Goal: Task Accomplishment & Management: Manage account settings

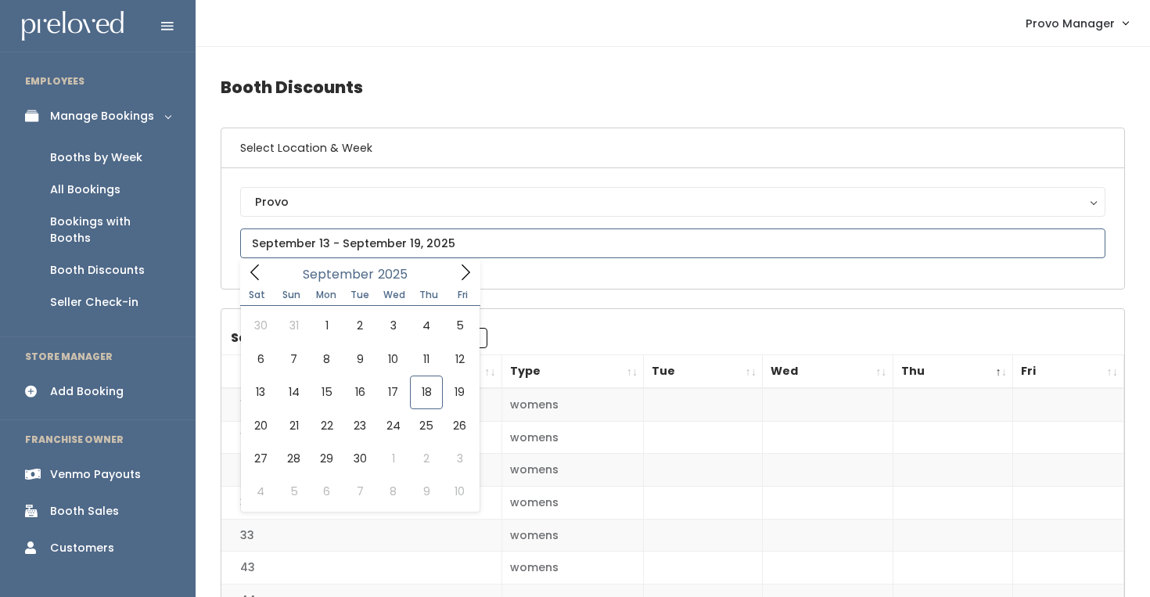
click at [325, 242] on input "text" at bounding box center [672, 243] width 865 height 30
click at [116, 155] on div "Booths by Week" at bounding box center [96, 157] width 92 height 16
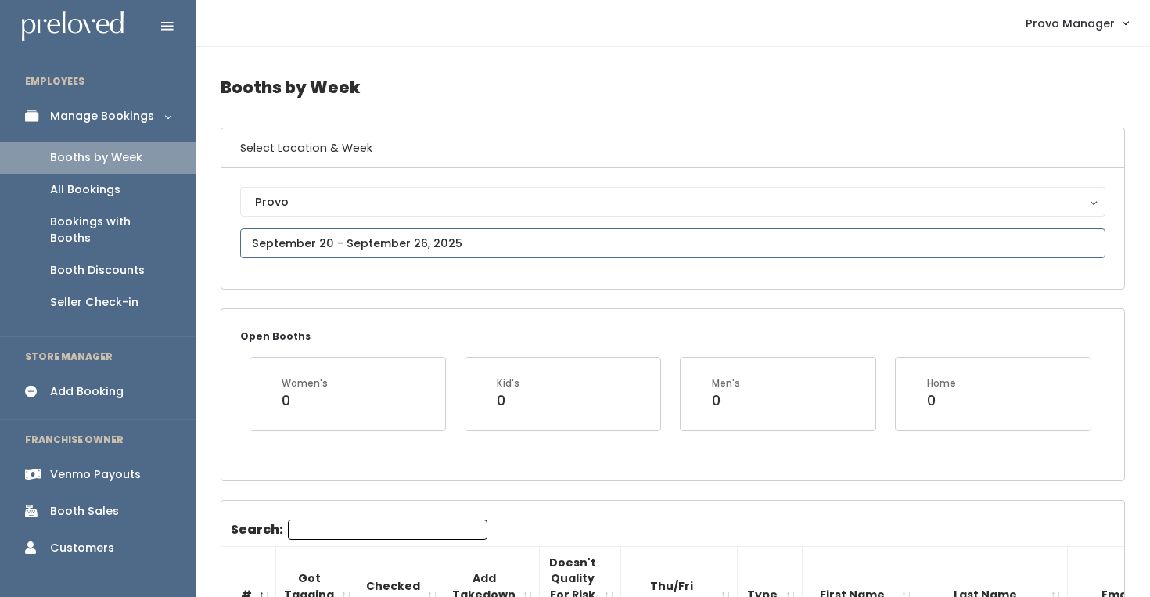
click at [360, 243] on input "text" at bounding box center [672, 243] width 865 height 30
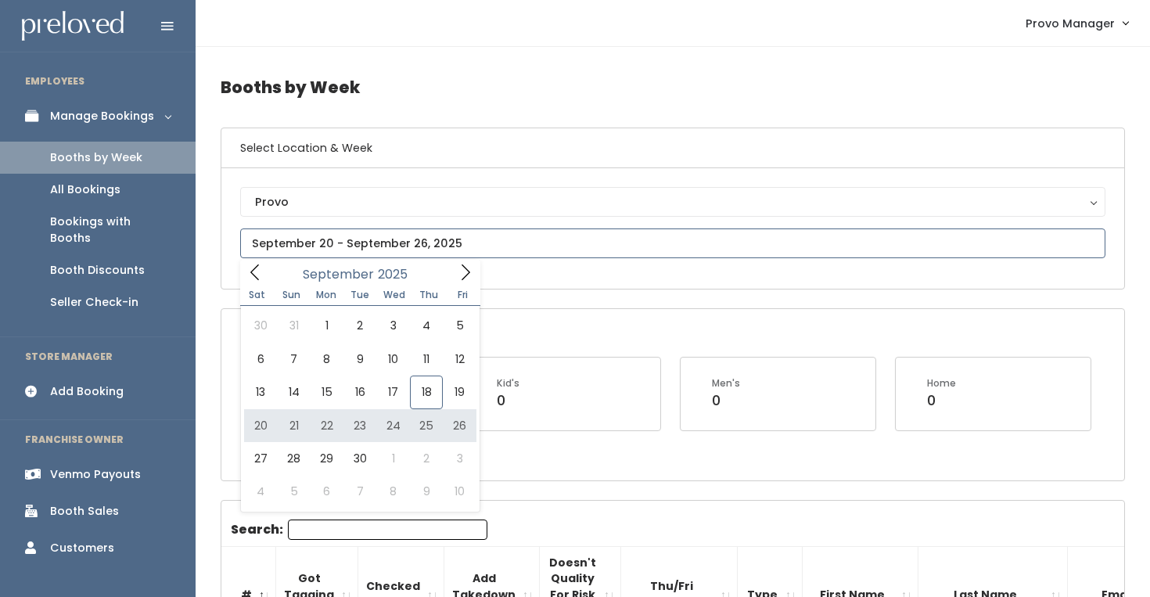
type input "[DATE] to [DATE]"
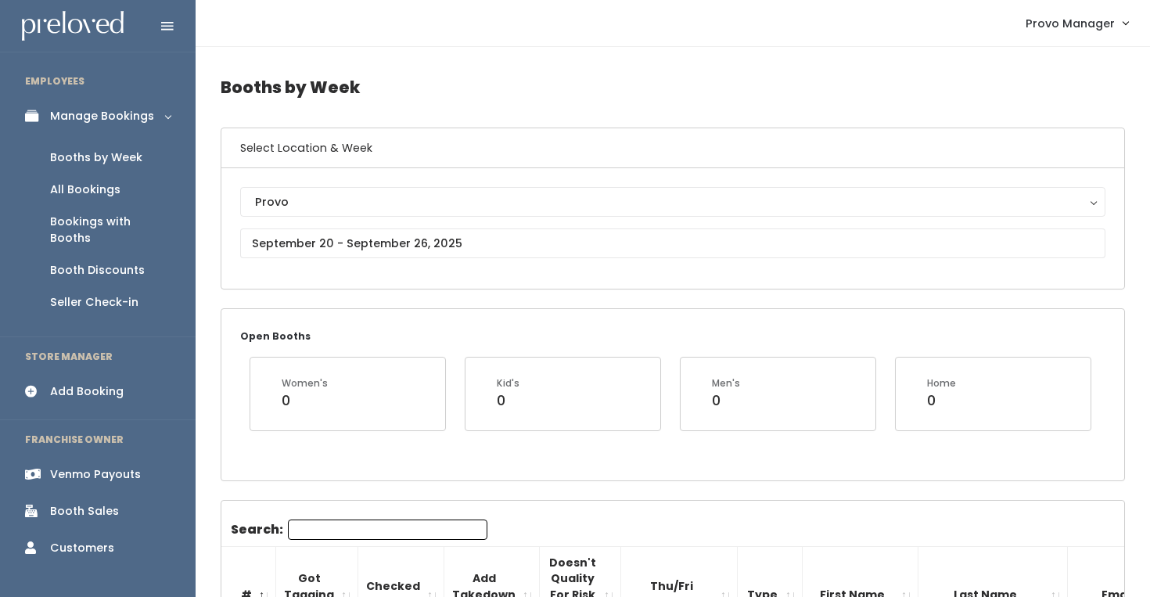
click at [352, 425] on div "Women's 0" at bounding box center [347, 393] width 195 height 72
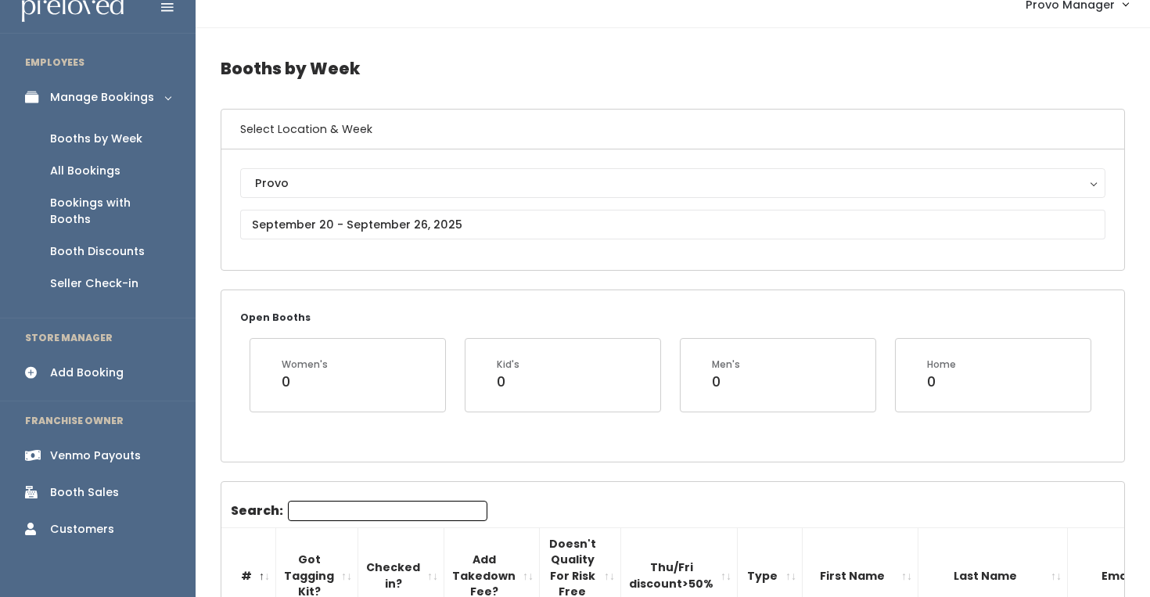
scroll to position [21, 0]
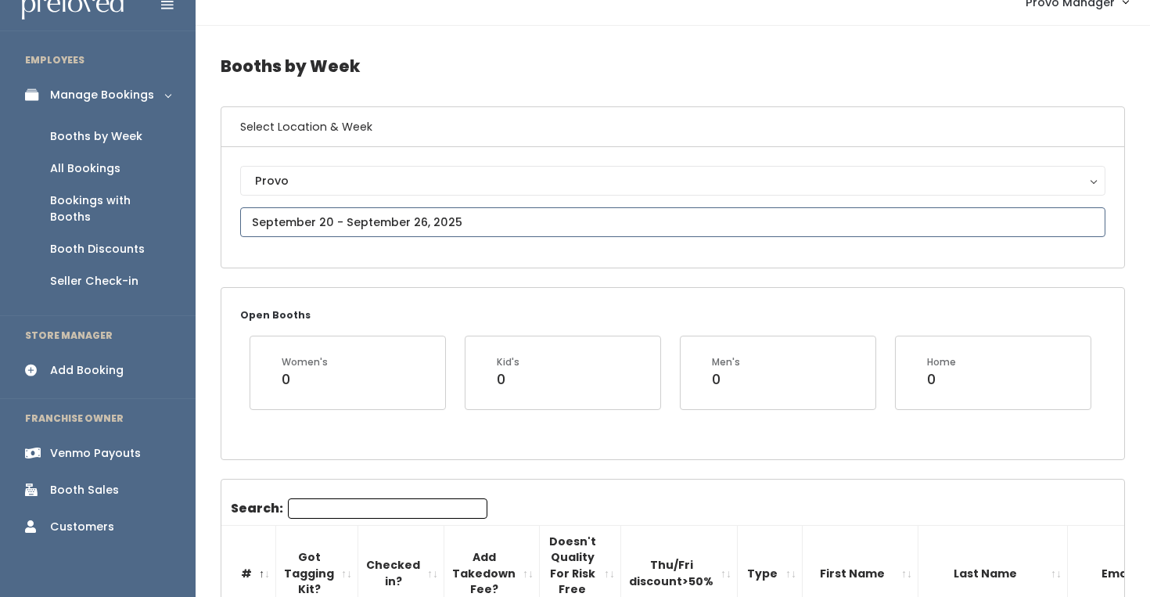
click at [301, 227] on input "text" at bounding box center [672, 222] width 865 height 30
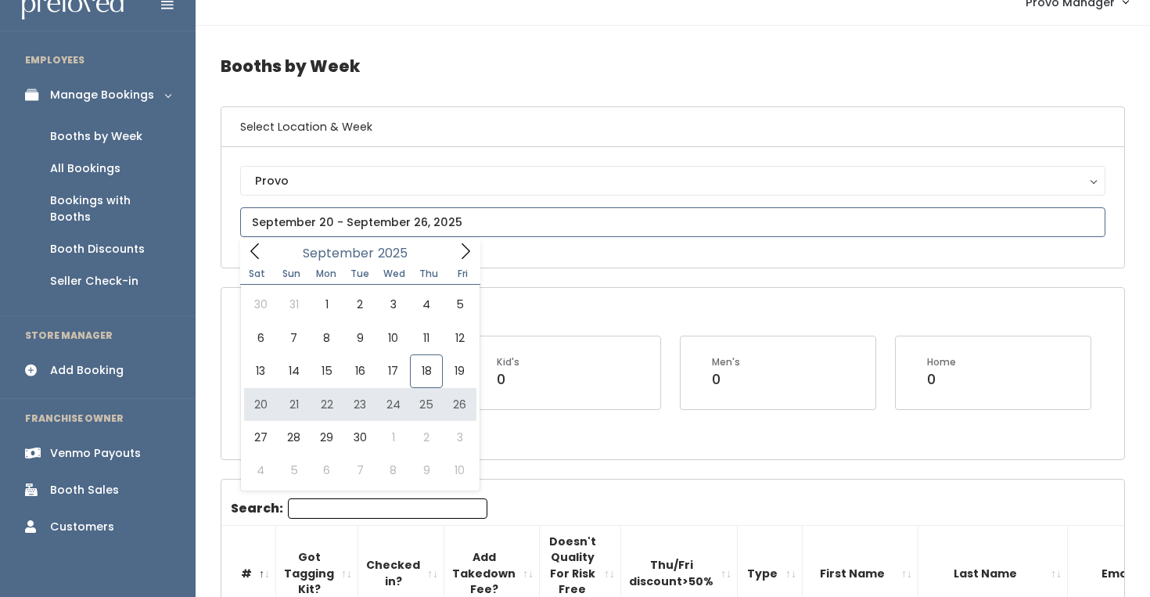
type input "[DATE] to [DATE]"
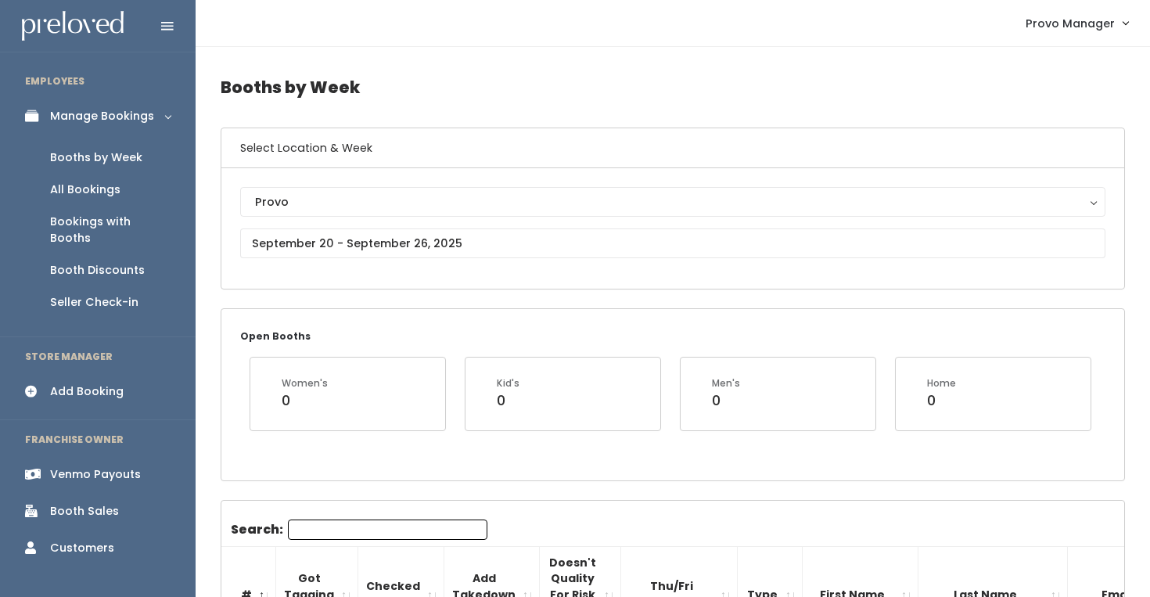
click at [330, 528] on input "Search:" at bounding box center [387, 529] width 199 height 20
type input "h"
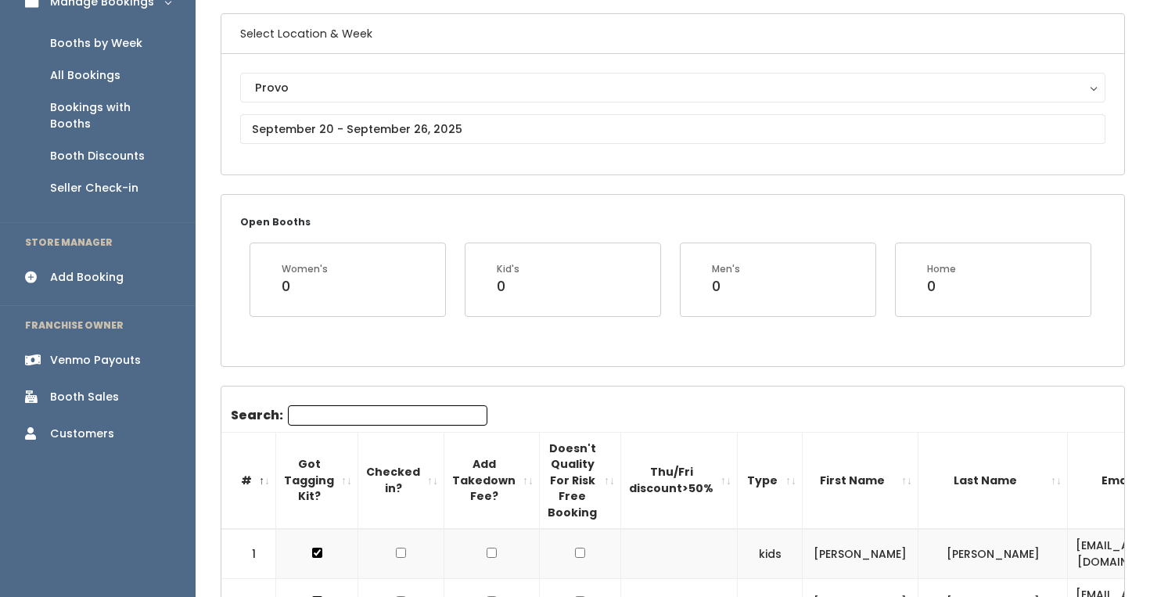
scroll to position [113, 0]
type input "h"
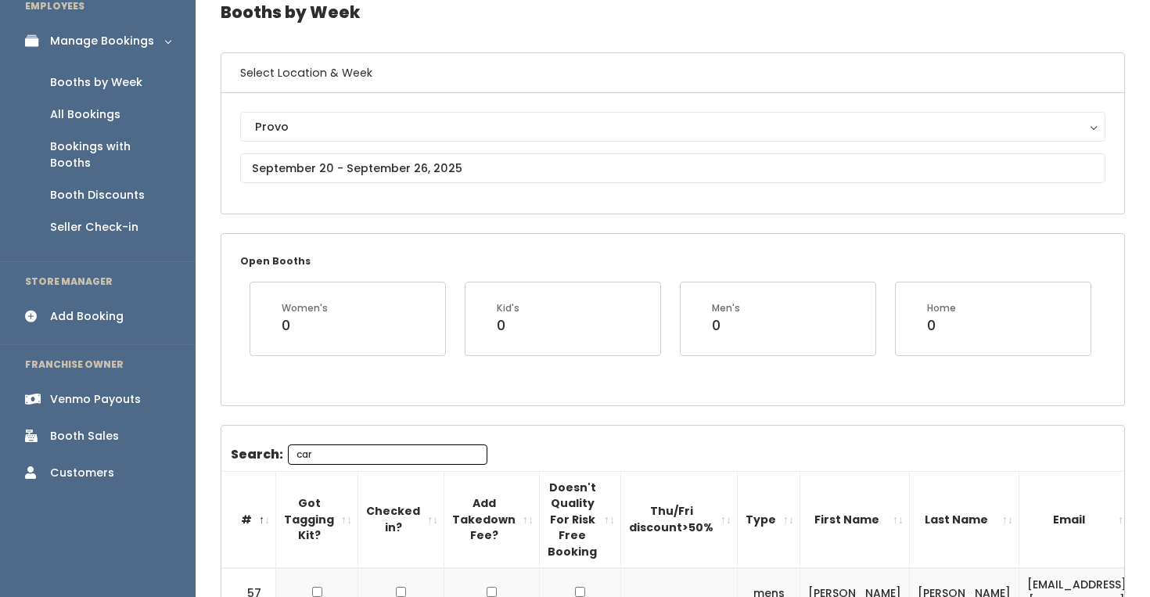
scroll to position [214, 0]
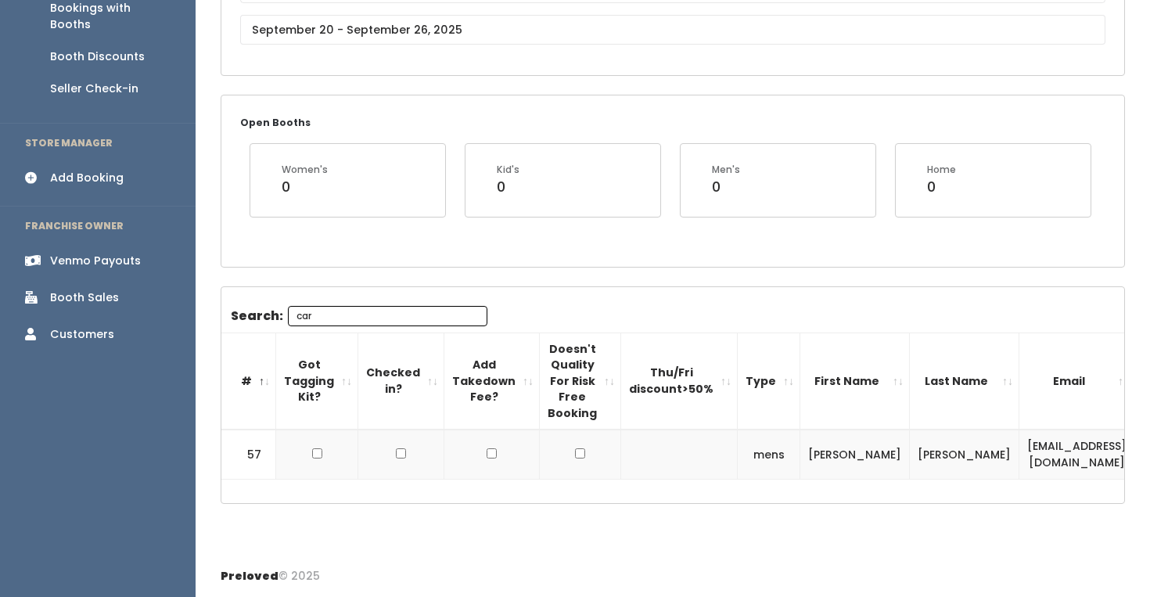
type input "car"
drag, startPoint x: 1074, startPoint y: 459, endPoint x: 917, endPoint y: 458, distance: 156.4
click at [1019, 458] on td "333motorcycle@gmail.com" at bounding box center [1077, 453] width 116 height 49
copy td "333motorcycle@gmail.com"
click at [551, 257] on div "Open Booths Women's 0 Kid's 0 Men's 0 Home 0" at bounding box center [672, 180] width 903 height 170
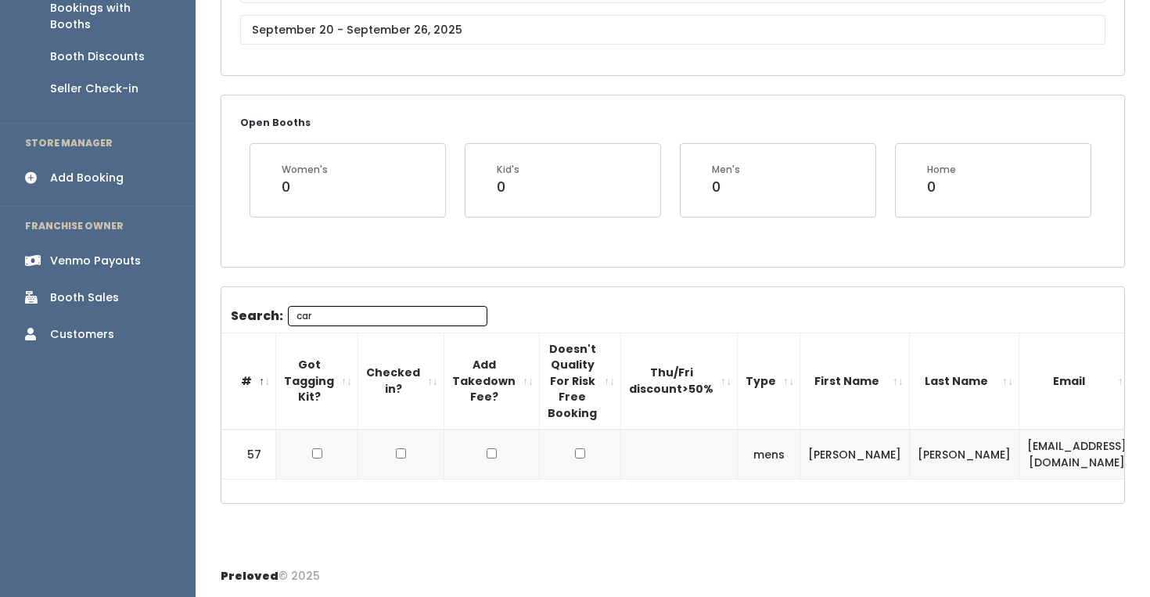
scroll to position [0, 0]
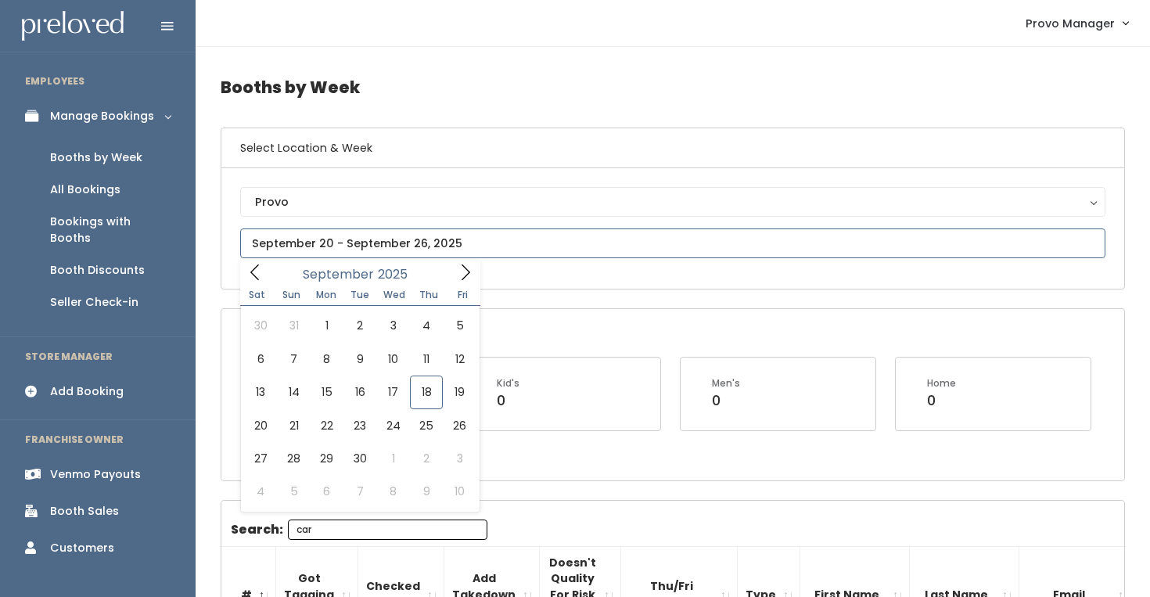
click at [347, 248] on input "text" at bounding box center [672, 243] width 865 height 30
click at [465, 270] on icon at bounding box center [465, 272] width 17 height 17
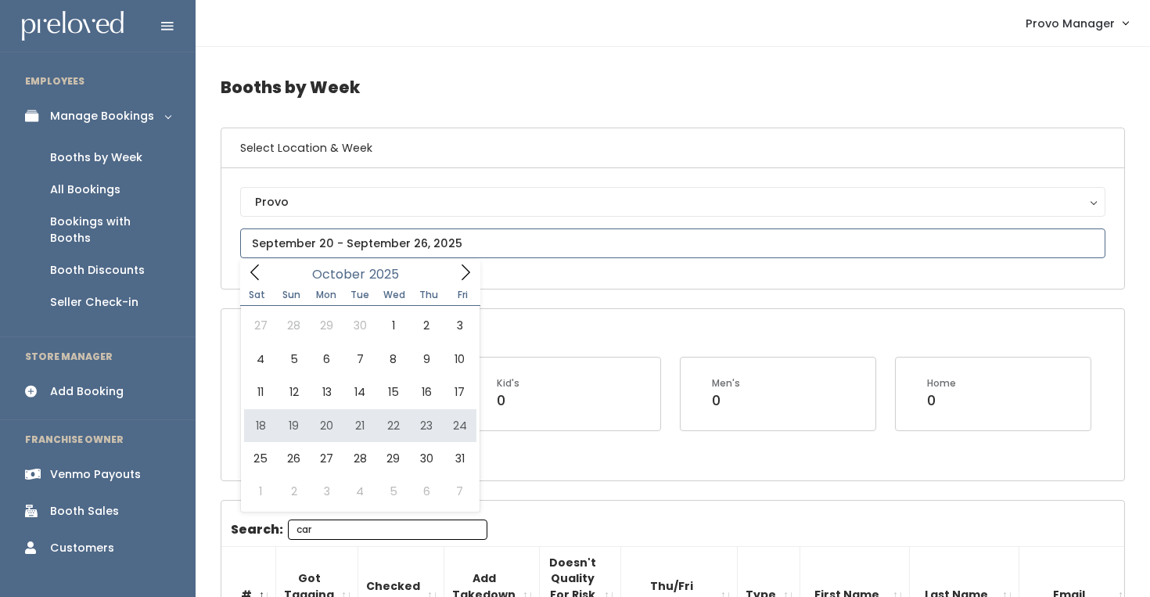
type input "[DATE] to [DATE]"
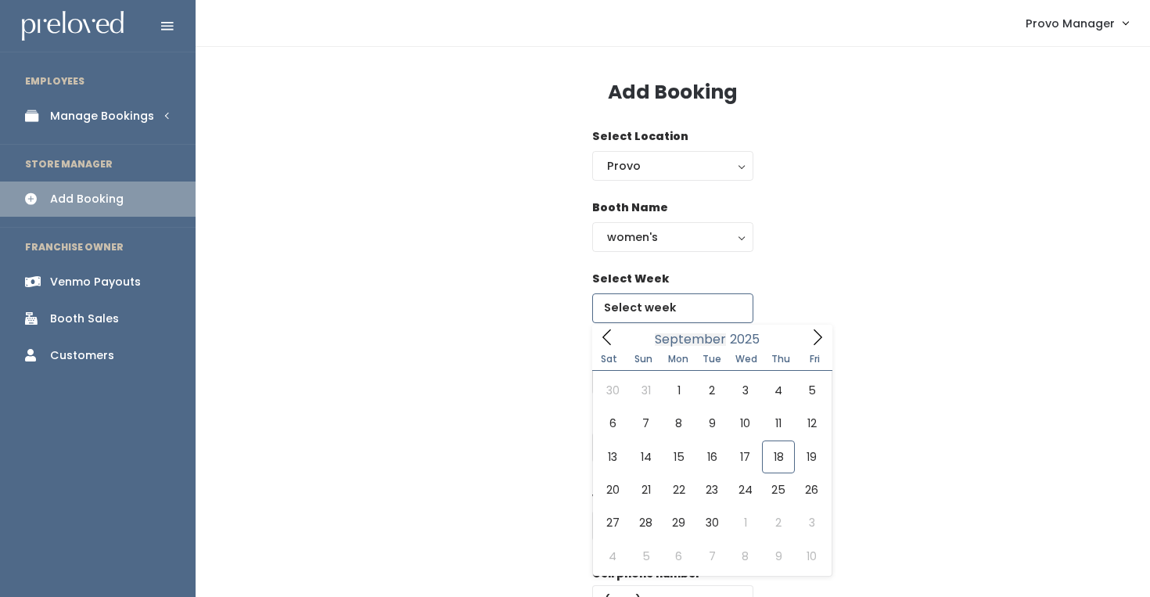
click at [678, 319] on input "text" at bounding box center [672, 308] width 161 height 30
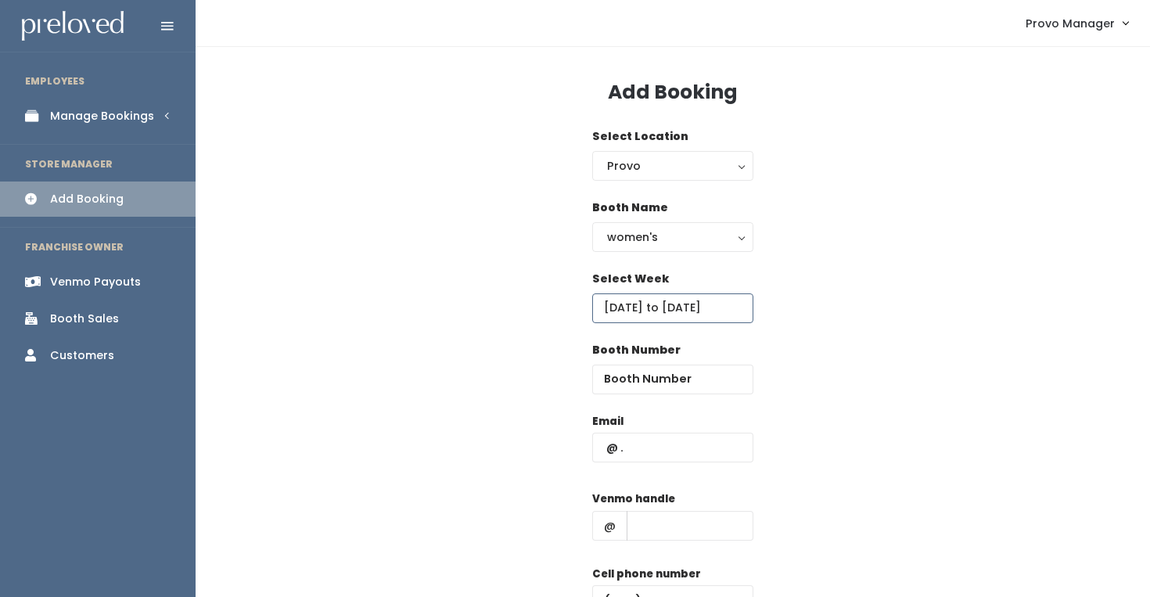
click at [673, 308] on input "September 20 to September 26" at bounding box center [672, 308] width 161 height 30
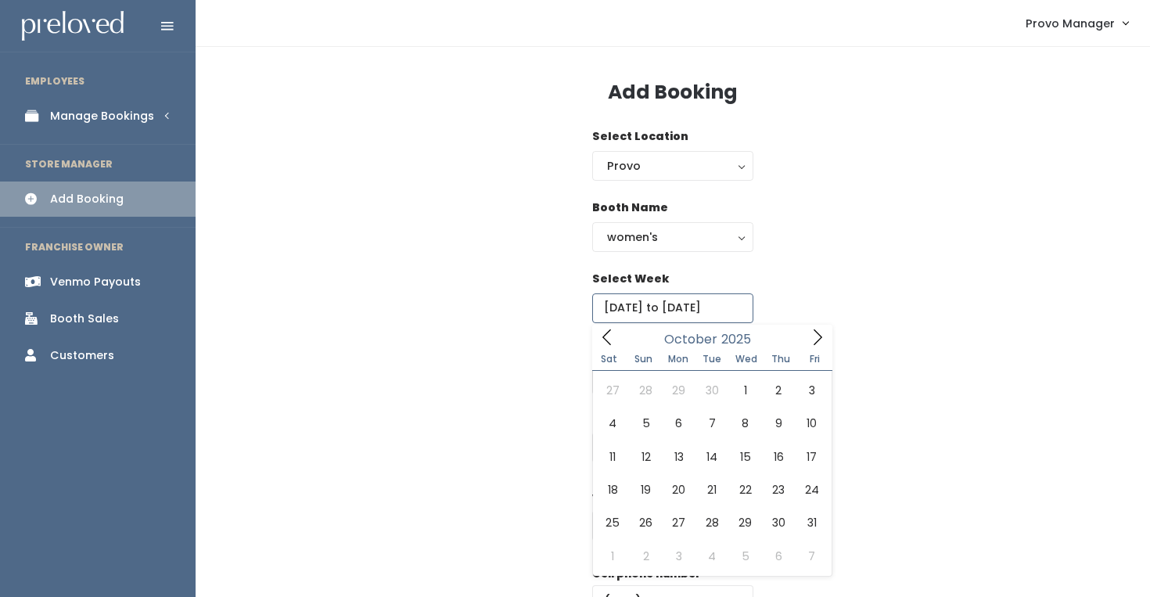
click at [819, 347] on span at bounding box center [817, 337] width 30 height 24
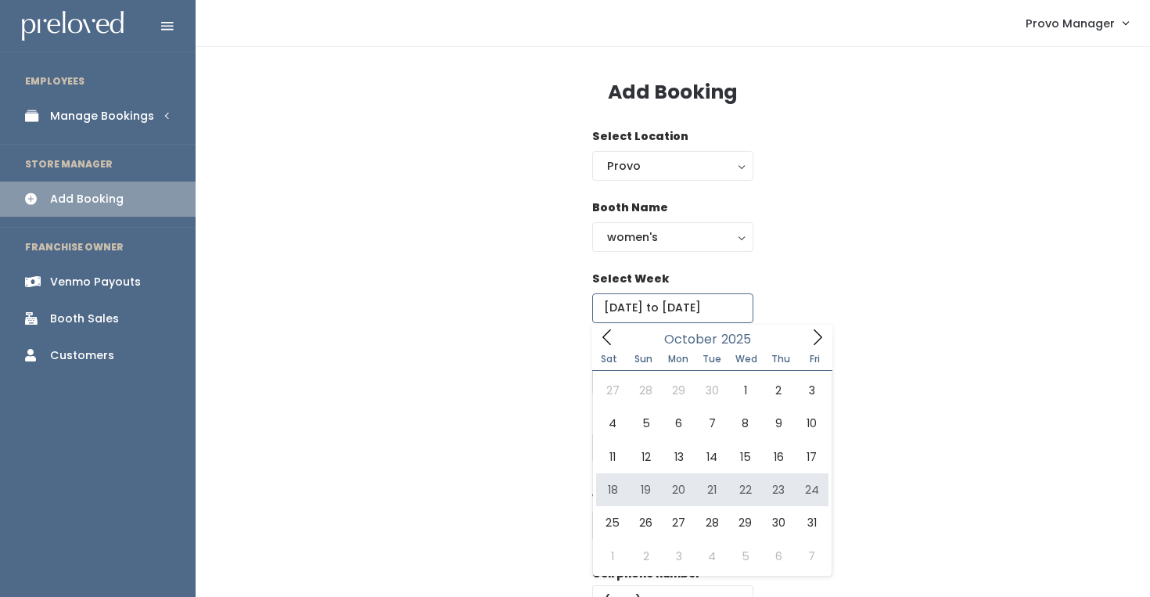
type input "October 18 to October 24"
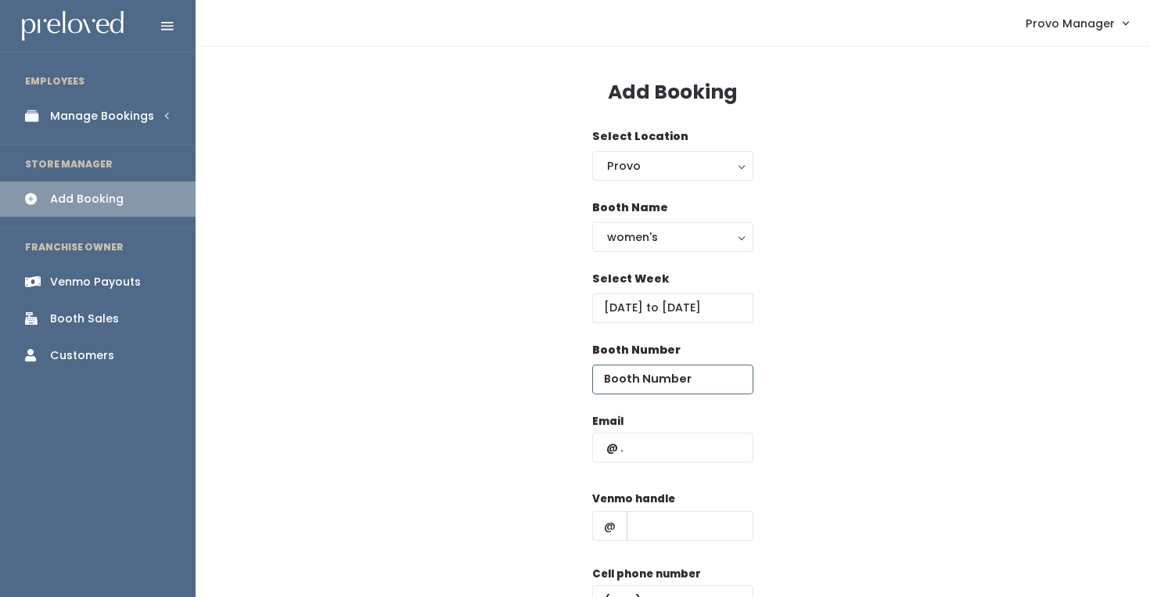
click at [617, 372] on input "number" at bounding box center [672, 379] width 161 height 30
type input "57"
click at [632, 242] on div "women's" at bounding box center [672, 236] width 131 height 17
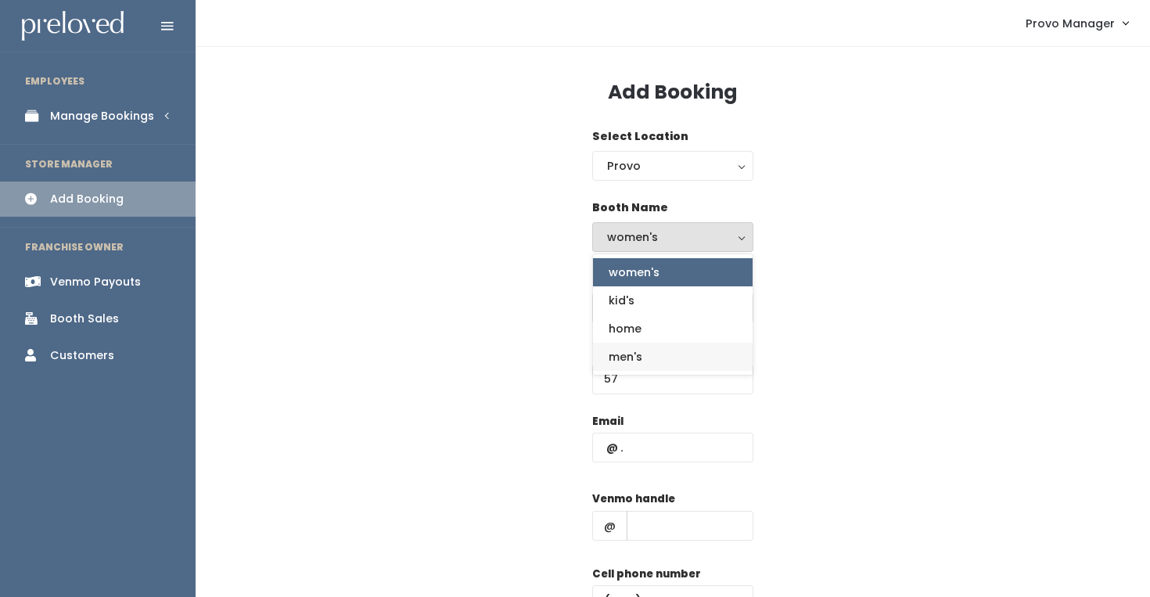
click at [637, 344] on link "men's" at bounding box center [673, 357] width 160 height 28
select select "mens"
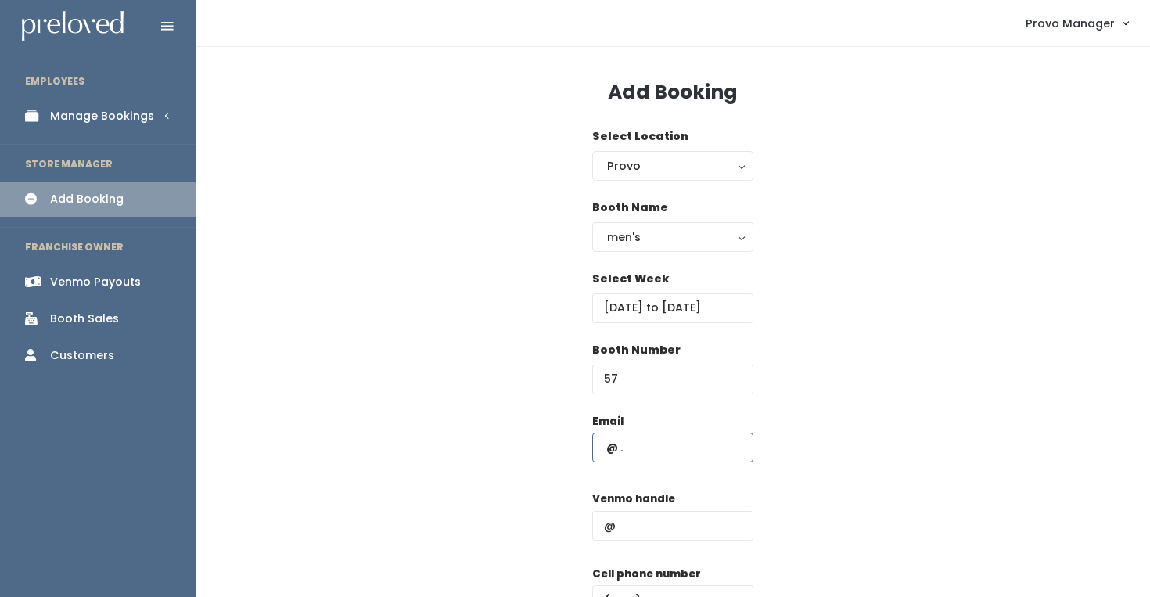
click at [665, 450] on input "text" at bounding box center [672, 448] width 161 height 30
paste input "[EMAIL_ADDRESS][DOMAIN_NAME]"
click at [666, 453] on input "[EMAIL_ADDRESS][DOMAIN_NAME]" at bounding box center [672, 448] width 161 height 30
click at [661, 450] on input "[EMAIL_ADDRESS][DOMAIN_NAME]" at bounding box center [672, 448] width 161 height 30
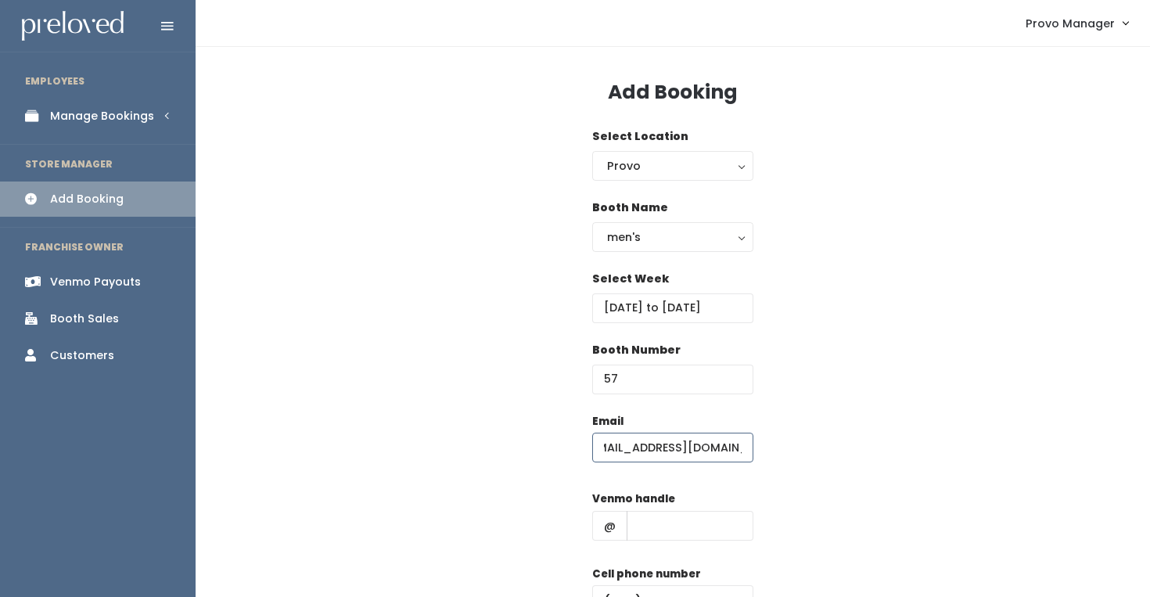
type input "[EMAIL_ADDRESS][DOMAIN_NAME]"
click at [670, 512] on input "text" at bounding box center [689, 526] width 127 height 30
type input "d"
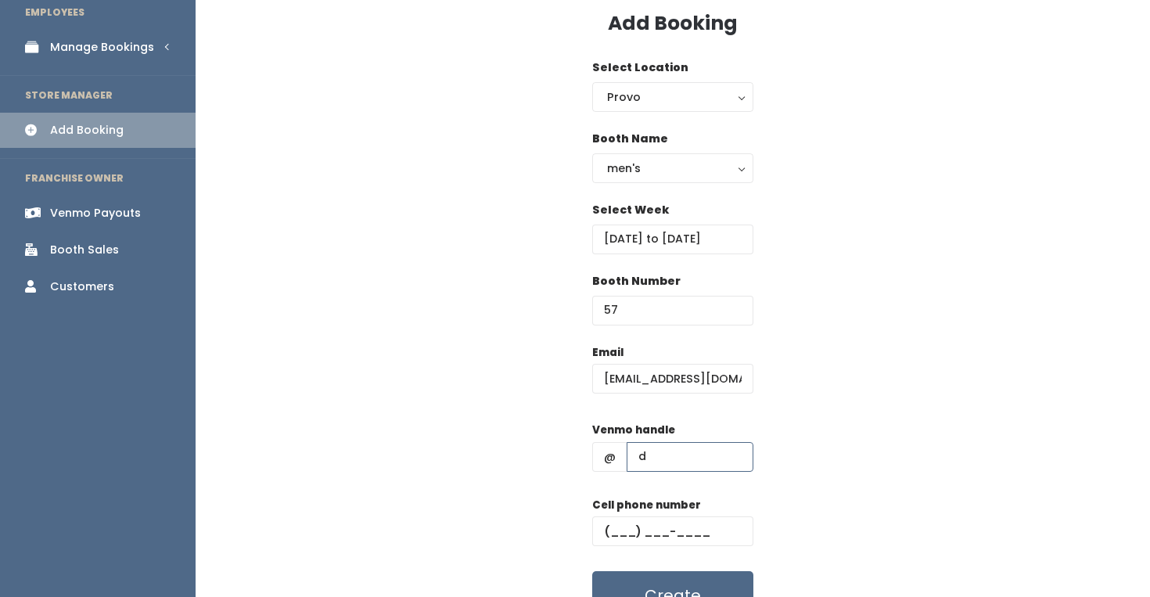
scroll to position [70, 0]
click at [684, 535] on input "text" at bounding box center [672, 530] width 161 height 30
type input "(555) 555-5555"
click at [782, 485] on div "Email 333motorcycle@gmail.com Venmo handle @ d Cell phone number (555) 555-5555…" at bounding box center [673, 481] width 904 height 276
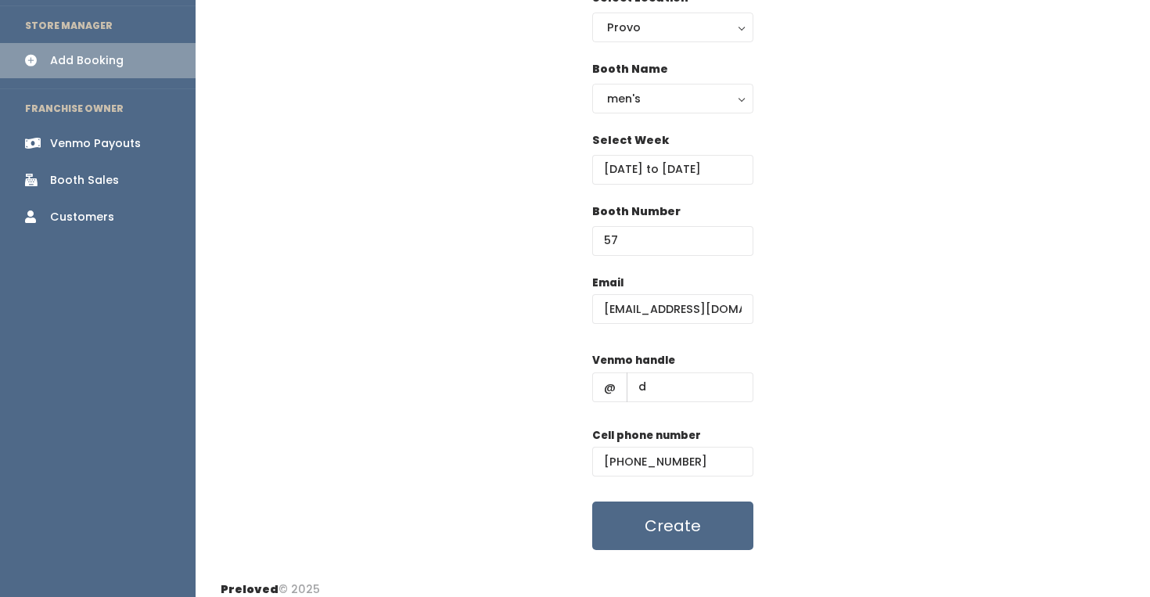
scroll to position [135, 0]
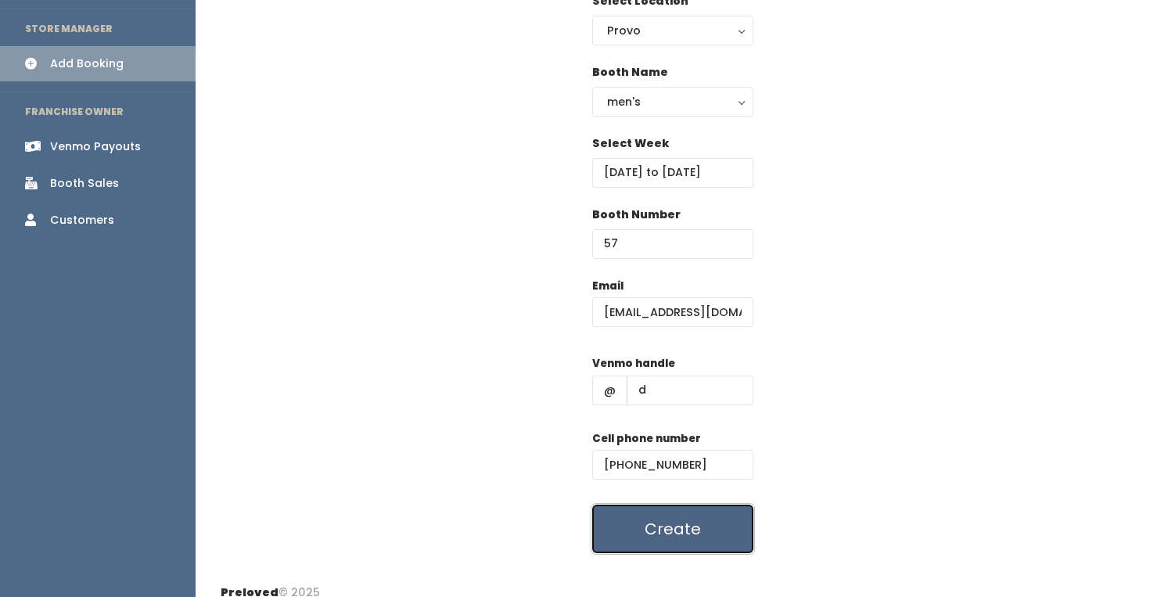
click at [688, 536] on button "Create" at bounding box center [672, 528] width 161 height 48
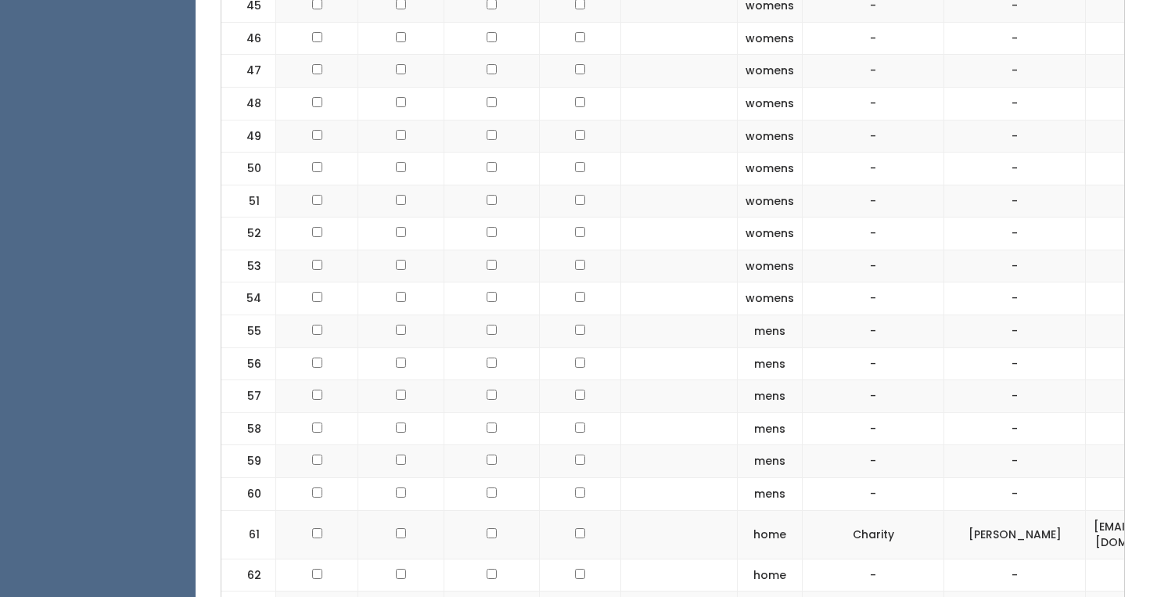
scroll to position [2559, 0]
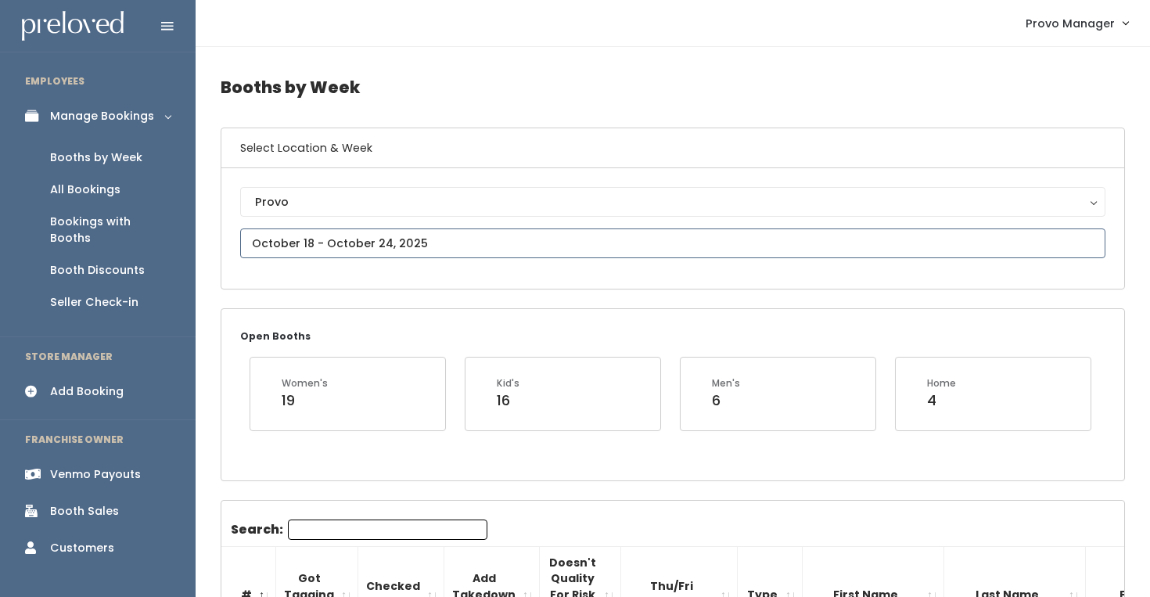
click at [295, 245] on input "text" at bounding box center [672, 243] width 865 height 30
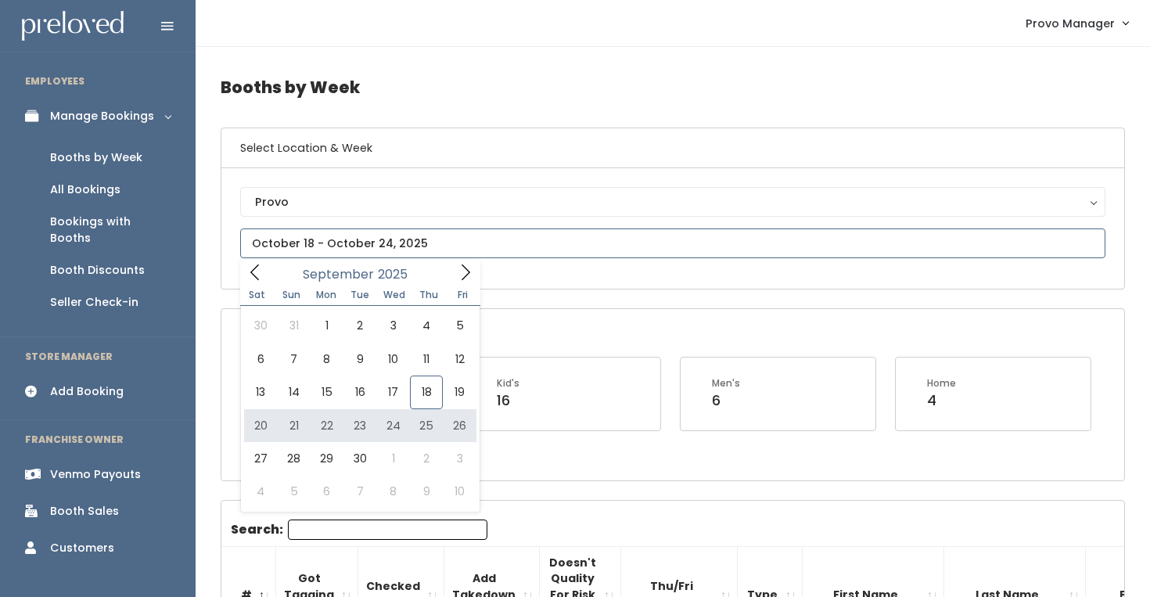
type input "[DATE] to [DATE]"
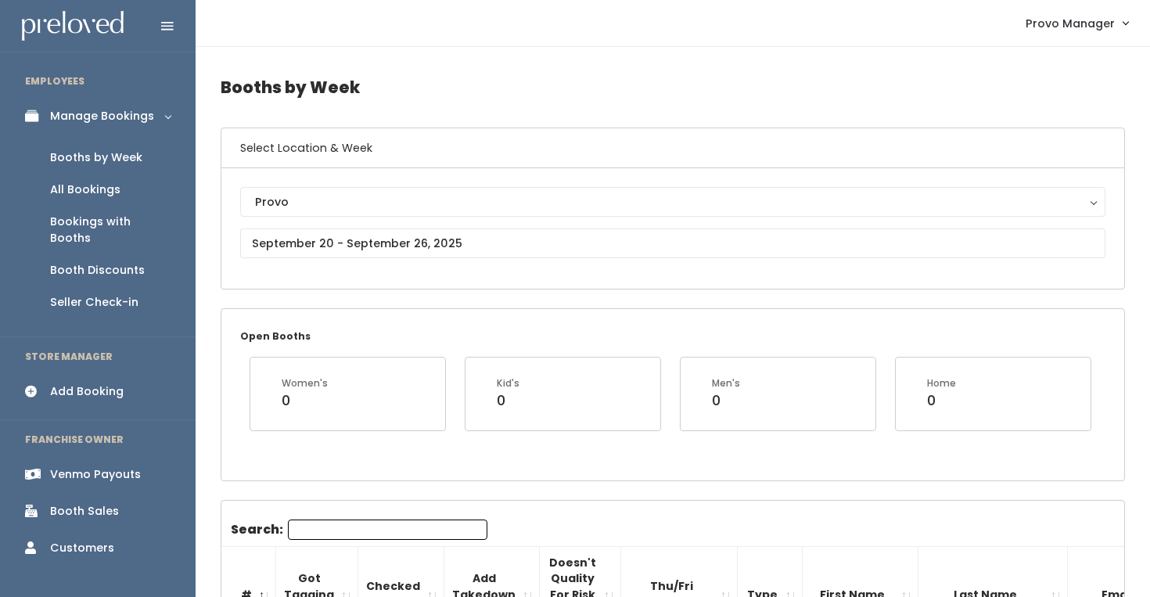
scroll to position [7, 0]
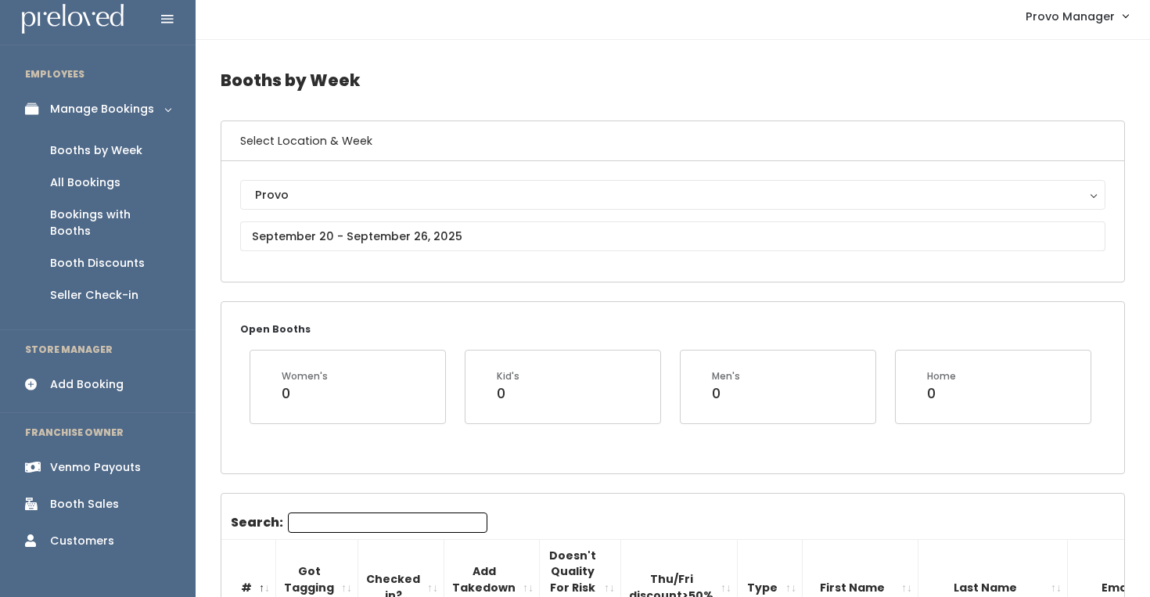
click at [317, 518] on input "Search:" at bounding box center [387, 522] width 199 height 20
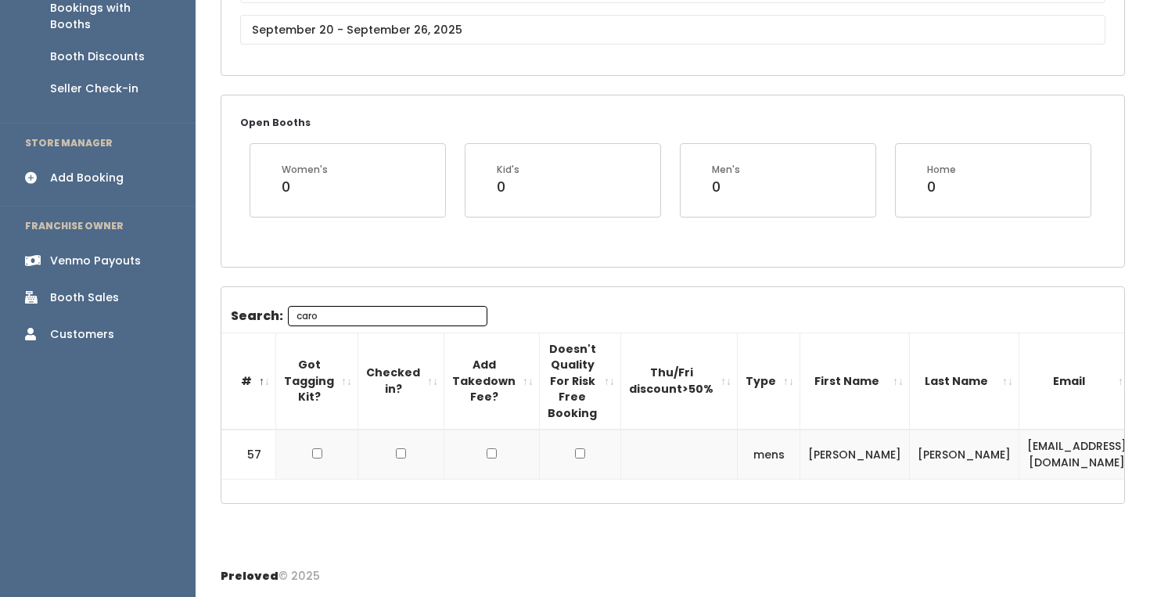
type input "caro"
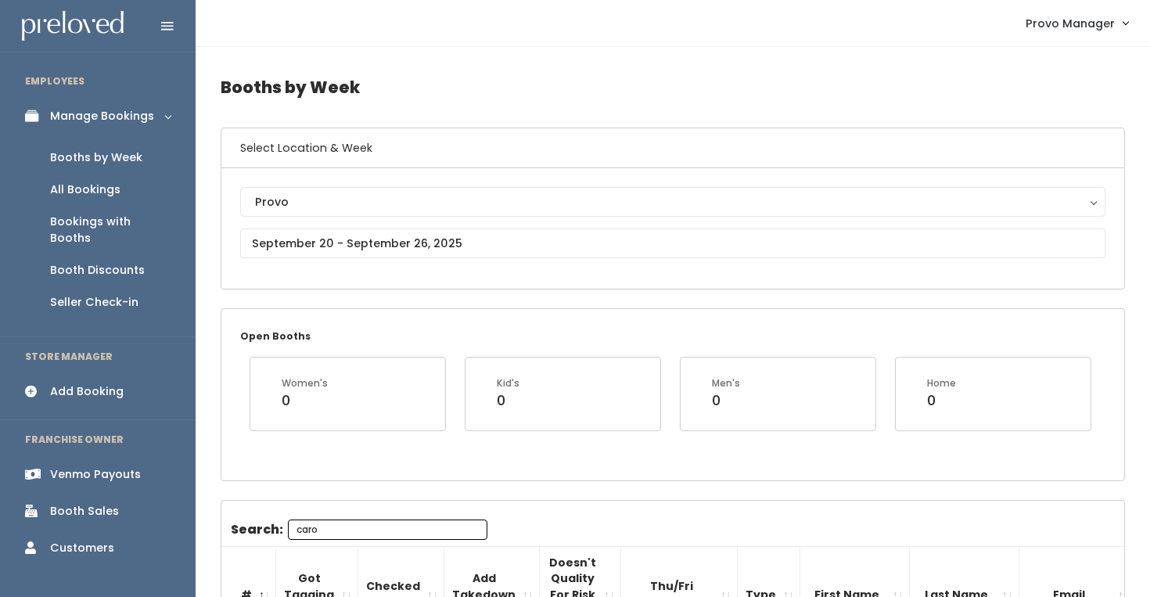
click at [118, 262] on div "Booth Discounts" at bounding box center [97, 270] width 95 height 16
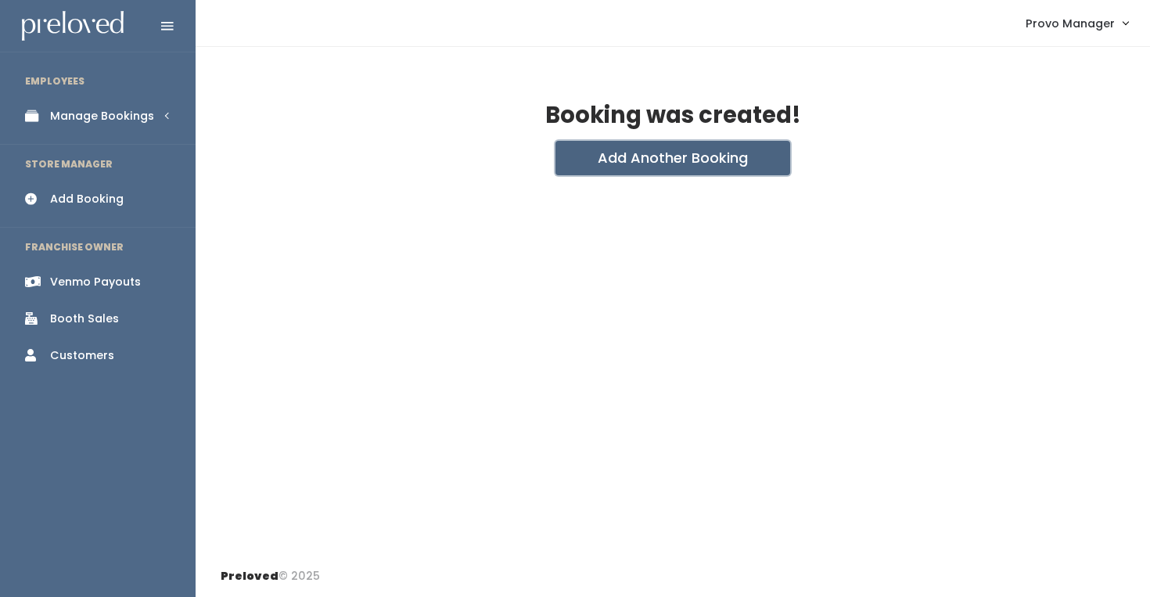
click at [632, 163] on button "Add Another Booking" at bounding box center [672, 158] width 235 height 34
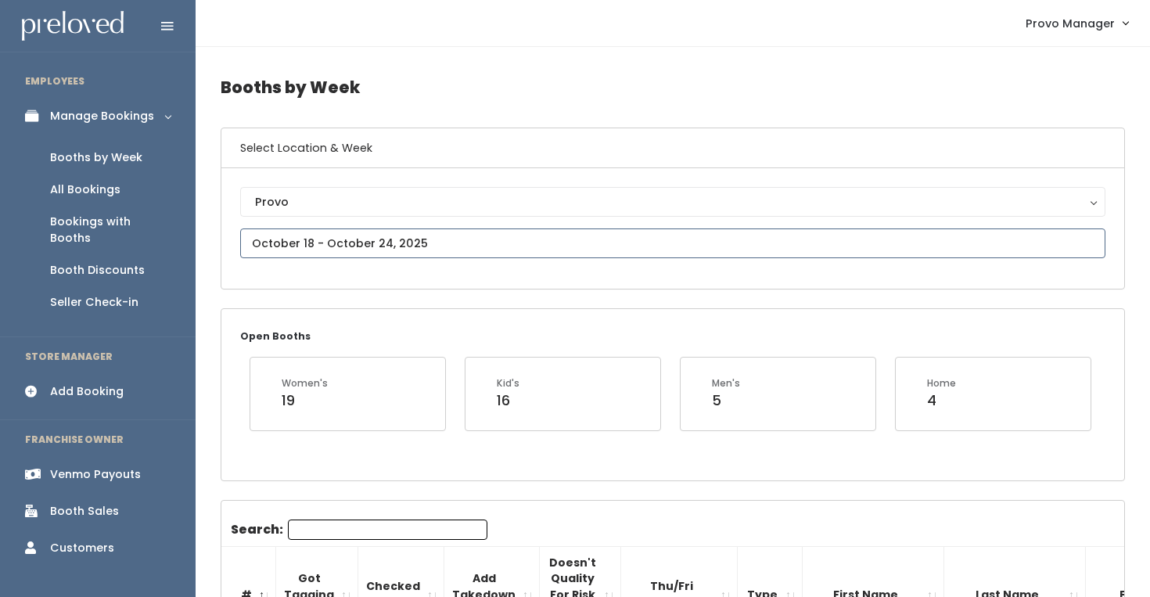
click at [288, 234] on input "text" at bounding box center [672, 243] width 865 height 30
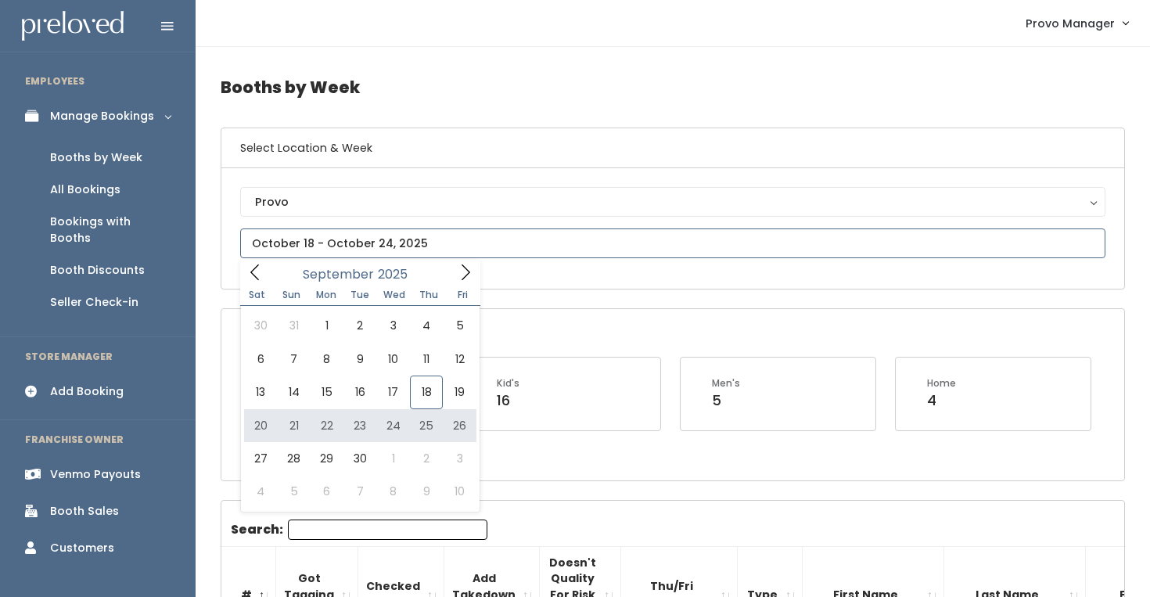
type input "[DATE] to [DATE]"
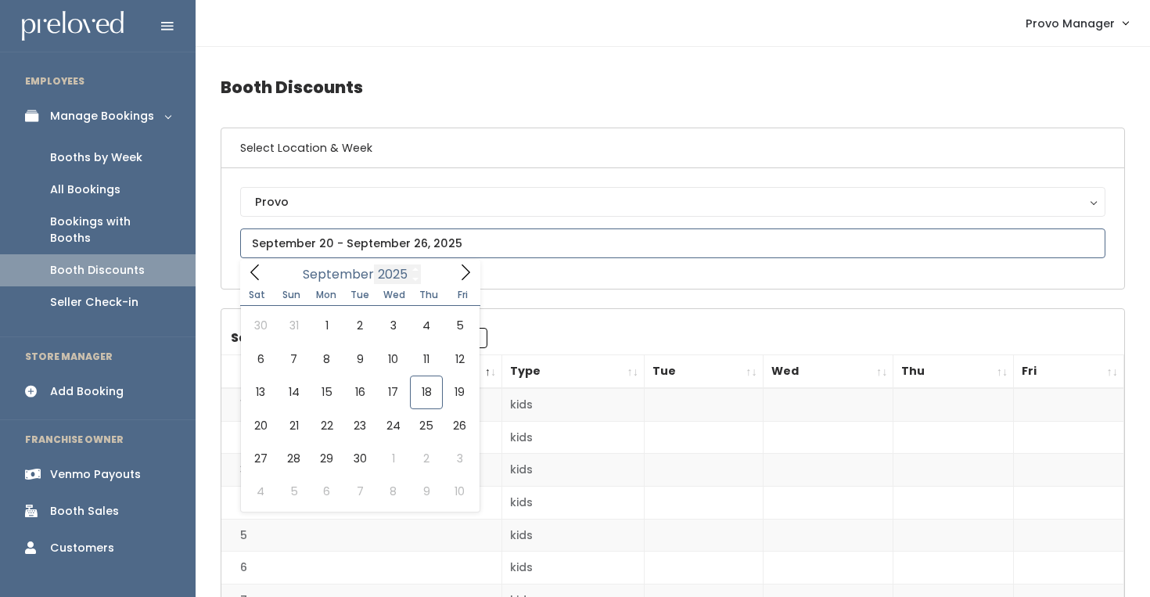
click at [386, 249] on input "text" at bounding box center [672, 243] width 865 height 30
type input "September 13 to September 19"
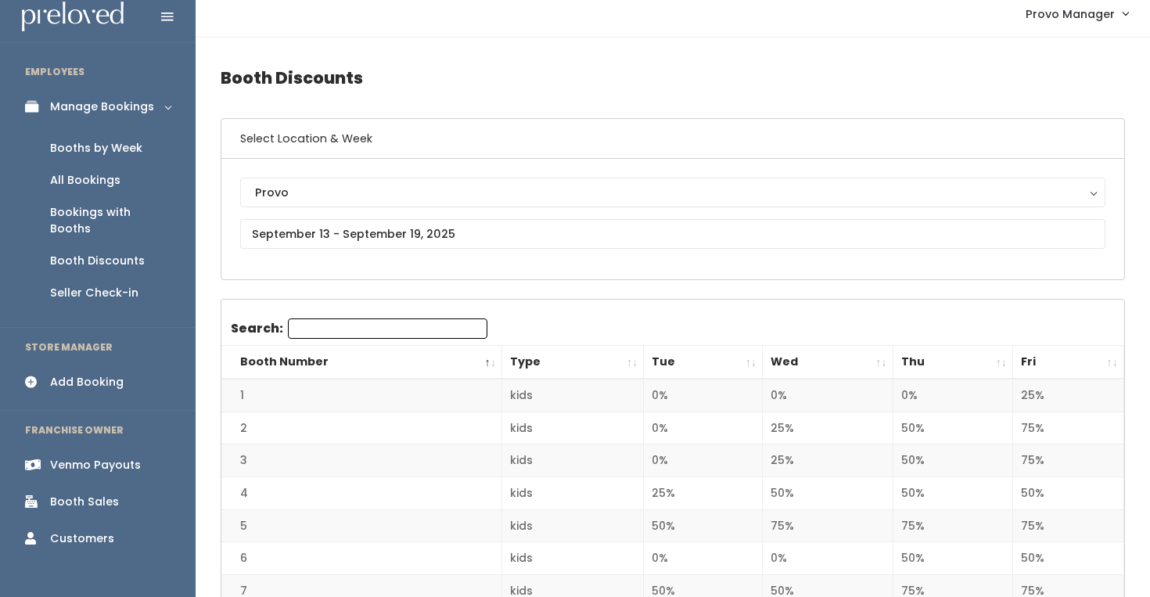
scroll to position [15, 0]
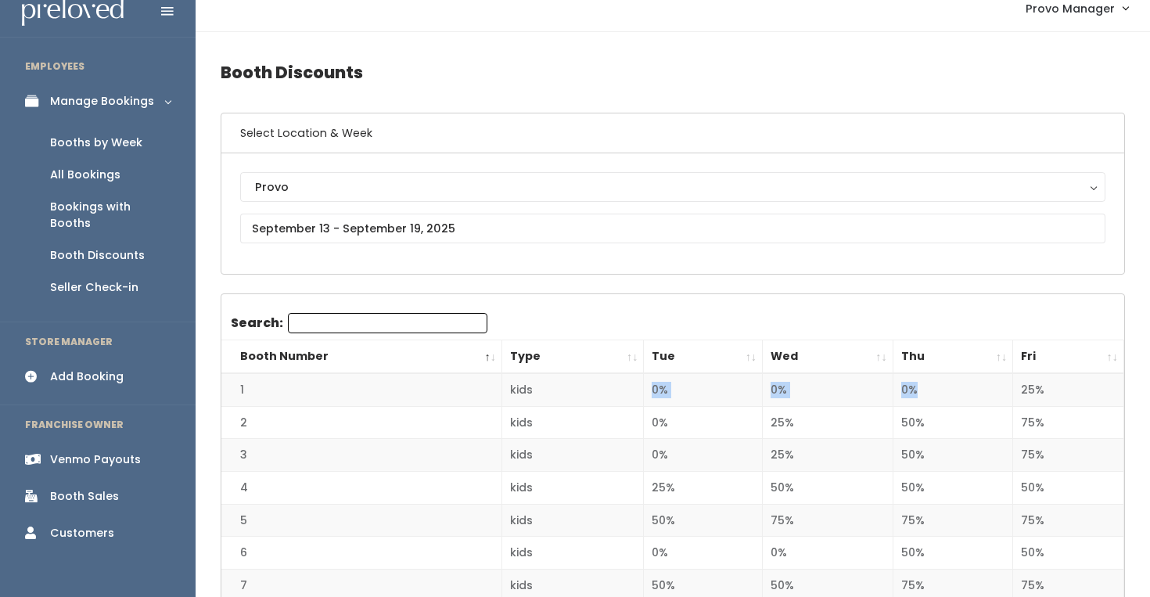
drag, startPoint x: 981, startPoint y: 397, endPoint x: 538, endPoint y: 394, distance: 442.7
click at [537, 394] on tr "1 kids 0% 0% 0% 25%" at bounding box center [672, 389] width 903 height 33
click at [896, 401] on td "0%" at bounding box center [952, 389] width 120 height 33
drag, startPoint x: 965, startPoint y: 381, endPoint x: 952, endPoint y: 394, distance: 18.8
click at [952, 394] on td "0%" at bounding box center [952, 389] width 120 height 33
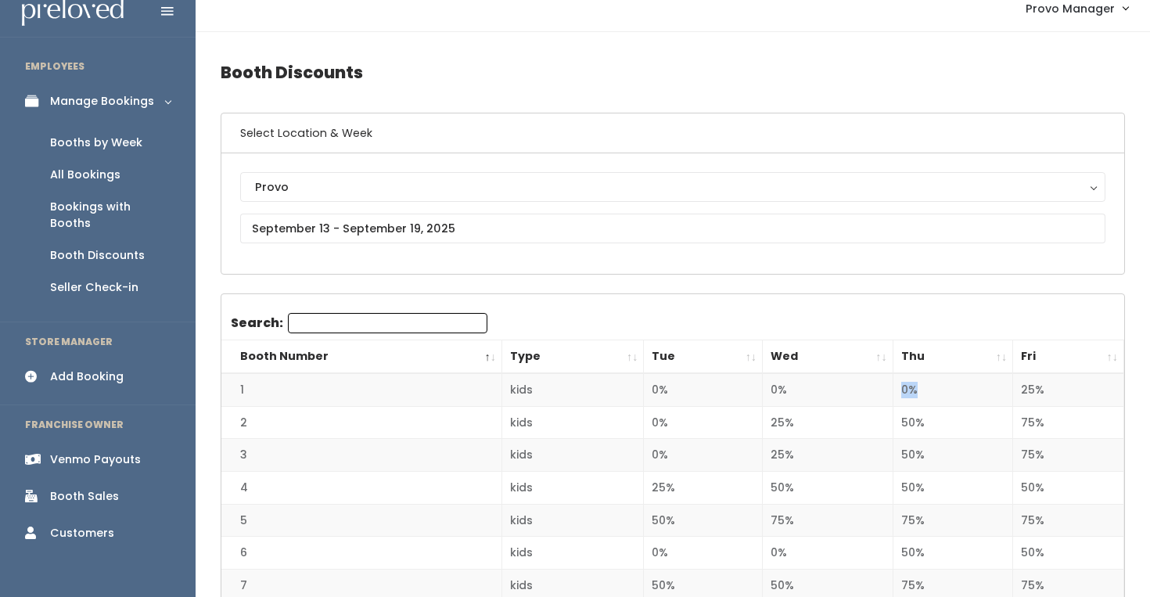
click at [952, 394] on td "0%" at bounding box center [952, 389] width 120 height 33
drag, startPoint x: 1031, startPoint y: 390, endPoint x: 695, endPoint y: 389, distance: 335.5
click at [694, 389] on tr "1 kids 0% 0% 0% 25%" at bounding box center [672, 389] width 903 height 33
click at [695, 389] on td "0%" at bounding box center [703, 389] width 119 height 33
drag, startPoint x: 1082, startPoint y: 386, endPoint x: 1026, endPoint y: 389, distance: 56.4
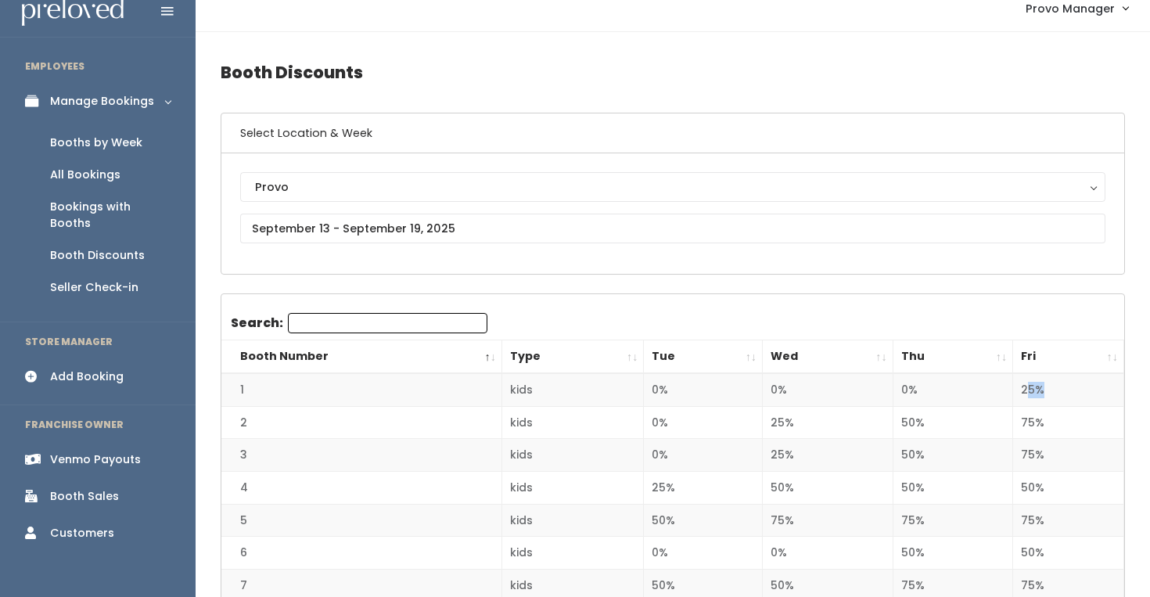
click at [1027, 389] on td "25%" at bounding box center [1068, 389] width 111 height 33
click at [1026, 389] on td "25%" at bounding box center [1068, 389] width 111 height 33
drag, startPoint x: 1058, startPoint y: 393, endPoint x: 1019, endPoint y: 393, distance: 39.1
click at [1020, 393] on td "25%" at bounding box center [1068, 389] width 111 height 33
click at [1019, 393] on td "25%" at bounding box center [1068, 389] width 111 height 33
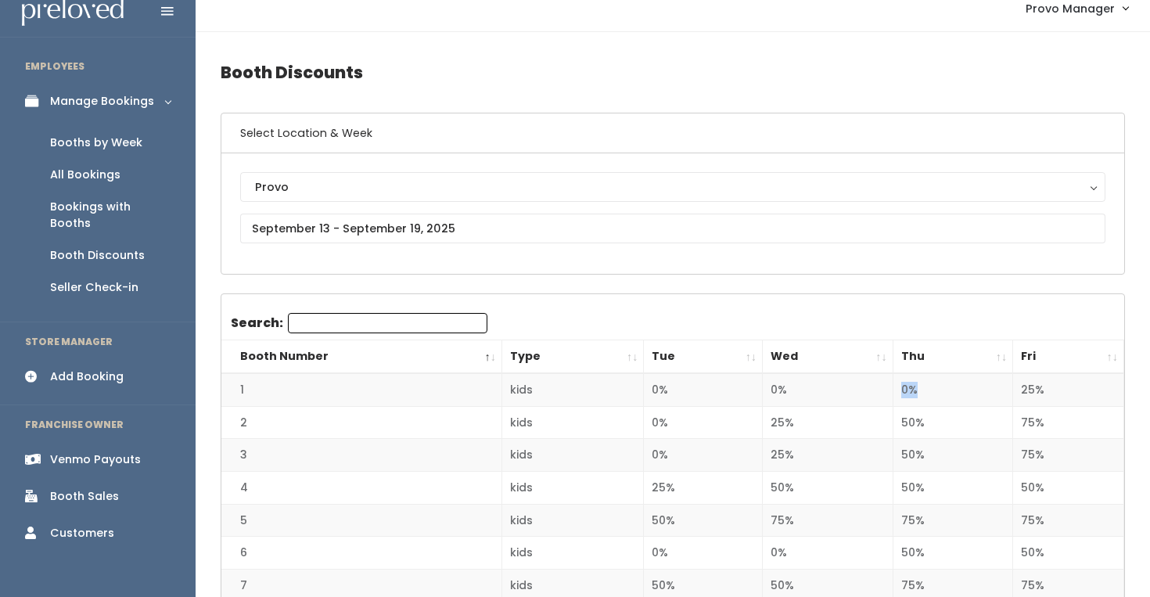
drag, startPoint x: 928, startPoint y: 393, endPoint x: 886, endPoint y: 393, distance: 41.5
click at [886, 393] on tr "1 kids 0% 0% 0% 25%" at bounding box center [672, 389] width 903 height 33
click at [886, 393] on td "0%" at bounding box center [828, 389] width 131 height 33
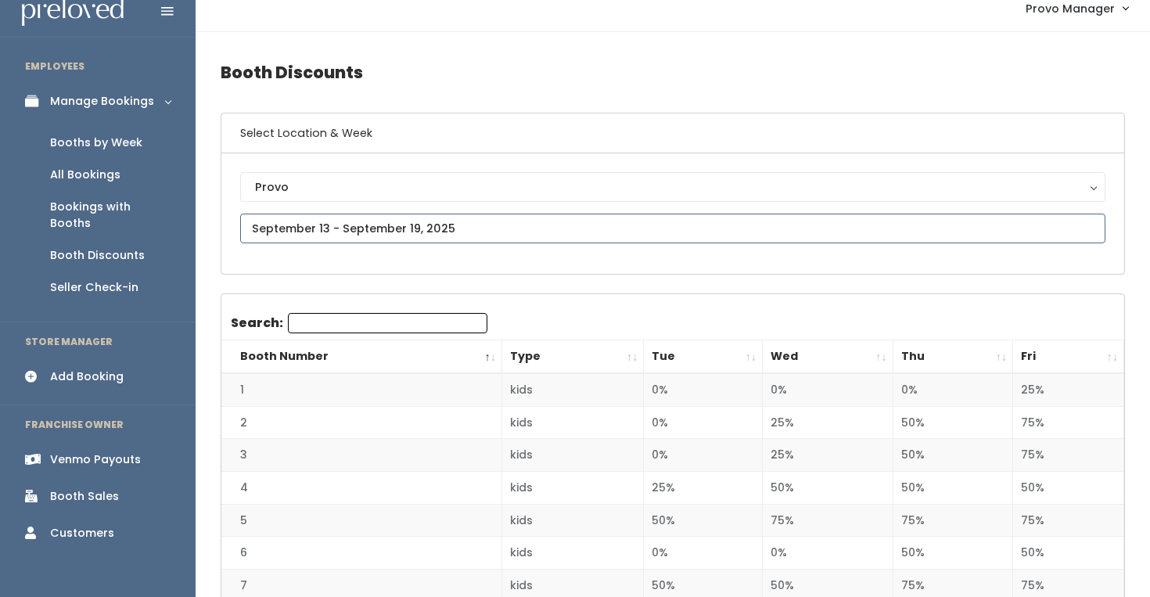
click at [370, 230] on input "text" at bounding box center [672, 229] width 865 height 30
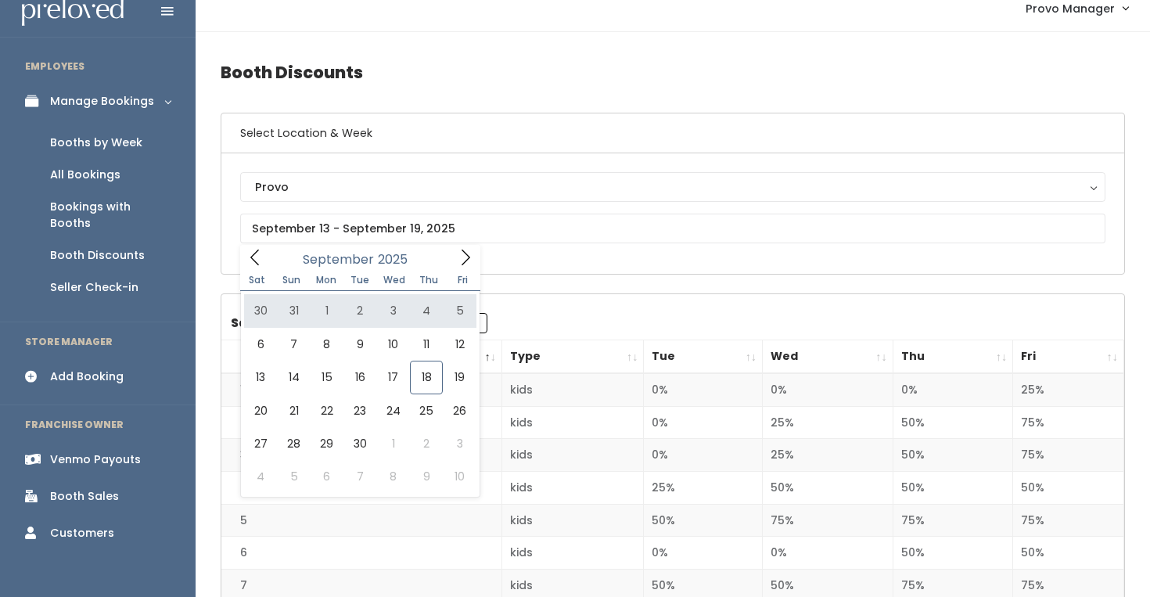
click at [114, 153] on link "Booths by Week" at bounding box center [98, 143] width 196 height 32
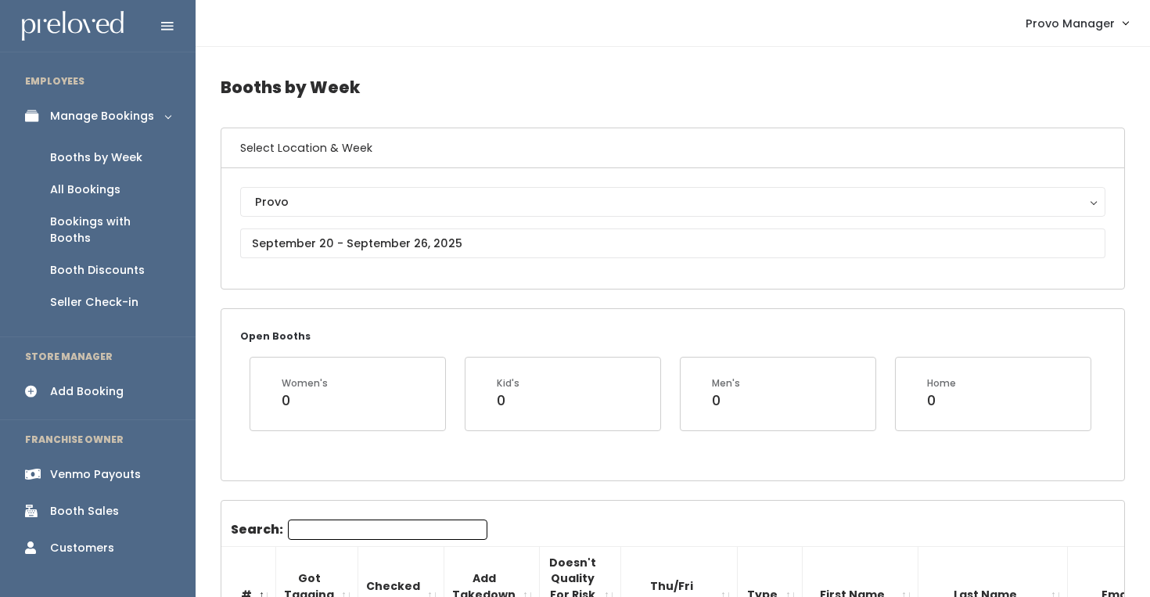
click at [331, 522] on input "Search:" at bounding box center [387, 529] width 199 height 20
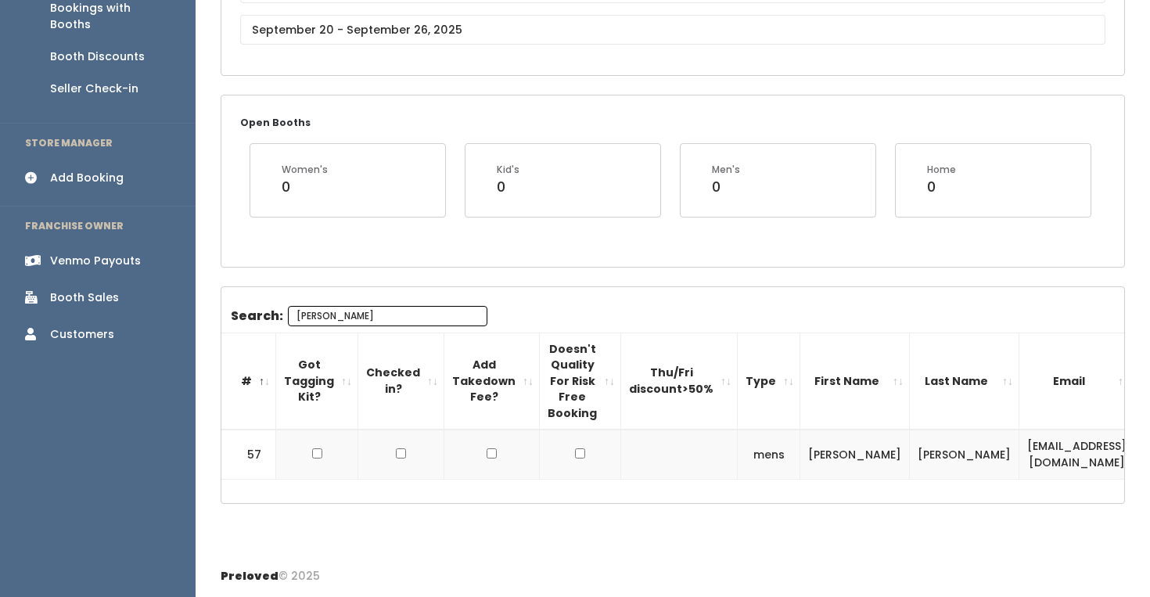
scroll to position [0, 169]
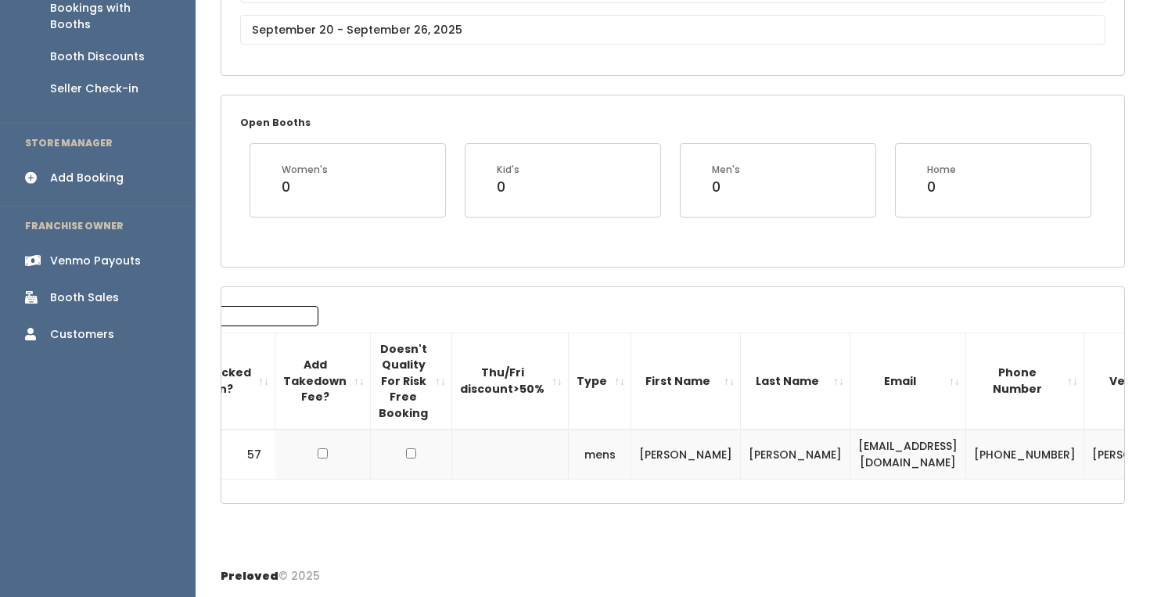
type input "[PERSON_NAME]"
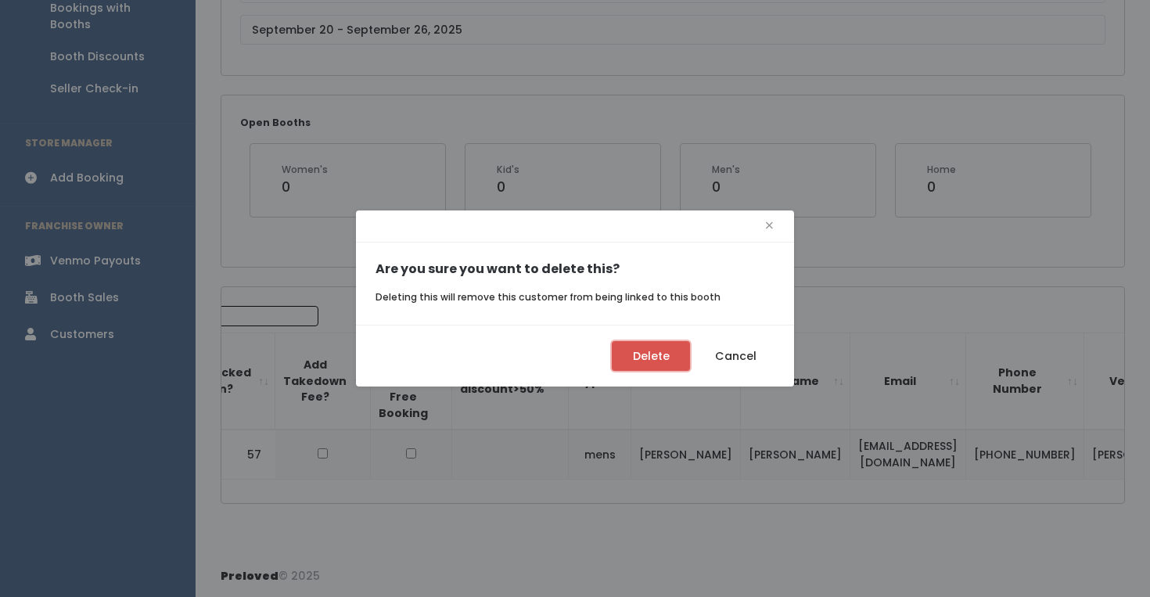
click at [637, 355] on button "Delete" at bounding box center [651, 356] width 78 height 30
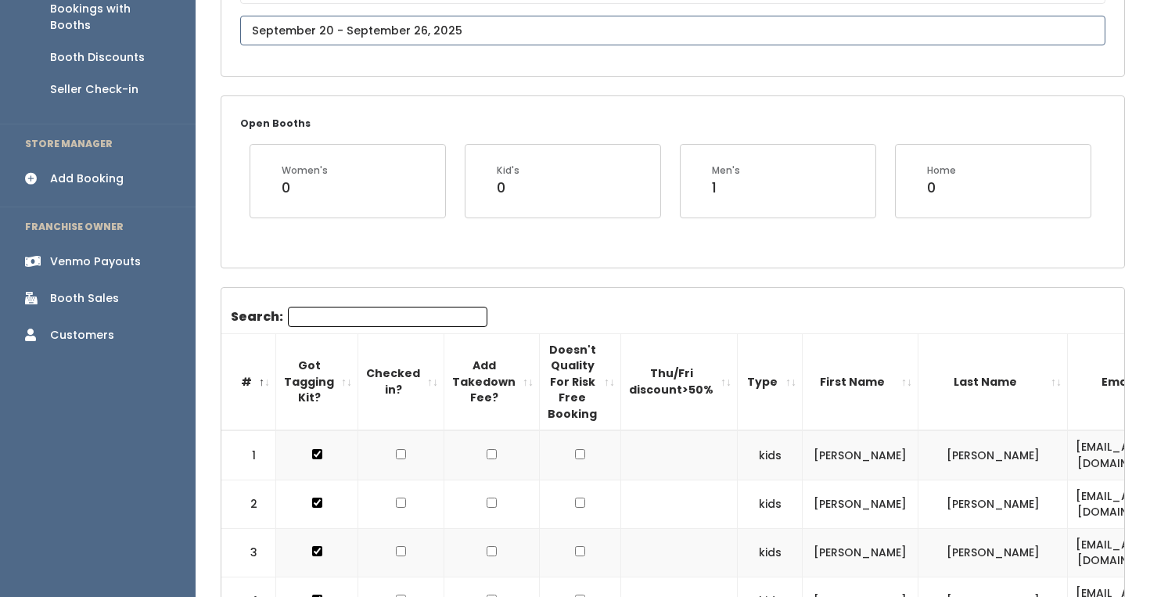
click at [405, 21] on input "text" at bounding box center [672, 31] width 865 height 30
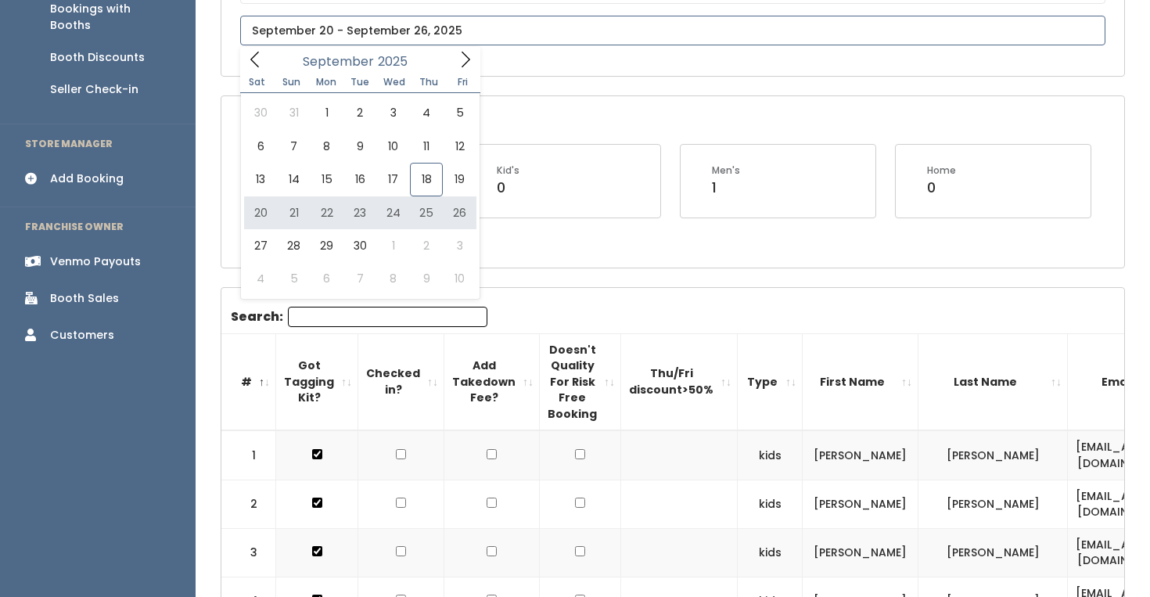
type input "[DATE] to [DATE]"
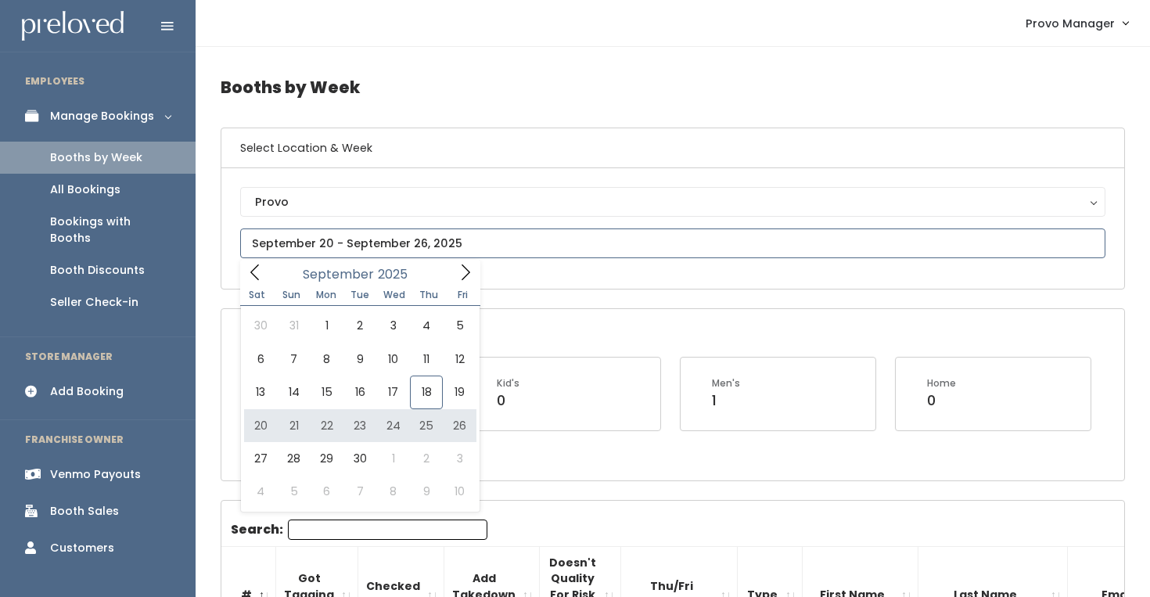
type input "September 20 to September 26"
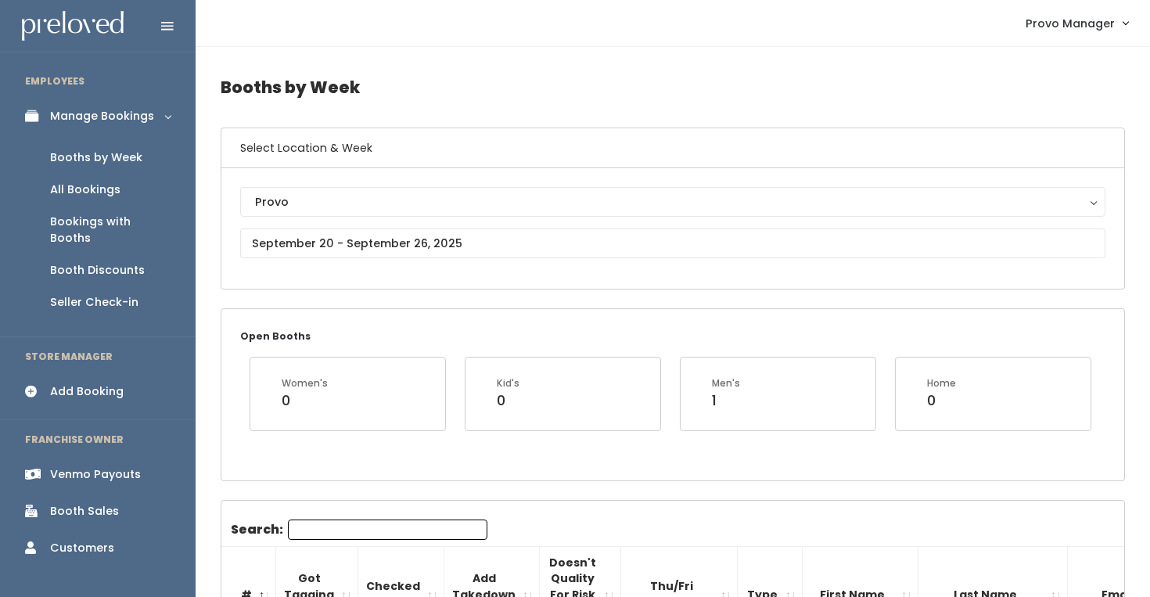
click at [350, 528] on input "Search:" at bounding box center [387, 529] width 199 height 20
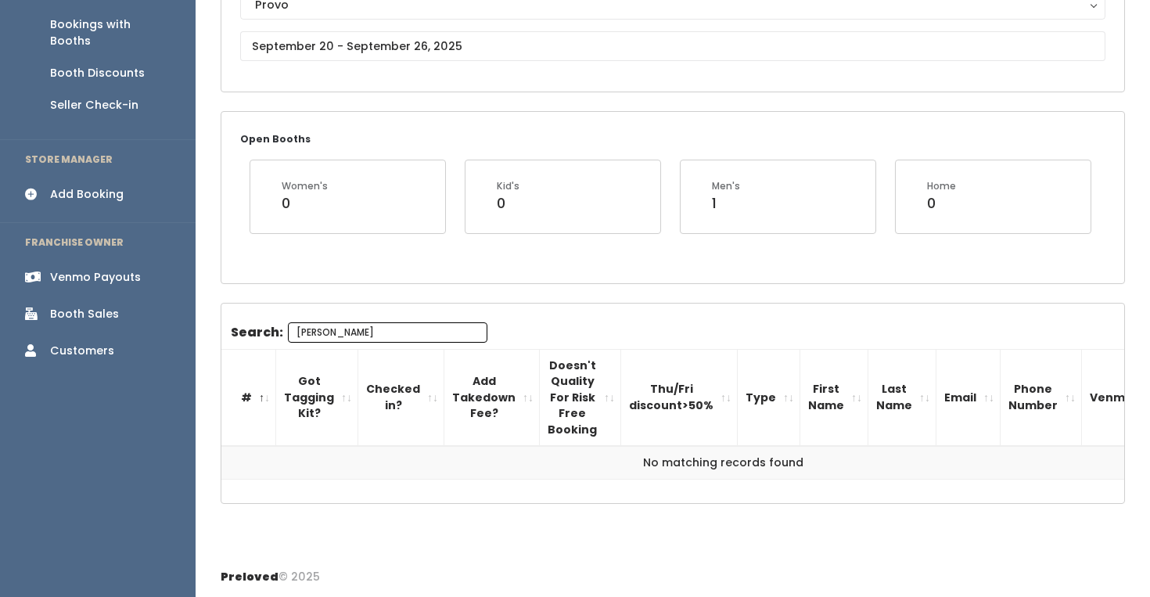
type input "[PERSON_NAME]"
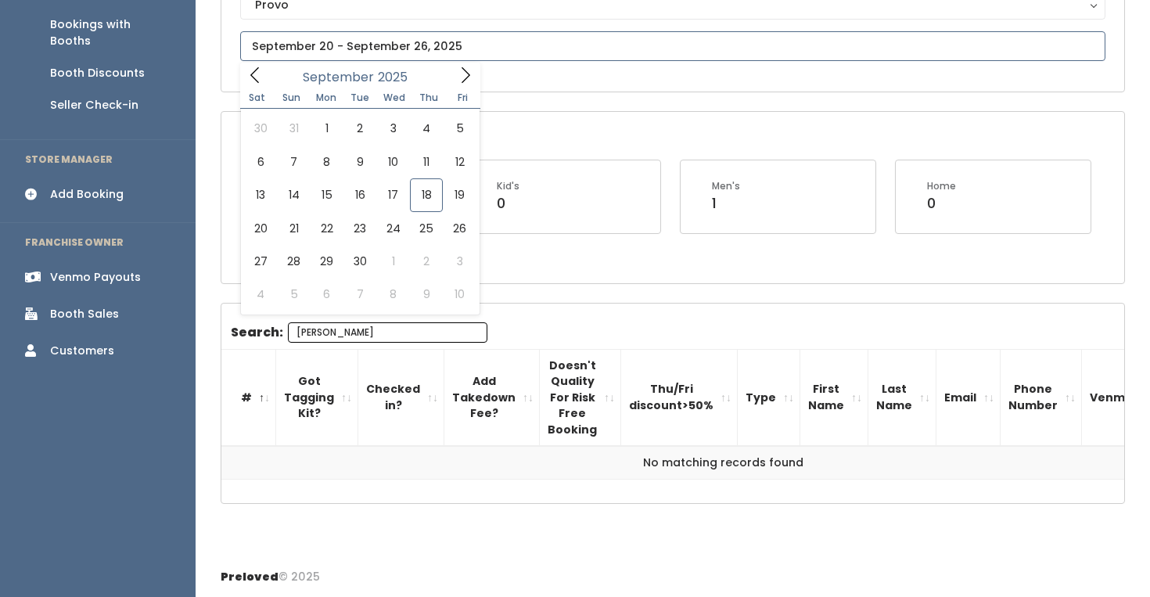
click at [361, 45] on input "text" at bounding box center [672, 46] width 865 height 30
type input "September 27 to October 3"
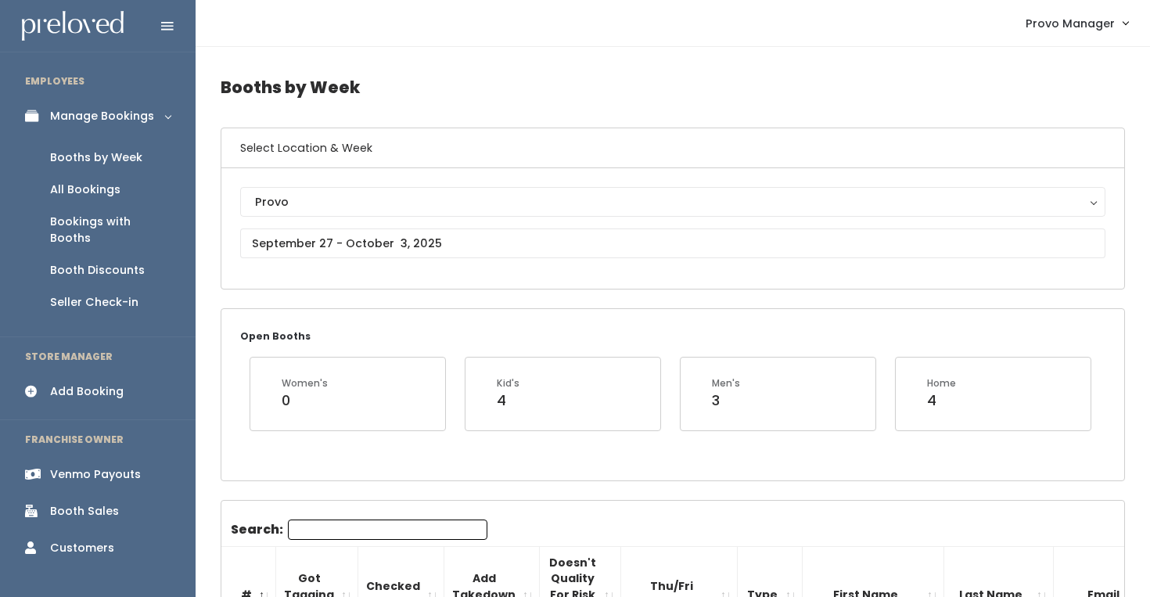
click at [332, 534] on input "Search:" at bounding box center [387, 529] width 199 height 20
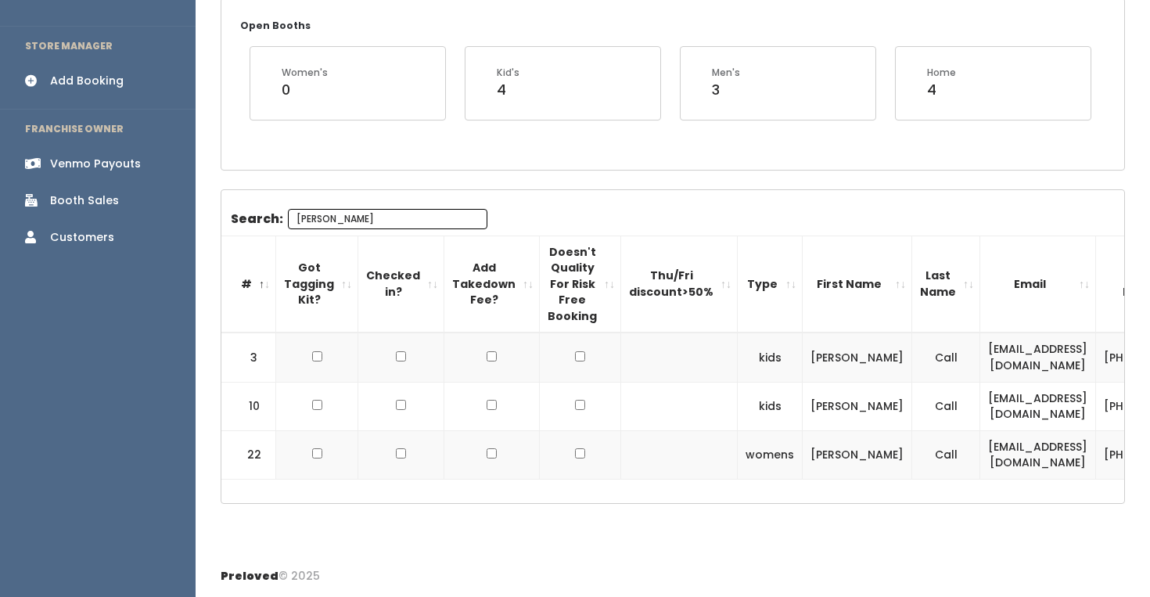
scroll to position [0, 154]
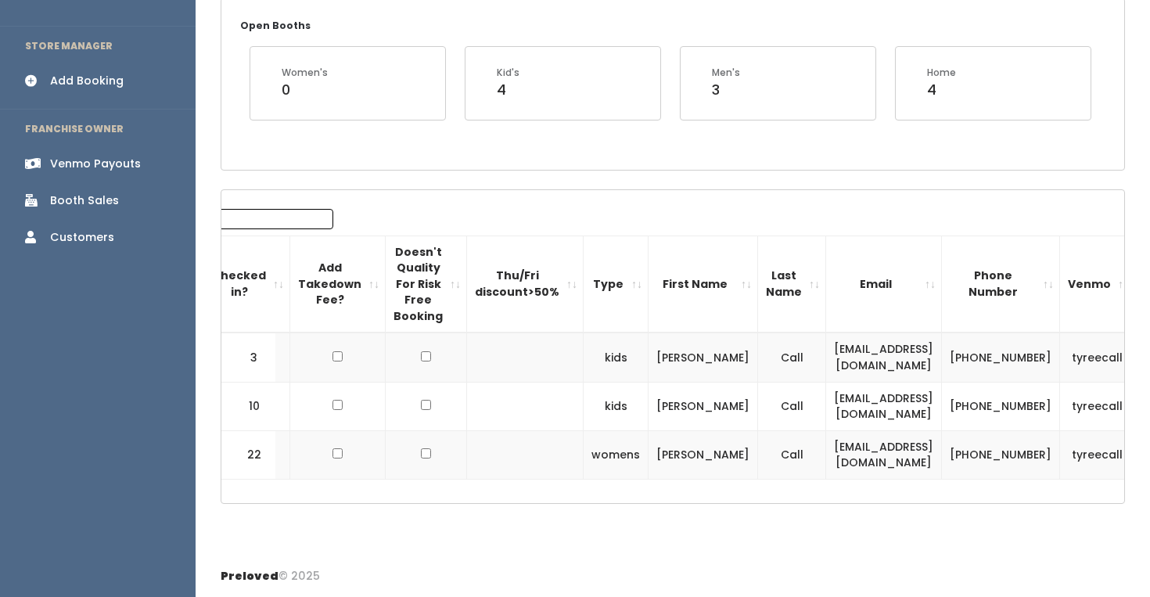
type input "[PERSON_NAME]"
click at [1149, 454] on span "button" at bounding box center [1163, 454] width 6 height 9
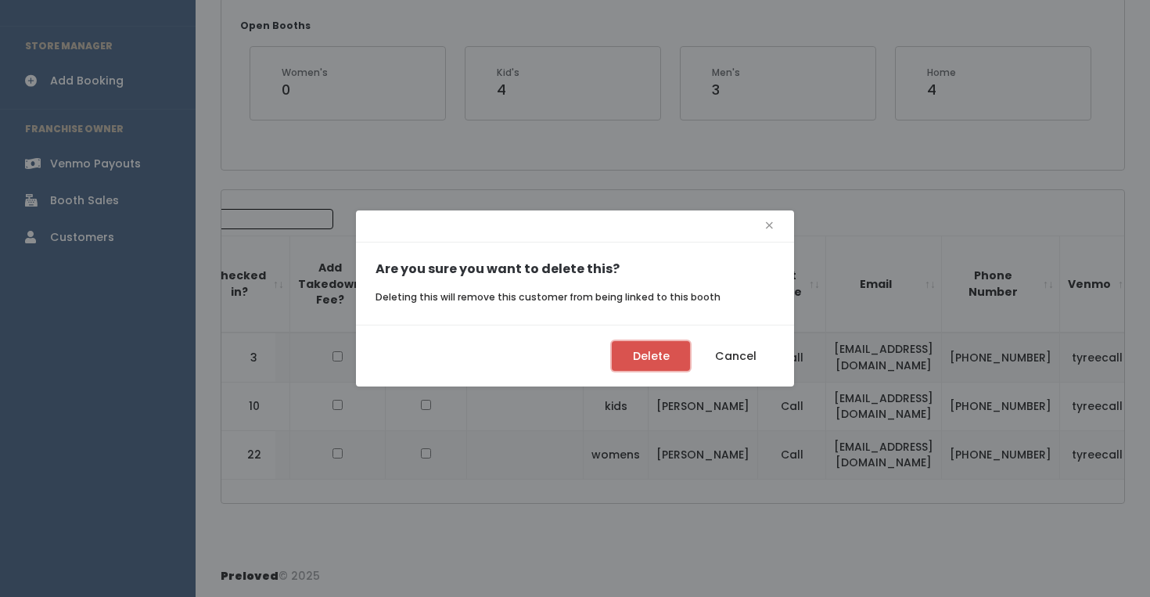
click at [659, 350] on button "Delete" at bounding box center [651, 356] width 78 height 30
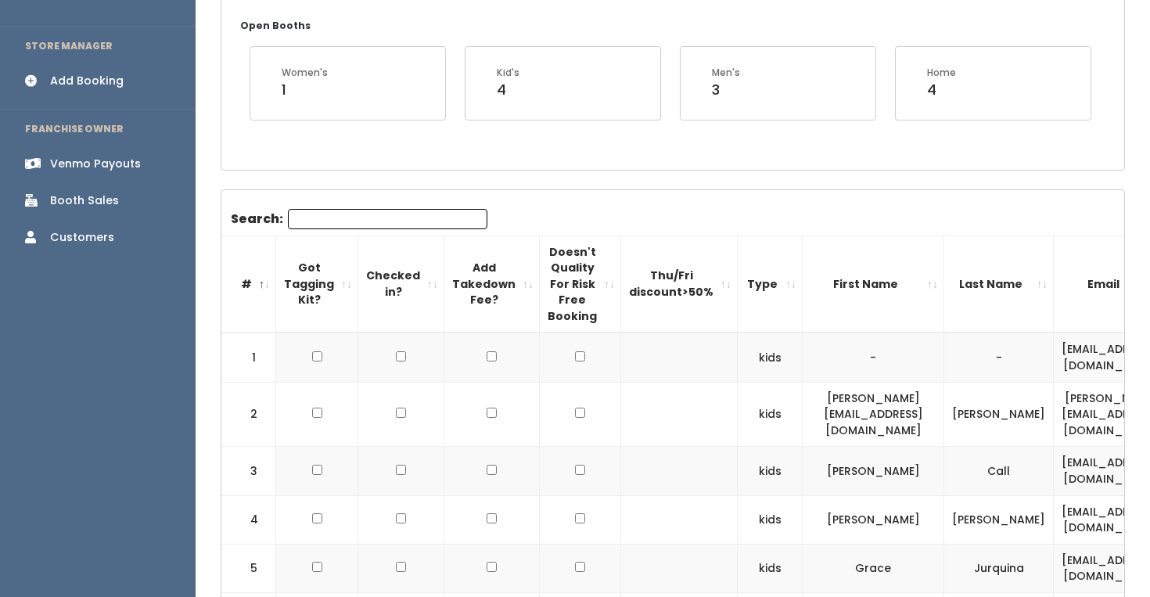
scroll to position [330, 0]
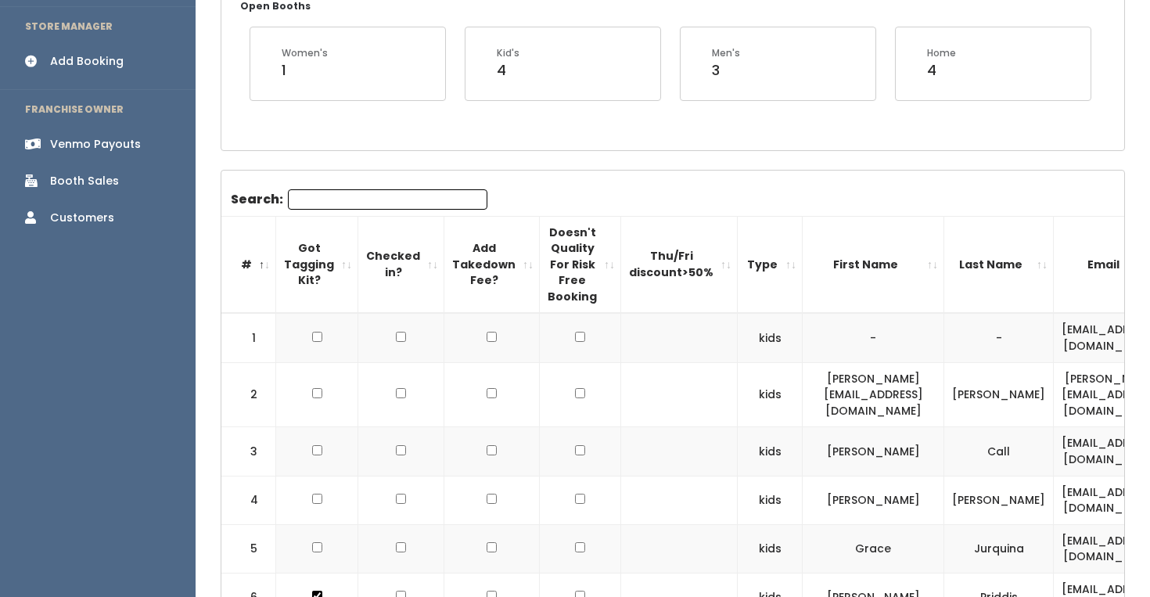
click at [366, 199] on input "Search:" at bounding box center [387, 199] width 199 height 20
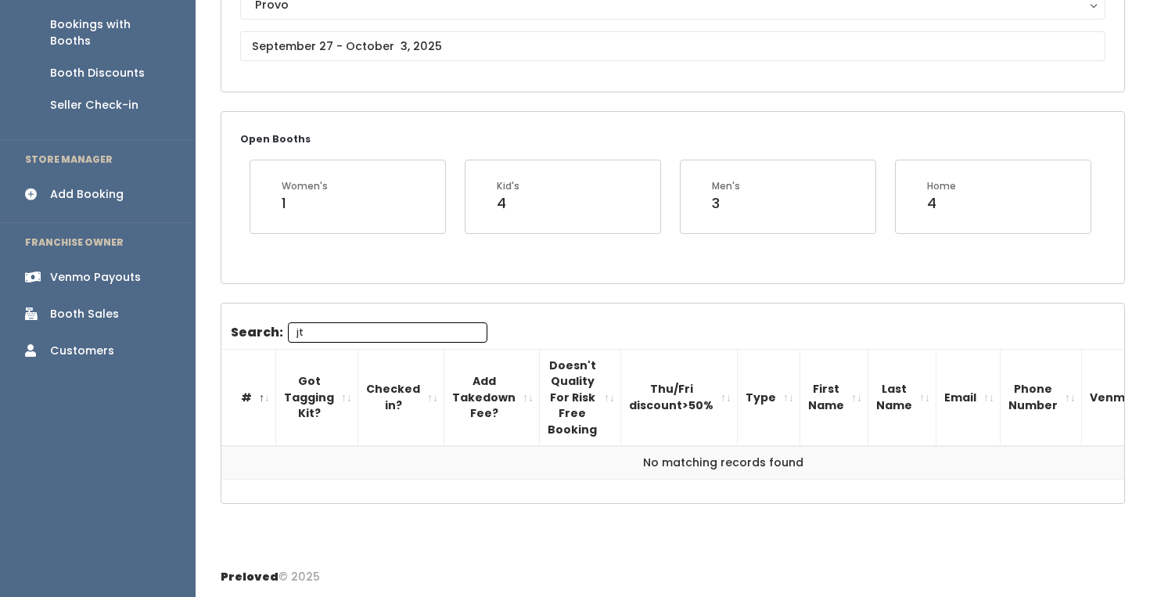
type input "j"
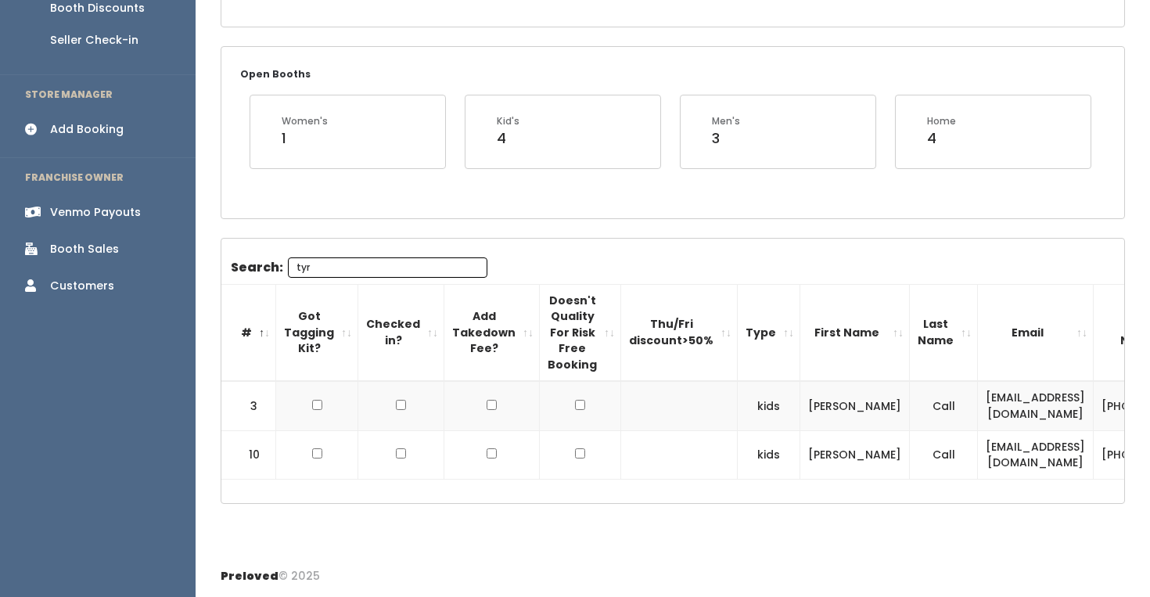
scroll to position [262, 0]
type input "[PERSON_NAME]"
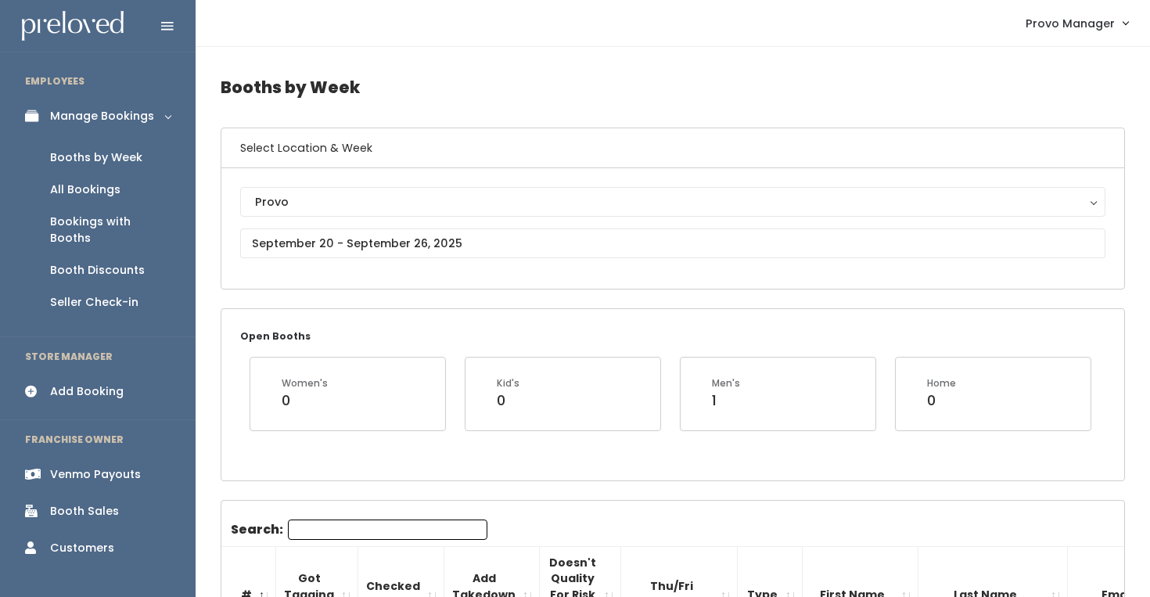
click at [328, 523] on input "Search:" at bounding box center [387, 529] width 199 height 20
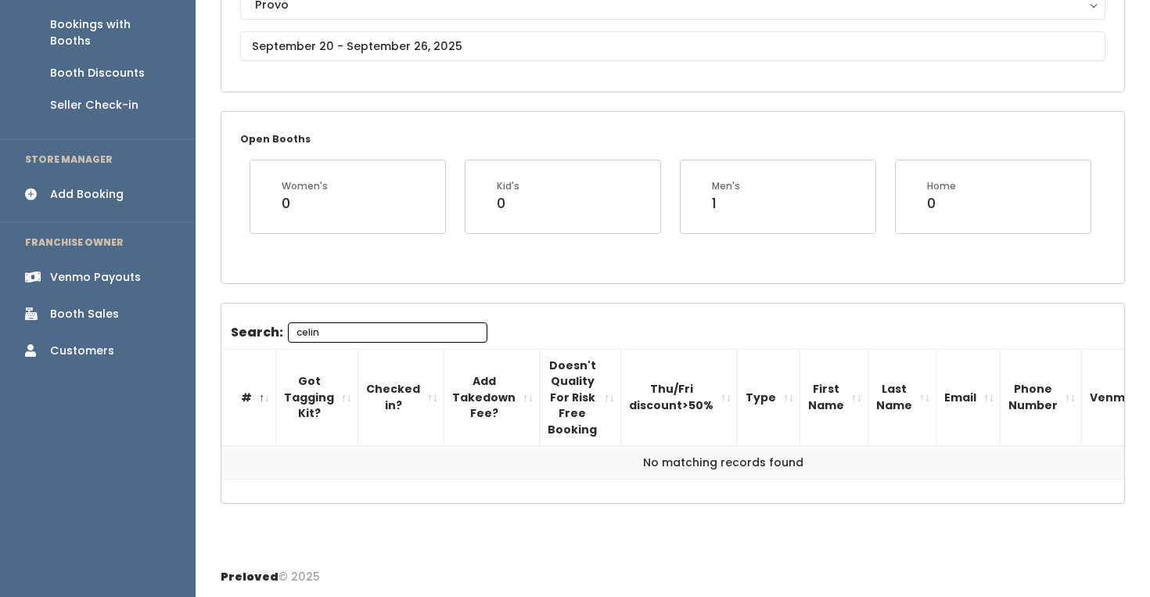
type input "celin"
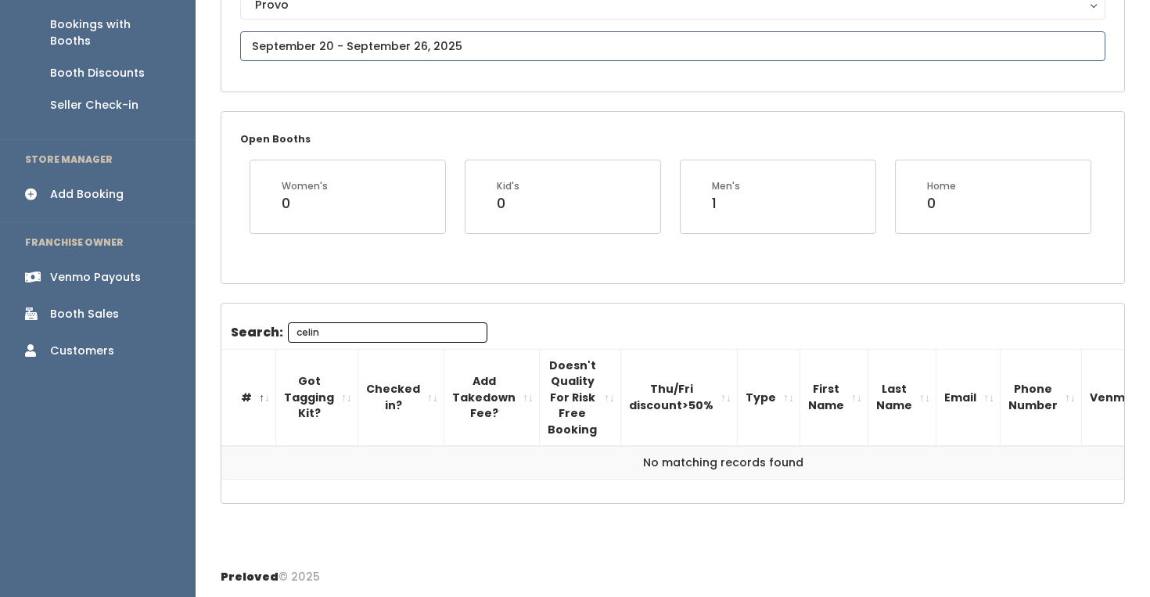
click at [391, 46] on input "text" at bounding box center [672, 46] width 865 height 30
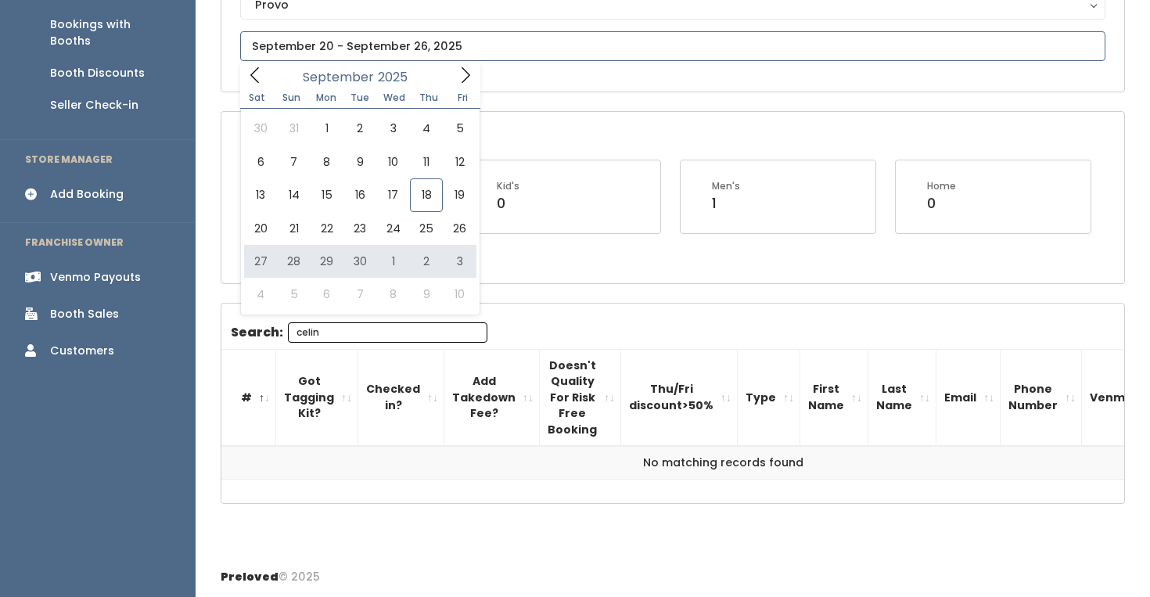
type input "September 27 to October 3"
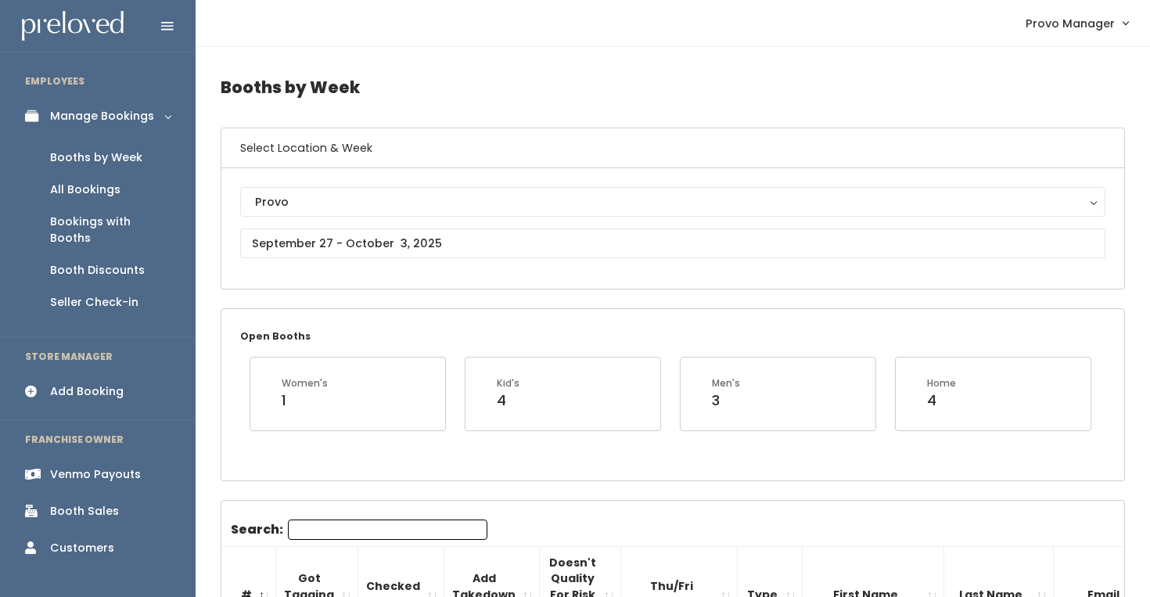
click at [321, 529] on input "Search:" at bounding box center [387, 529] width 199 height 20
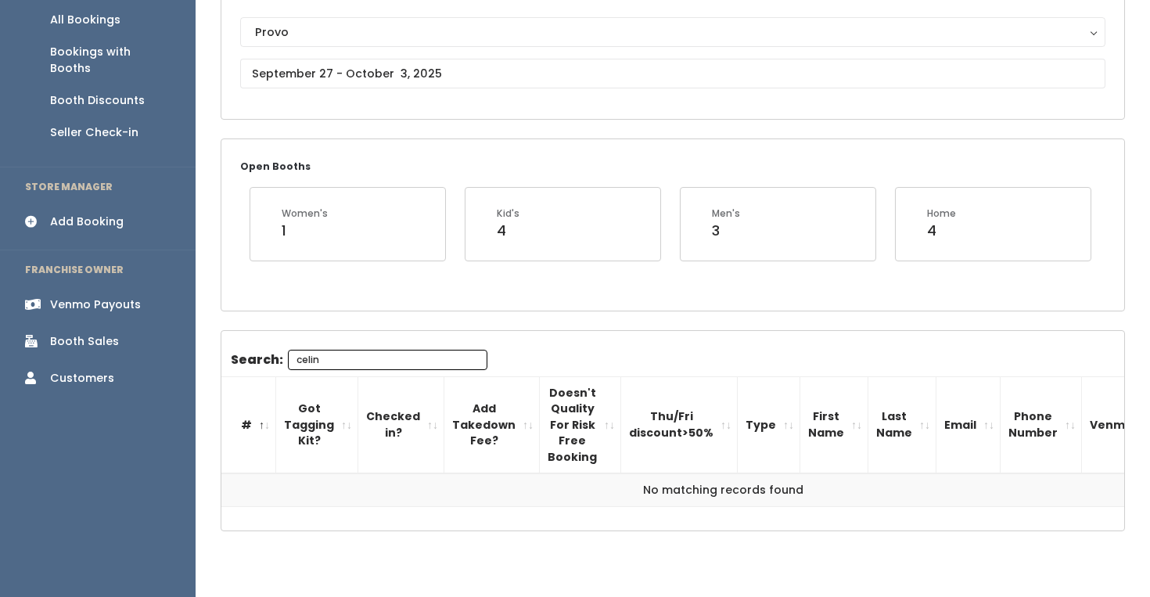
scroll to position [197, 0]
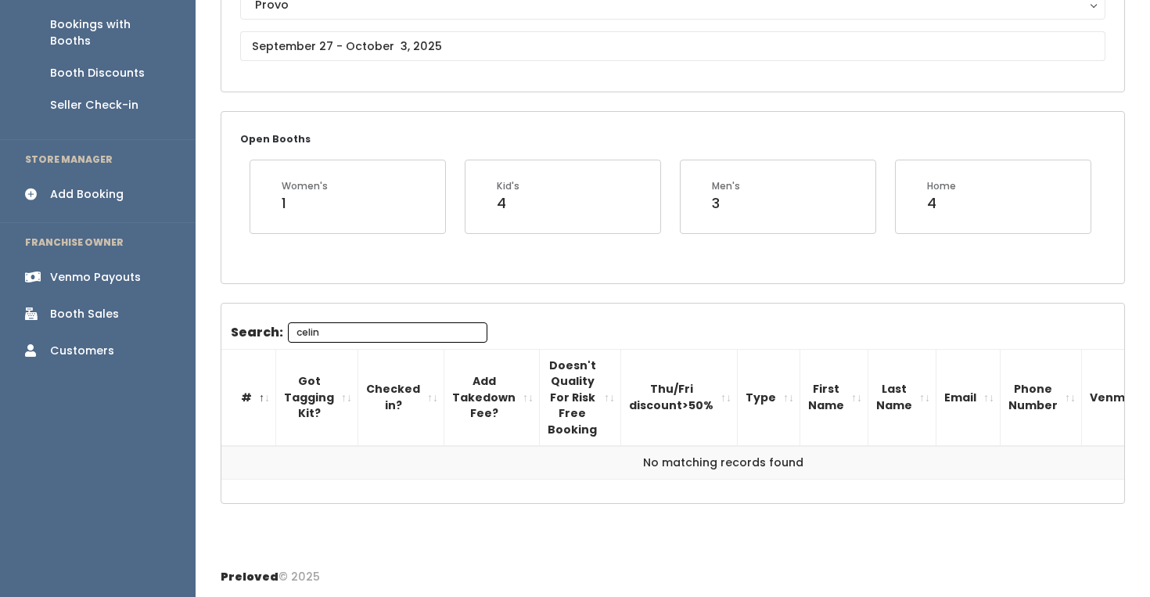
type input "celin"
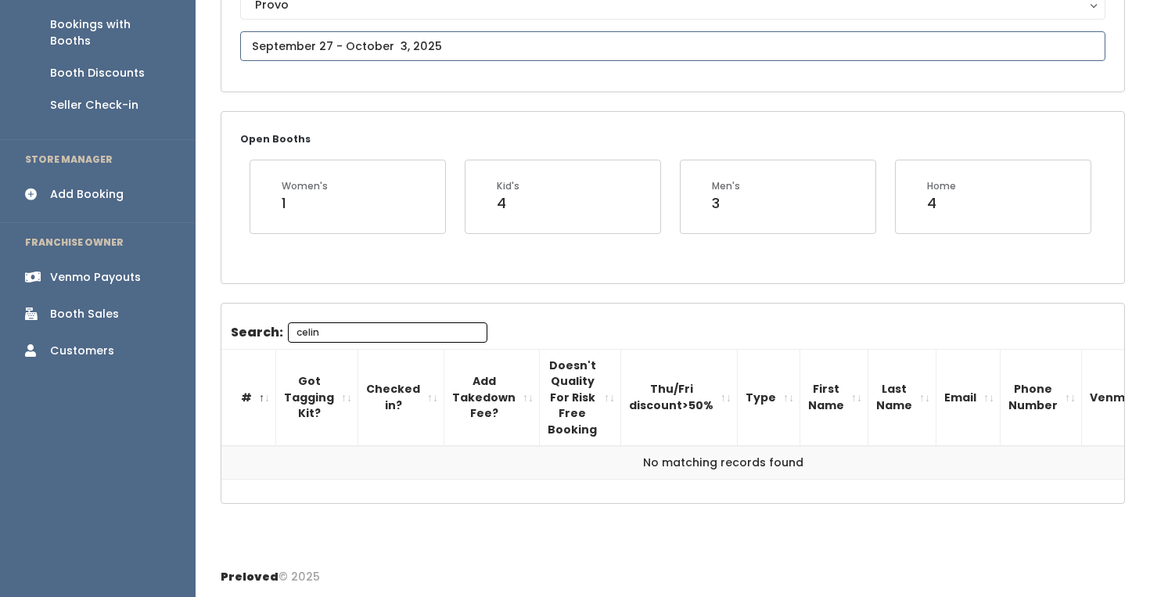
click at [340, 42] on input "text" at bounding box center [672, 46] width 865 height 30
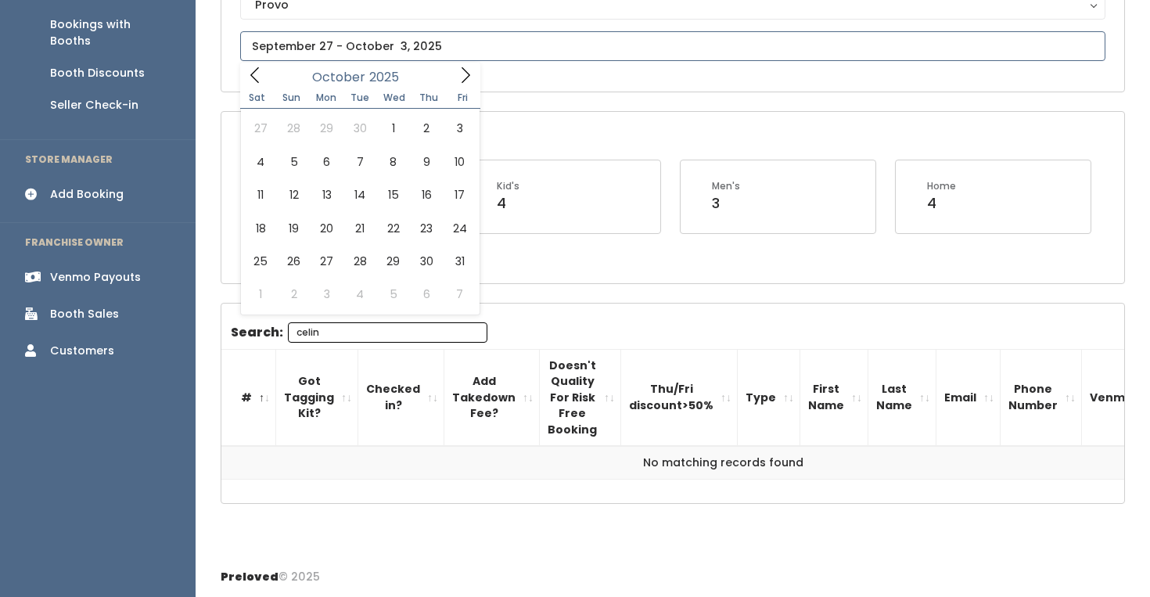
click at [463, 71] on icon at bounding box center [465, 74] width 17 height 17
type input "October 4 to October 10"
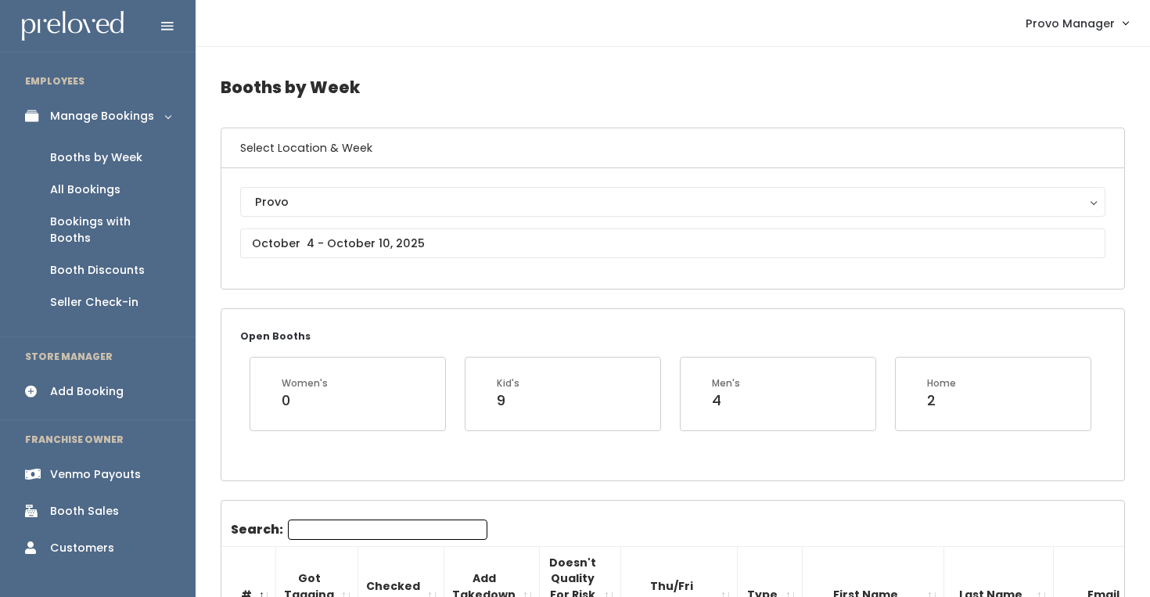
click at [303, 526] on input "Search:" at bounding box center [387, 529] width 199 height 20
type input "celin"
click at [320, 231] on input "text" at bounding box center [672, 243] width 865 height 30
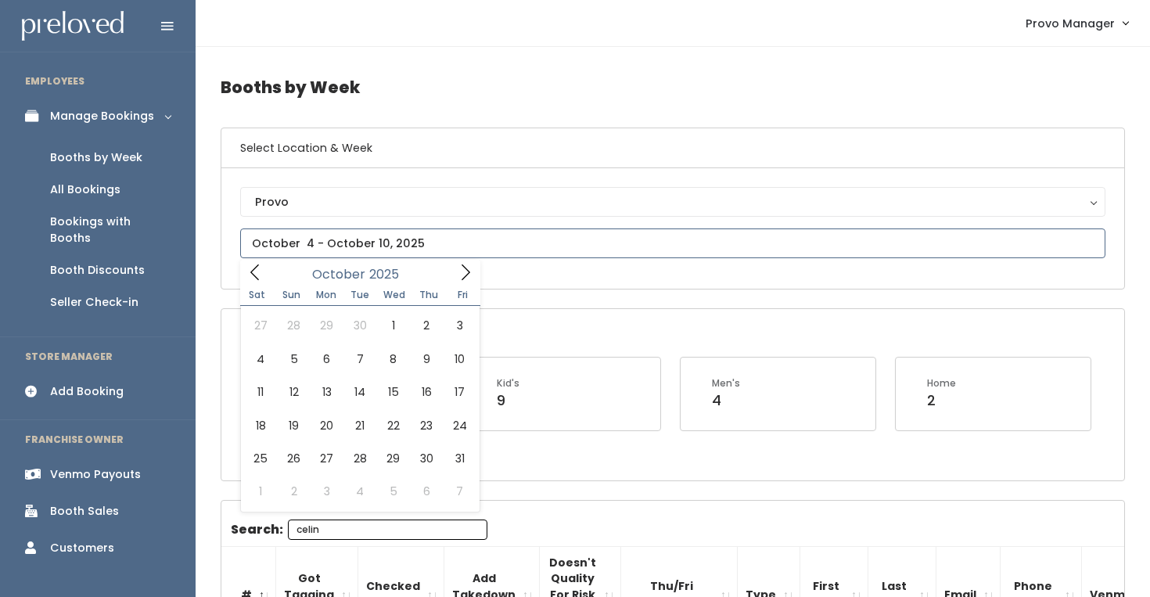
click at [463, 276] on icon at bounding box center [465, 272] width 17 height 17
type input "October 11 to October 17"
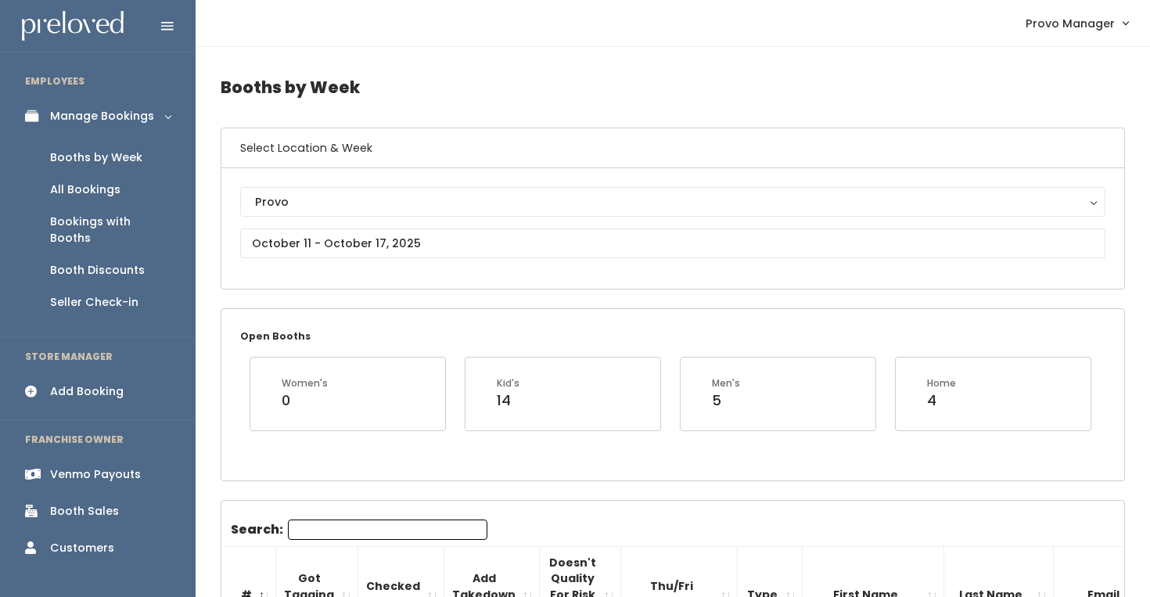
click at [328, 522] on input "Search:" at bounding box center [387, 529] width 199 height 20
type input "cel"
click at [350, 243] on input "text" at bounding box center [672, 243] width 865 height 30
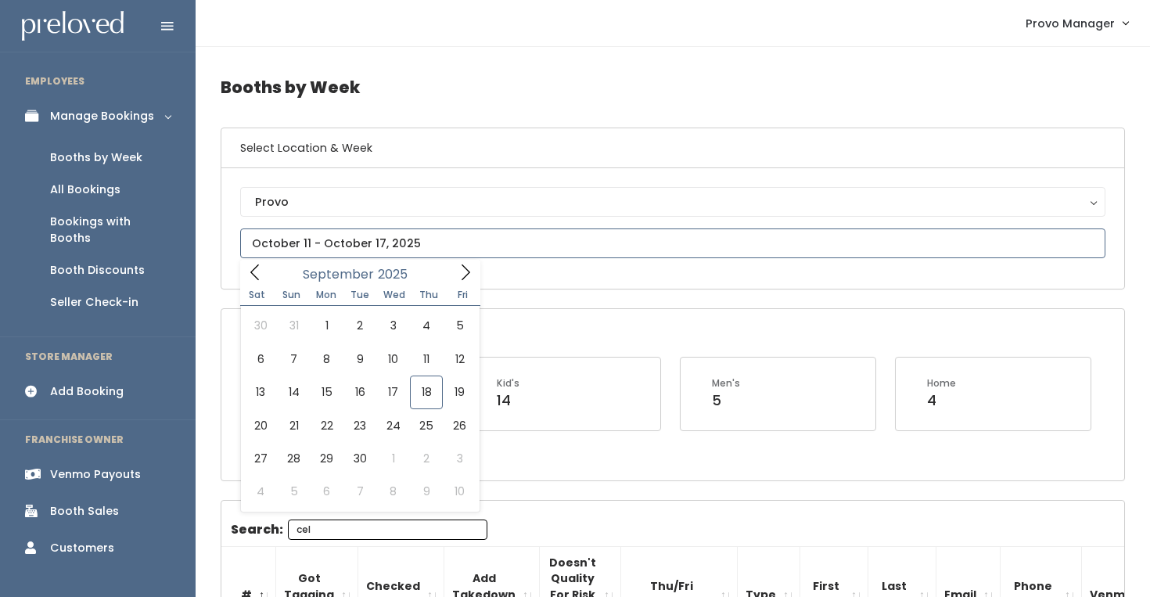
click at [457, 274] on icon at bounding box center [465, 272] width 17 height 17
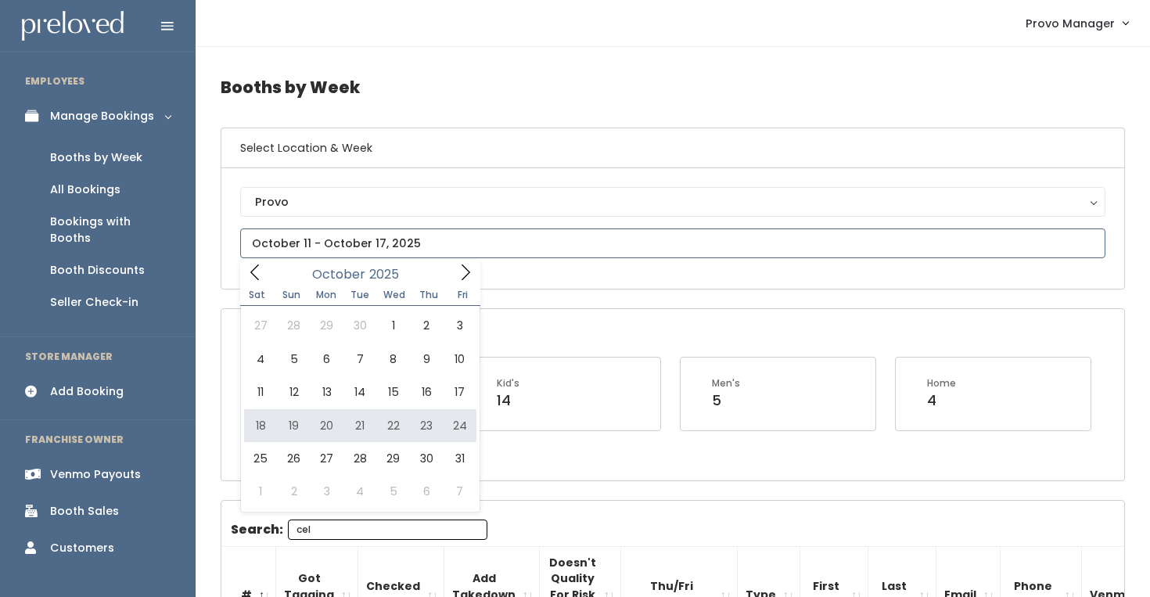
type input "October 18 to October 24"
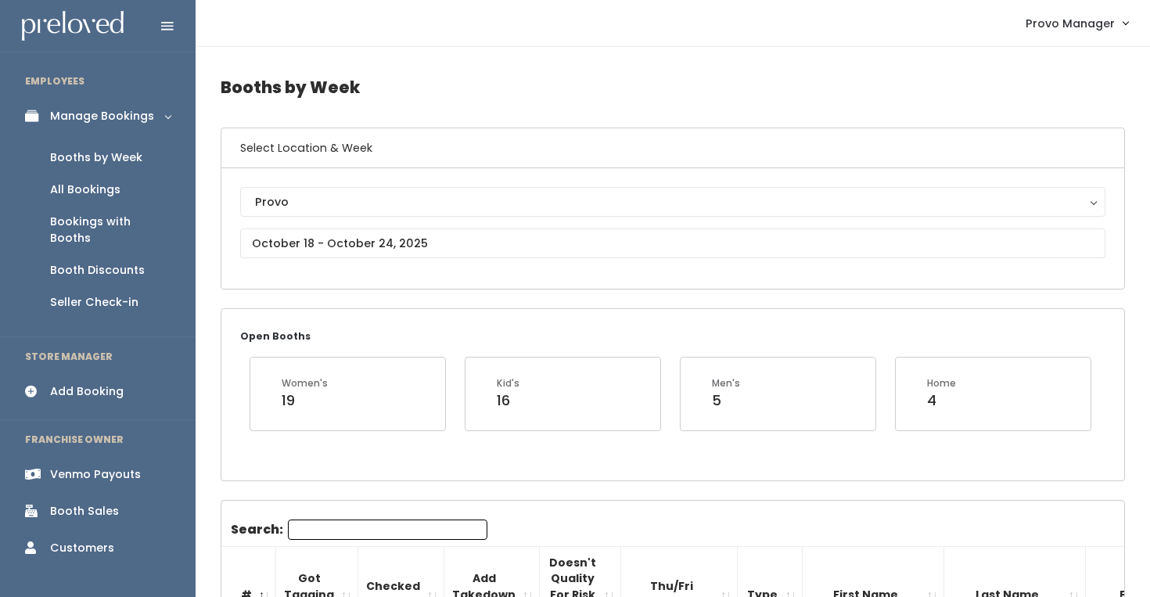
click at [324, 526] on input "Search:" at bounding box center [387, 529] width 199 height 20
type input "celin"
click at [371, 244] on input "text" at bounding box center [672, 243] width 865 height 30
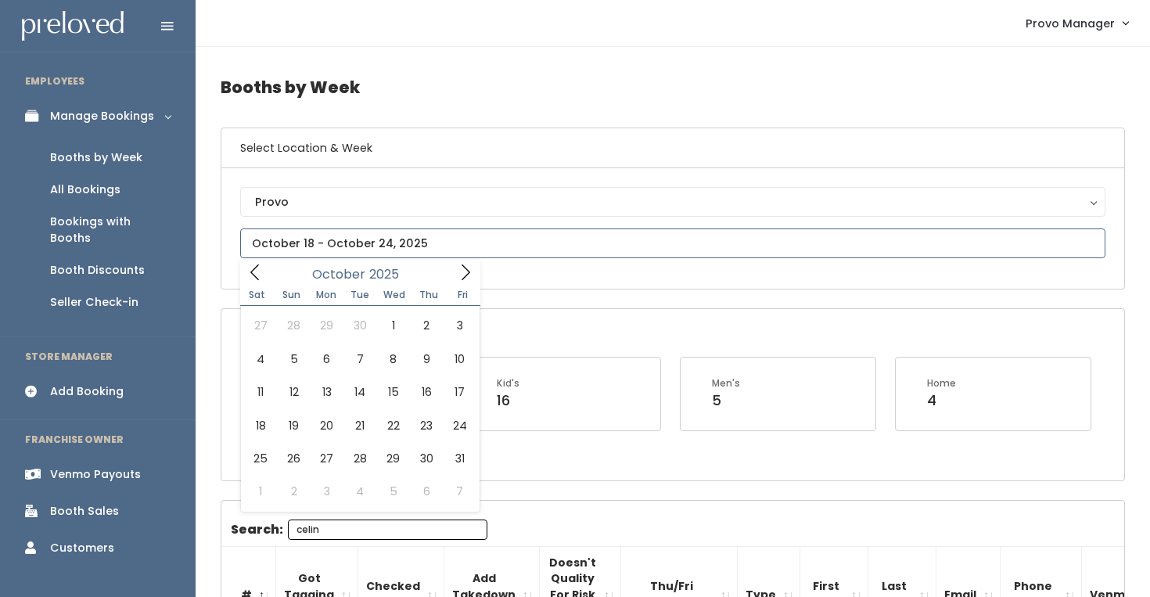
click at [465, 271] on icon at bounding box center [465, 272] width 17 height 17
type input "October 25 to October 31"
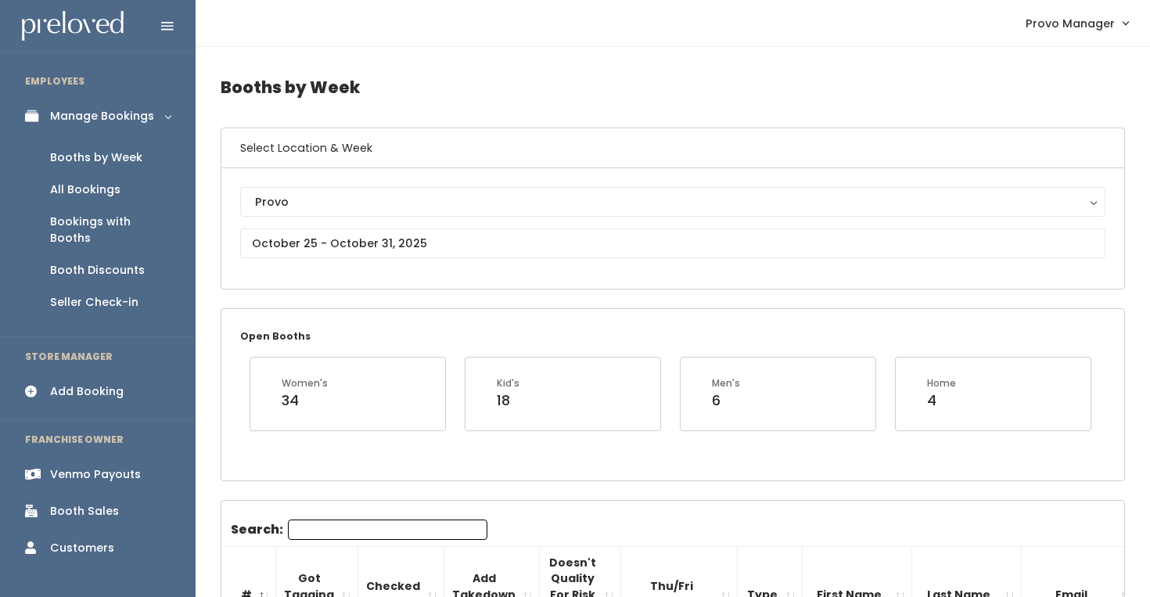
click at [384, 537] on input "Search:" at bounding box center [387, 529] width 199 height 20
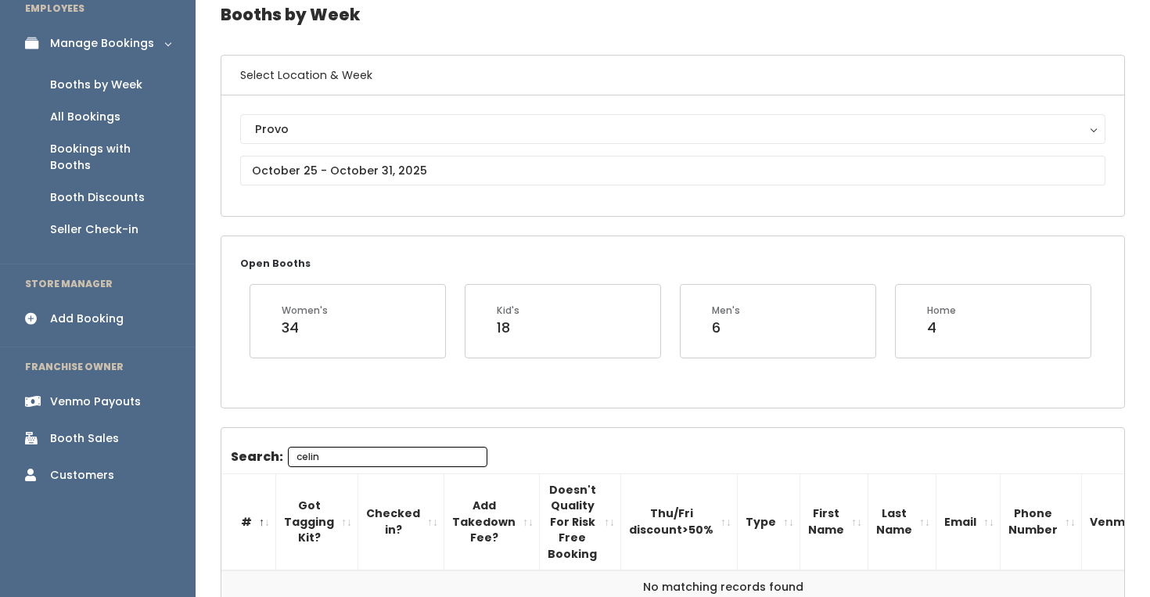
scroll to position [54, 0]
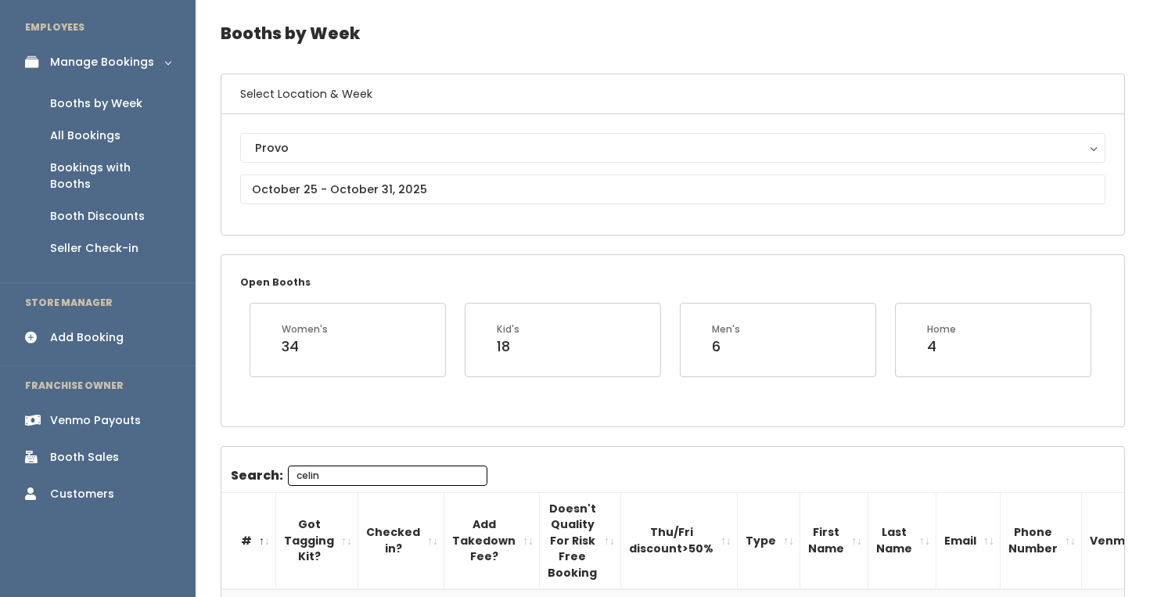
type input "celin"
click at [366, 203] on div "Provo Provo" at bounding box center [672, 174] width 865 height 83
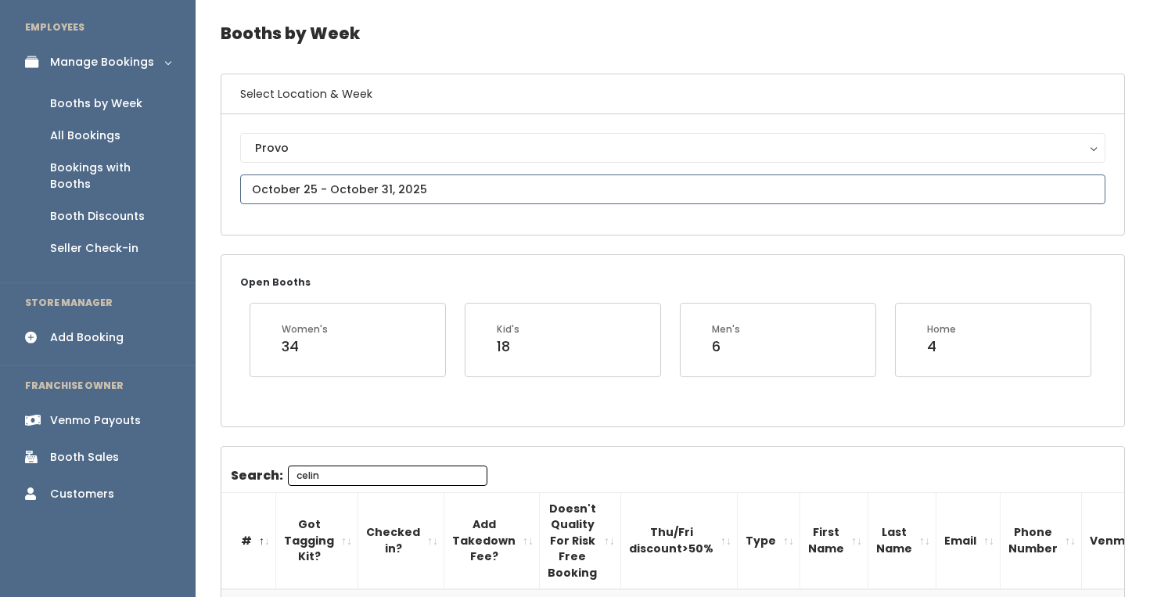
click at [370, 193] on input "text" at bounding box center [672, 189] width 865 height 30
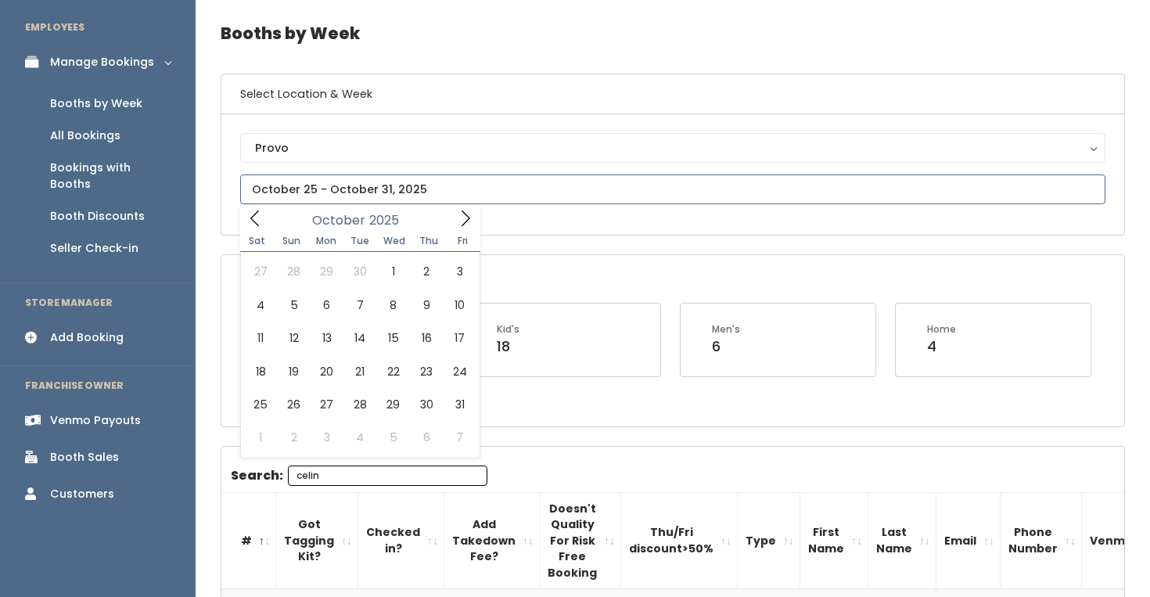
click at [464, 220] on icon at bounding box center [465, 218] width 17 height 17
type input "[DATE] to [DATE]"
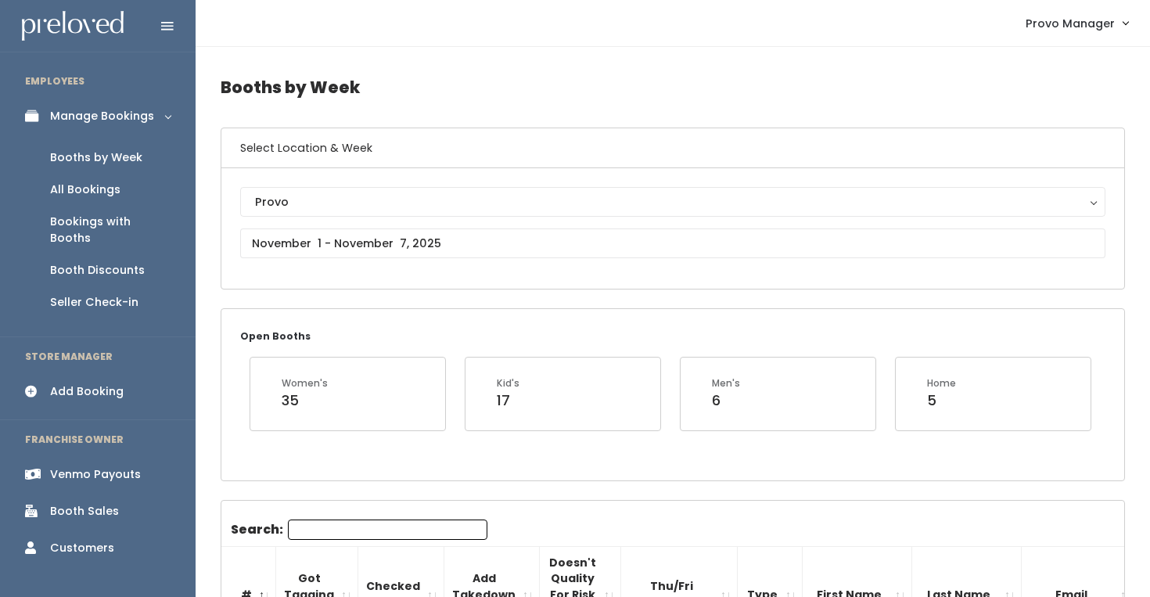
click at [325, 529] on input "Search:" at bounding box center [387, 529] width 199 height 20
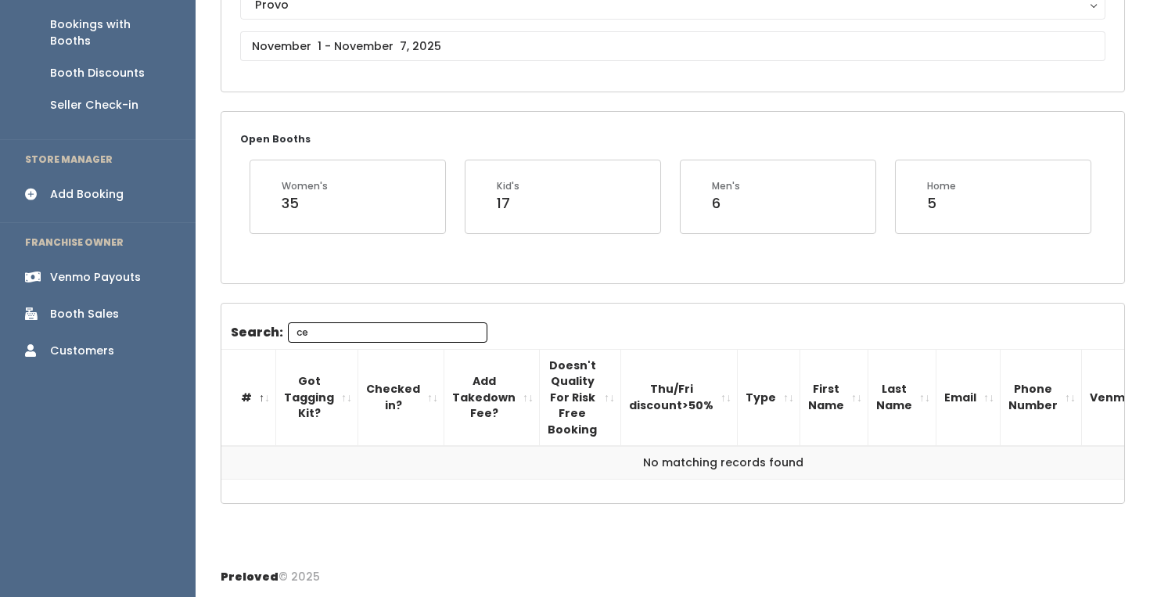
type input "c"
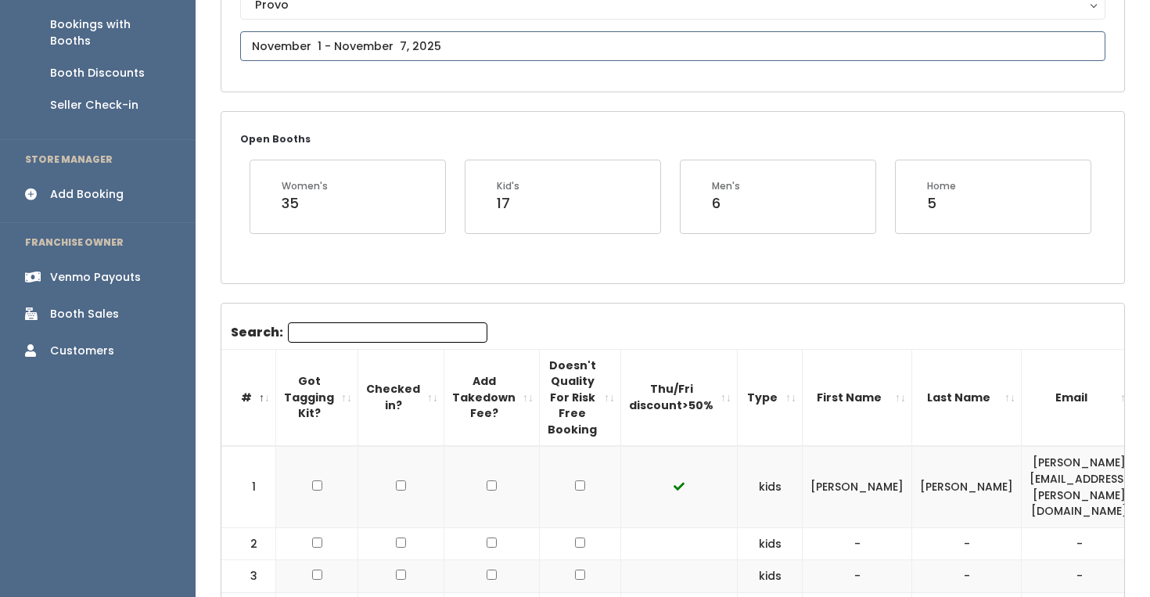
click at [545, 48] on input "text" at bounding box center [672, 46] width 865 height 30
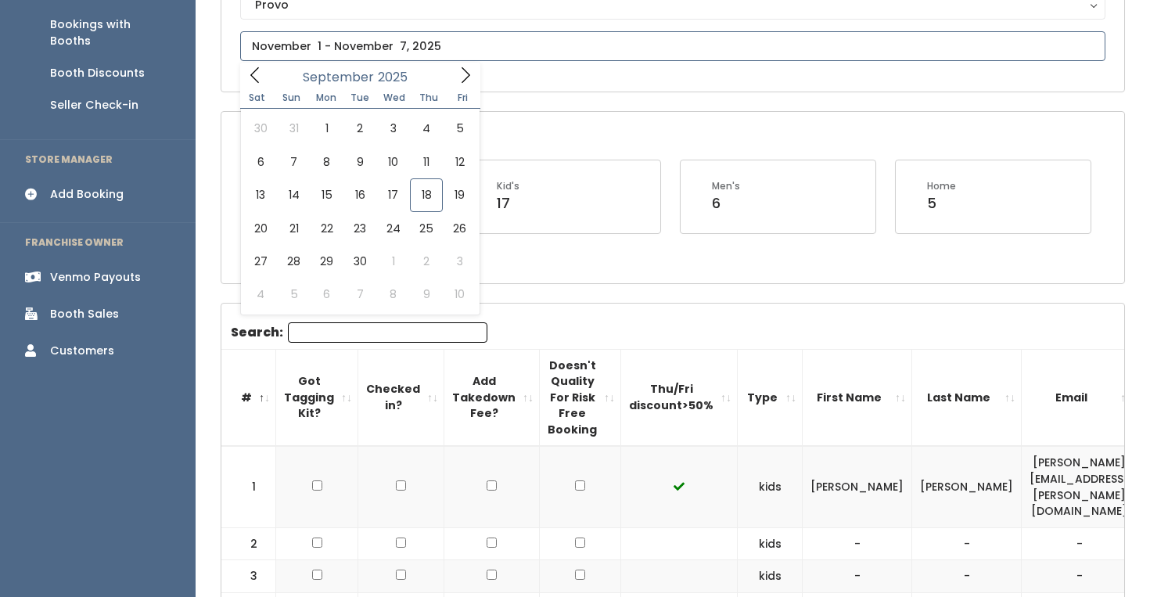
click at [466, 79] on icon at bounding box center [465, 74] width 17 height 17
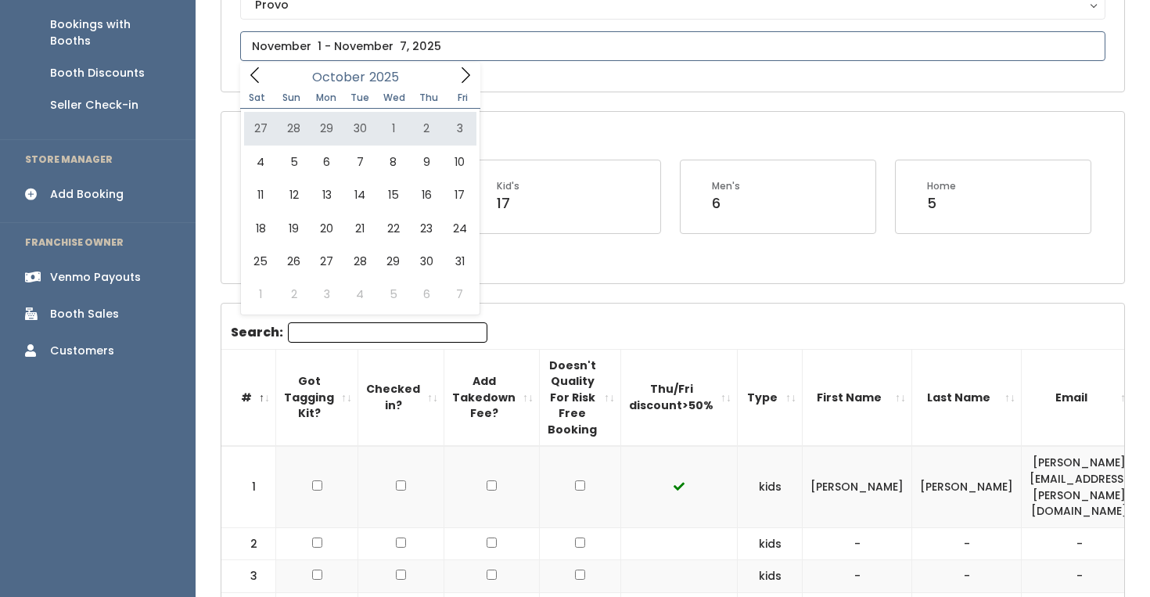
click at [463, 86] on span at bounding box center [465, 75] width 30 height 24
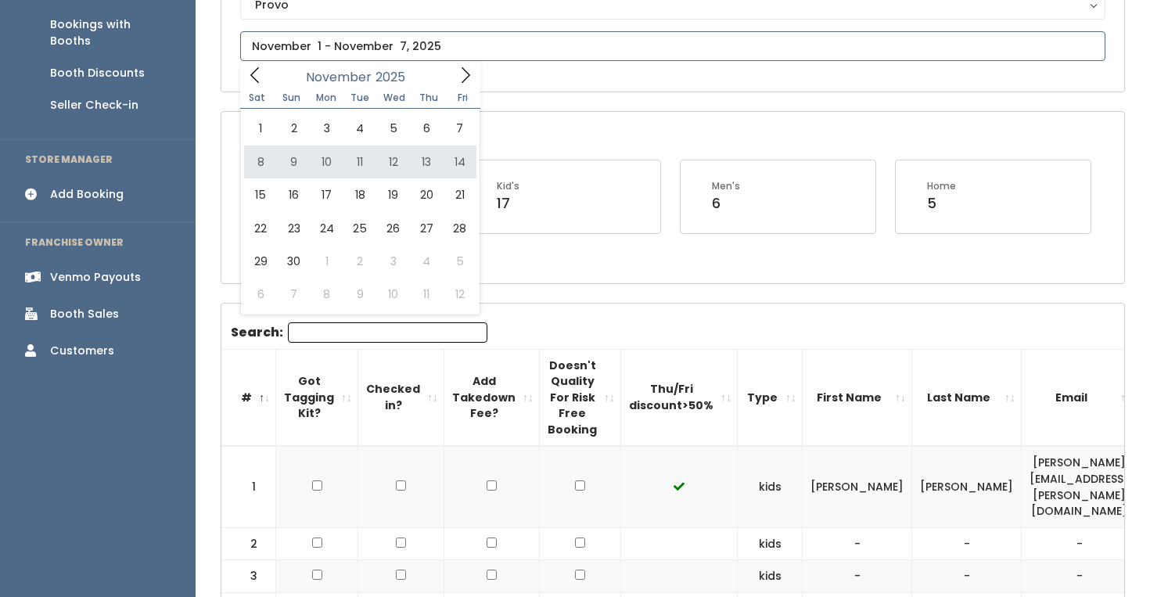
type input "[DATE] to [DATE]"
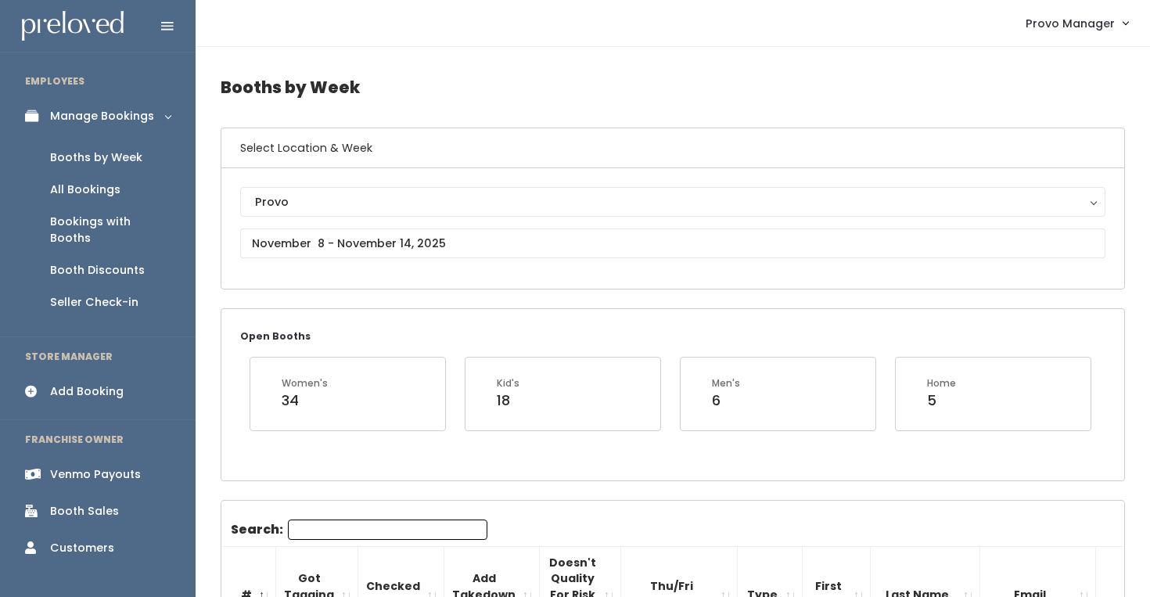
click at [318, 533] on input "Search:" at bounding box center [387, 529] width 199 height 20
type input "ce"
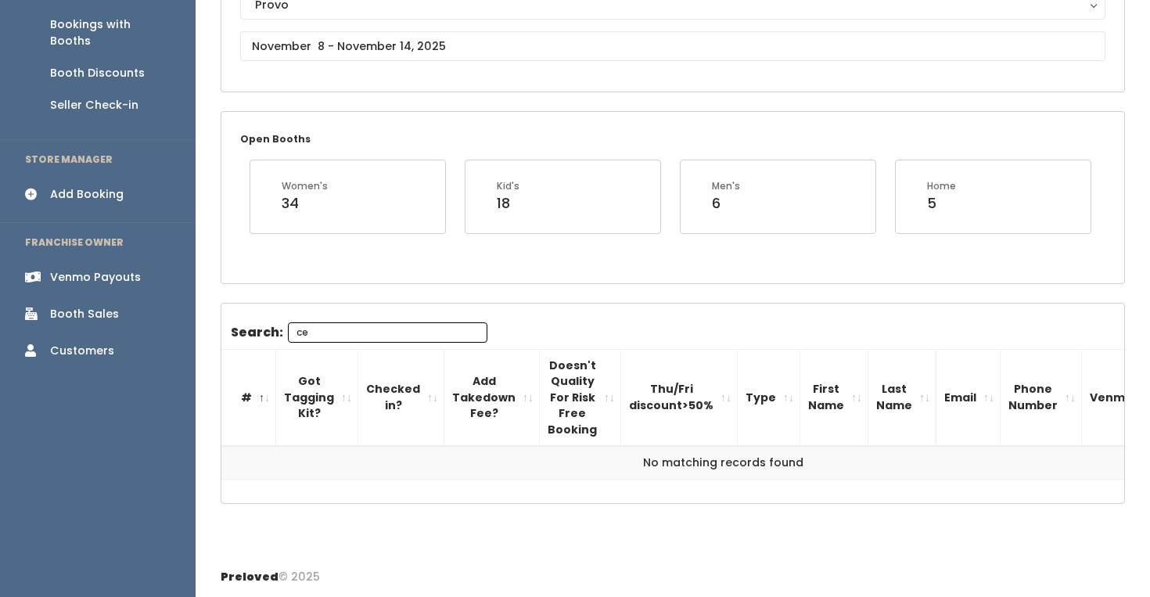
click at [389, 332] on input "ce" at bounding box center [387, 332] width 199 height 20
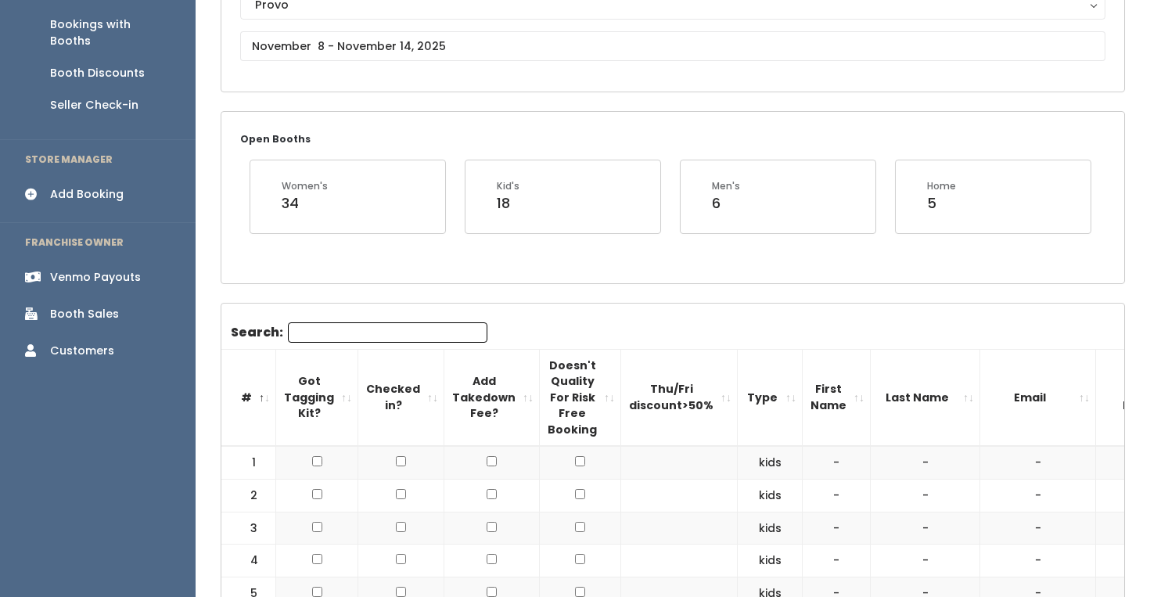
scroll to position [149, 0]
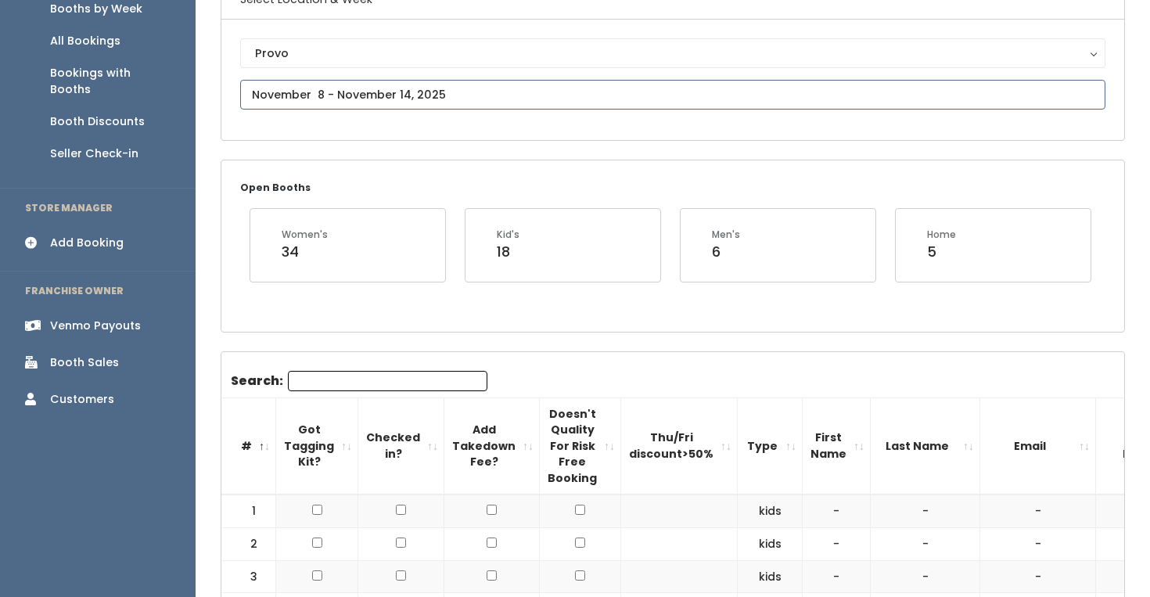
click at [477, 100] on input "text" at bounding box center [672, 95] width 865 height 30
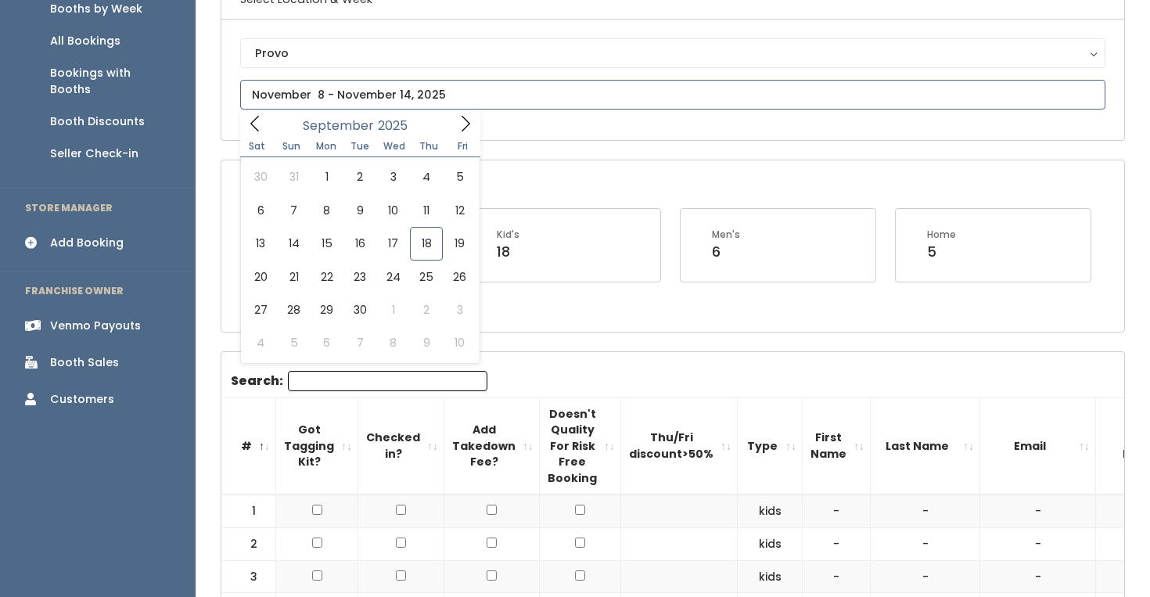
click at [457, 120] on icon at bounding box center [465, 123] width 17 height 17
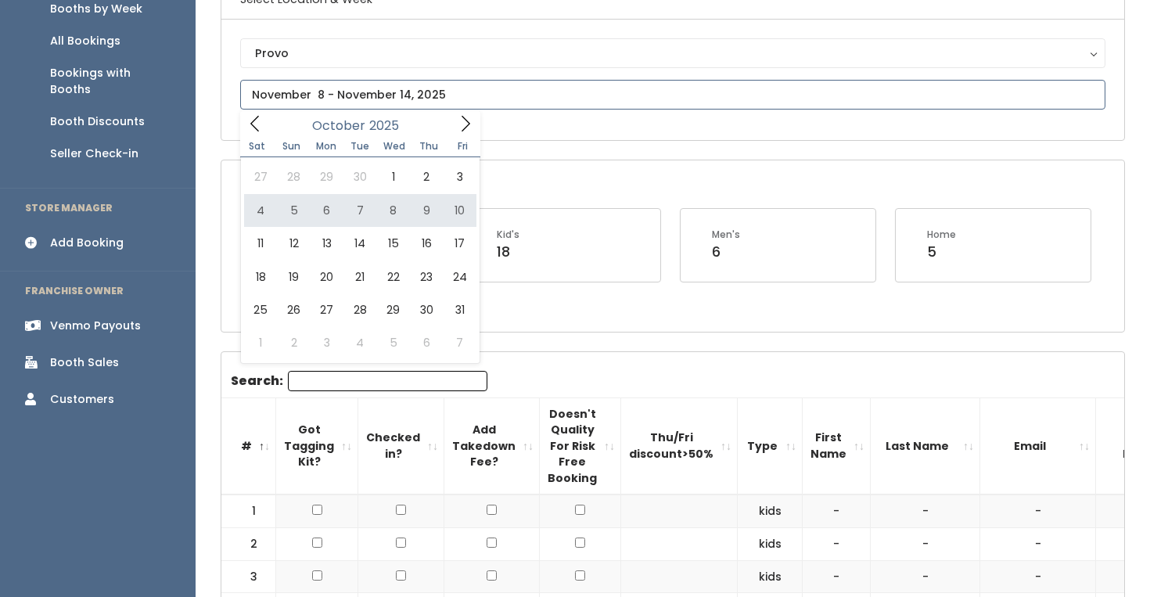
click at [458, 135] on span at bounding box center [465, 123] width 30 height 24
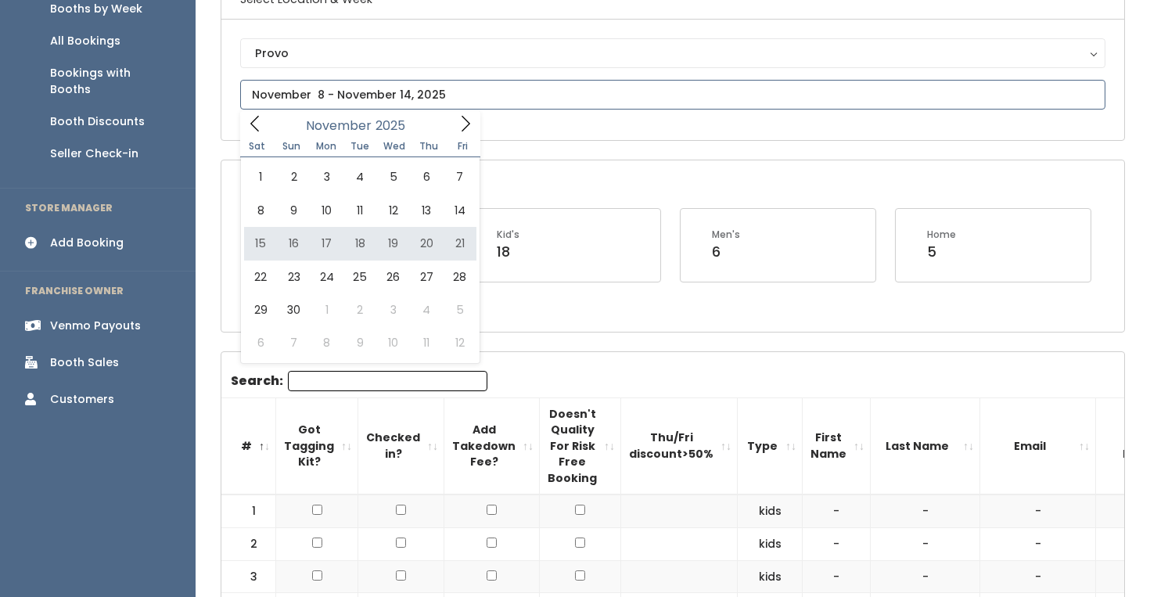
type input "November 15 to November 21"
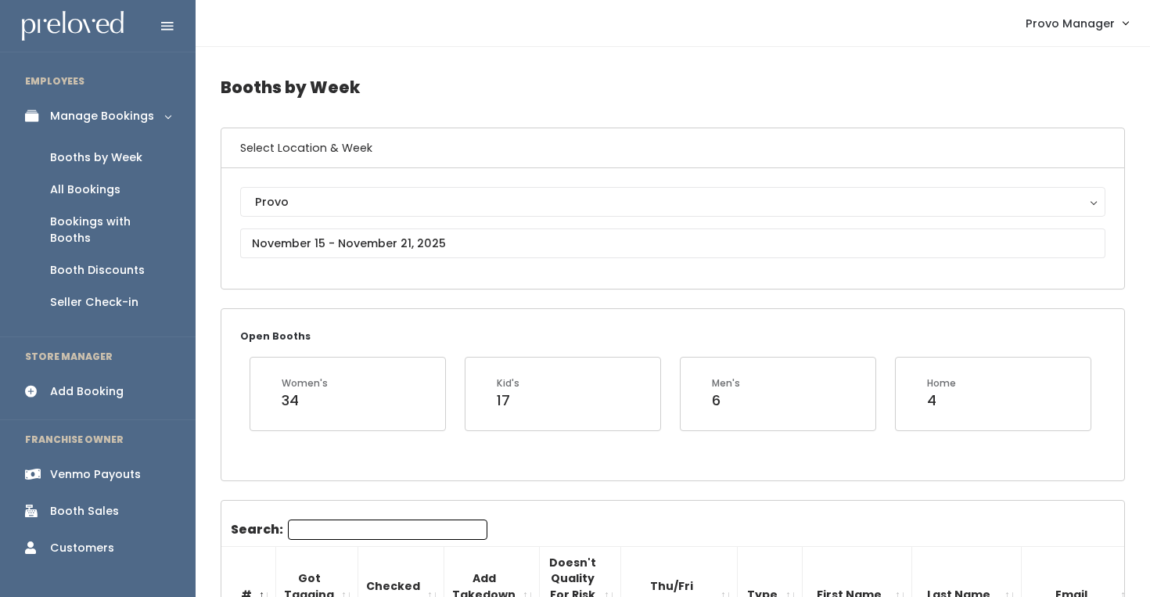
click at [313, 521] on input "Search:" at bounding box center [387, 529] width 199 height 20
type input "ce"
click at [369, 240] on input "text" at bounding box center [672, 243] width 865 height 30
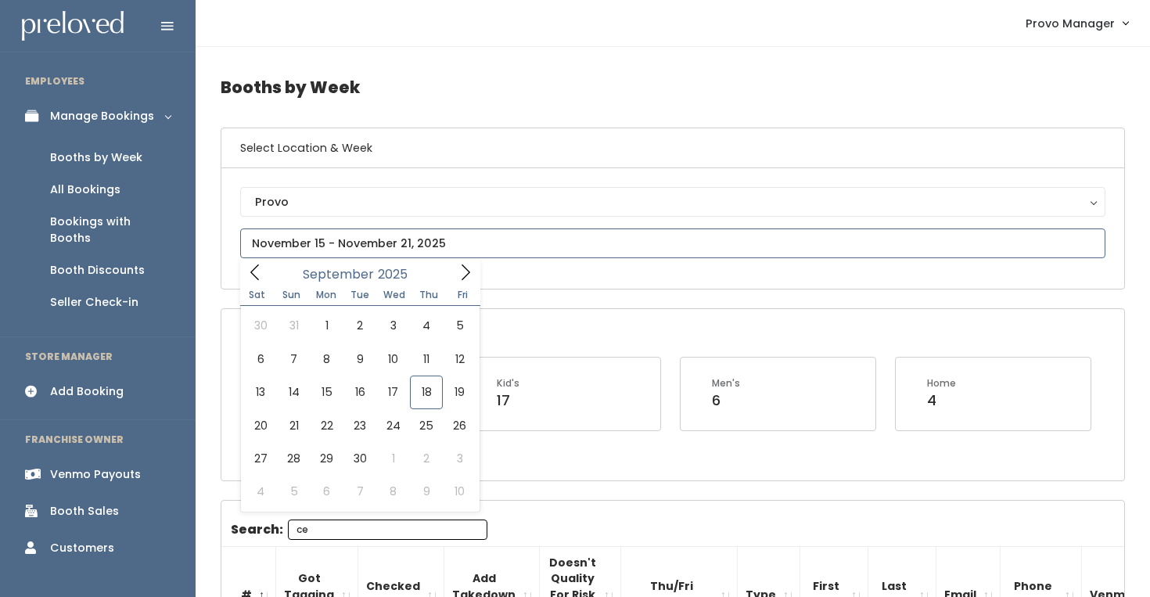
click at [463, 260] on span at bounding box center [465, 272] width 30 height 24
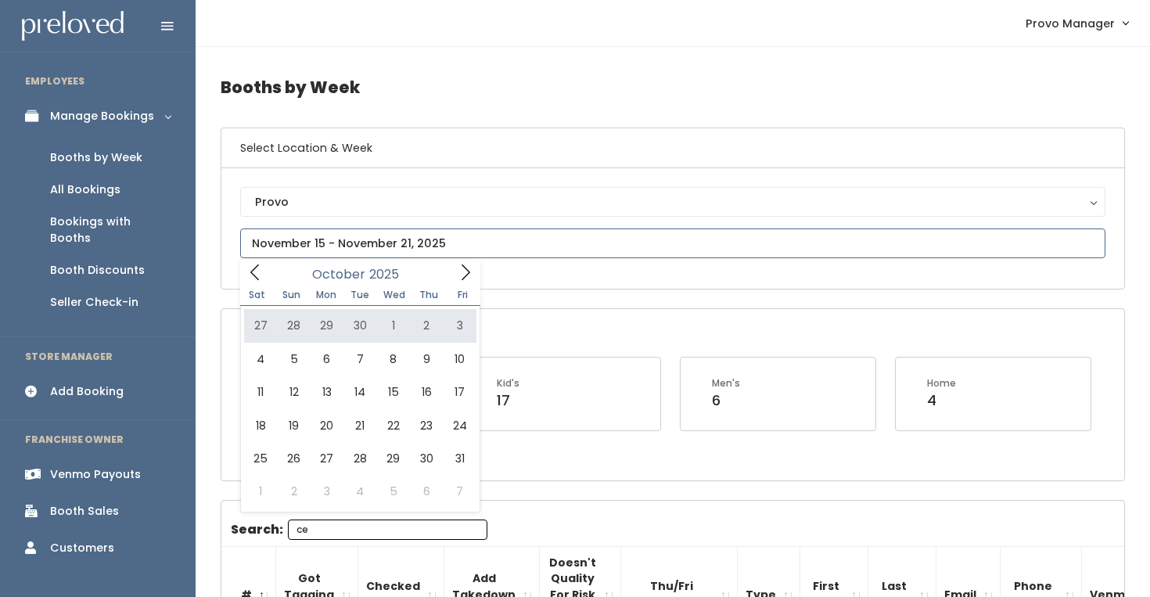
click at [461, 271] on icon at bounding box center [465, 272] width 17 height 17
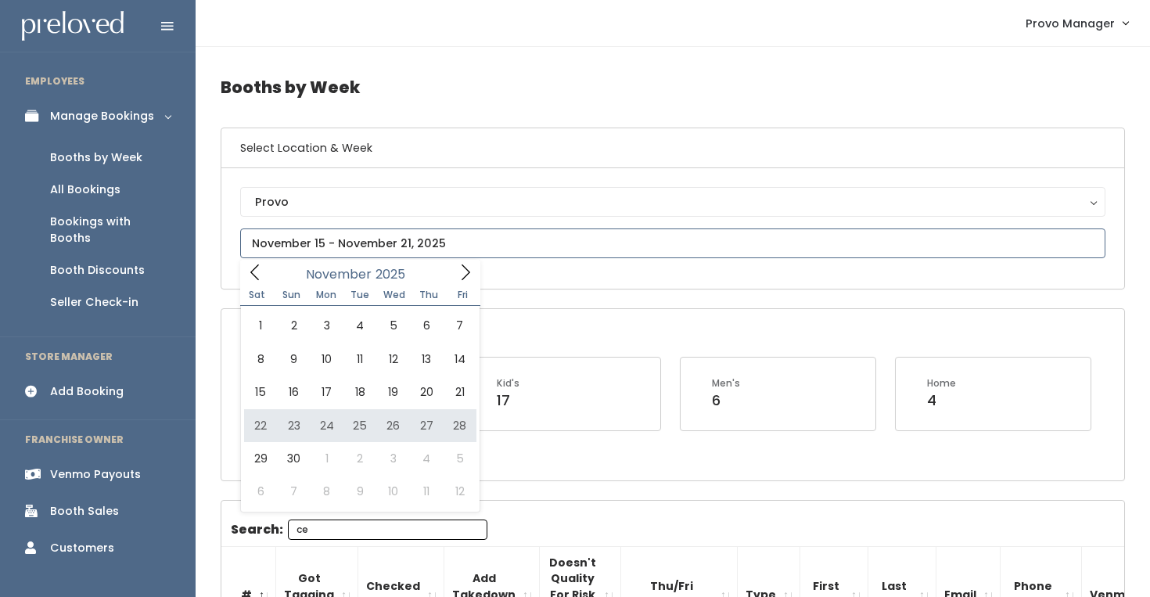
type input "November 22 to November 28"
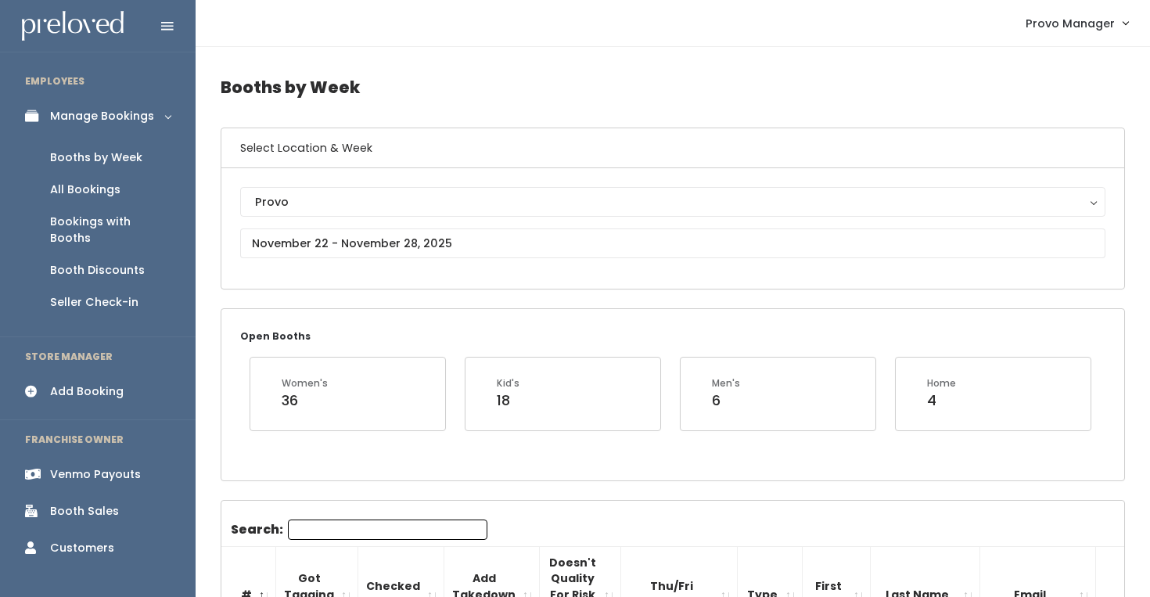
click at [333, 522] on input "Search:" at bounding box center [387, 529] width 199 height 20
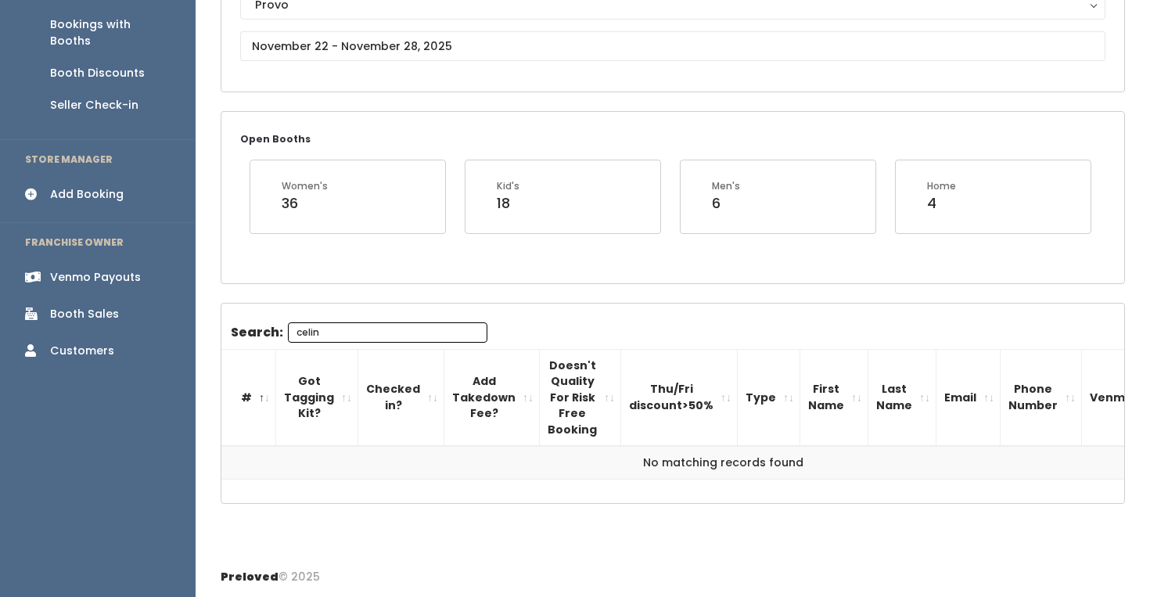
type input "celin"
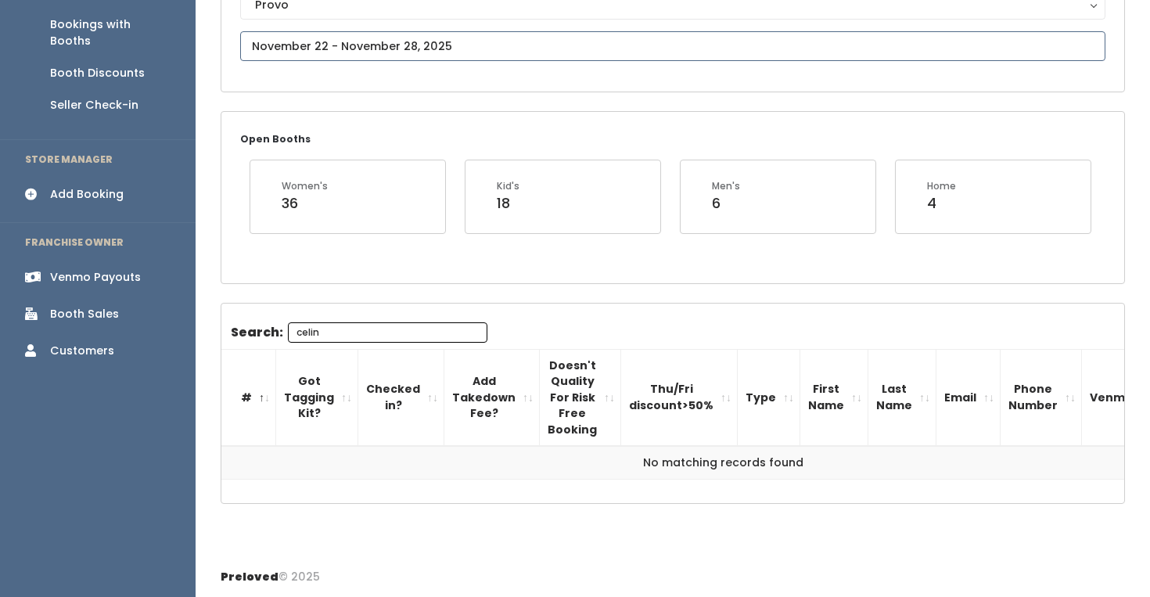
click at [319, 59] on body "EMPLOYEES Manage Bookings Booths by Week All Bookings Bookings with Booths Boot…" at bounding box center [575, 200] width 1150 height 795
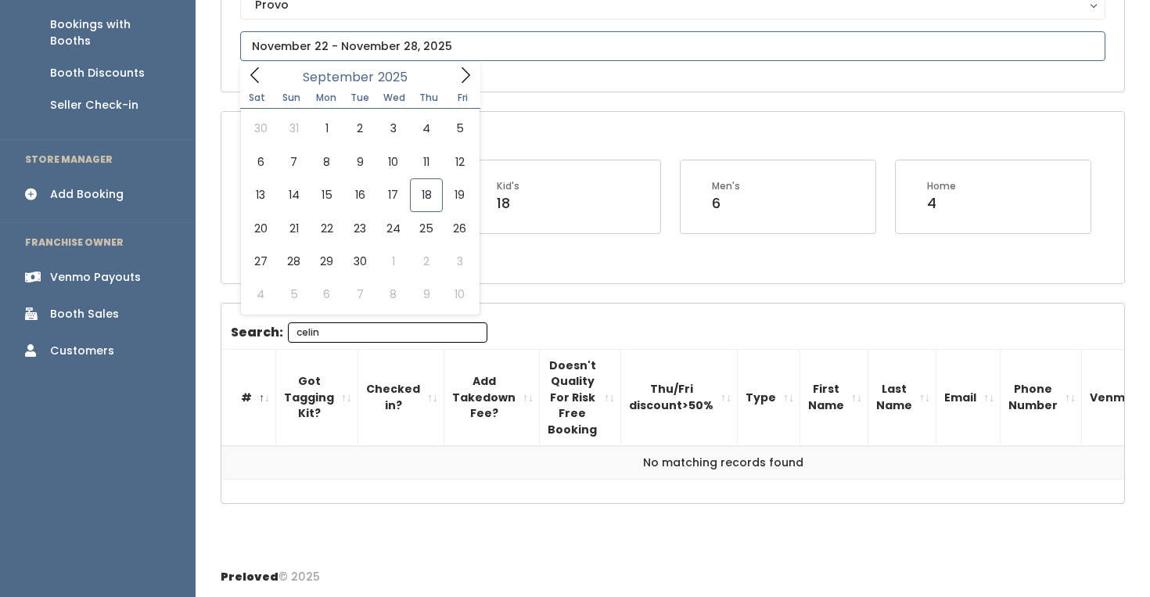
click at [457, 80] on icon at bounding box center [465, 74] width 17 height 17
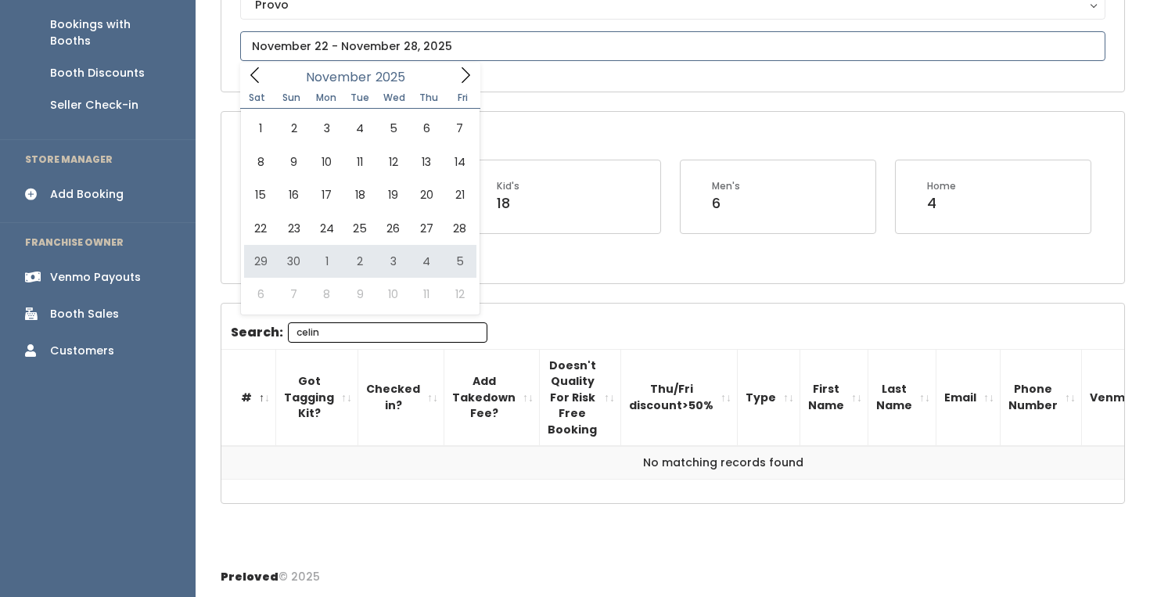
type input "November 29 to December 5"
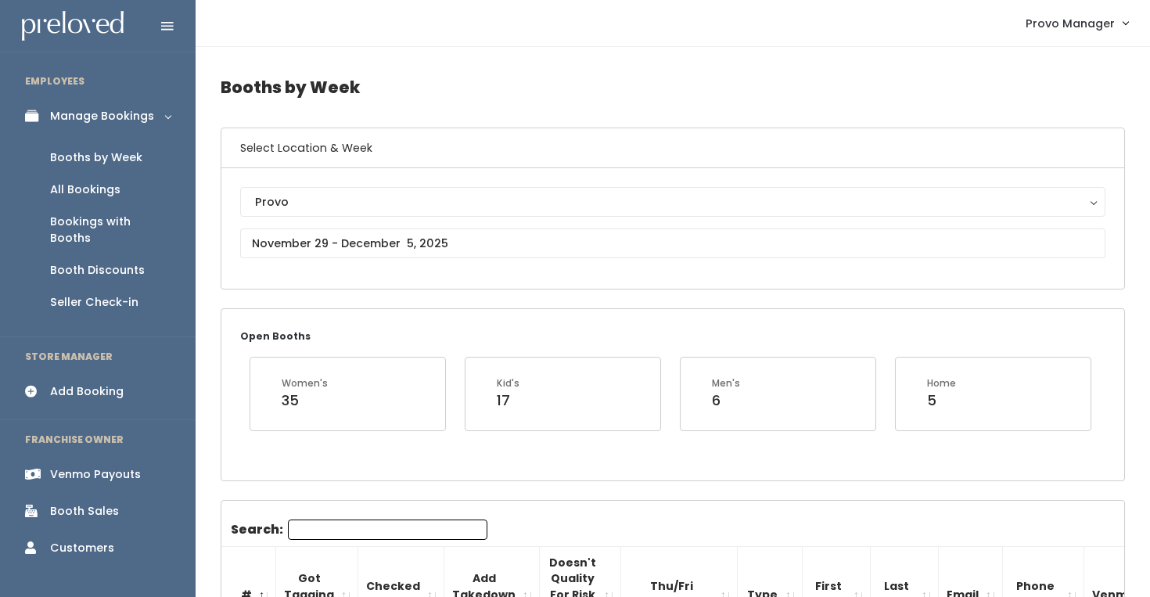
click at [294, 529] on input "Search:" at bounding box center [387, 529] width 199 height 20
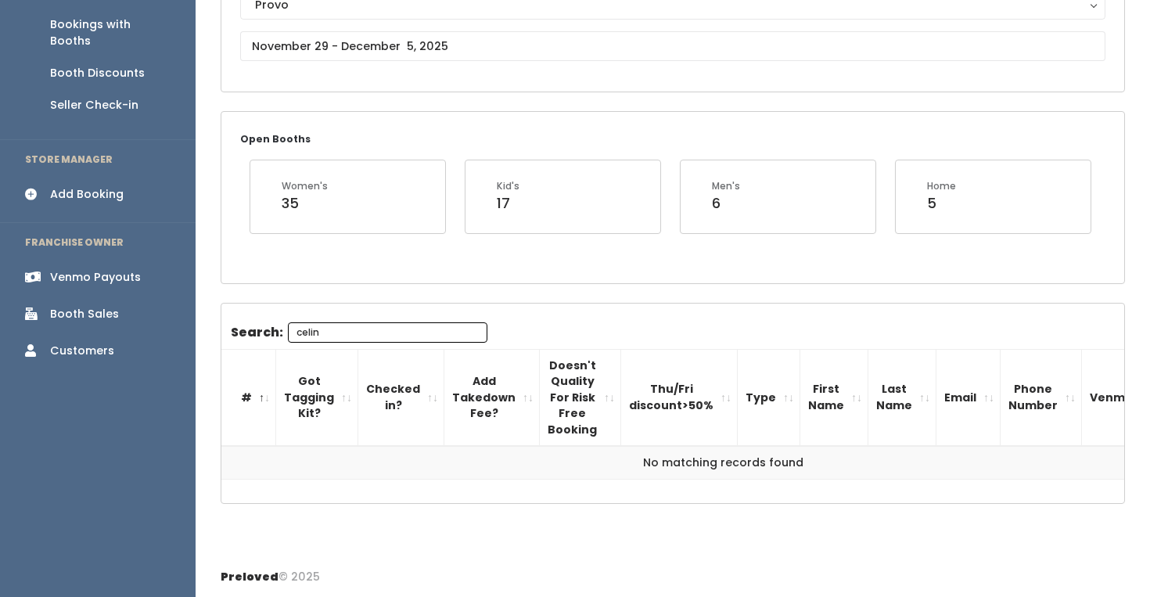
type input "celin"
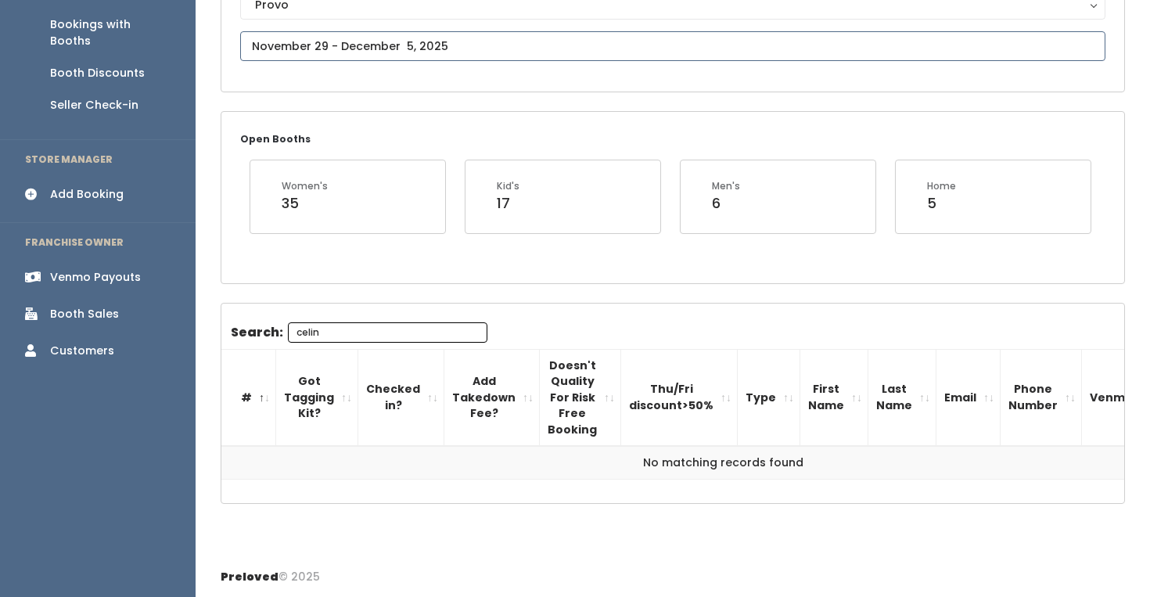
click at [397, 50] on input "text" at bounding box center [672, 46] width 865 height 30
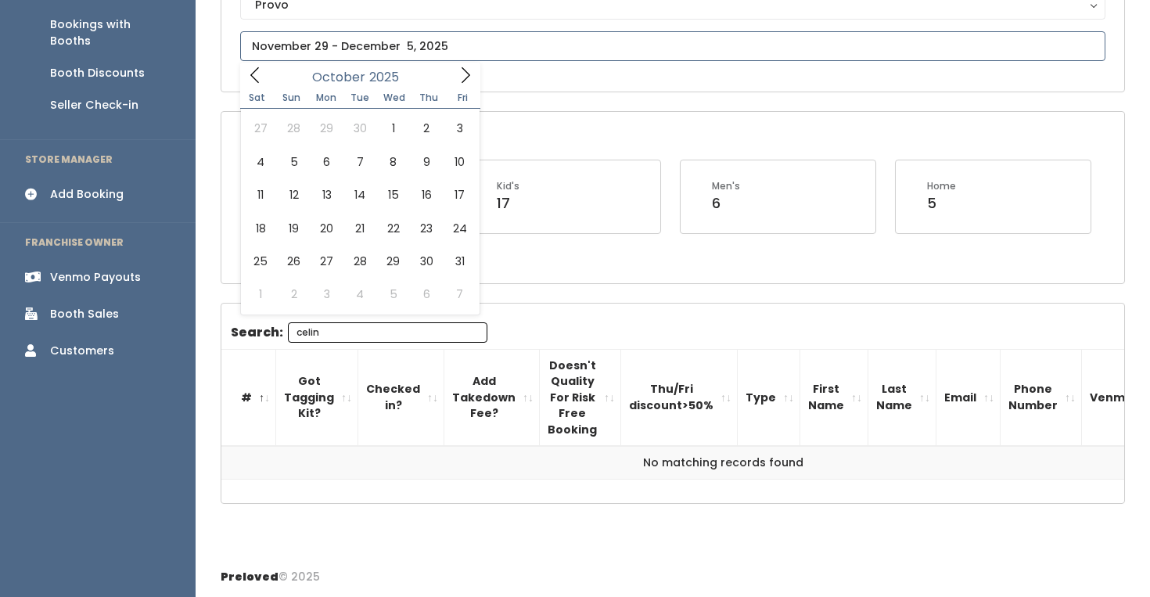
click at [468, 79] on icon at bounding box center [465, 74] width 17 height 17
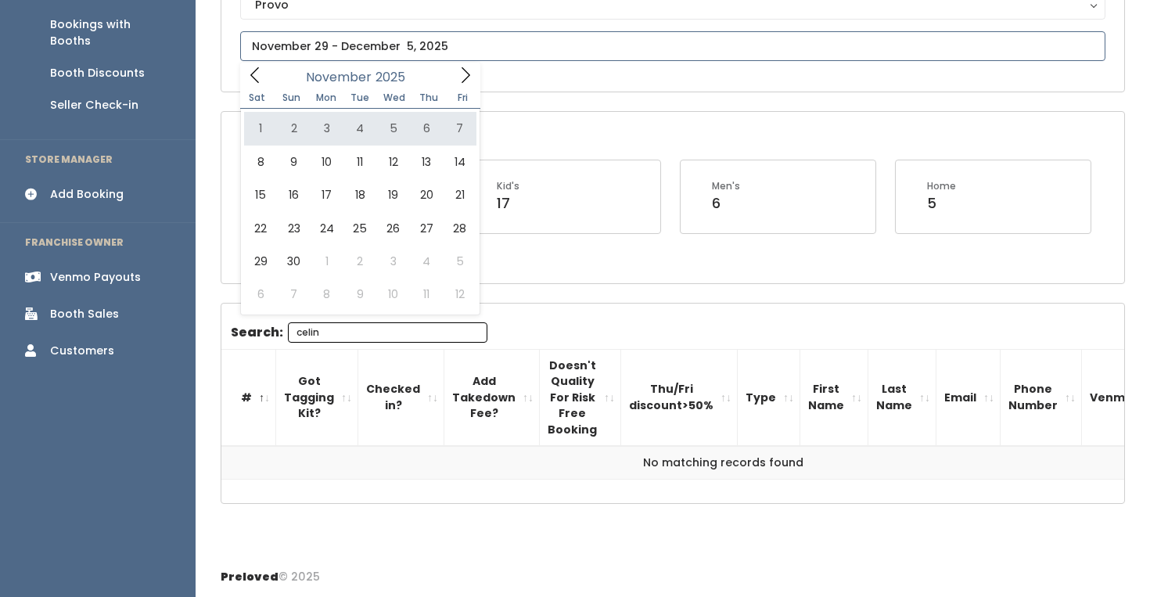
click at [461, 81] on icon at bounding box center [465, 74] width 17 height 17
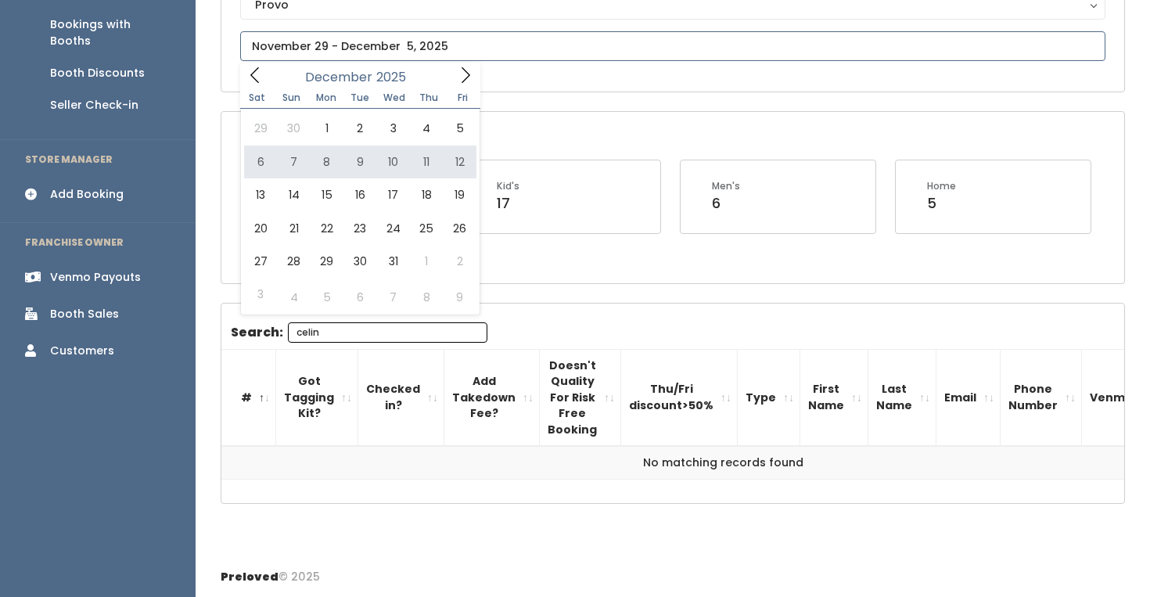
type input "December 6 to December 12"
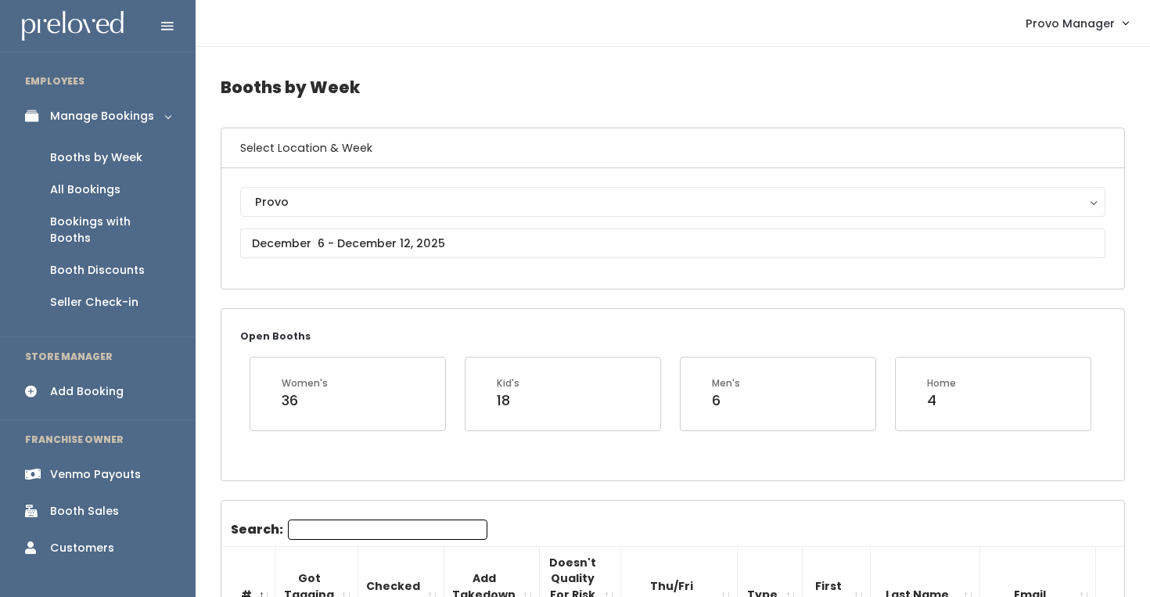
click at [310, 522] on input "Search:" at bounding box center [387, 529] width 199 height 20
type input "celi"
click at [310, 258] on body "EMPLOYEES Manage Bookings Booths by Week All Bookings Bookings with Booths Boot…" at bounding box center [575, 397] width 1150 height 795
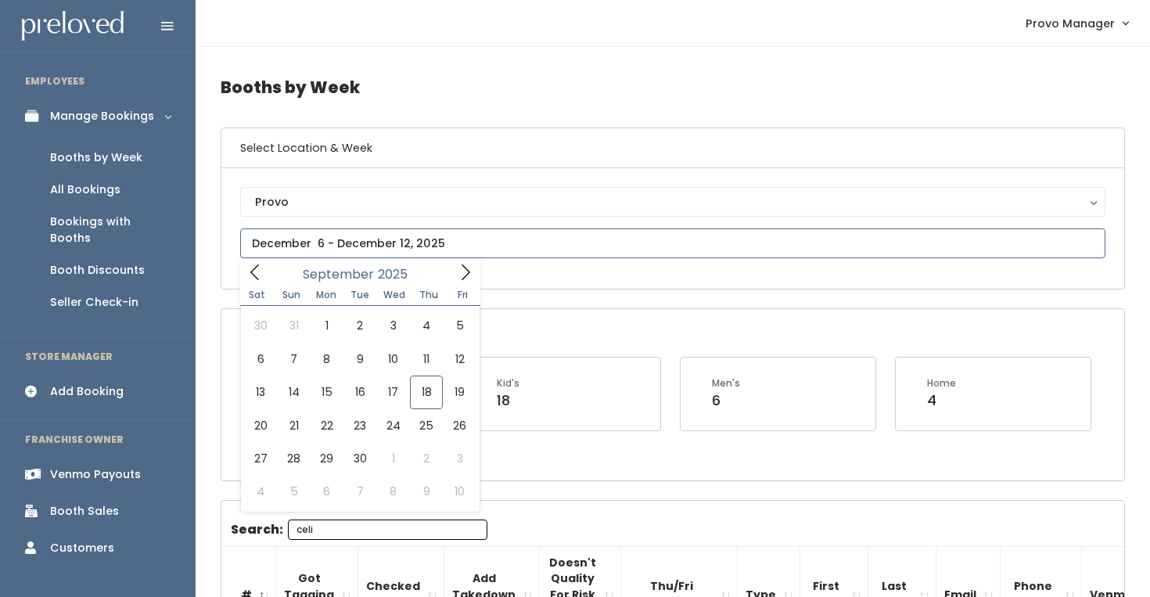
click at [450, 268] on span at bounding box center [465, 272] width 30 height 24
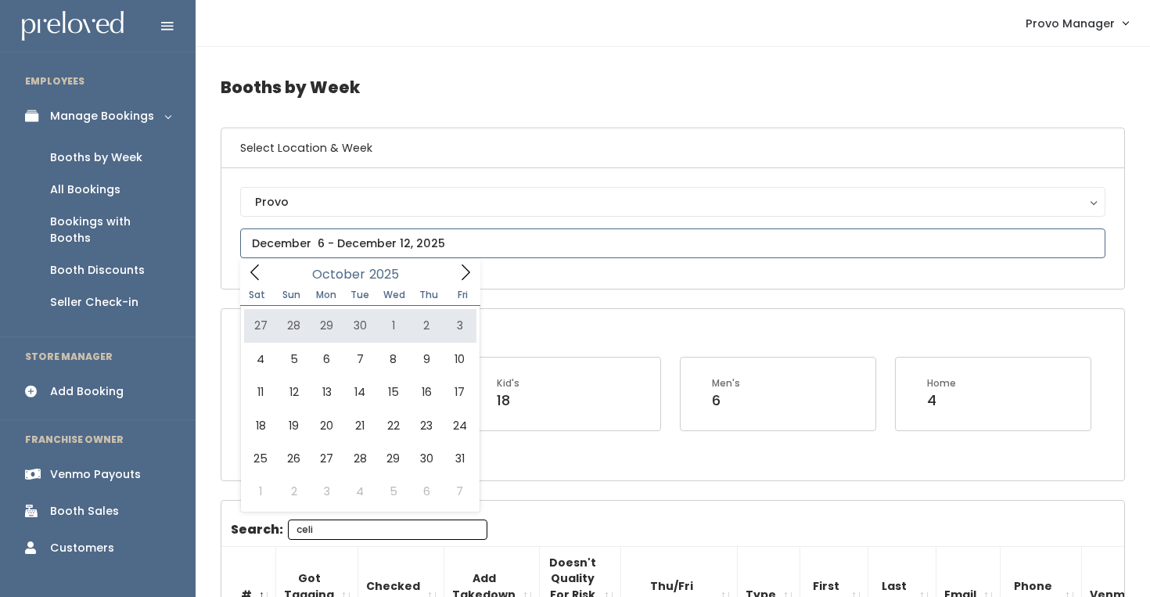
click at [451, 282] on span at bounding box center [465, 272] width 30 height 24
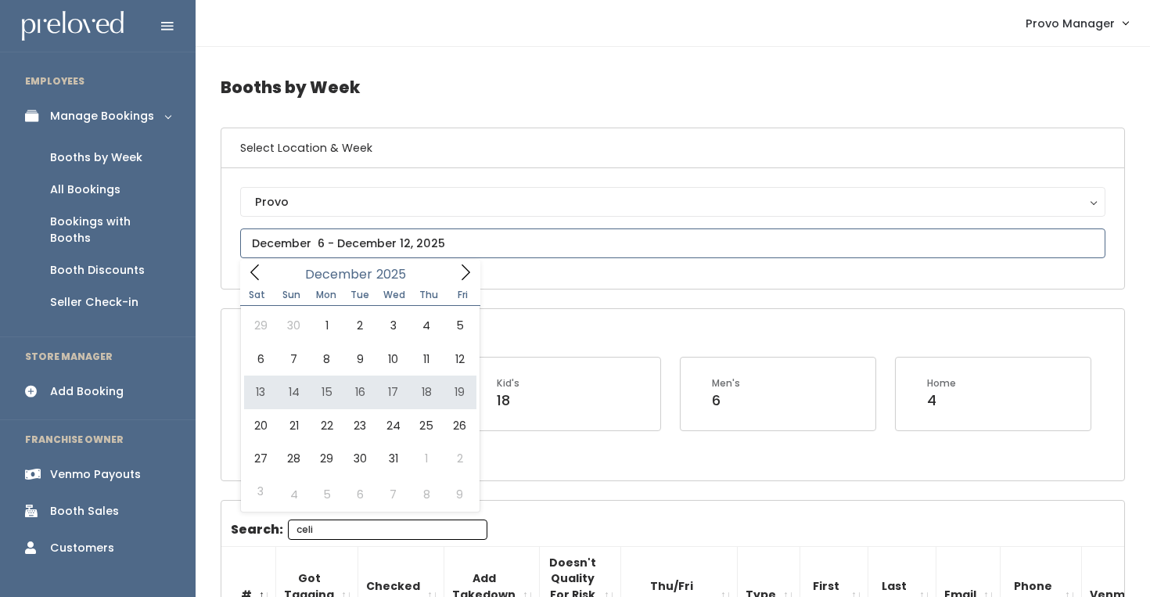
type input "December 13 to December 19"
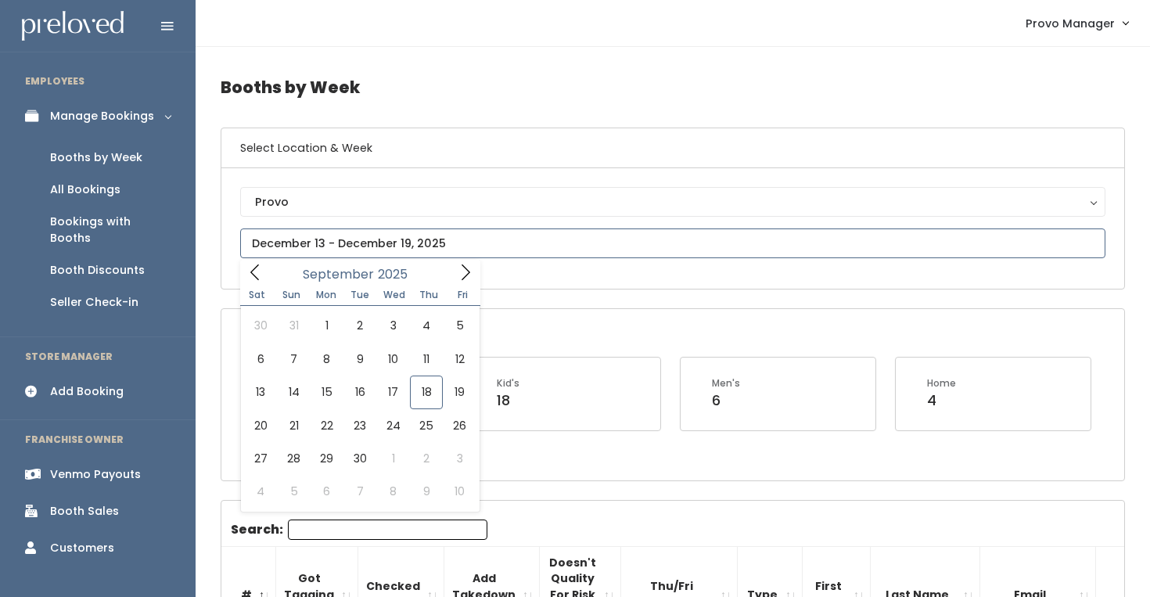
click at [336, 234] on input "text" at bounding box center [672, 243] width 865 height 30
type input "September 20 to September 26"
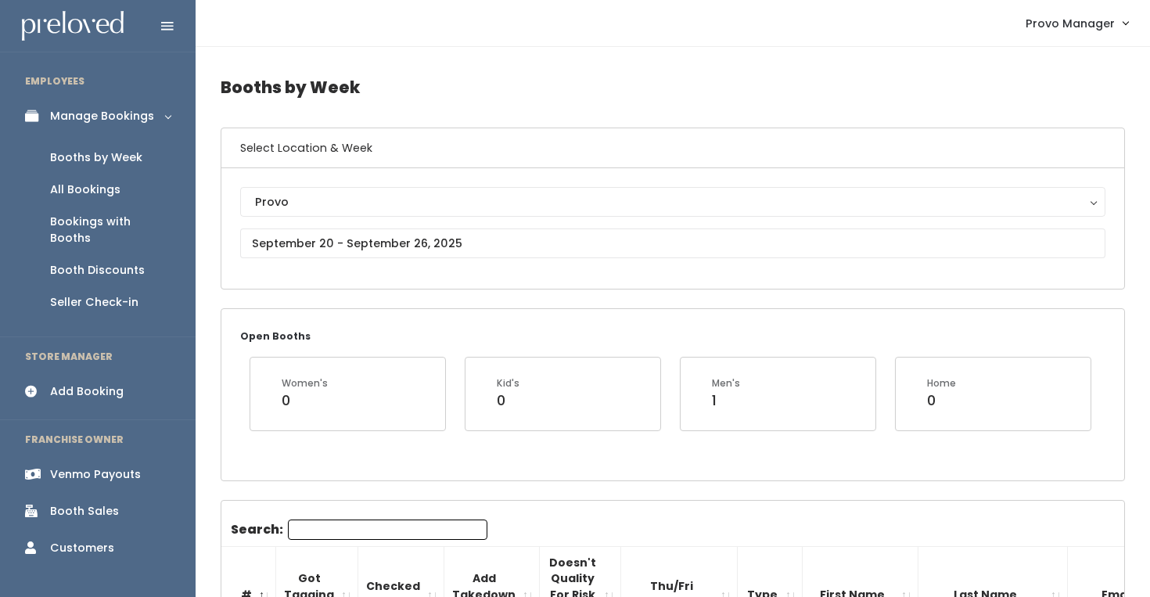
click at [347, 527] on input "Search:" at bounding box center [387, 529] width 199 height 20
type input "a"
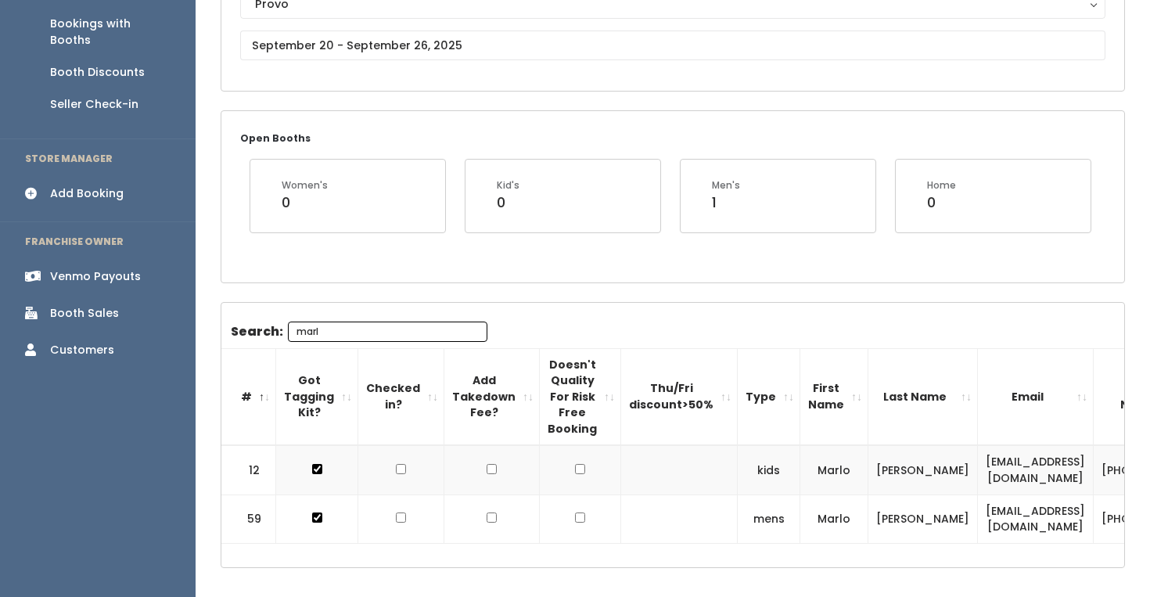
scroll to position [262, 0]
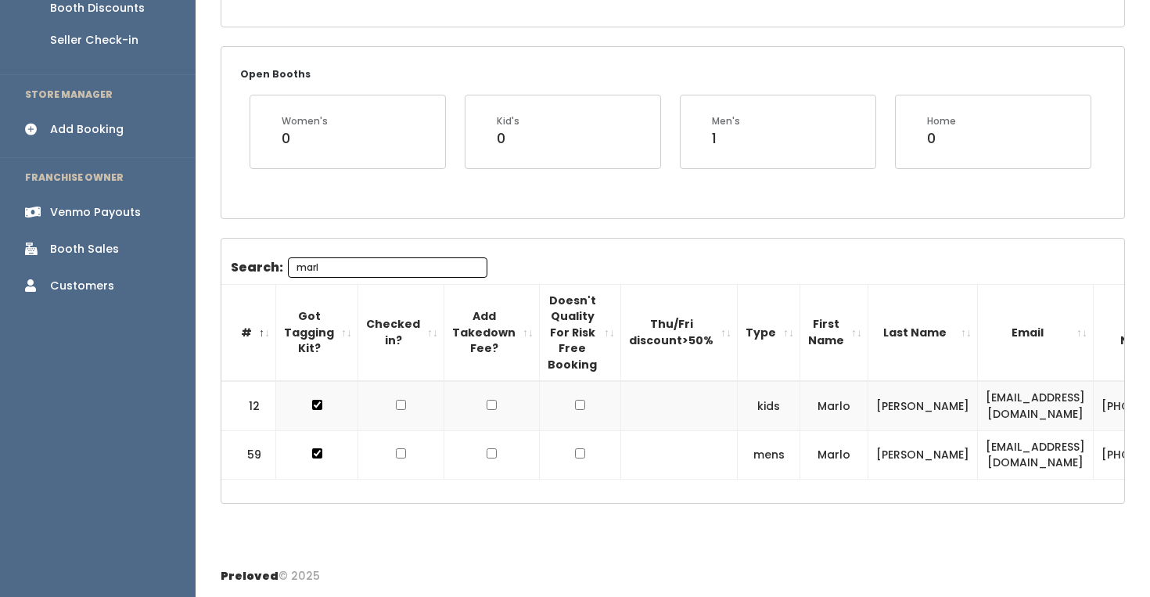
type input "marl"
drag, startPoint x: 1068, startPoint y: 411, endPoint x: 917, endPoint y: 409, distance: 151.0
click at [978, 408] on td "ilost50ucan2@gmail.com" at bounding box center [1036, 405] width 116 height 49
copy td "ilost50ucan2@gmail.com"
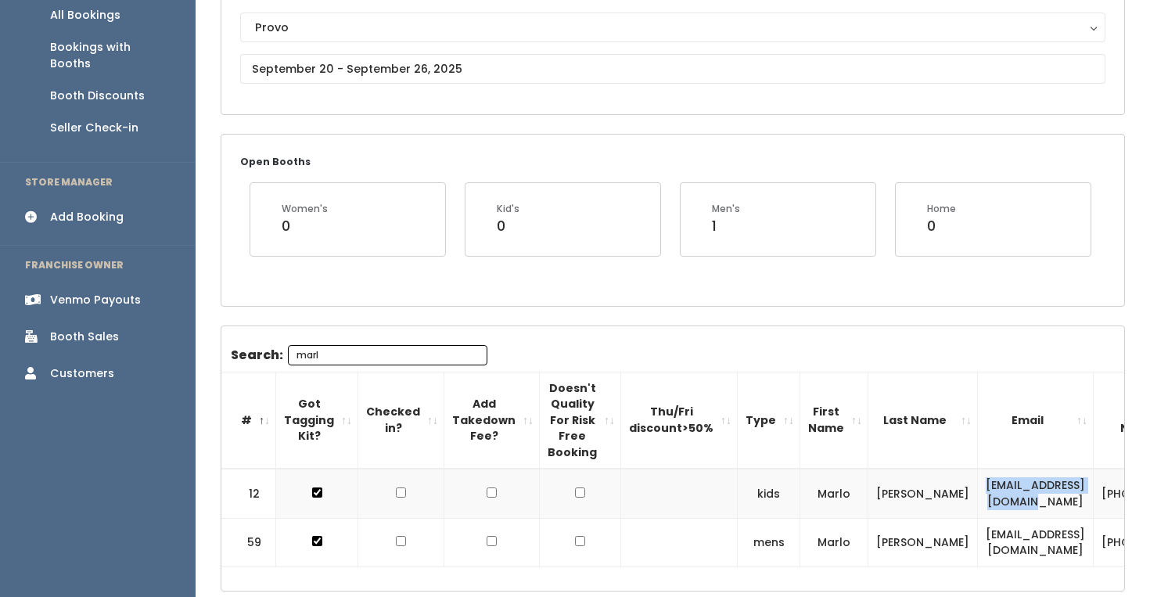
scroll to position [168, 0]
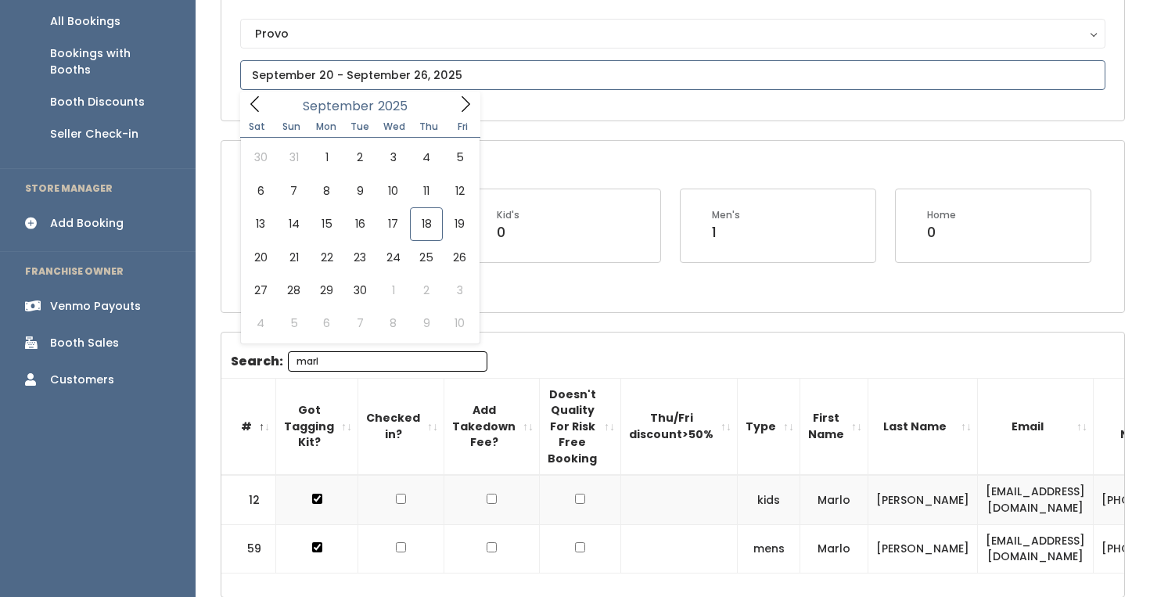
click at [393, 77] on input "text" at bounding box center [672, 75] width 865 height 30
click at [458, 86] on input "text" at bounding box center [672, 75] width 865 height 30
click at [459, 107] on icon at bounding box center [465, 103] width 17 height 17
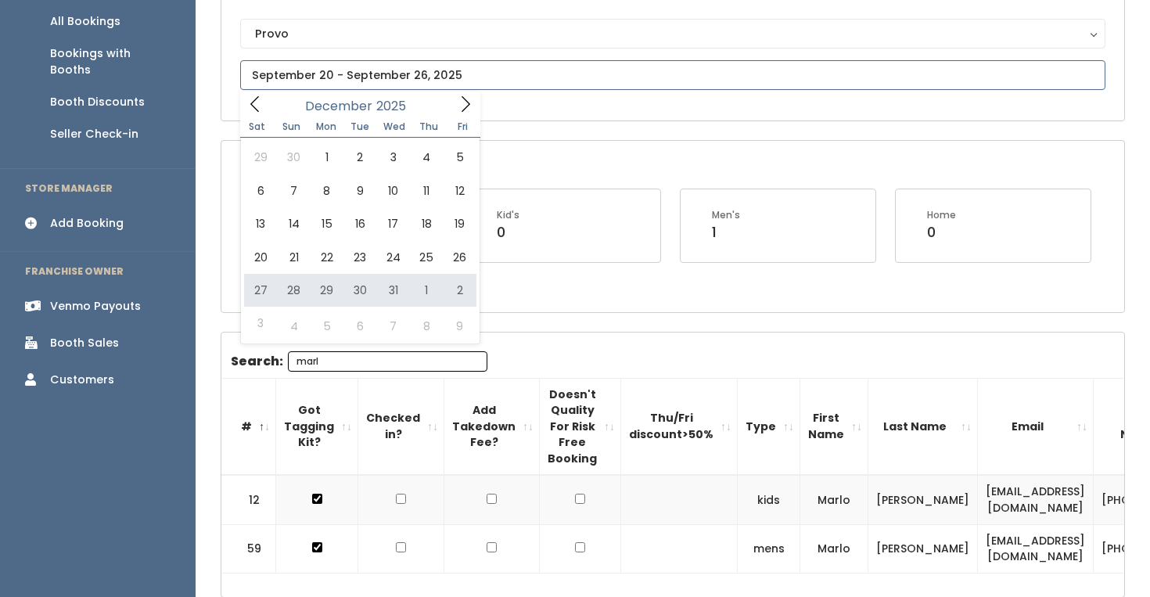
type input "[DATE] to [DATE]"
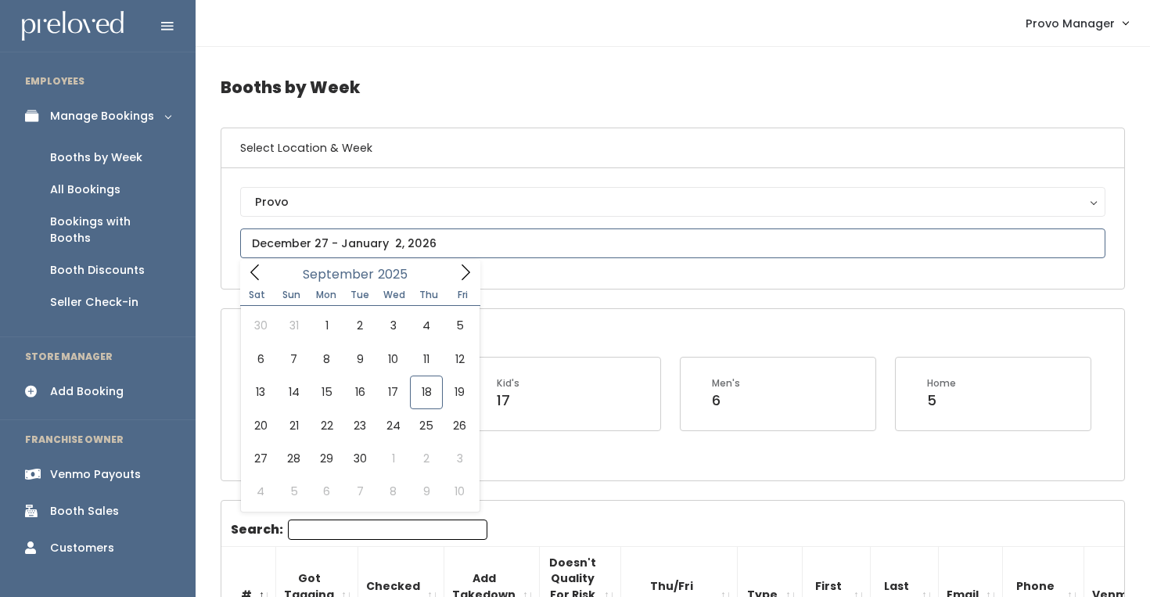
click at [336, 243] on input "text" at bounding box center [672, 243] width 865 height 30
type input "[DATE] to [DATE]"
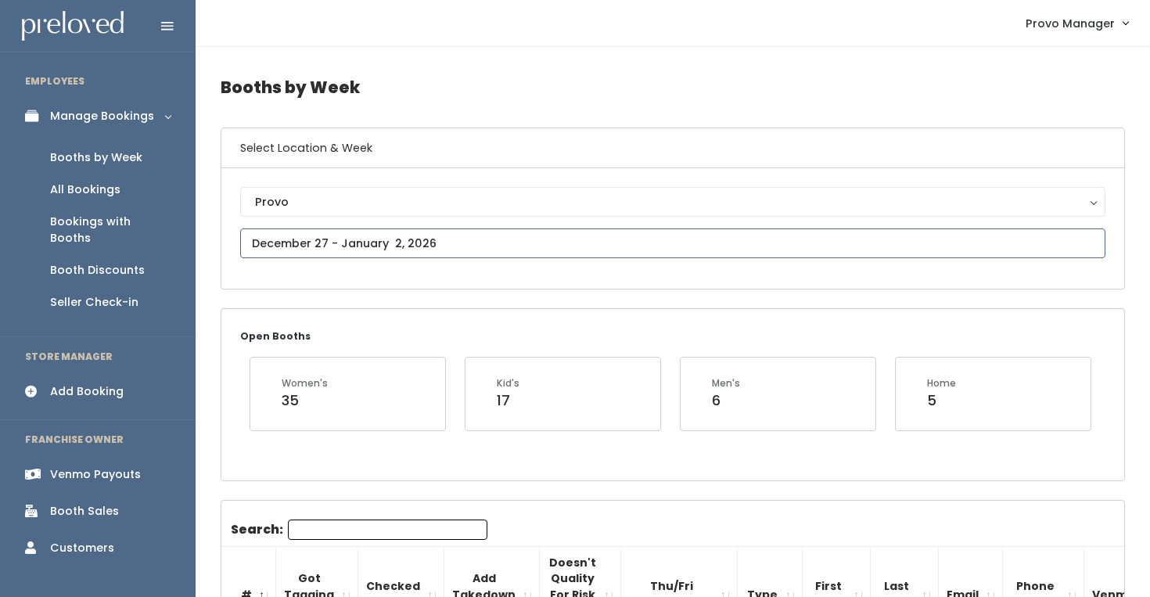
click at [321, 238] on input "text" at bounding box center [672, 243] width 865 height 30
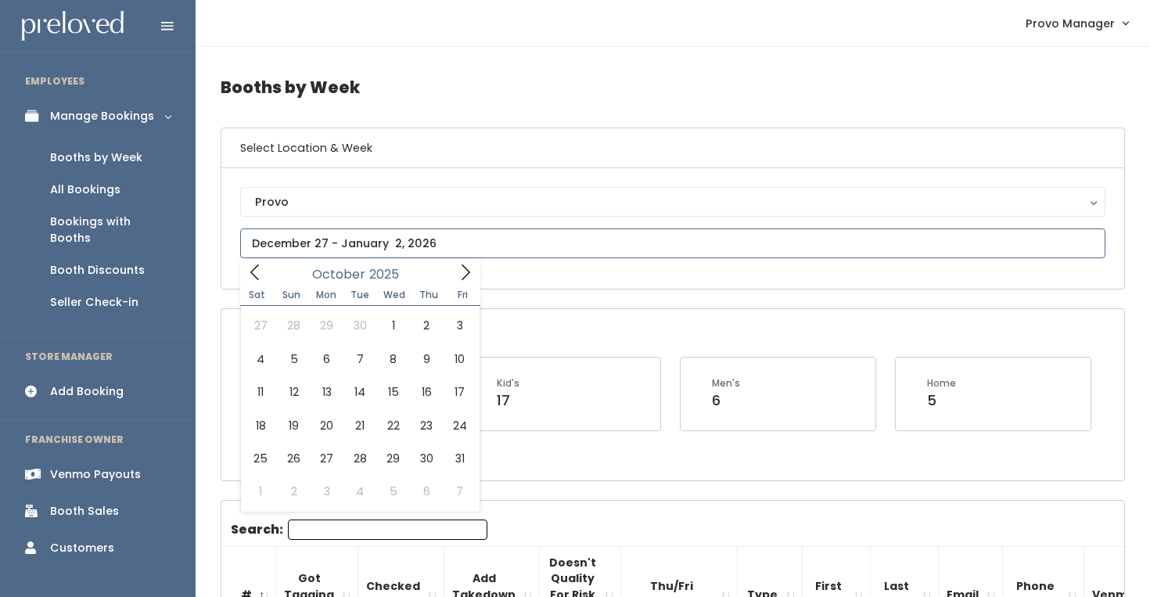
click at [465, 270] on icon at bounding box center [465, 272] width 9 height 16
click at [465, 270] on icon at bounding box center [465, 272] width 17 height 17
click at [465, 270] on icon at bounding box center [465, 275] width 17 height 17
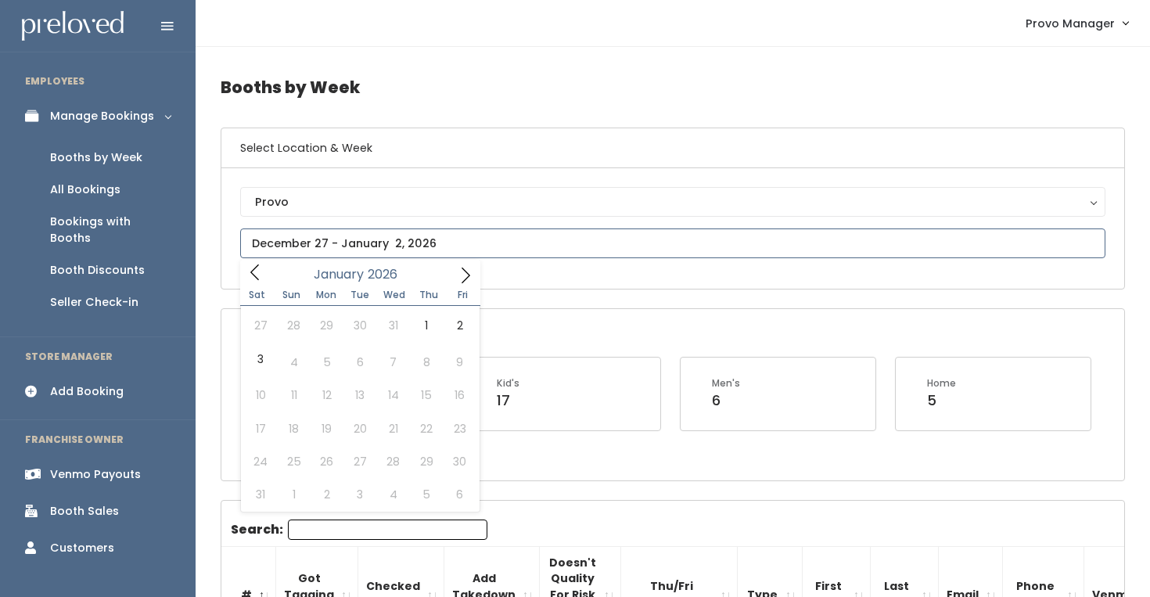
click at [465, 270] on icon at bounding box center [465, 275] width 17 height 17
type input "2025"
click at [257, 266] on icon at bounding box center [254, 272] width 17 height 17
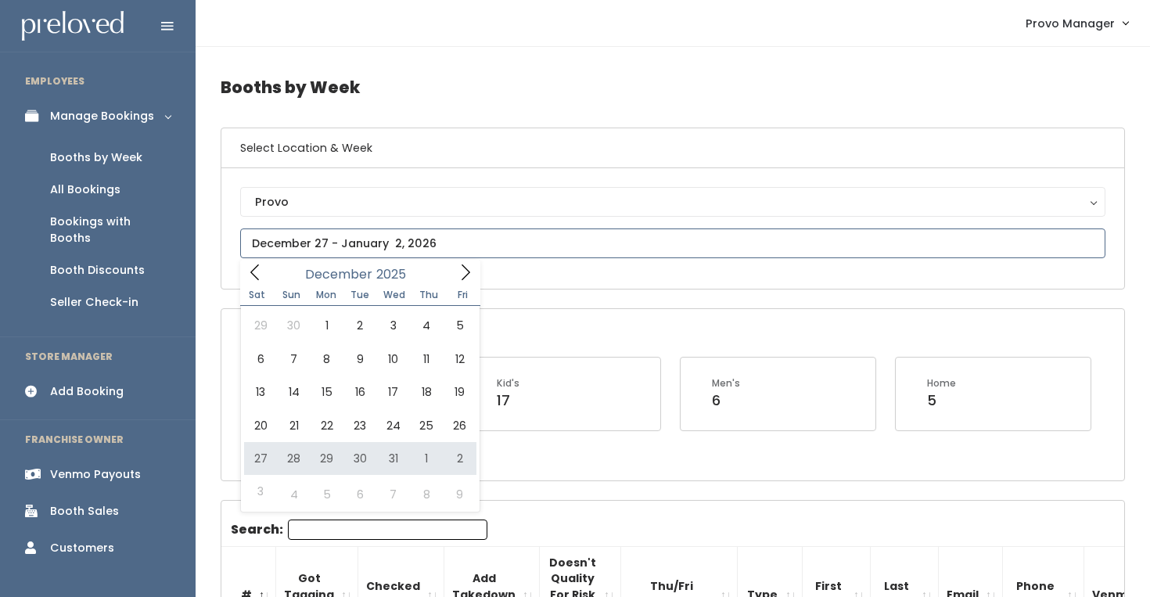
type input "[DATE] to [DATE]"
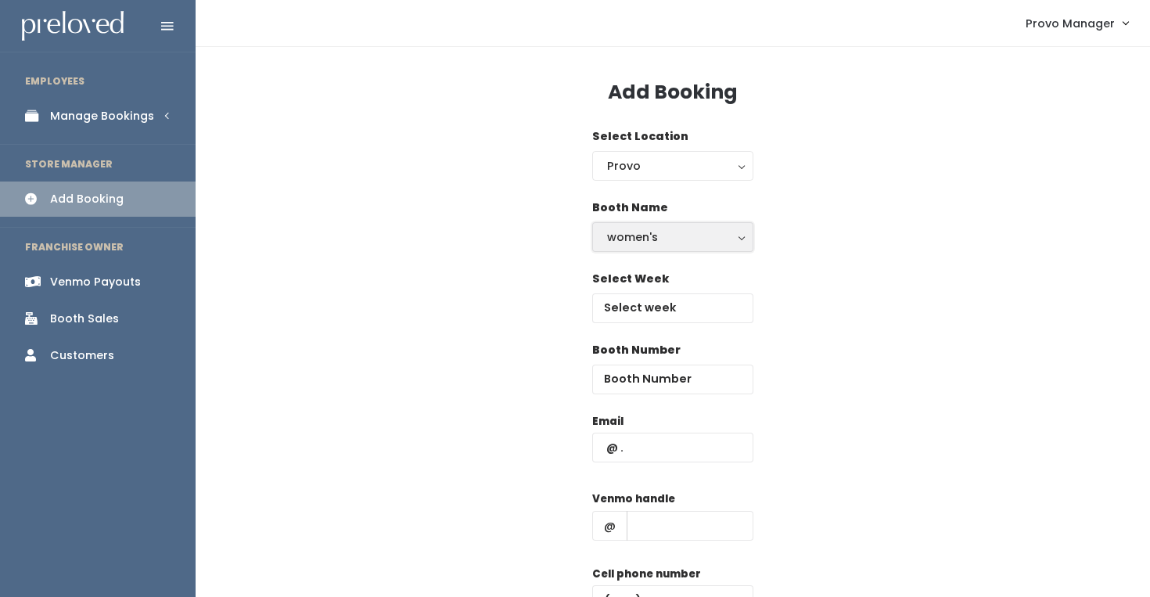
click at [715, 232] on div "women's" at bounding box center [672, 236] width 131 height 17
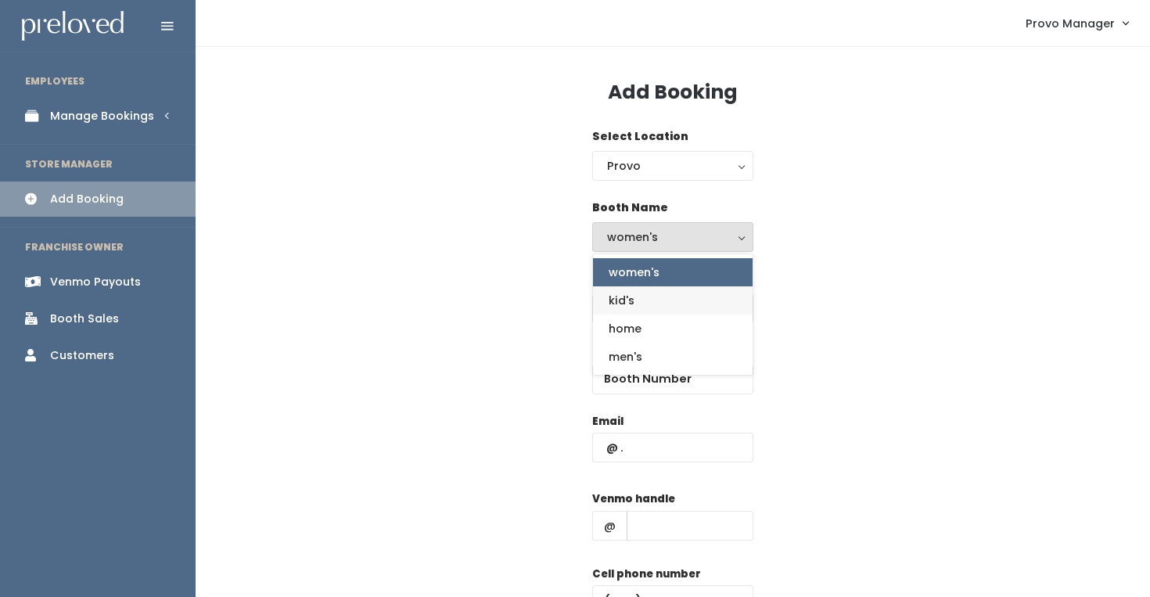
click at [657, 301] on link "kid's" at bounding box center [673, 300] width 160 height 28
select select "kids"
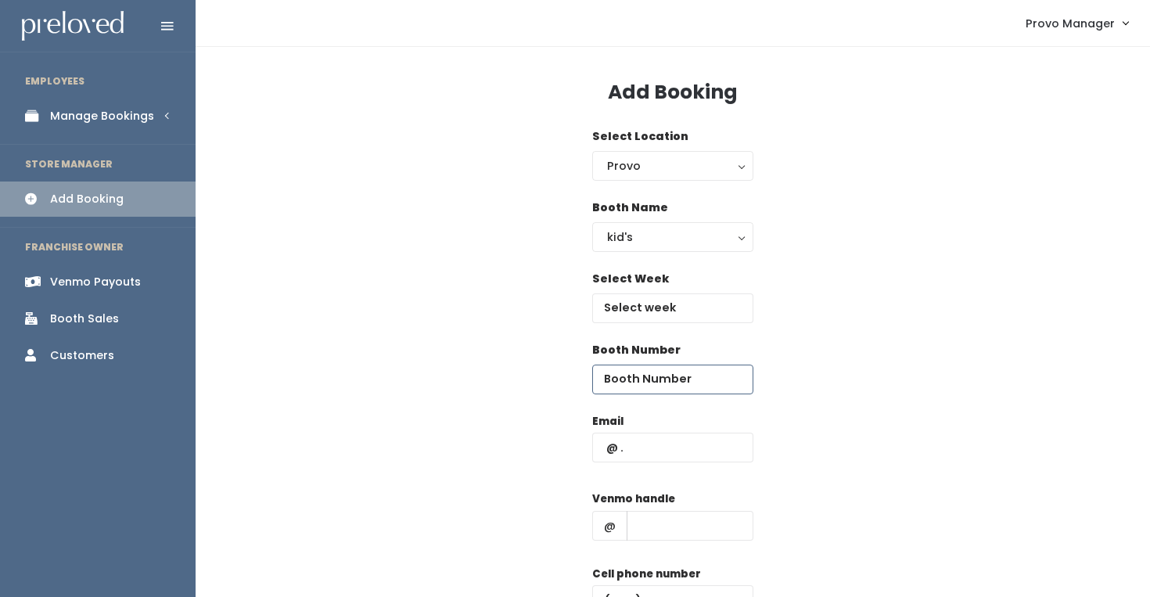
click at [630, 379] on input "number" at bounding box center [672, 379] width 161 height 30
click at [620, 447] on input "text" at bounding box center [672, 448] width 161 height 30
paste input "ilost50ucan2@gmail.com"
type input "ilost50ucan2@gmail.com"
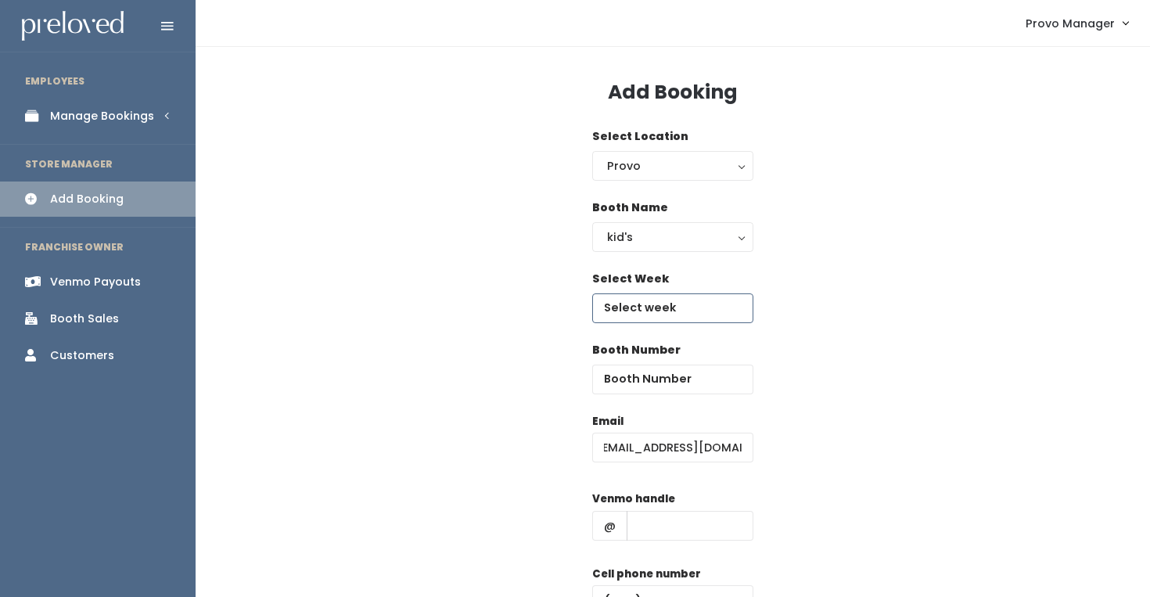
click at [636, 303] on input "text" at bounding box center [672, 308] width 161 height 30
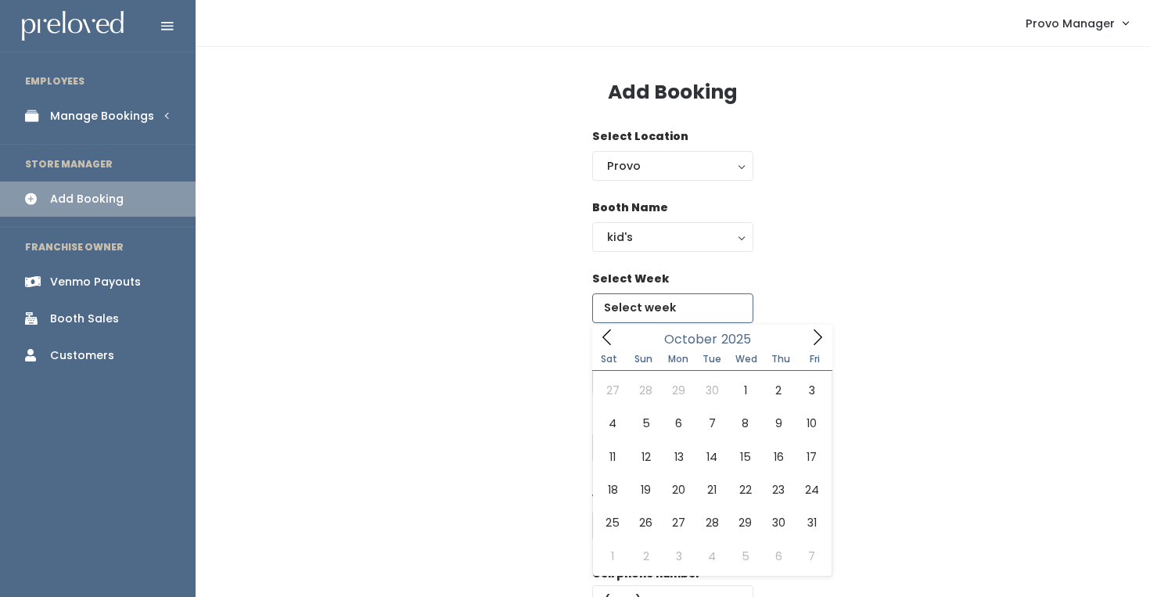
click at [802, 344] on span at bounding box center [817, 337] width 30 height 24
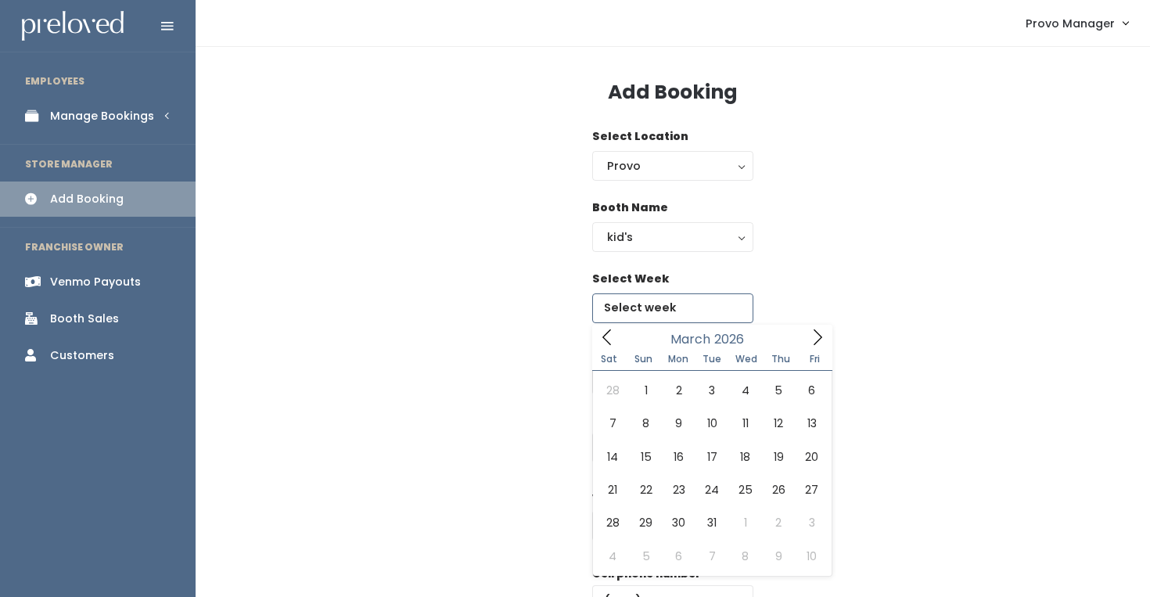
click at [802, 344] on span at bounding box center [817, 337] width 30 height 24
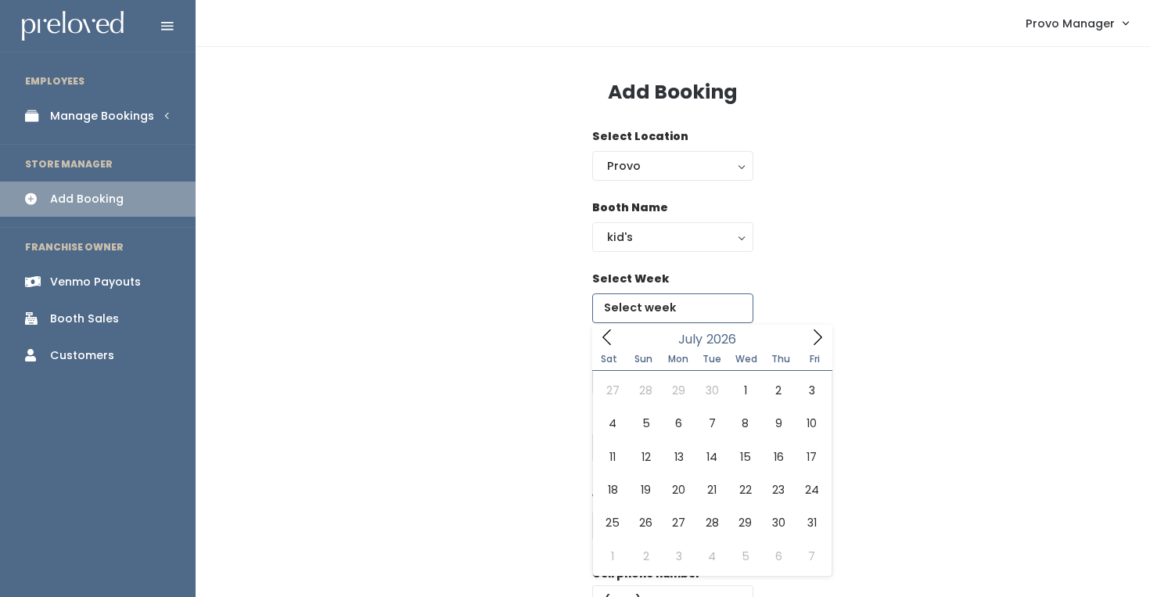
click at [802, 344] on span at bounding box center [817, 337] width 30 height 24
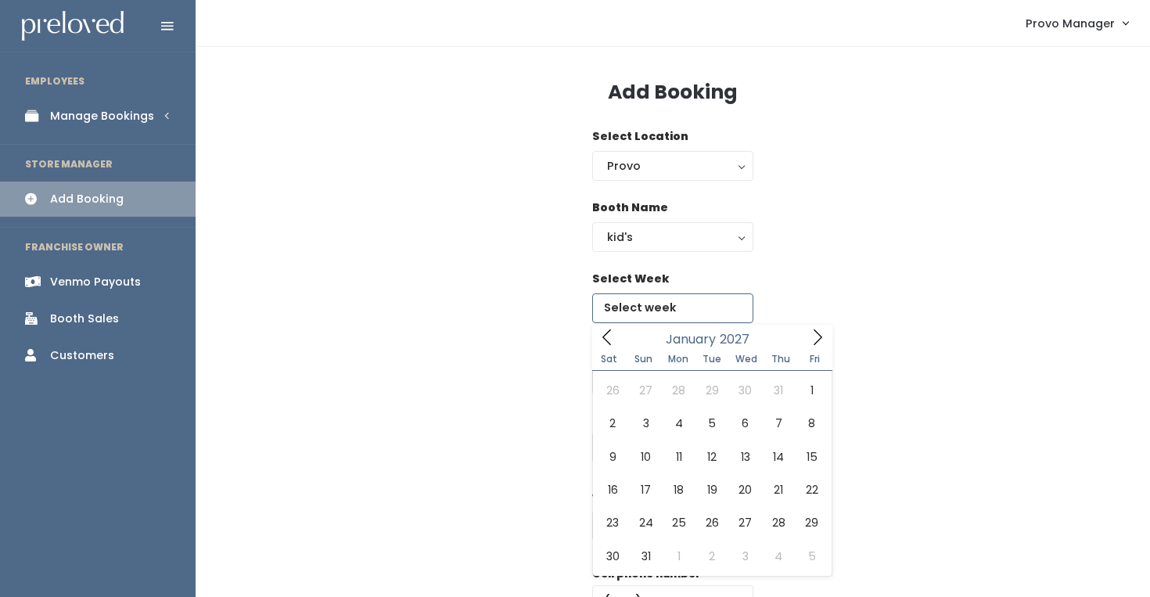
click at [802, 344] on span at bounding box center [817, 337] width 30 height 24
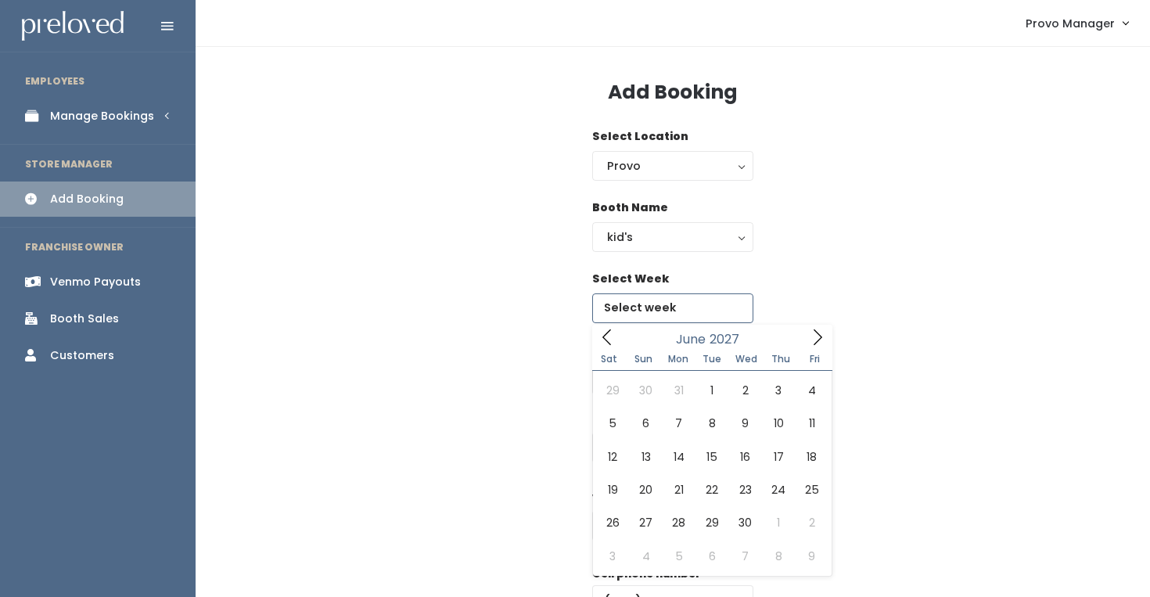
click at [802, 344] on span at bounding box center [817, 337] width 30 height 24
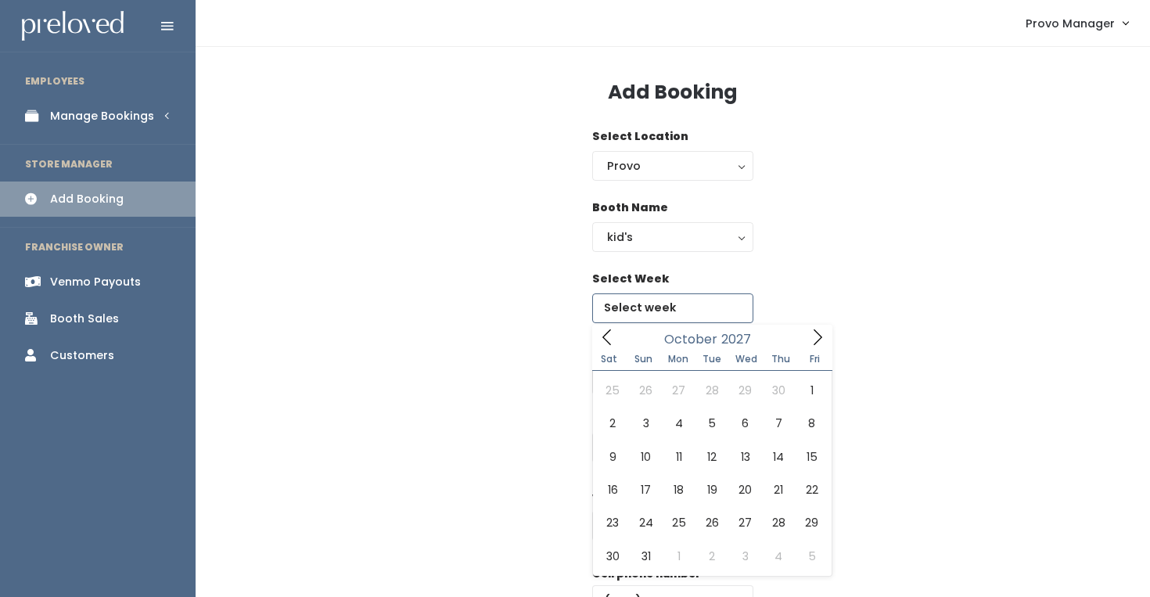
click at [802, 344] on span at bounding box center [817, 337] width 30 height 24
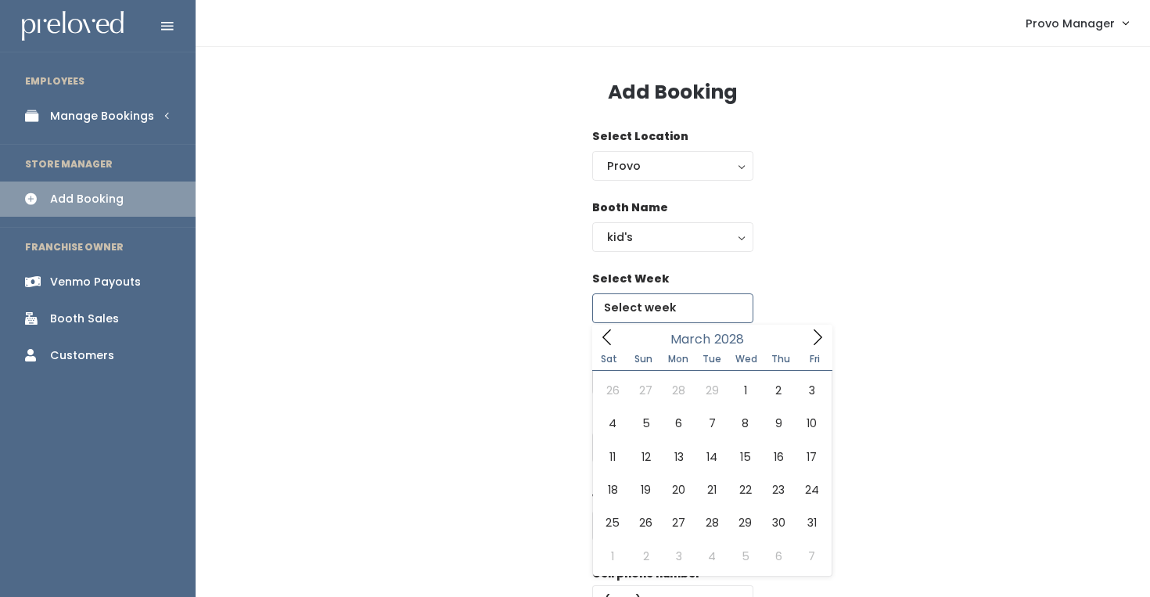
click at [802, 344] on span at bounding box center [817, 337] width 30 height 24
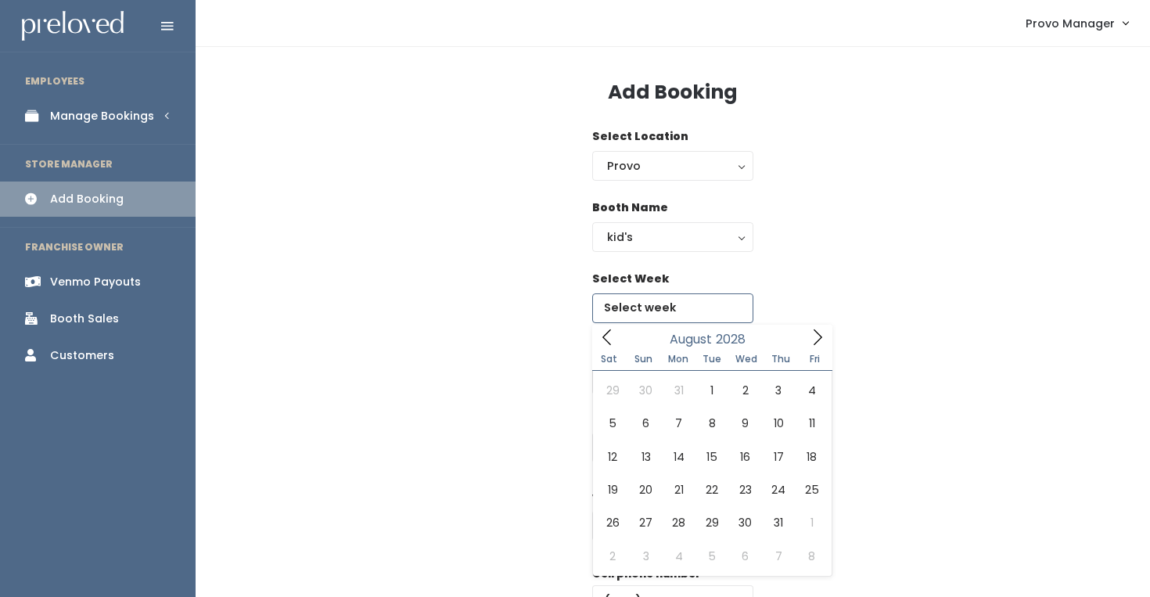
click at [802, 344] on span at bounding box center [817, 337] width 30 height 24
click at [826, 334] on span at bounding box center [817, 337] width 30 height 24
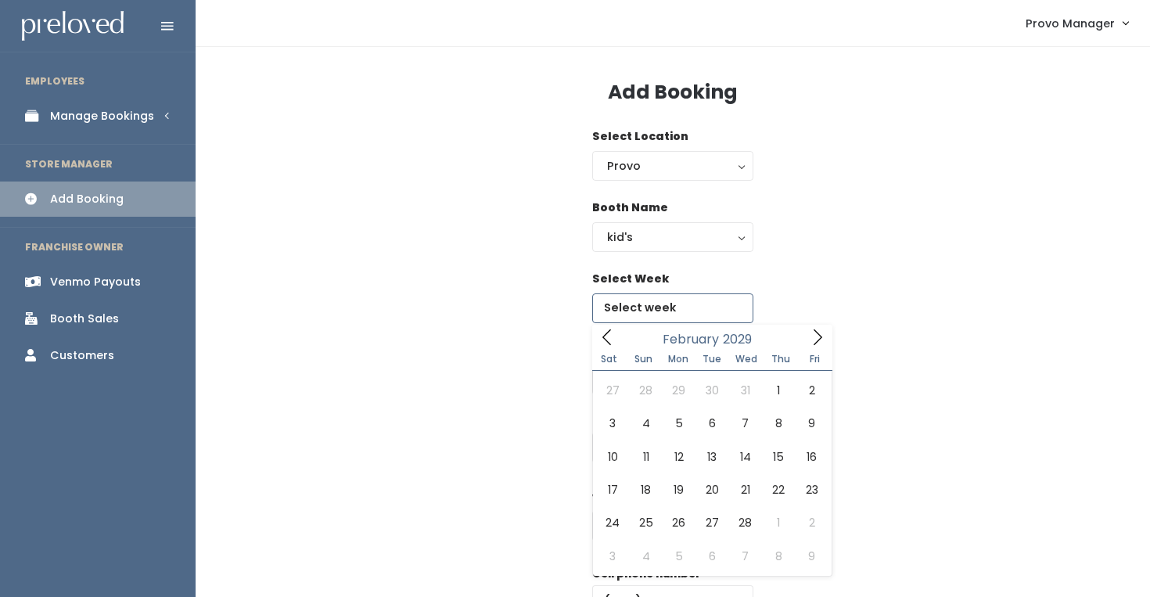
click at [826, 334] on span at bounding box center [817, 337] width 30 height 24
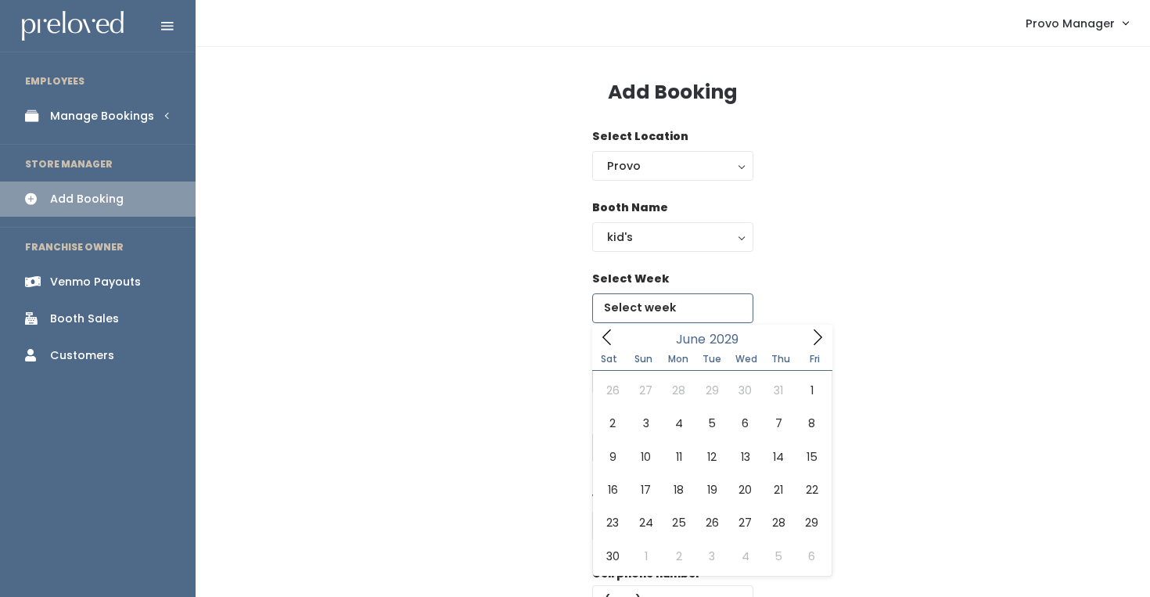
click at [826, 334] on span at bounding box center [817, 337] width 30 height 24
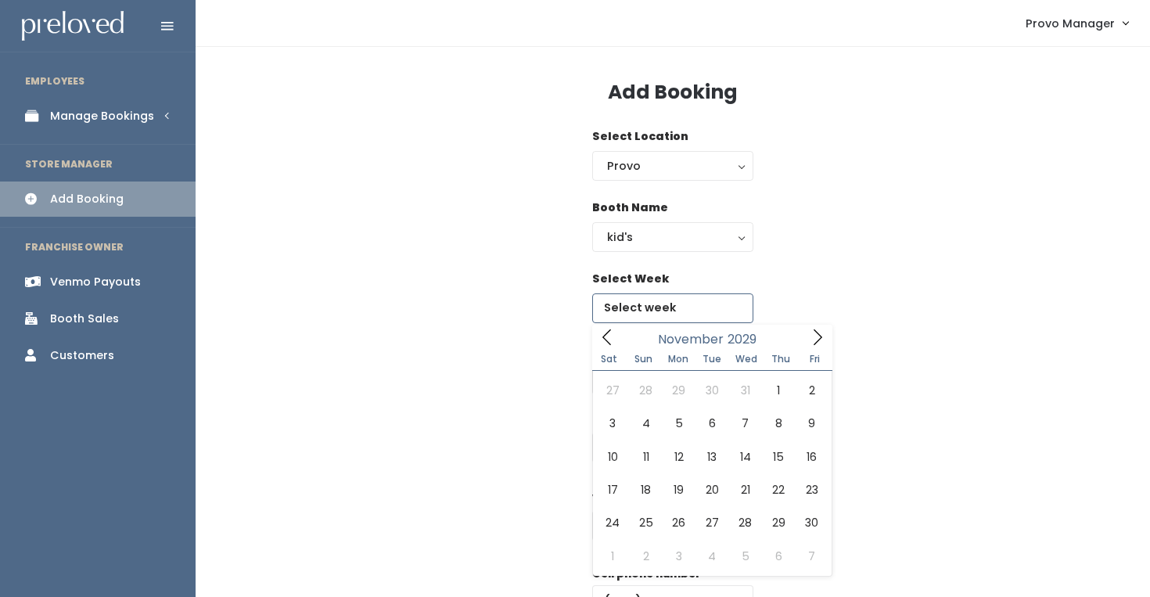
click at [826, 334] on span at bounding box center [817, 337] width 30 height 24
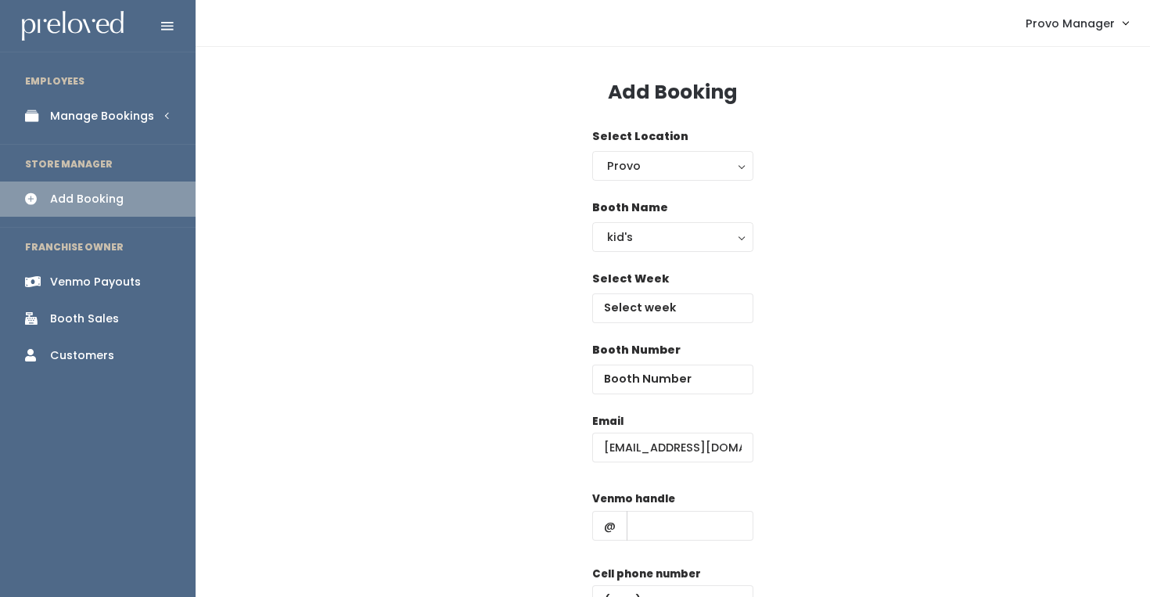
click at [854, 303] on div "Select Week" at bounding box center [673, 306] width 904 height 71
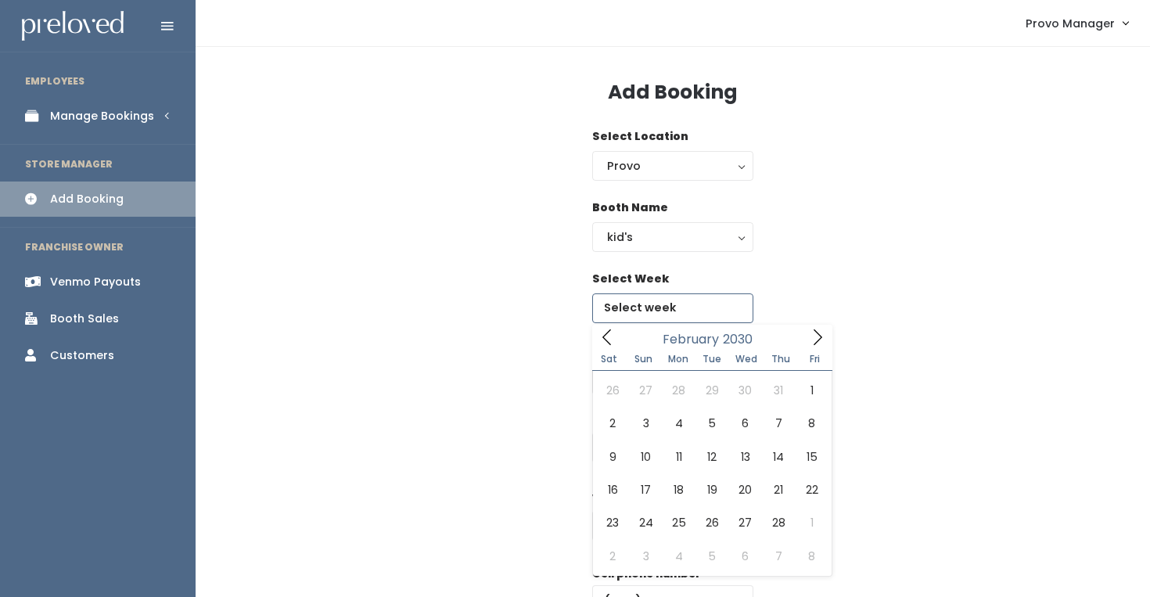
click at [641, 307] on input "text" at bounding box center [672, 308] width 161 height 30
click at [710, 340] on span "February" at bounding box center [690, 339] width 56 height 13
click at [739, 343] on input "2030" at bounding box center [742, 339] width 47 height 20
click at [759, 341] on span at bounding box center [760, 344] width 11 height 10
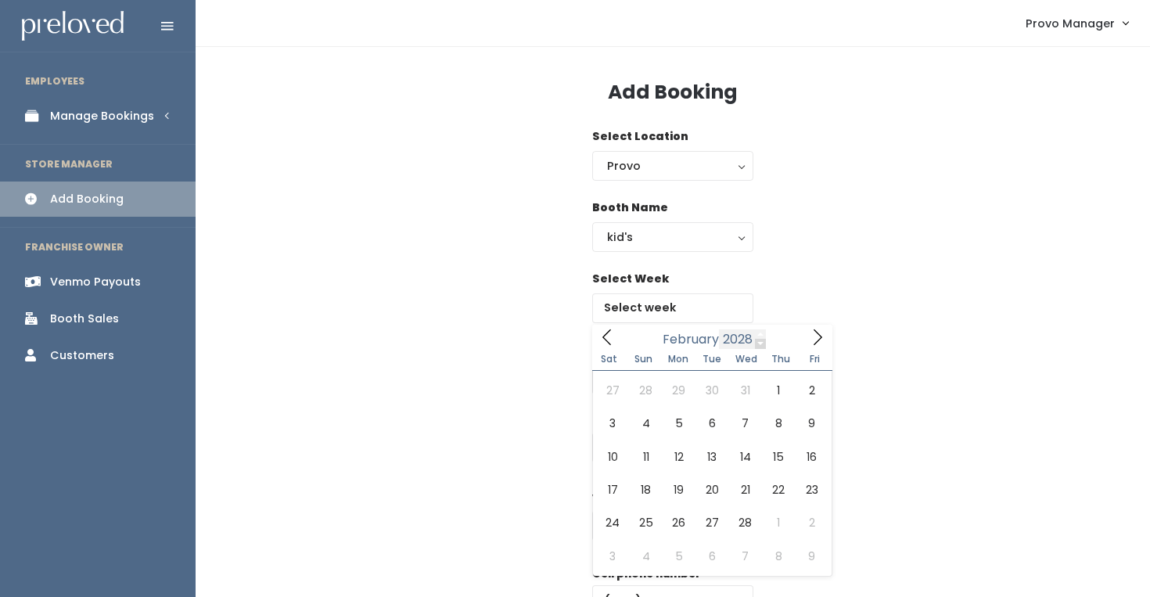
click at [759, 341] on span at bounding box center [760, 344] width 11 height 10
click at [775, 303] on div "Select Week" at bounding box center [673, 306] width 904 height 71
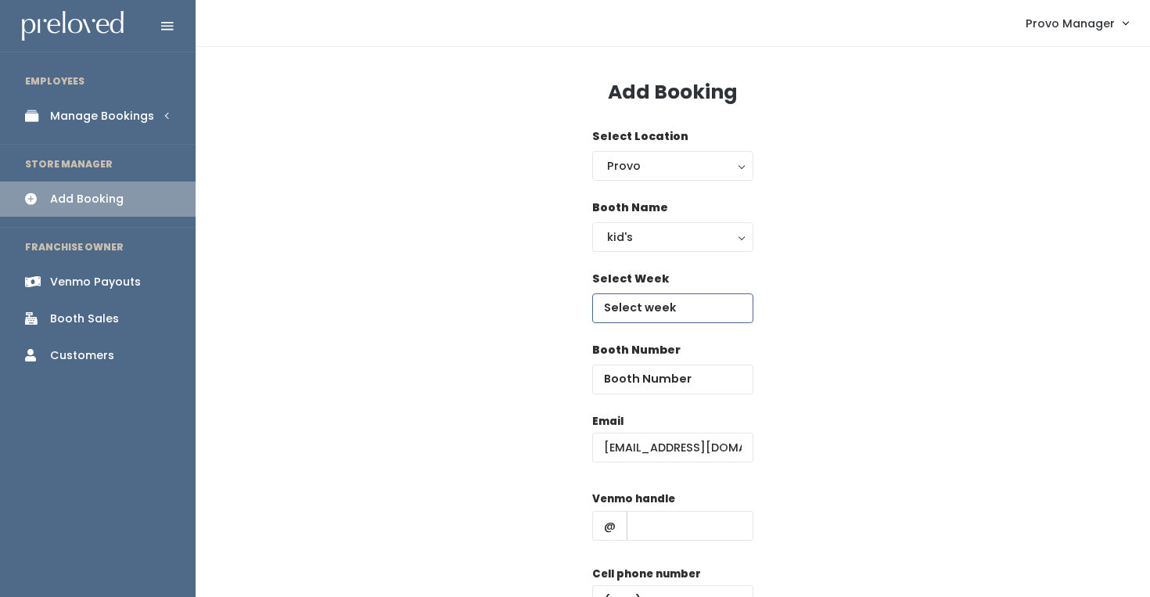
click at [641, 313] on input "text" at bounding box center [672, 308] width 161 height 30
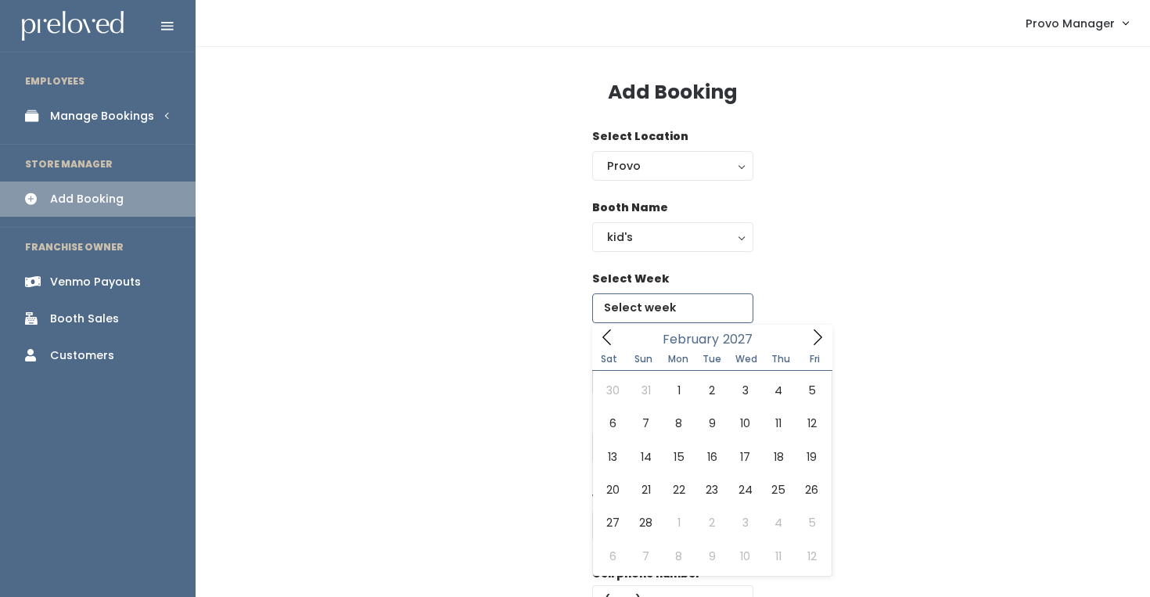
click at [601, 337] on icon at bounding box center [606, 336] width 17 height 17
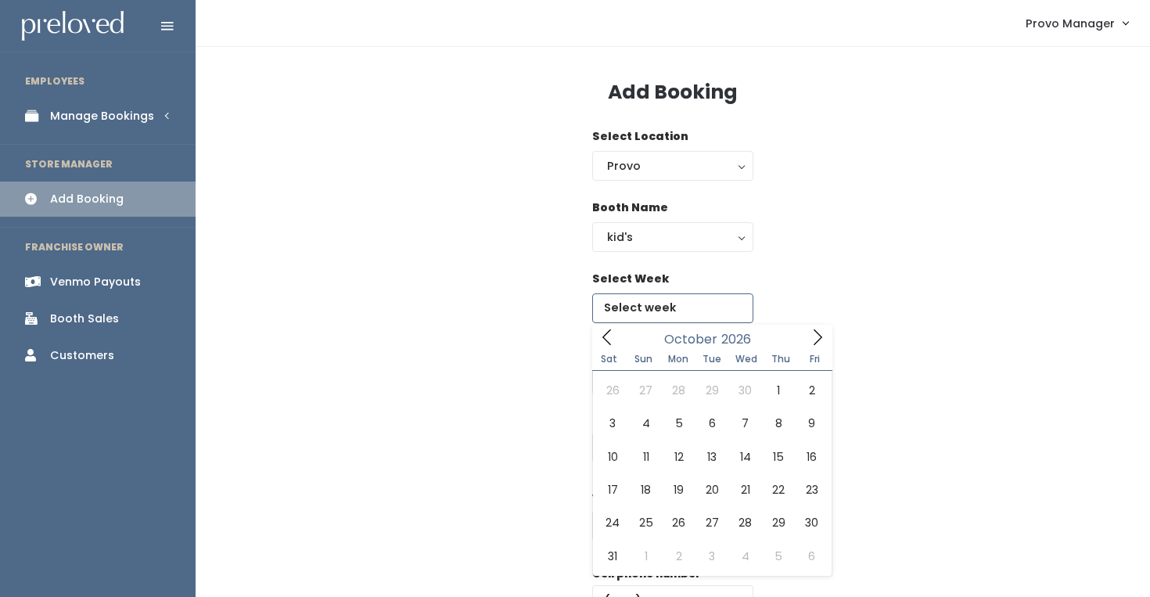
click at [601, 337] on icon at bounding box center [606, 336] width 17 height 17
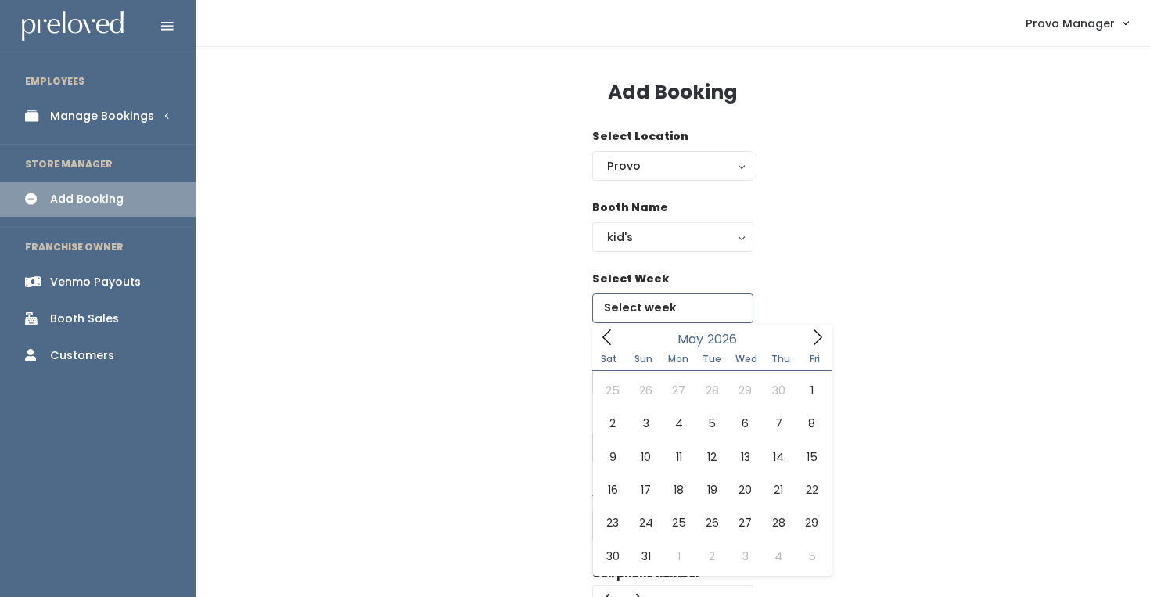
click at [601, 337] on icon at bounding box center [606, 336] width 17 height 17
type input "2025"
click at [601, 337] on icon at bounding box center [606, 336] width 17 height 17
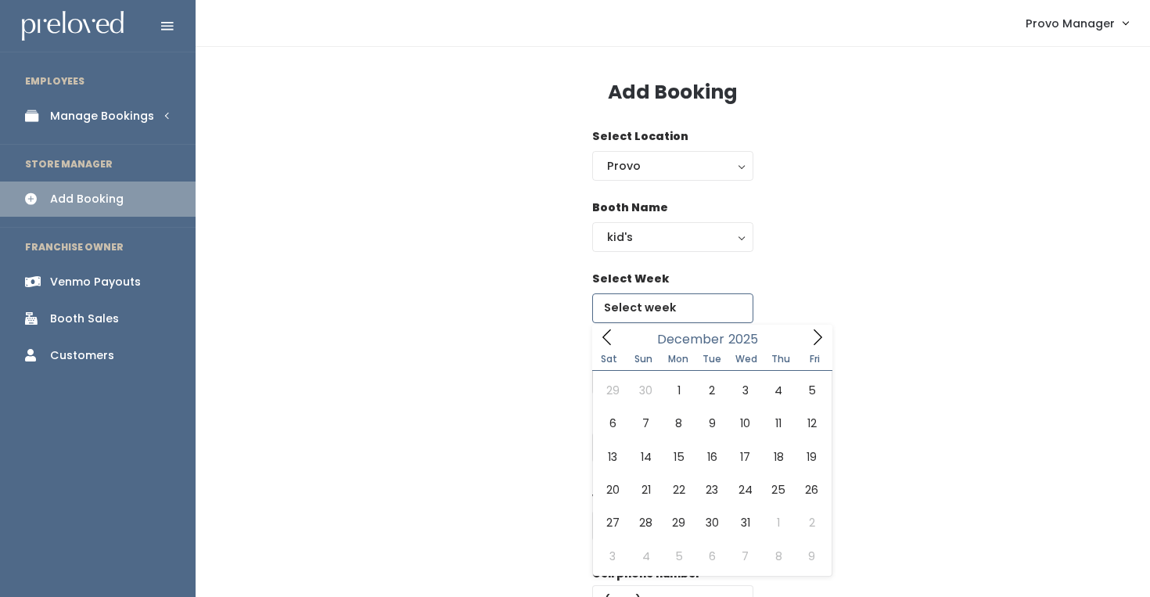
click at [601, 337] on icon at bounding box center [606, 336] width 17 height 17
click at [806, 335] on span at bounding box center [817, 337] width 30 height 24
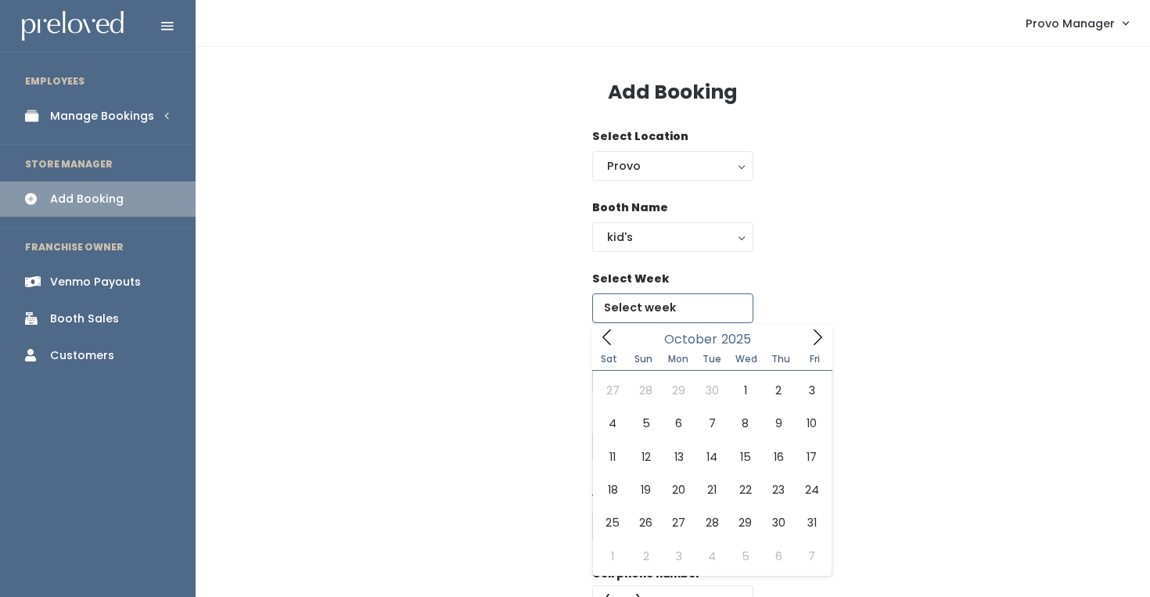
click at [812, 336] on icon at bounding box center [817, 336] width 17 height 17
click at [817, 335] on icon at bounding box center [817, 336] width 17 height 17
type input "[DATE] to [DATE]"
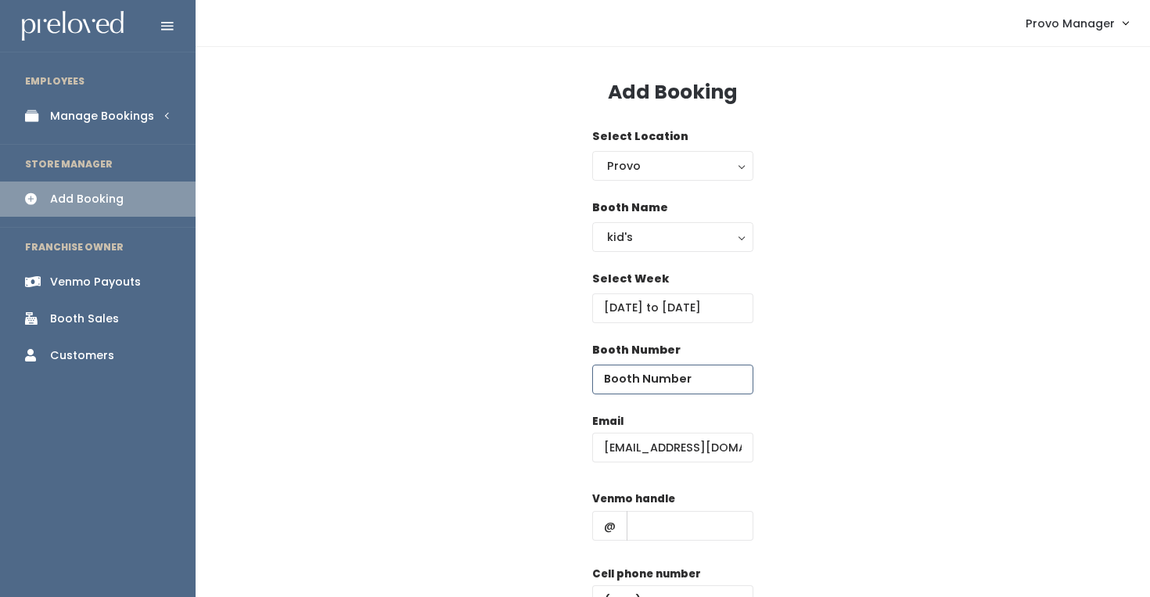
click at [652, 384] on input "number" at bounding box center [672, 379] width 161 height 30
type input "1"
click at [941, 330] on div "Select Week December 27 to January 2" at bounding box center [673, 306] width 904 height 71
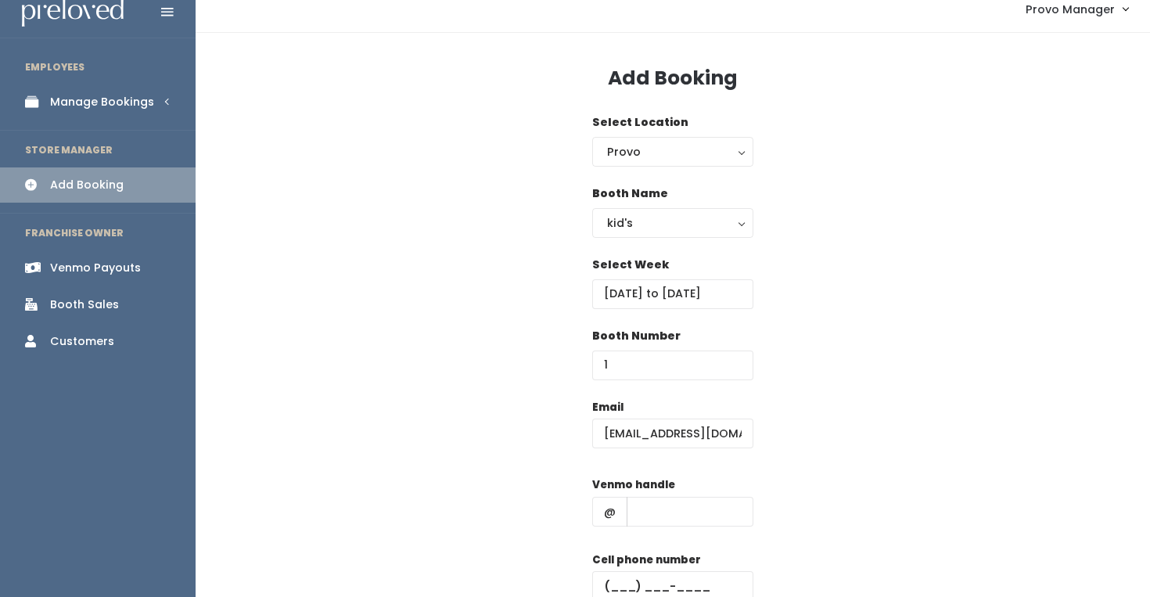
scroll to position [16, 0]
click at [674, 369] on input "1" at bounding box center [672, 364] width 161 height 30
click at [835, 376] on div "Booth Number 1" at bounding box center [673, 361] width 904 height 71
click at [641, 521] on input "text" at bounding box center [689, 510] width 127 height 30
type input "d"
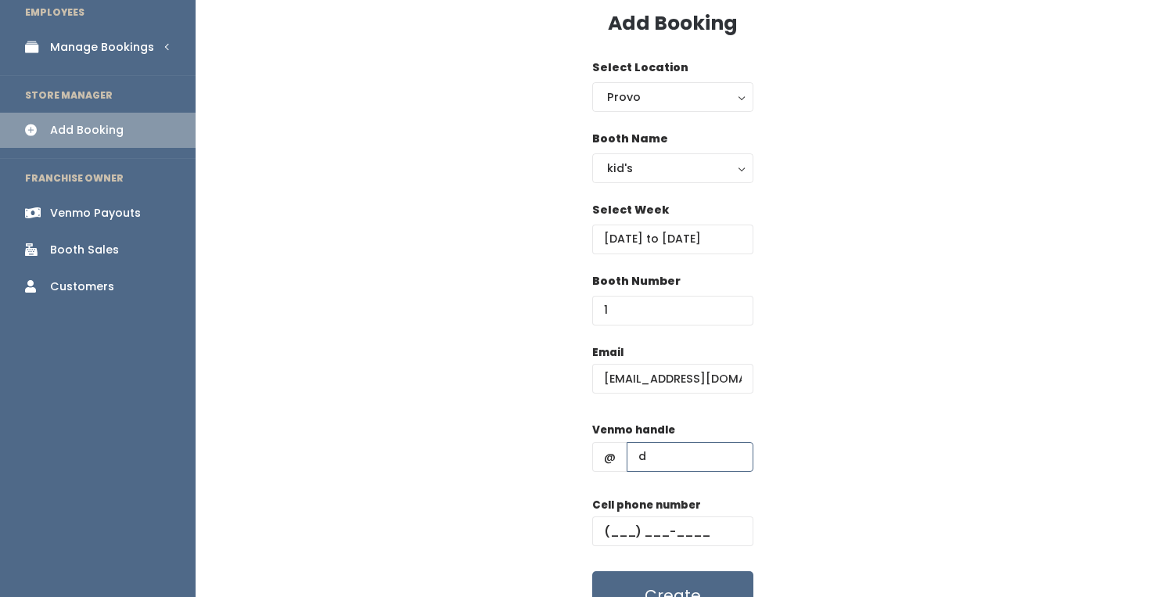
scroll to position [87, 0]
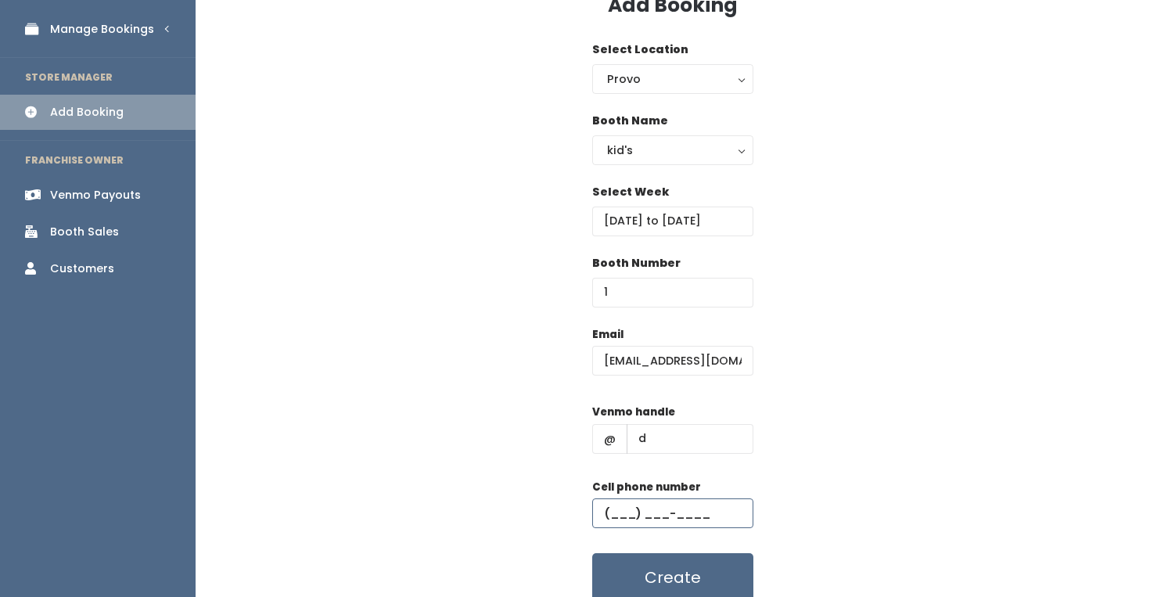
click at [661, 526] on input "text" at bounding box center [672, 513] width 161 height 30
type input "[PHONE_NUMBER]"
click at [684, 573] on button "Create" at bounding box center [672, 577] width 161 height 48
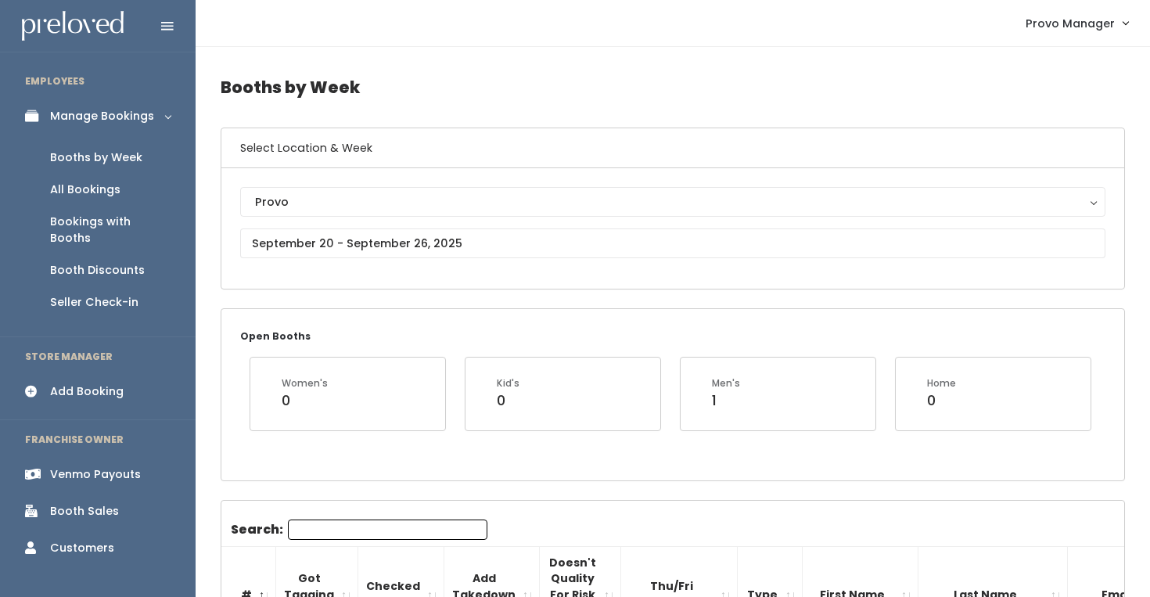
click at [339, 537] on input "Search:" at bounding box center [387, 529] width 199 height 20
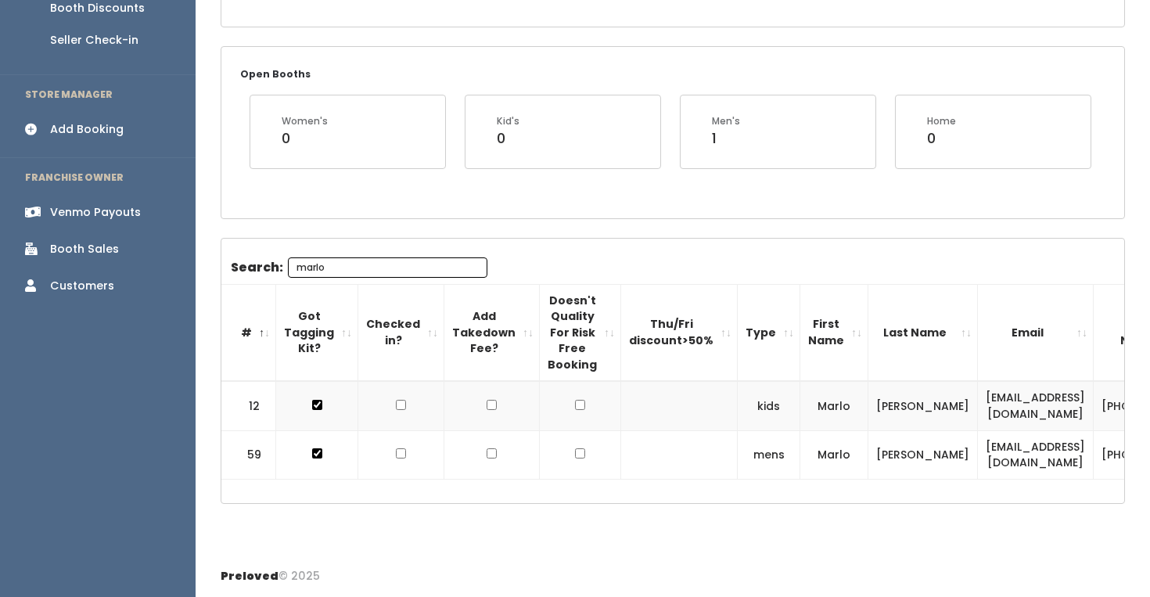
type input "marlo"
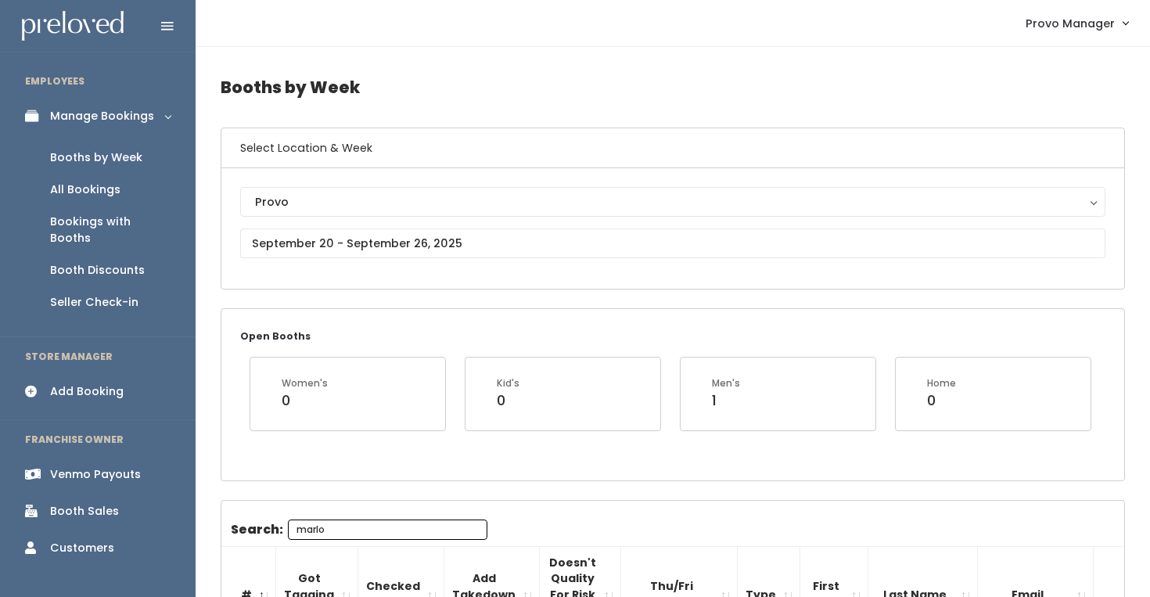
click at [102, 262] on div "Booth Discounts" at bounding box center [97, 270] width 95 height 16
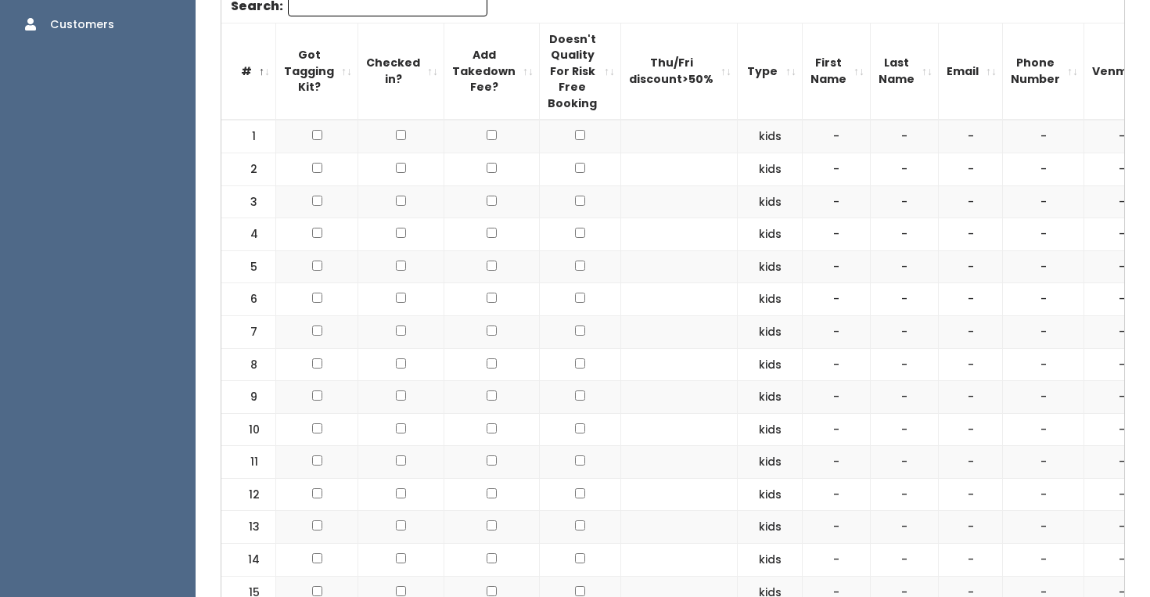
scroll to position [528, 0]
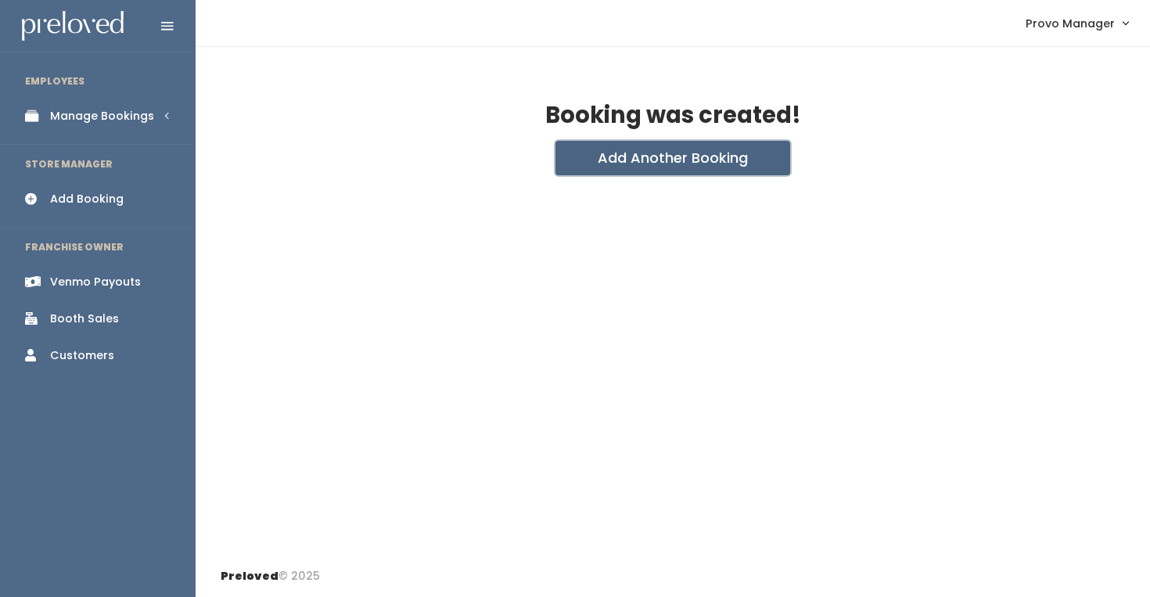
click at [669, 173] on button "Add Another Booking" at bounding box center [672, 158] width 235 height 34
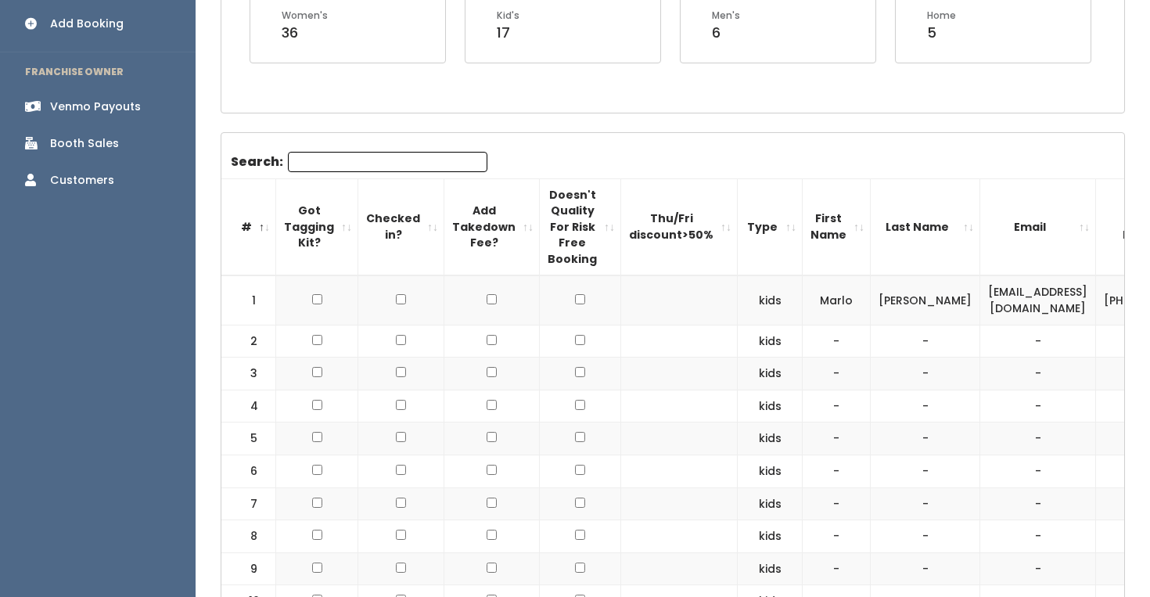
scroll to position [361, 0]
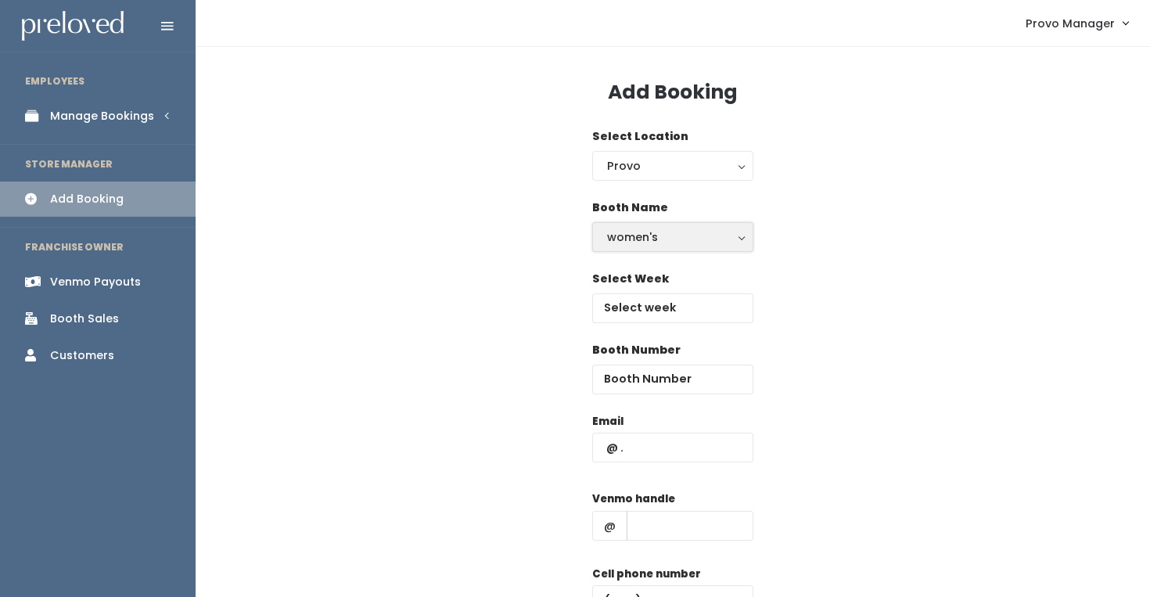
click at [649, 235] on div "women's" at bounding box center [672, 236] width 131 height 17
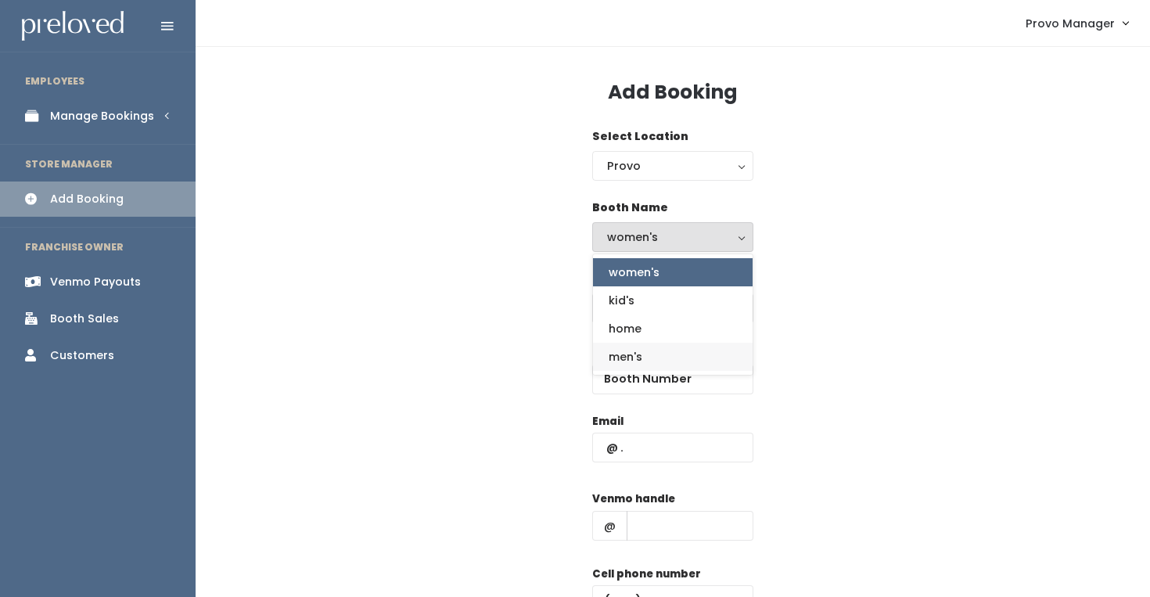
click at [635, 360] on span "men's" at bounding box center [625, 356] width 34 height 17
select select "mens"
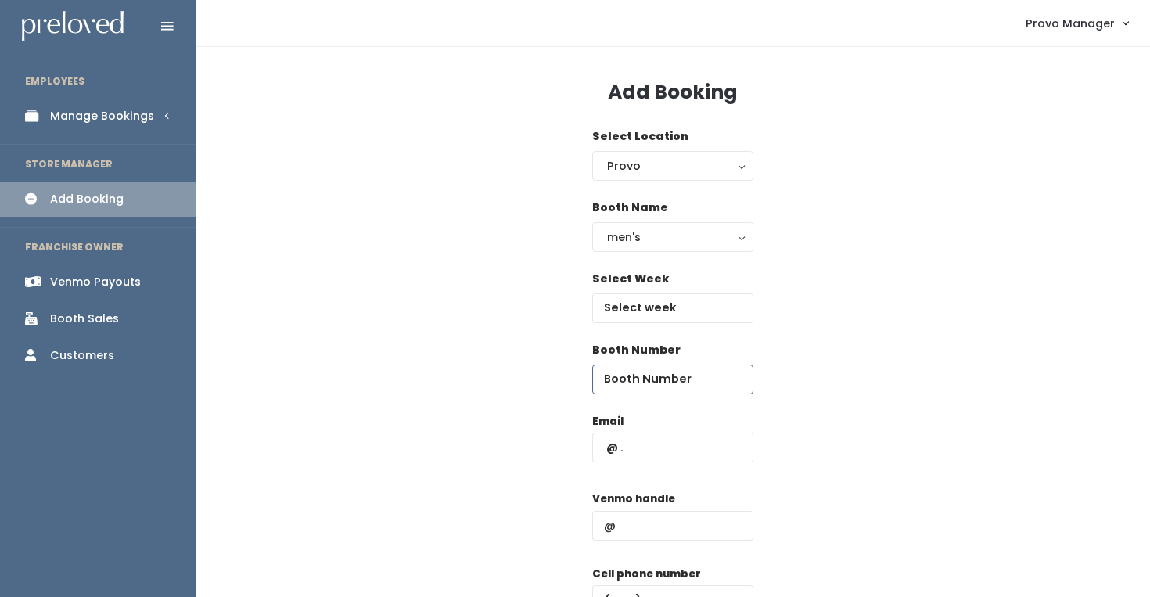
click at [637, 385] on input "number" at bounding box center [672, 379] width 161 height 30
type input "55"
click at [625, 457] on input "text" at bounding box center [672, 448] width 161 height 30
paste input "[EMAIL_ADDRESS][DOMAIN_NAME]"
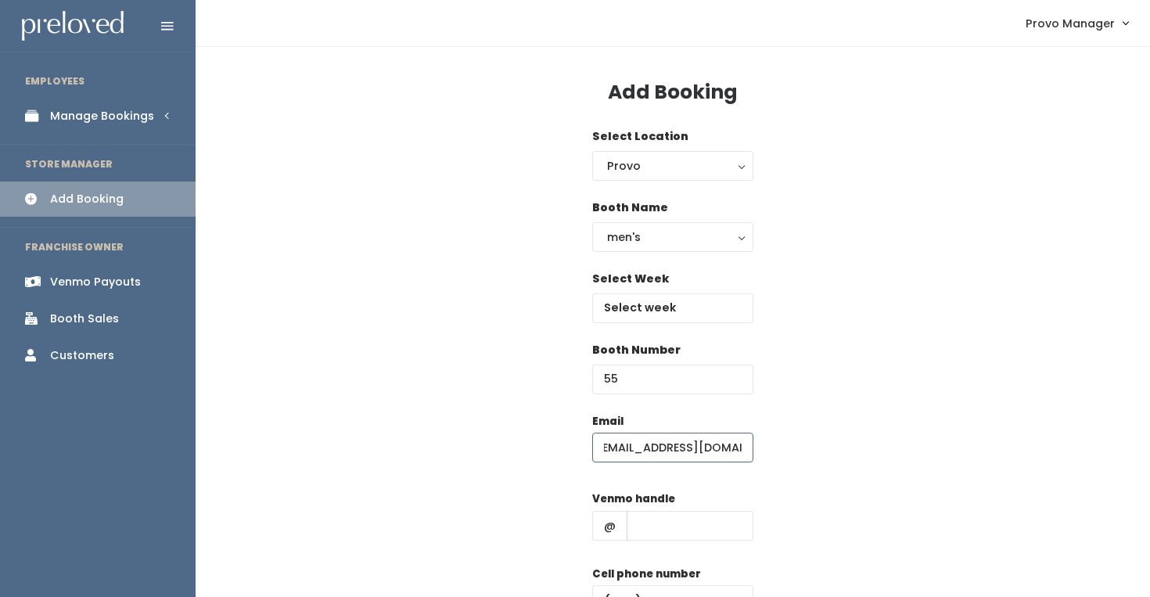
type input "[EMAIL_ADDRESS][DOMAIN_NAME]"
click at [670, 515] on input "text" at bounding box center [689, 526] width 127 height 30
type input "d"
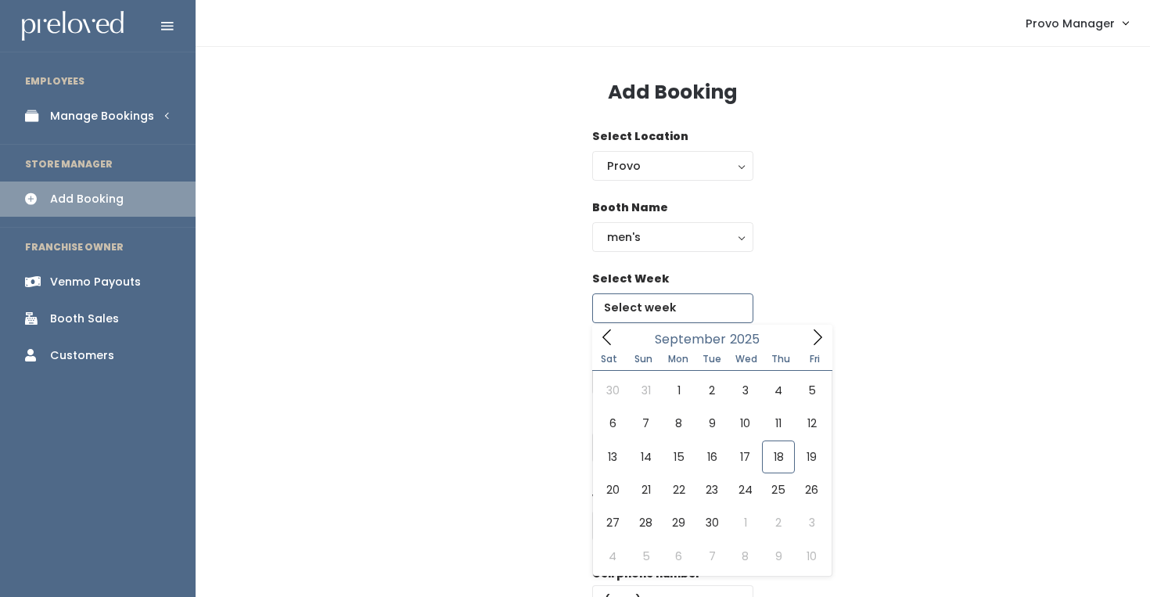
click at [659, 303] on input "text" at bounding box center [672, 308] width 161 height 30
click at [812, 336] on icon at bounding box center [817, 336] width 17 height 17
type input "[DATE] to [DATE]"
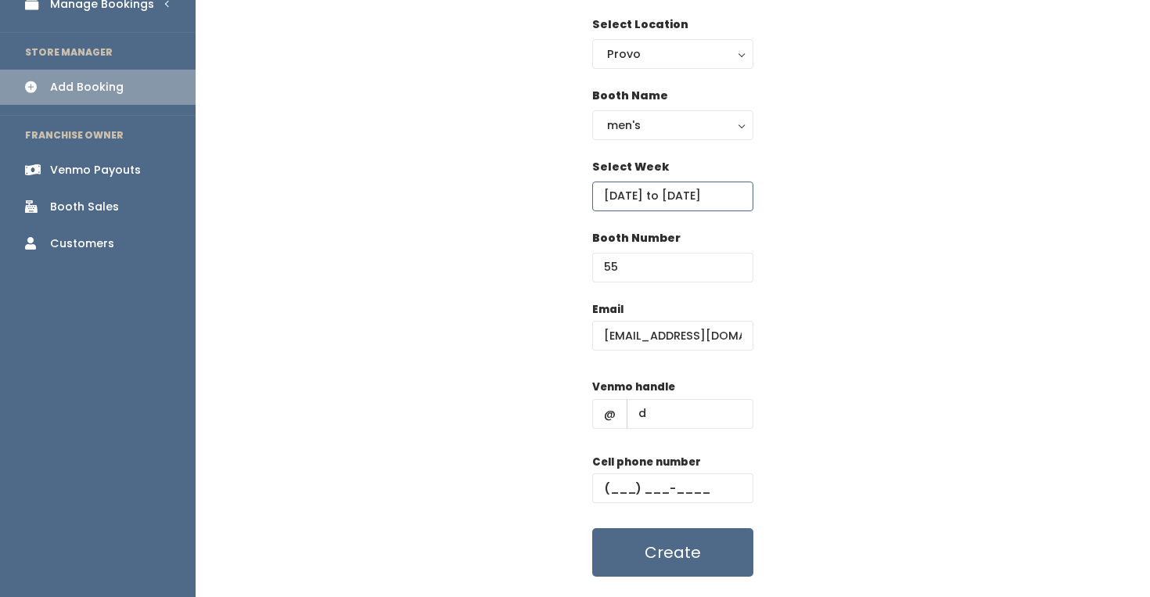
scroll to position [127, 0]
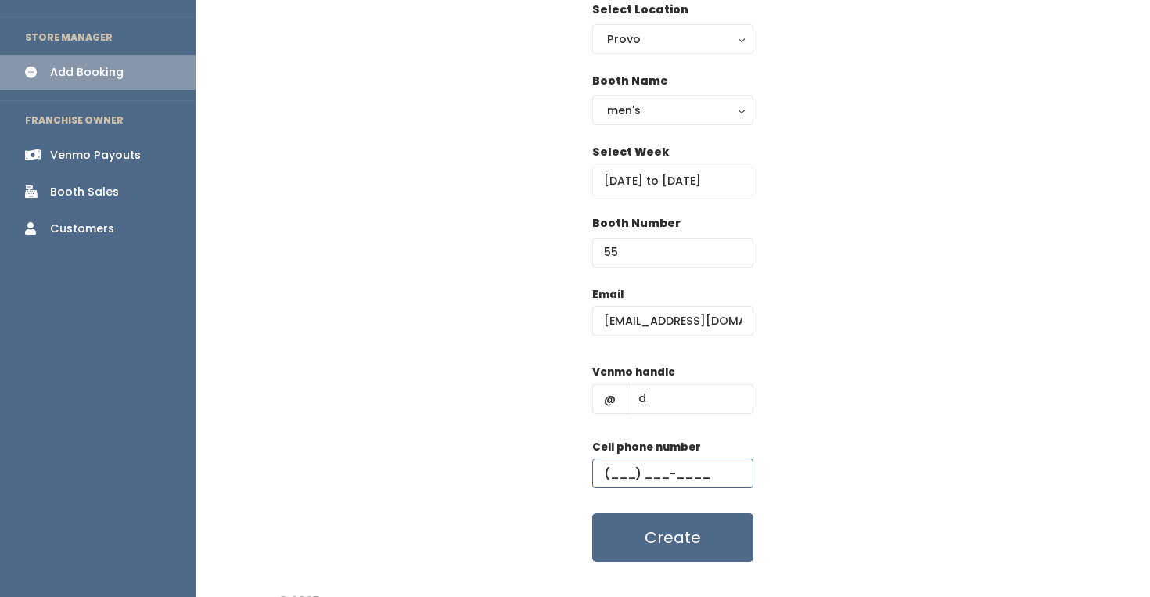
click at [651, 473] on input "text" at bounding box center [672, 473] width 161 height 30
type input "[PHONE_NUMBER]"
click at [666, 544] on button "Create" at bounding box center [672, 537] width 161 height 48
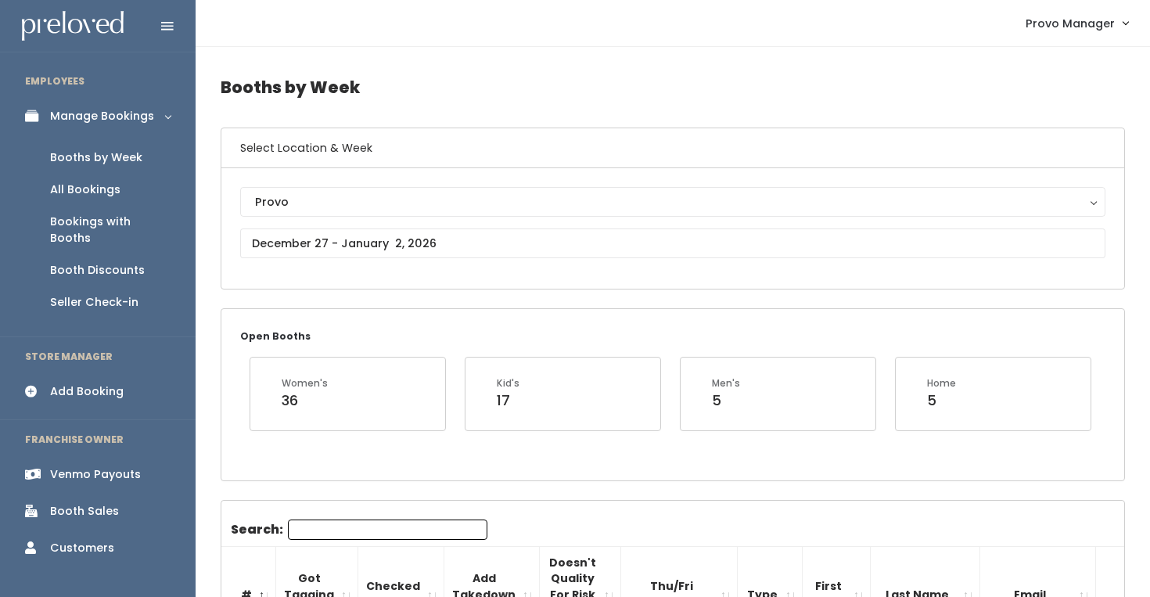
click at [425, 224] on div "Provo Provo" at bounding box center [672, 228] width 865 height 83
click at [410, 236] on input "text" at bounding box center [672, 243] width 865 height 30
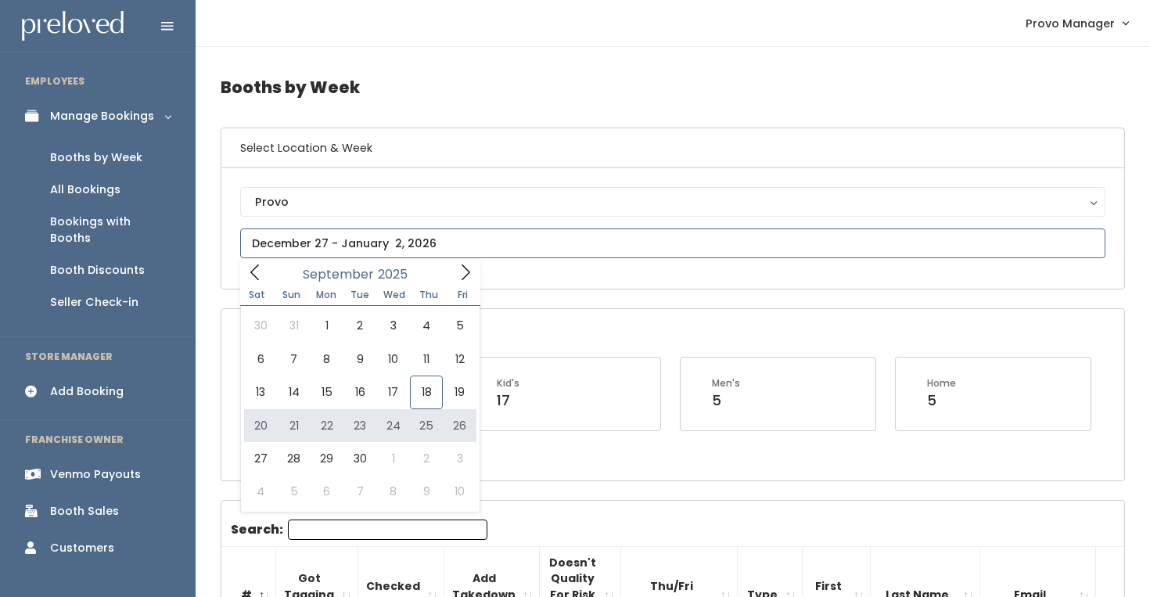
type input "September 20 to September 26"
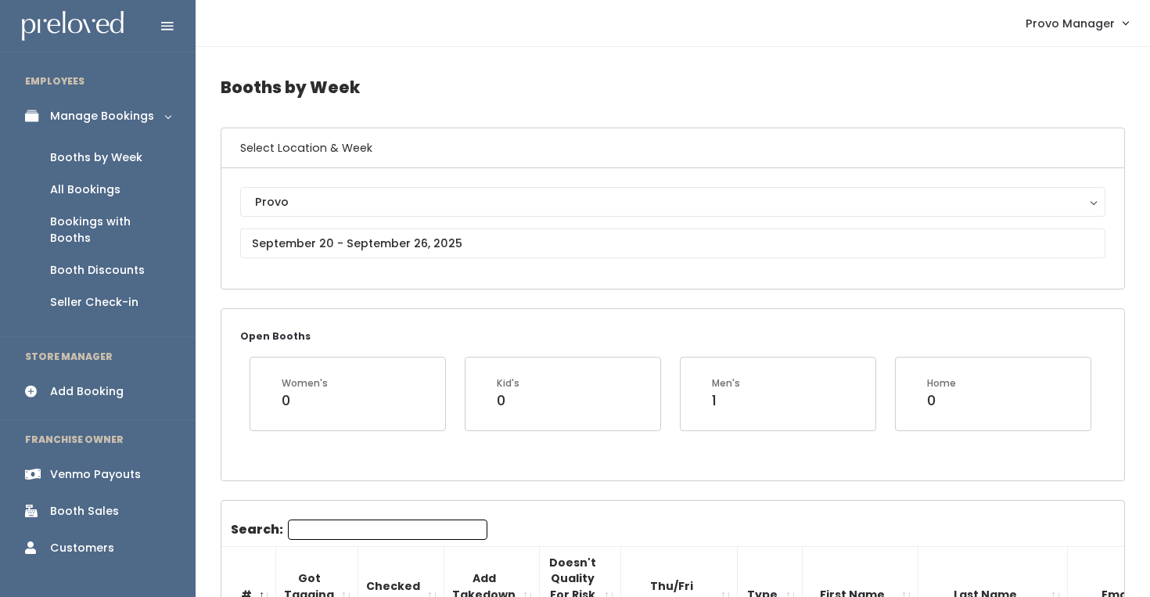
click at [336, 527] on input "Search:" at bounding box center [387, 529] width 199 height 20
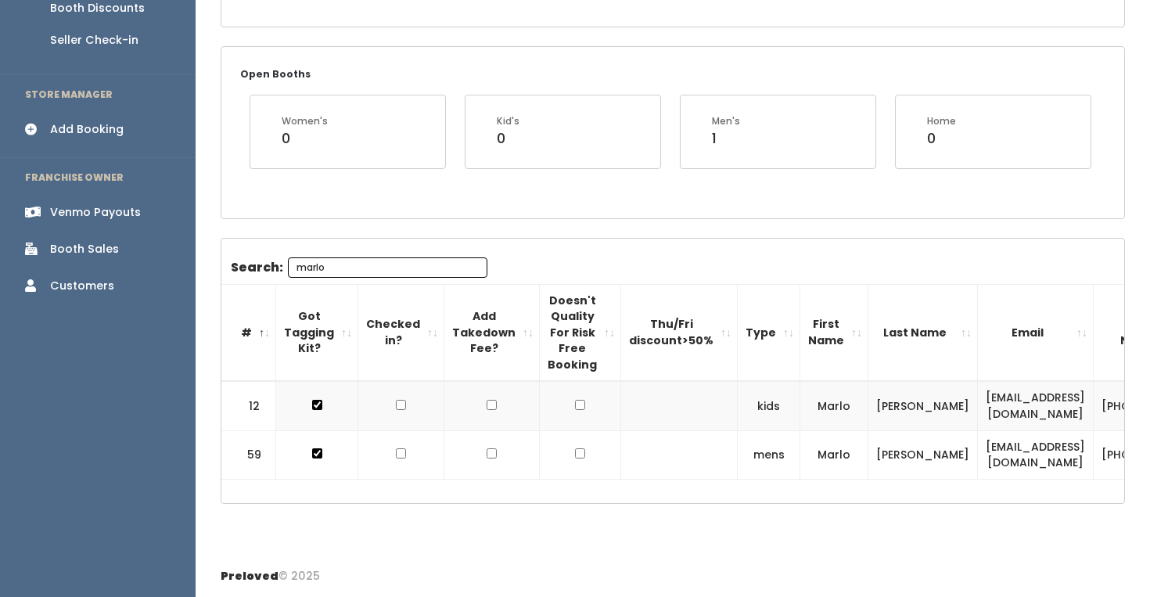
scroll to position [0, 163]
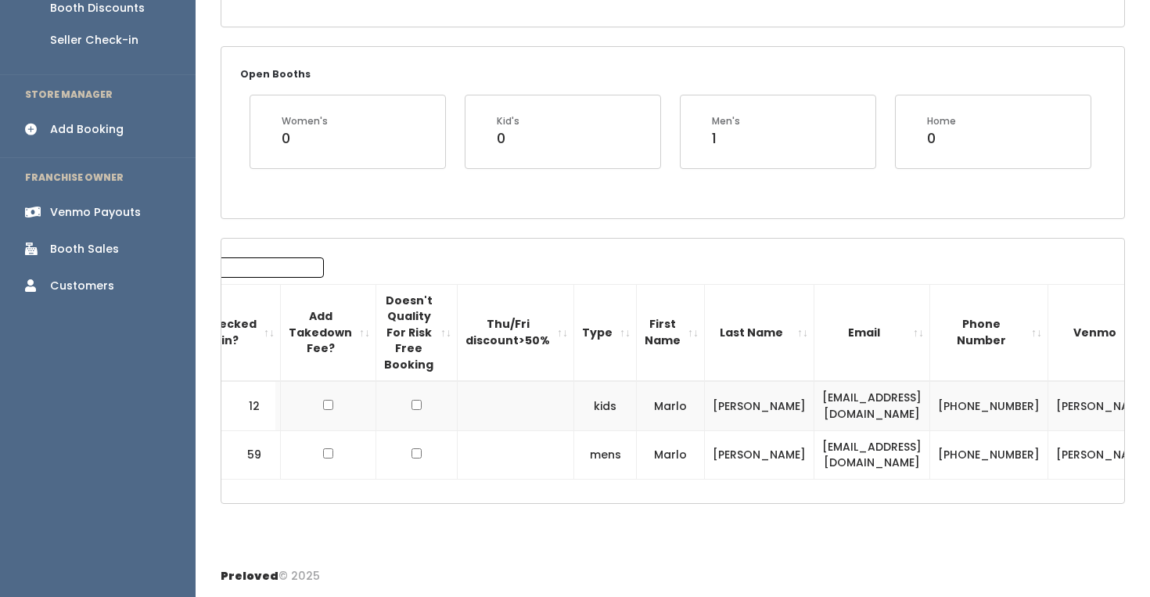
type input "marlo"
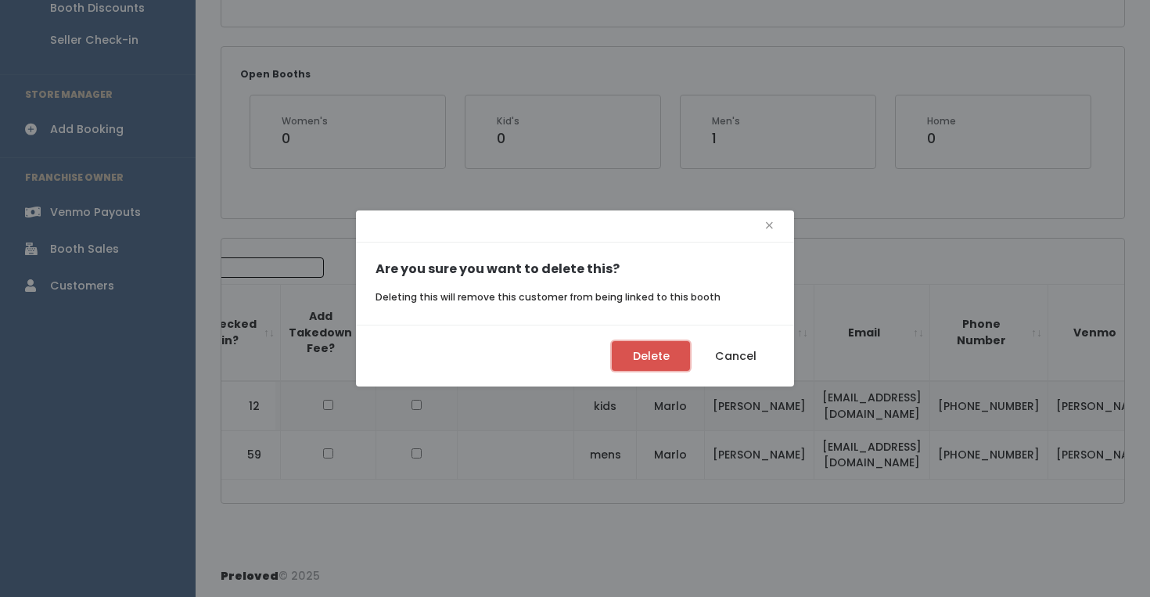
click at [633, 357] on button "Delete" at bounding box center [651, 356] width 78 height 30
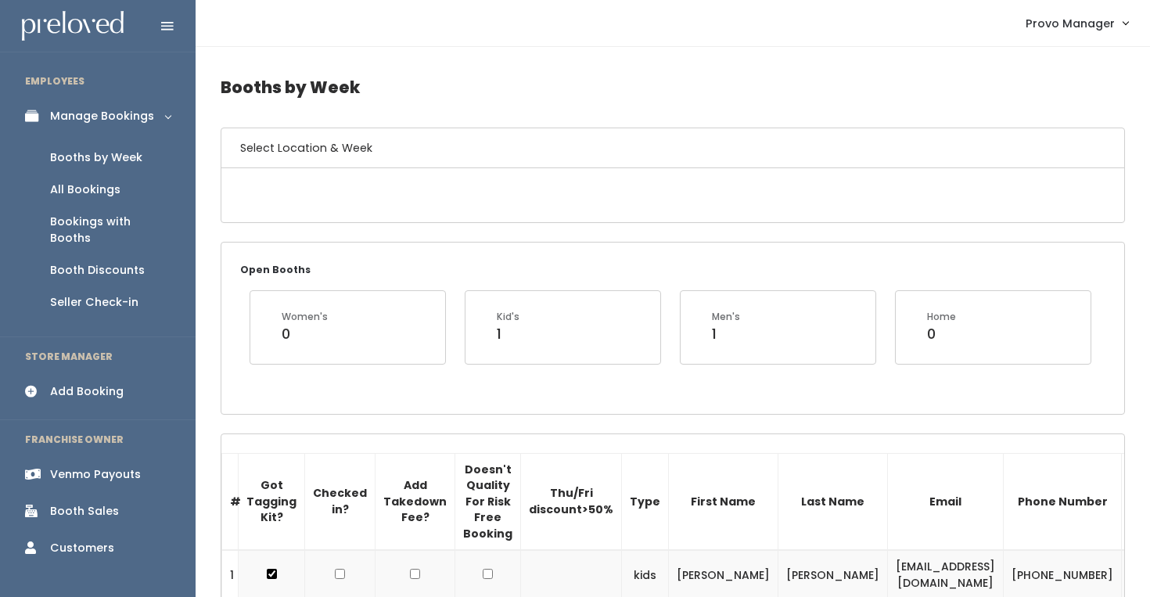
scroll to position [262, 0]
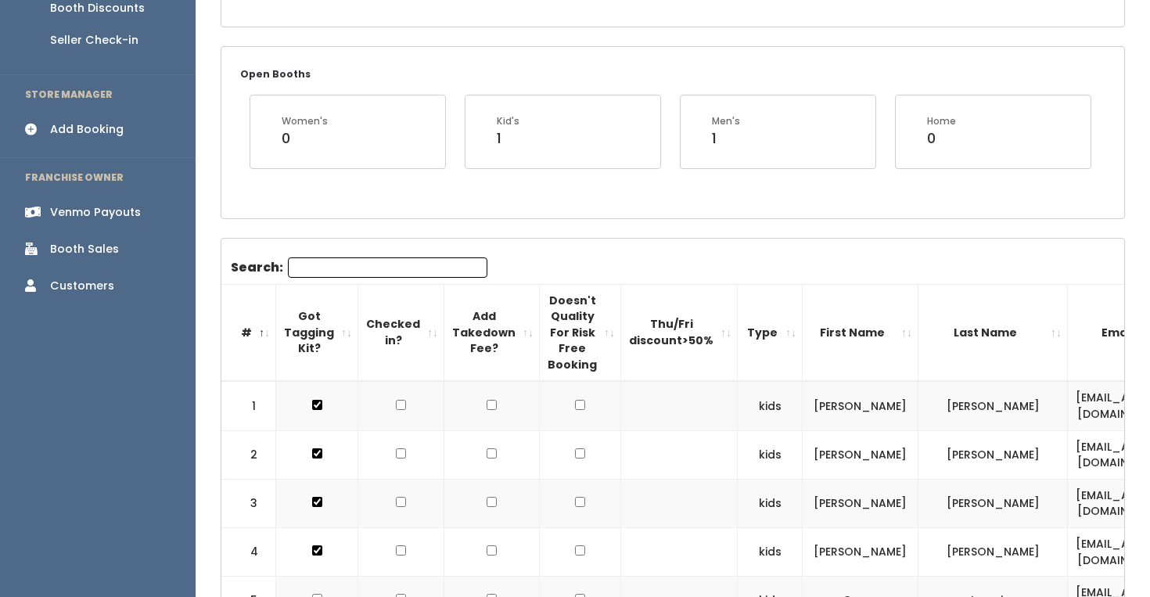
click at [316, 267] on input "Search:" at bounding box center [387, 267] width 199 height 20
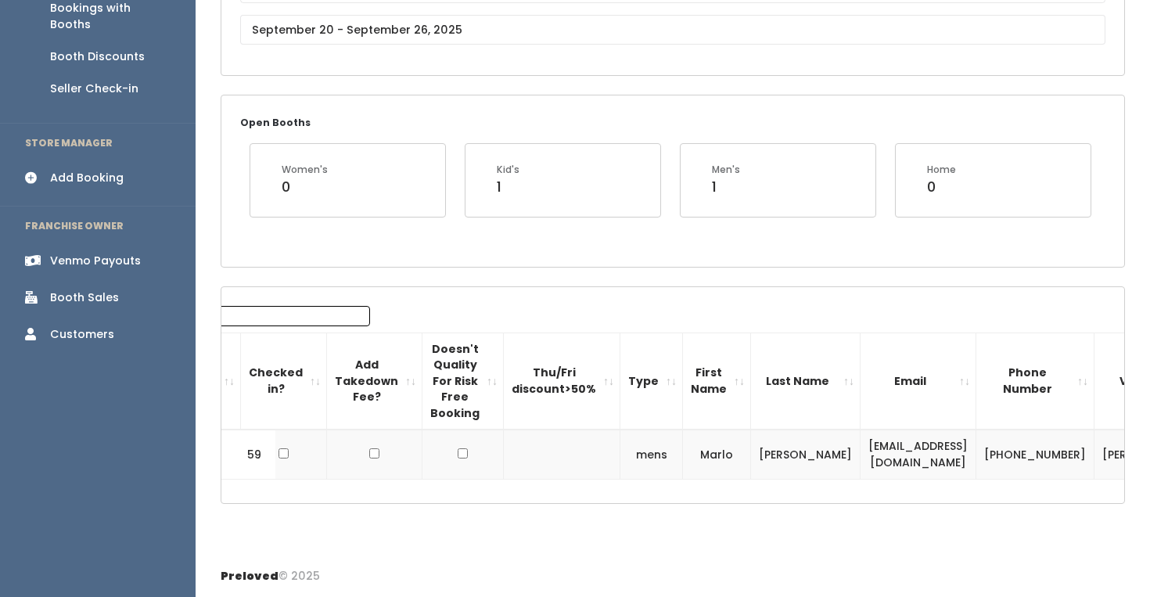
scroll to position [0, 163]
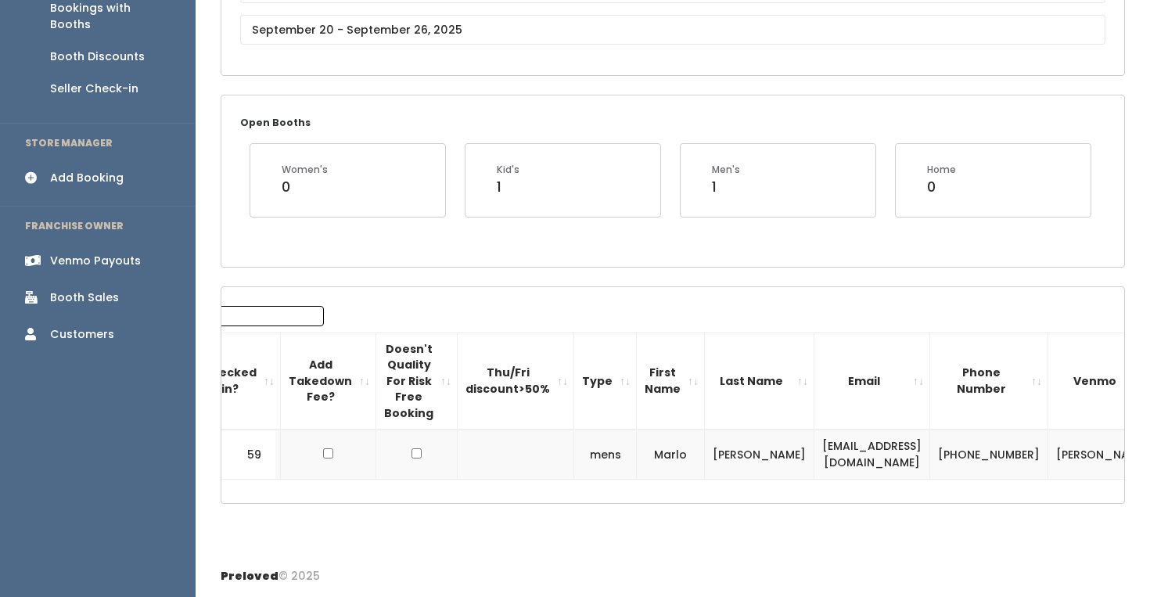
type input "marlo"
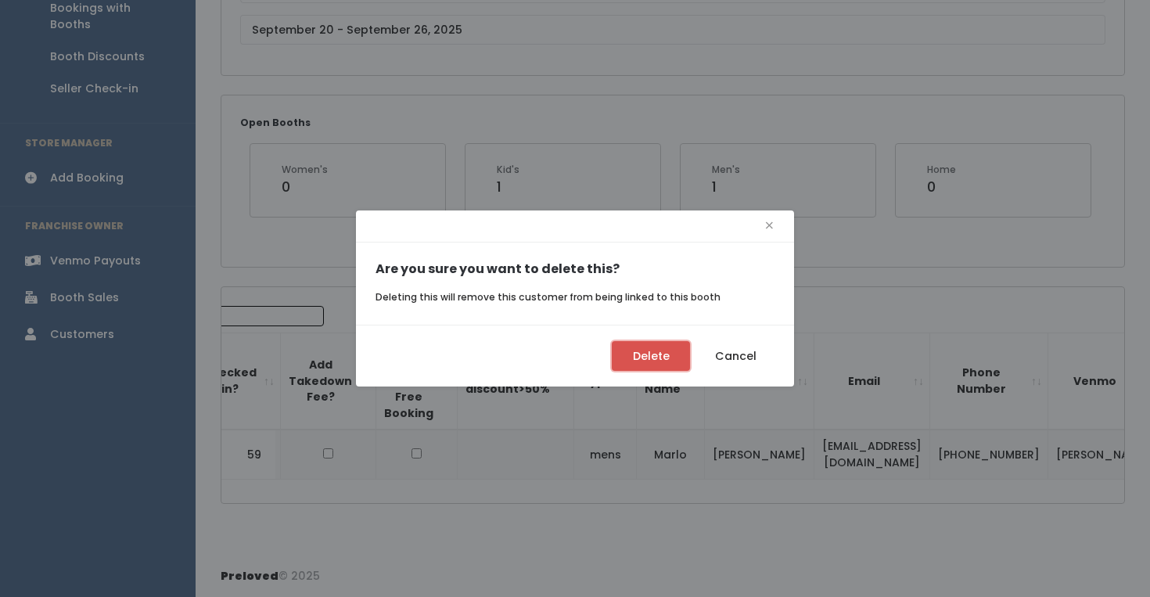
click at [651, 341] on button "Delete" at bounding box center [651, 356] width 78 height 30
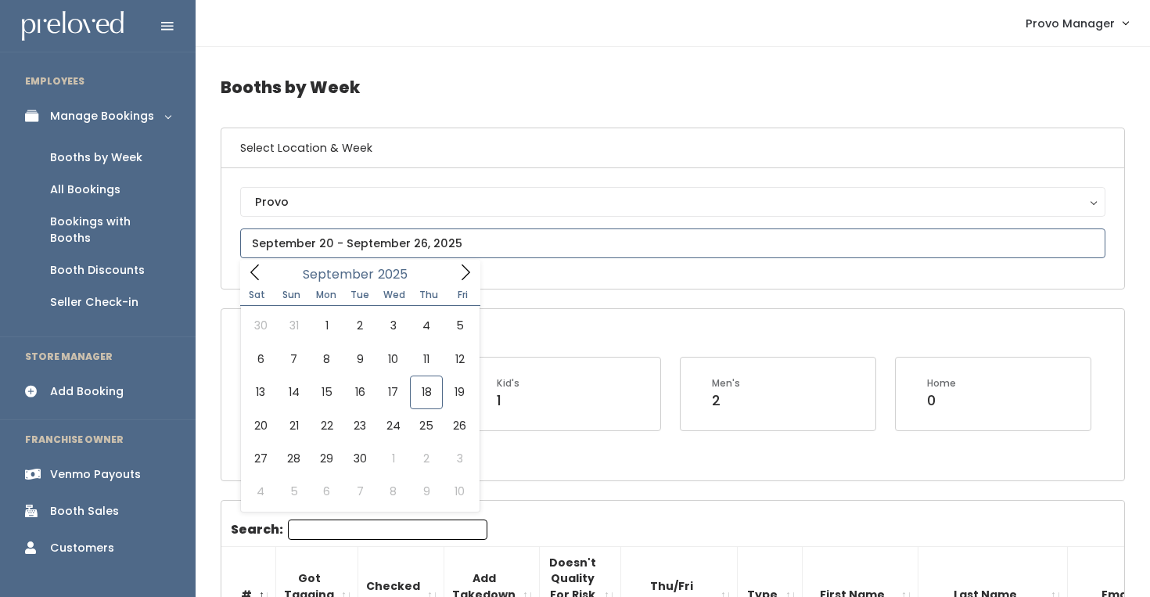
click at [335, 242] on input "text" at bounding box center [672, 243] width 865 height 30
click at [479, 260] on span at bounding box center [465, 272] width 30 height 24
click at [463, 269] on icon at bounding box center [465, 272] width 17 height 17
click at [458, 282] on span at bounding box center [465, 272] width 30 height 24
type input "December 27 to January 2"
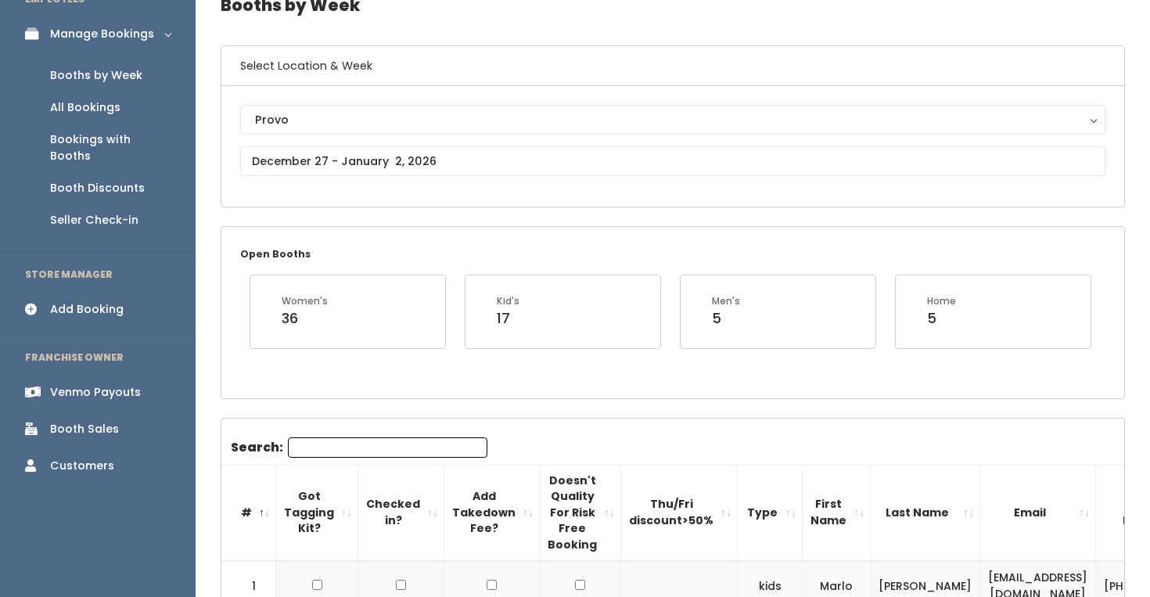
scroll to position [114, 0]
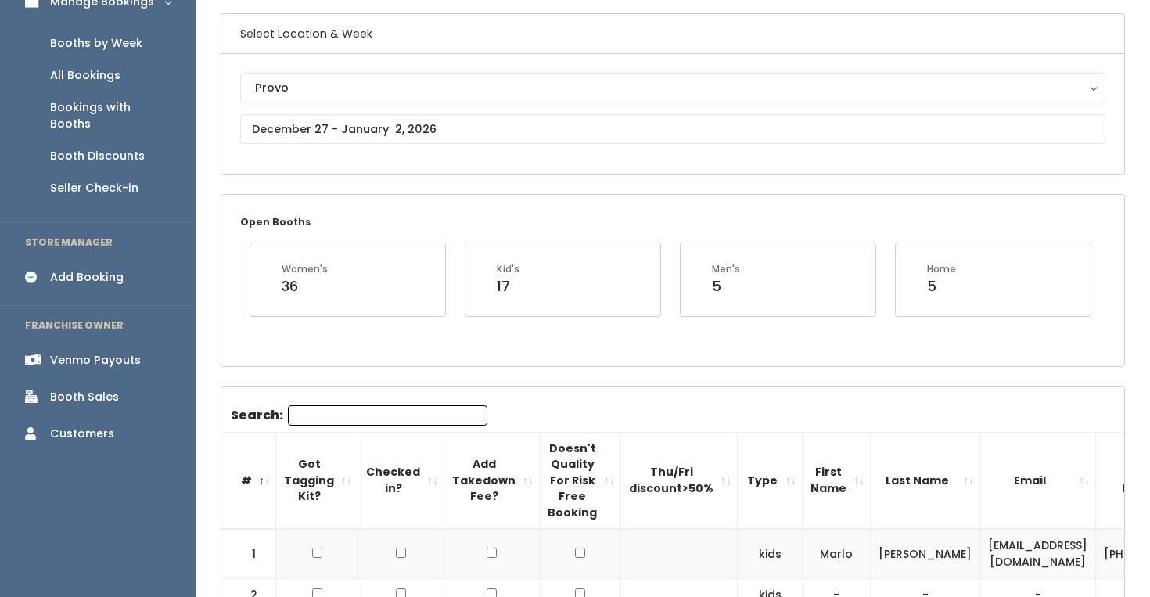
click at [361, 415] on input "Search:" at bounding box center [387, 415] width 199 height 20
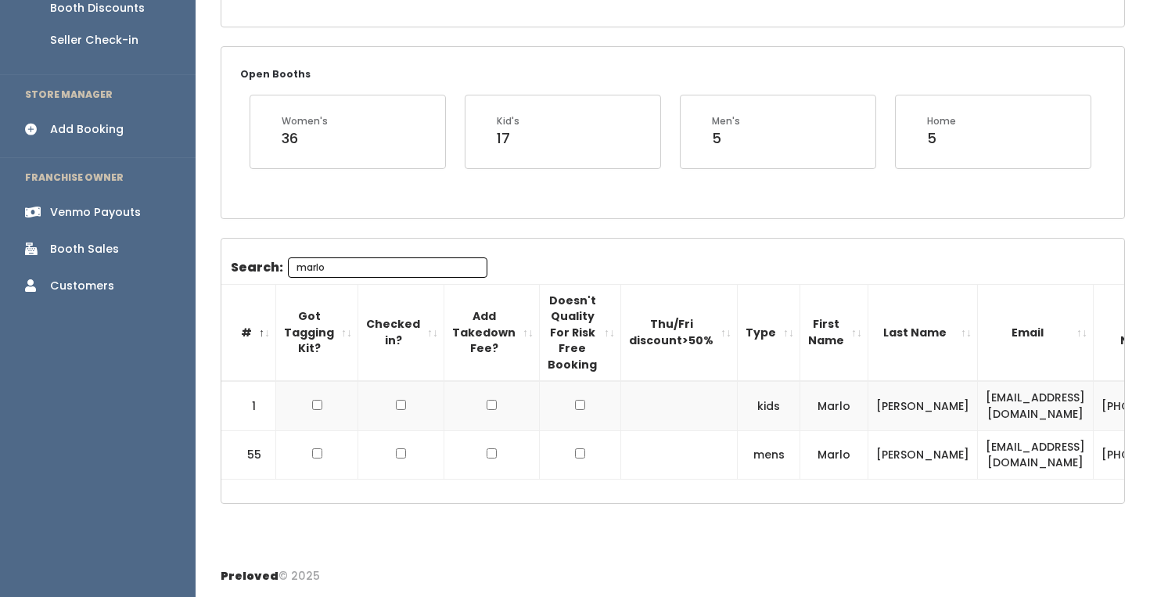
type input "marlo"
click at [312, 404] on input "checkbox" at bounding box center [317, 405] width 10 height 10
checkbox input "true"
click at [313, 450] on input "checkbox" at bounding box center [317, 453] width 10 height 10
checkbox input "true"
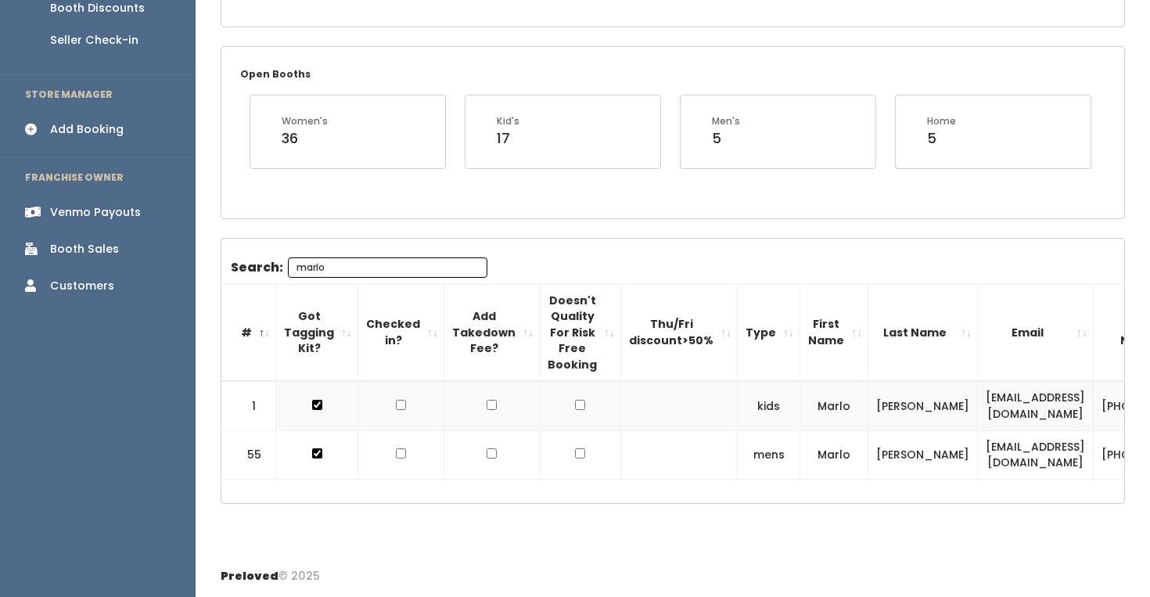
scroll to position [0, 0]
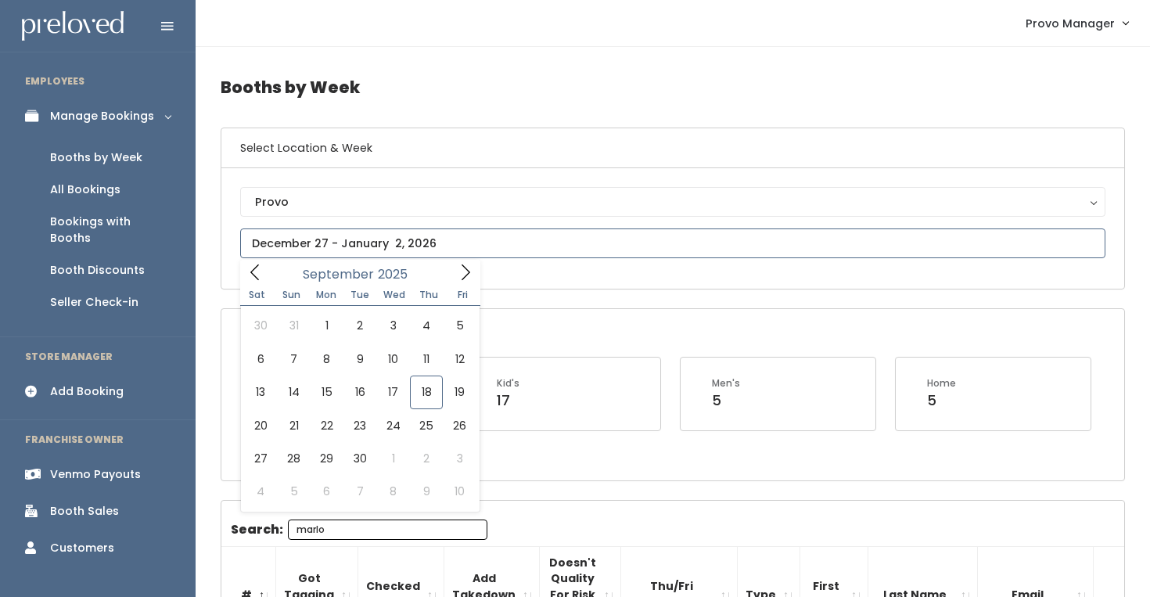
click at [342, 237] on input "text" at bounding box center [672, 243] width 865 height 30
type input "[DATE] to [DATE]"
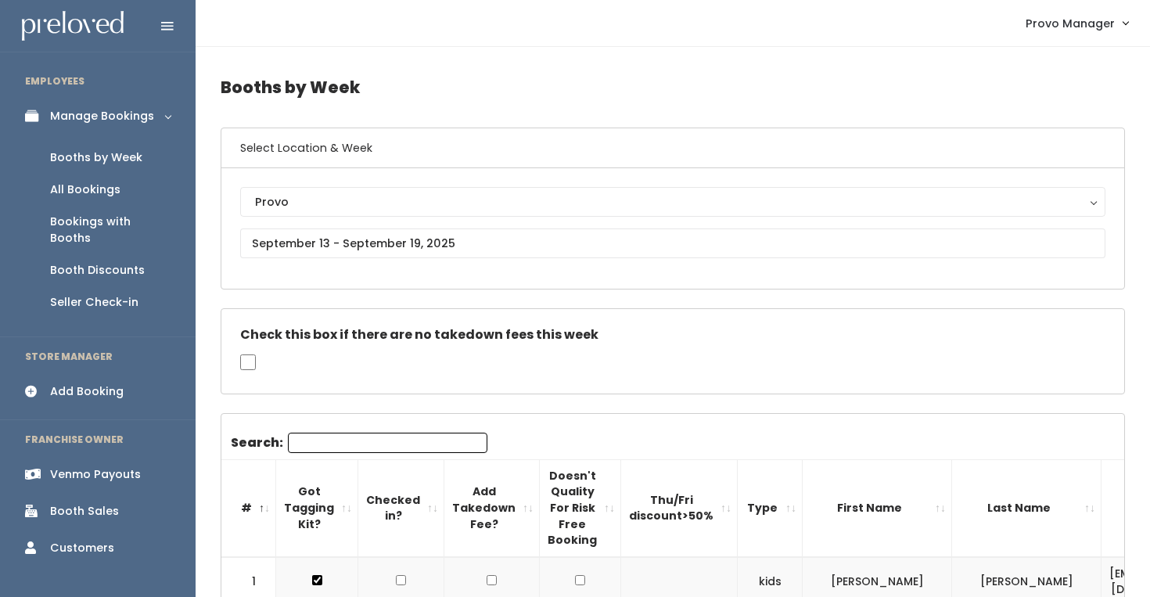
click at [303, 443] on input "Search:" at bounding box center [387, 443] width 199 height 20
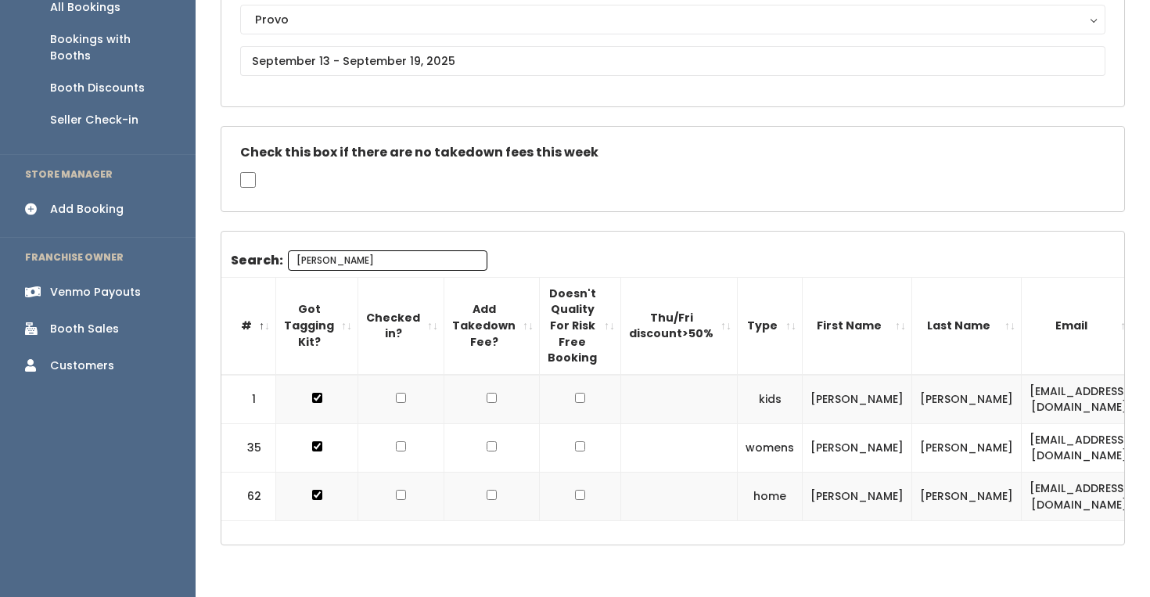
scroll to position [224, 0]
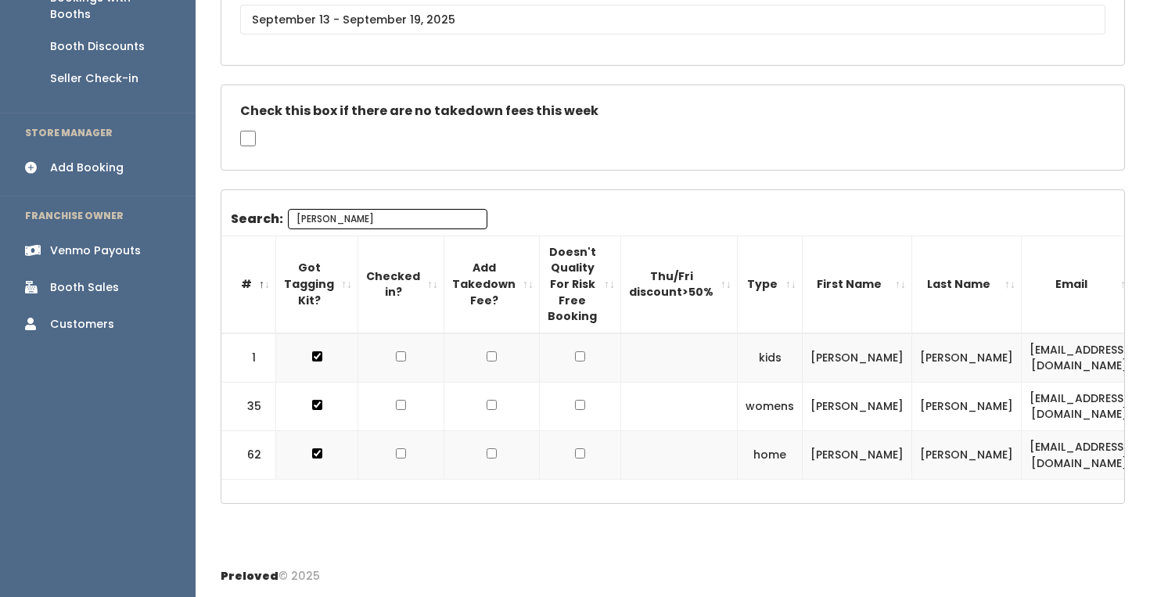
type input "jeni"
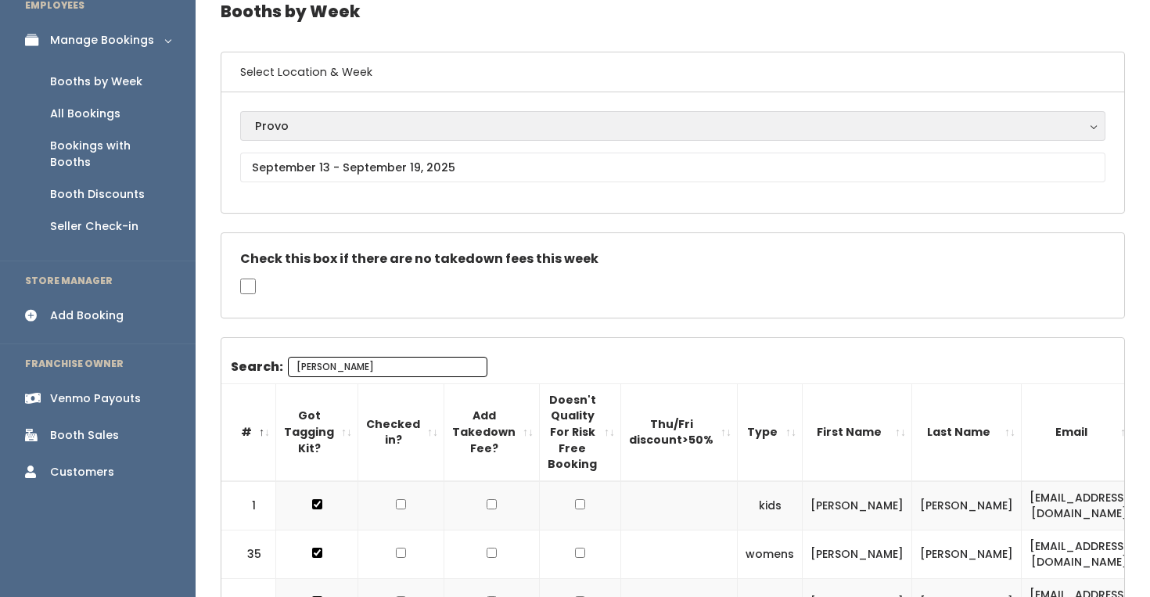
scroll to position [66, 0]
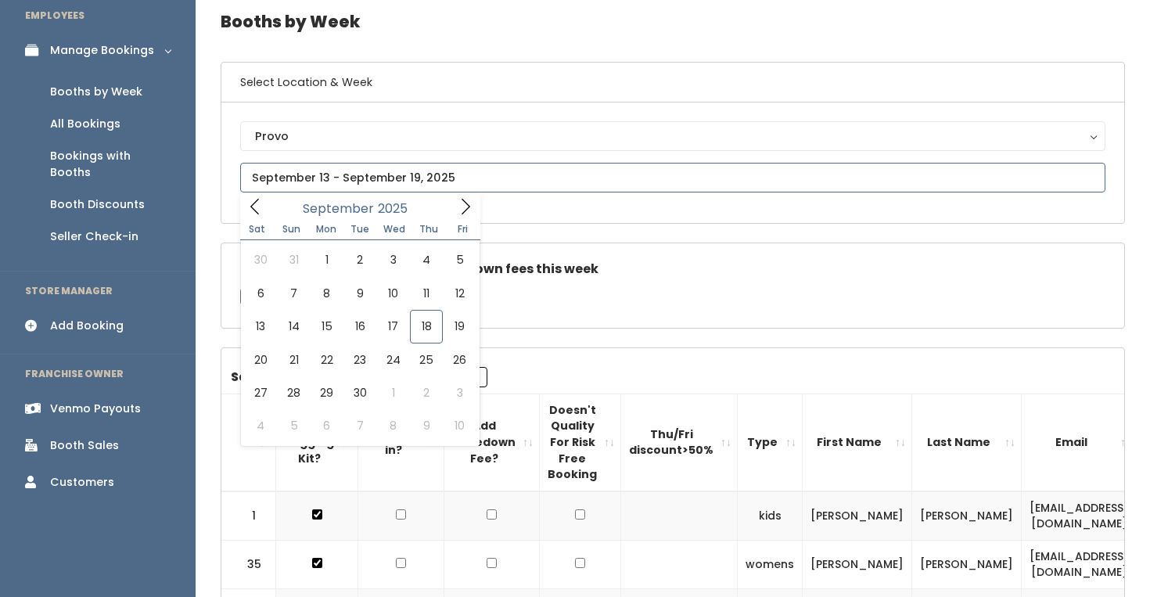
click at [386, 168] on input "text" at bounding box center [672, 178] width 865 height 30
click at [457, 204] on icon at bounding box center [465, 206] width 17 height 17
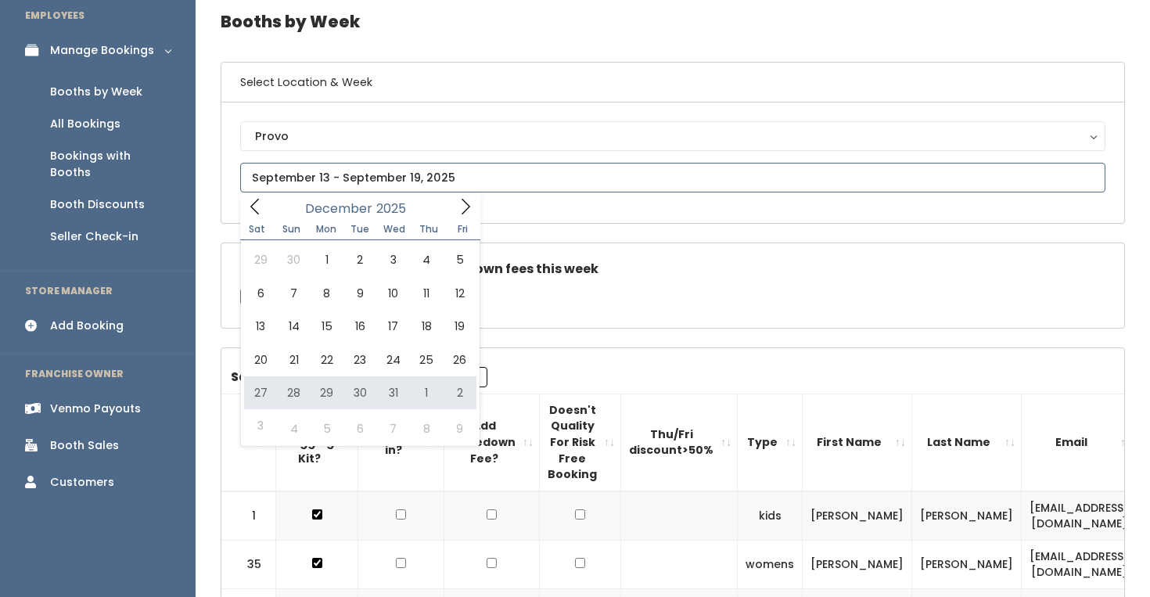
type input "December 27 to January 2"
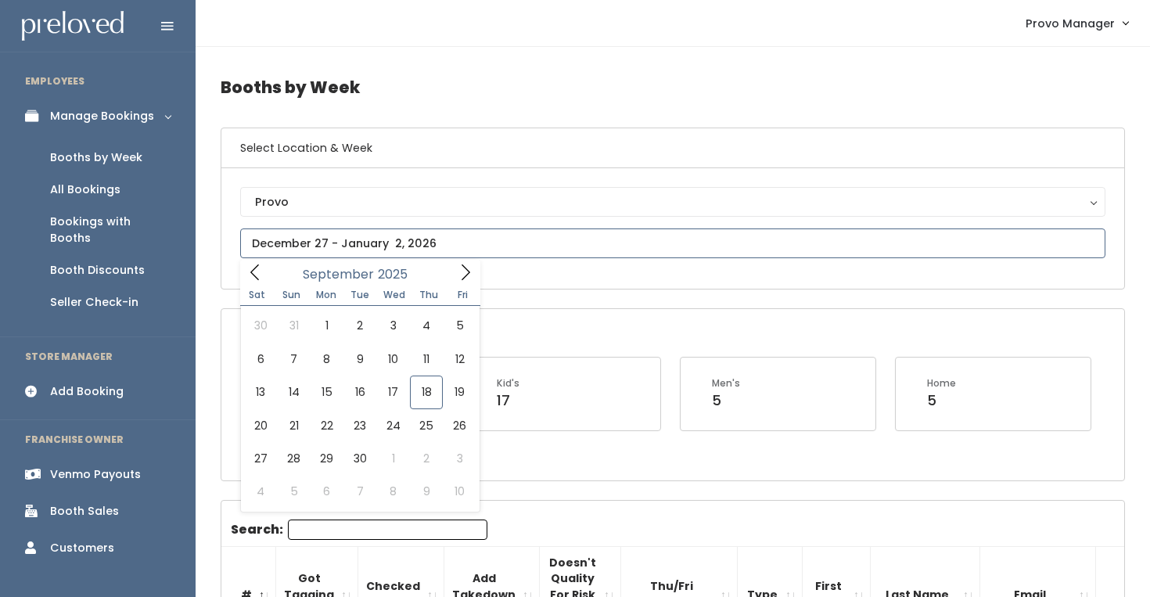
click at [348, 236] on input "text" at bounding box center [672, 243] width 865 height 30
type input "[DATE] to [DATE]"
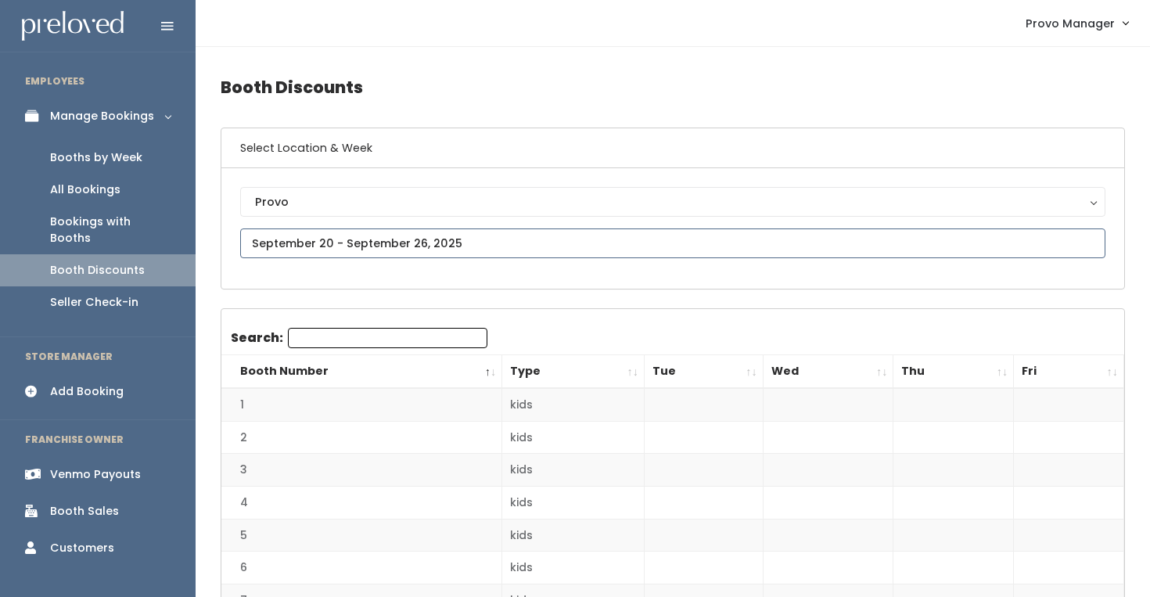
click at [307, 237] on input "text" at bounding box center [672, 243] width 865 height 30
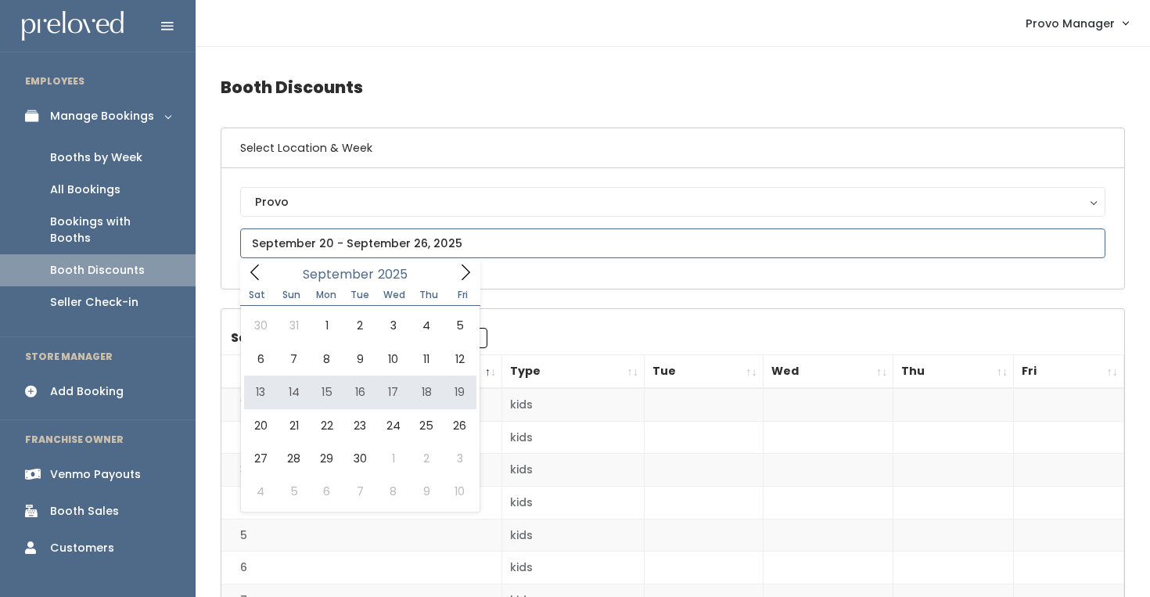
type input "[DATE] to [DATE]"
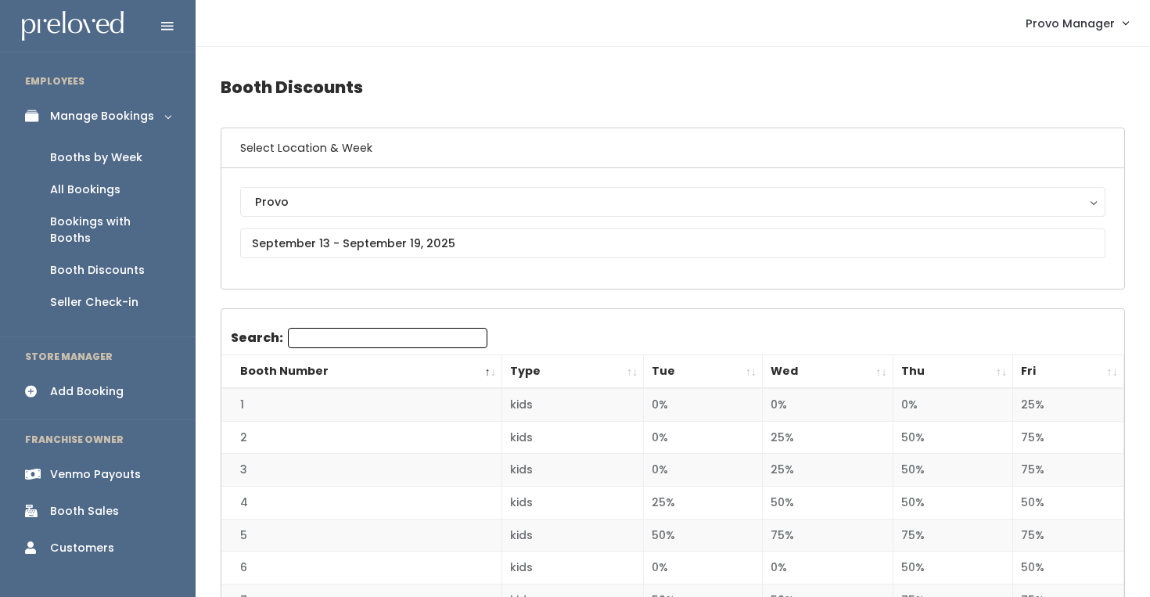
click at [1107, 368] on th "Fri" at bounding box center [1068, 372] width 111 height 34
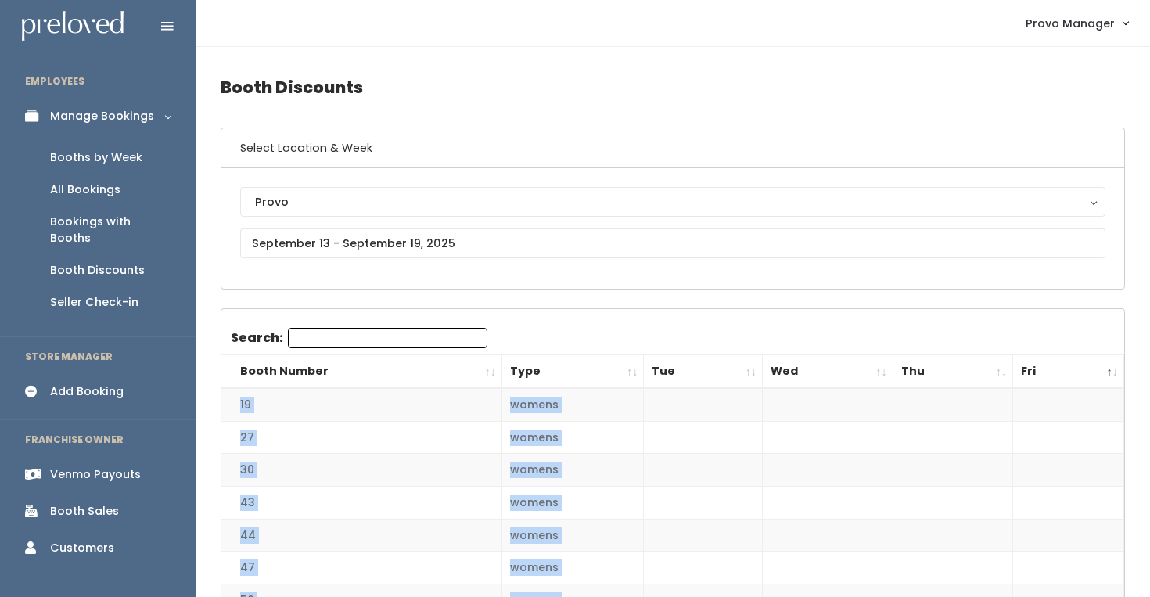
drag, startPoint x: 699, startPoint y: 217, endPoint x: 234, endPoint y: 403, distance: 501.2
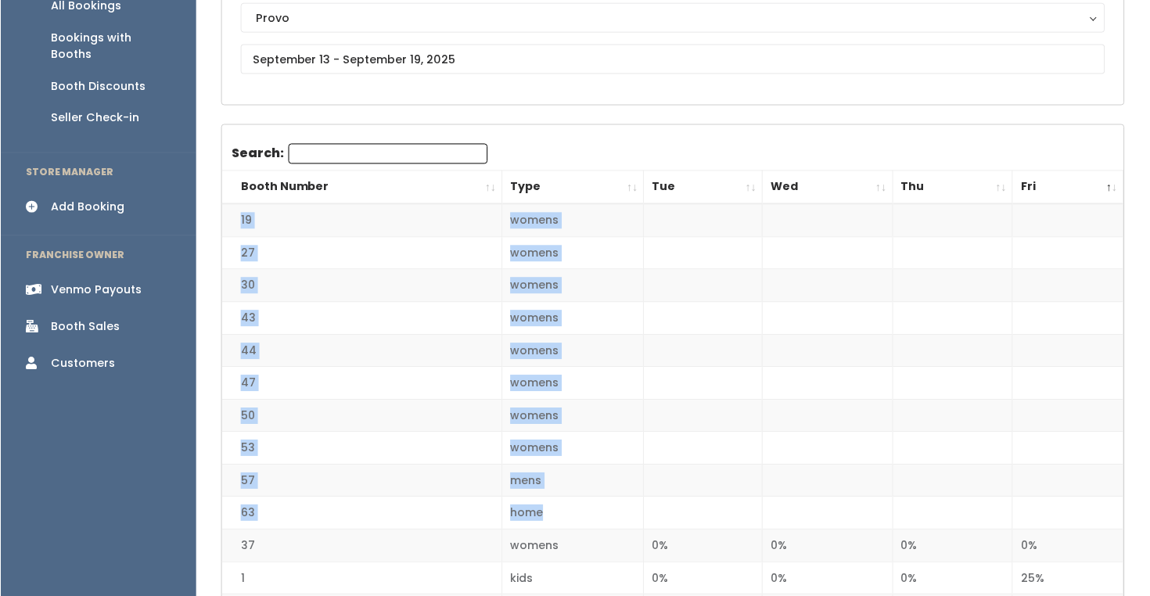
scroll to position [185, 0]
click at [366, 333] on td "44" at bounding box center [361, 349] width 280 height 33
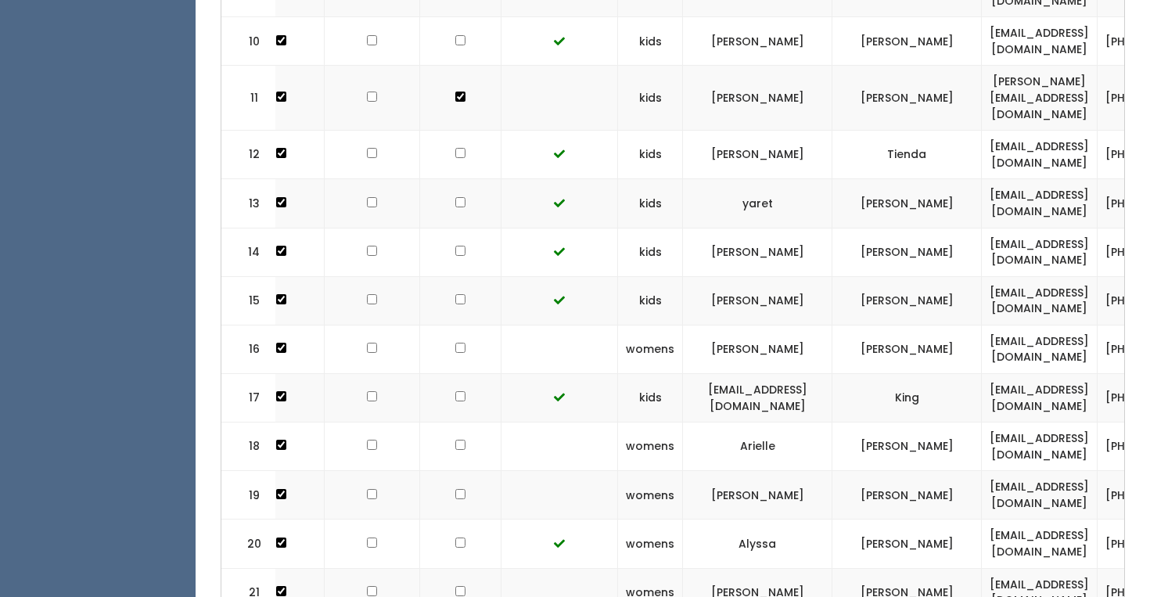
scroll to position [0, 382]
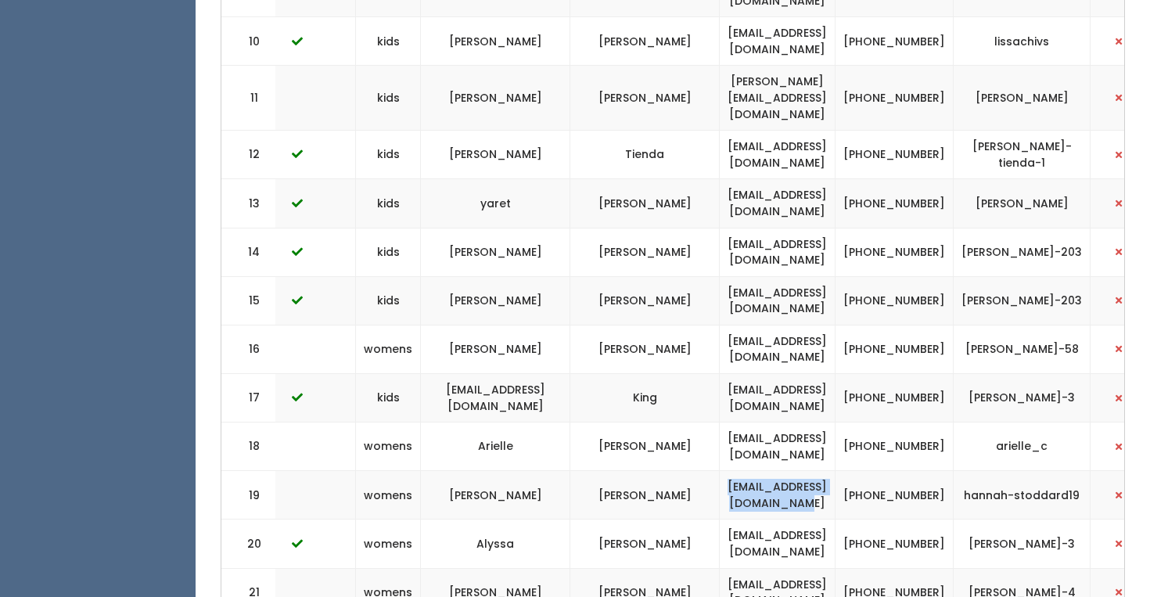
drag, startPoint x: 820, startPoint y: 450, endPoint x: 635, endPoint y: 446, distance: 184.6
click at [720, 471] on td "[EMAIL_ADDRESS][DOMAIN_NAME]" at bounding box center [778, 495] width 116 height 48
copy td "[EMAIL_ADDRESS][DOMAIN_NAME]"
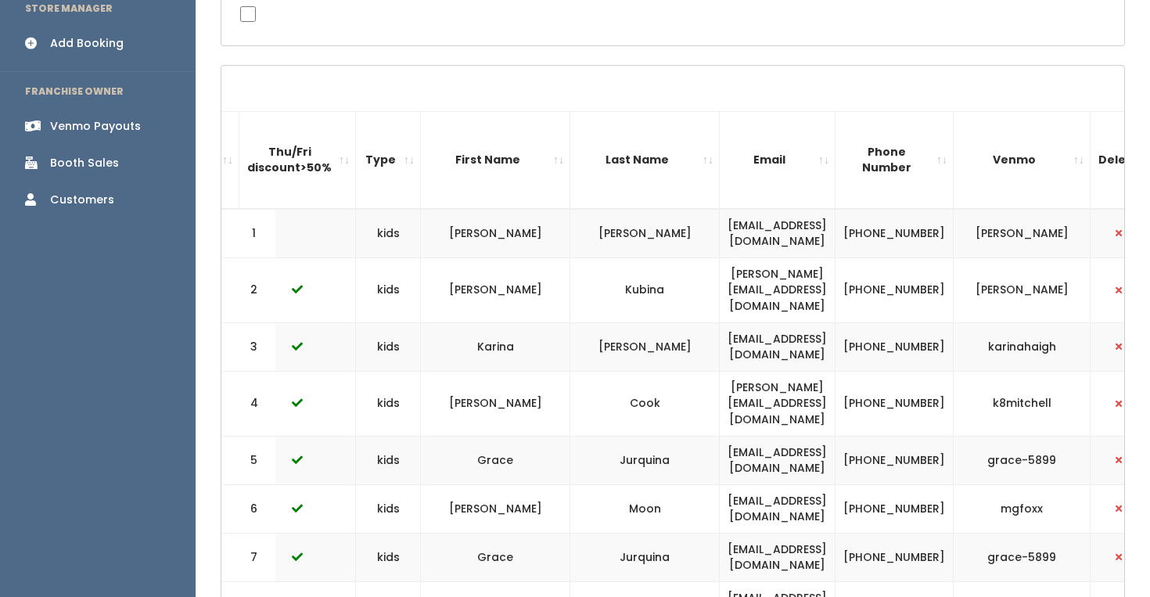
scroll to position [0, 0]
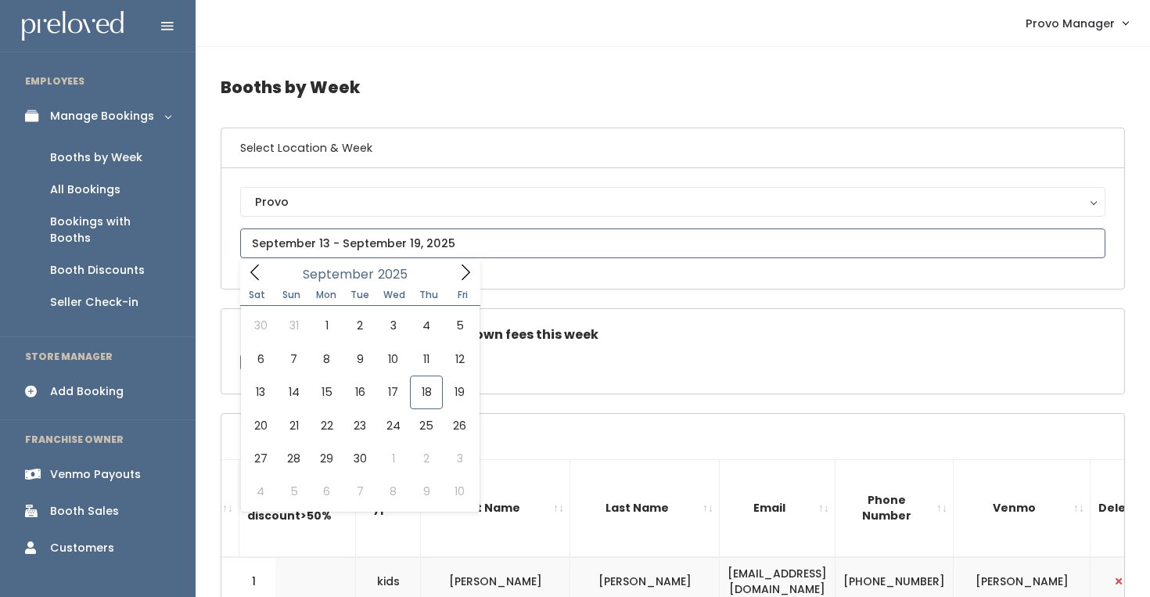
click at [334, 232] on input "text" at bounding box center [672, 243] width 865 height 30
type input "September 13 to September 19"
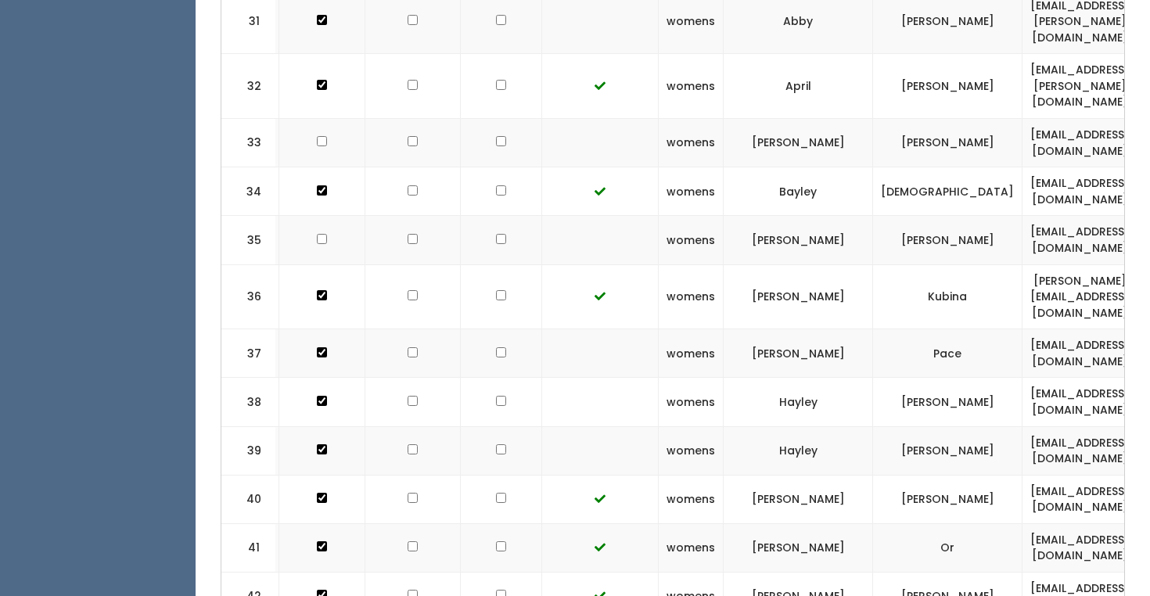
scroll to position [0, 110]
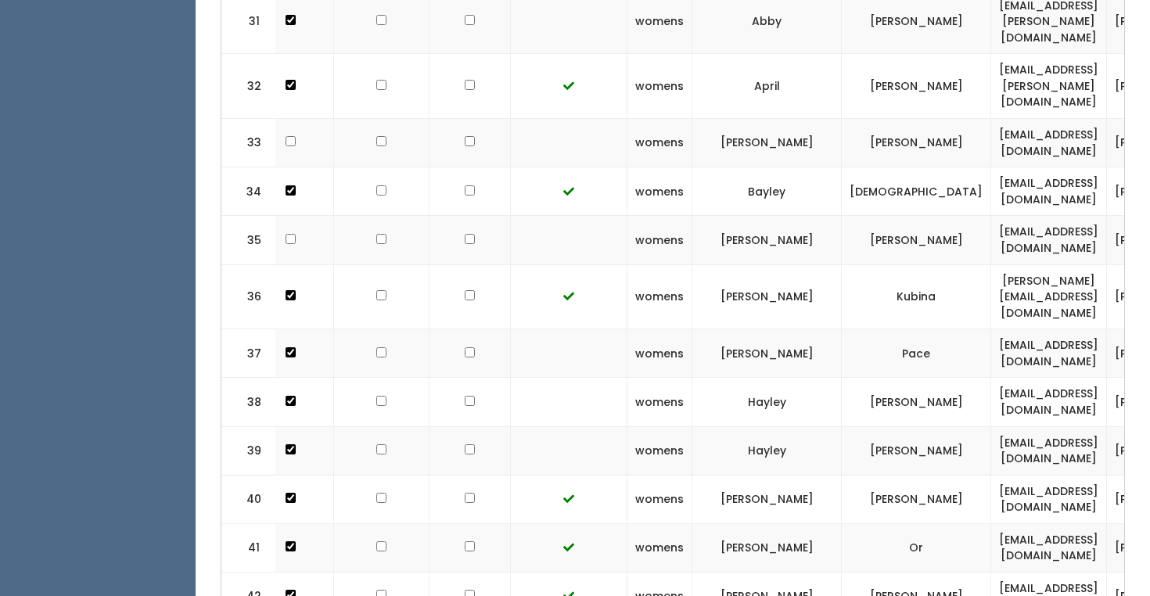
drag, startPoint x: 1089, startPoint y: 537, endPoint x: 895, endPoint y: 537, distance: 194.0
copy td "[EMAIL_ADDRESS][DOMAIN_NAME]"
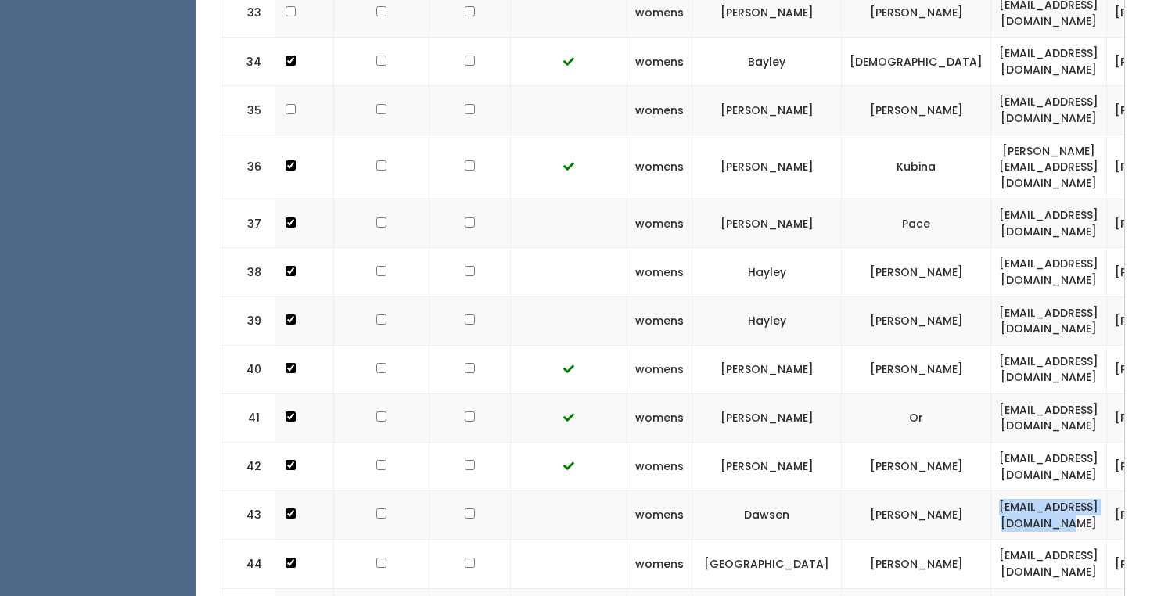
scroll to position [2213, 0]
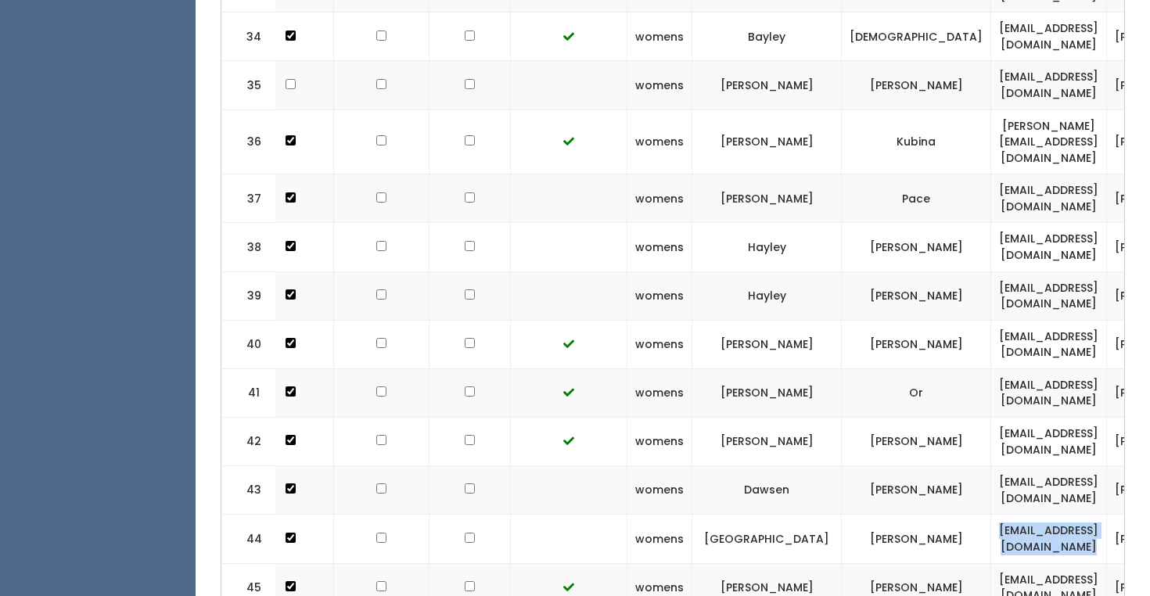
drag, startPoint x: 1086, startPoint y: 430, endPoint x: 900, endPoint y: 425, distance: 186.2
click at [991, 515] on td "[EMAIL_ADDRESS][DOMAIN_NAME]" at bounding box center [1049, 539] width 116 height 48
copy td "brooklynsylvester2@gmail.com"
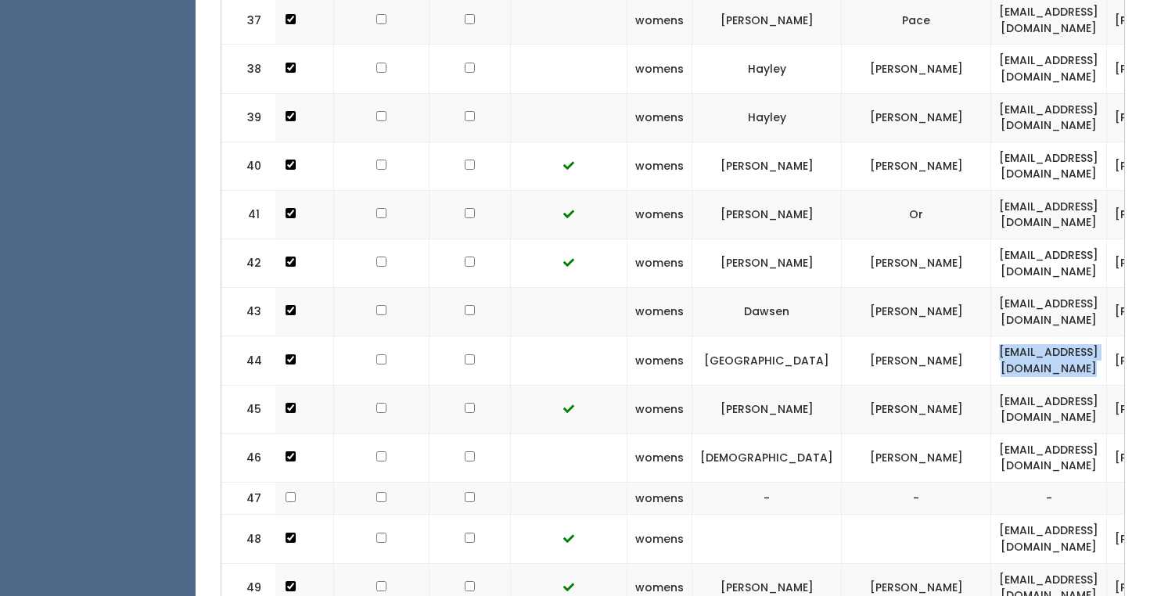
scroll to position [2439, 0]
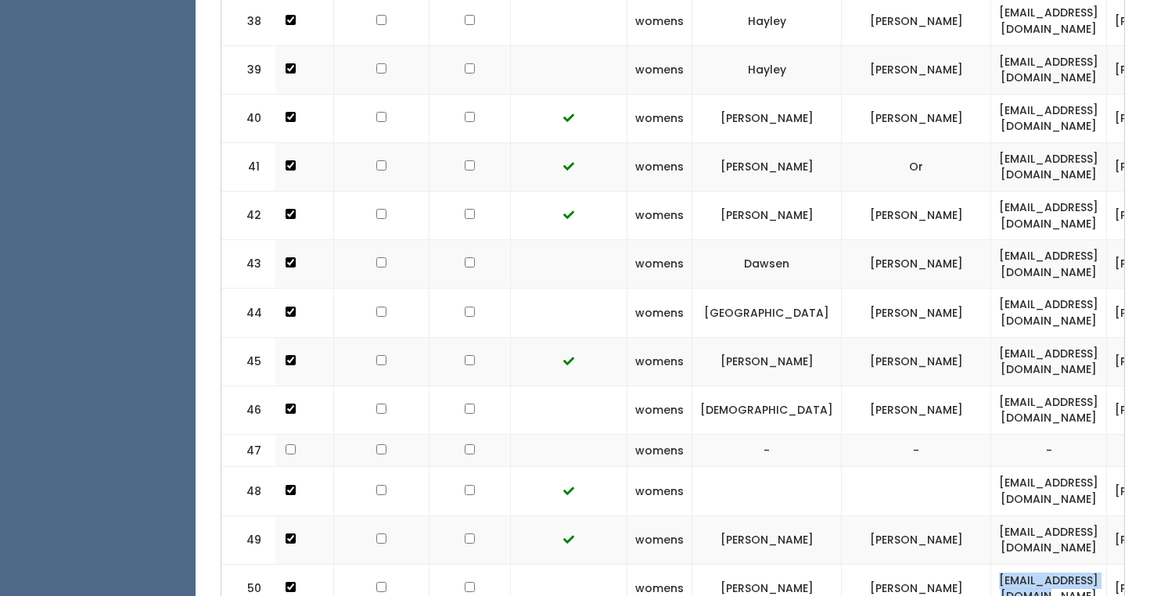
drag, startPoint x: 1087, startPoint y: 479, endPoint x: 912, endPoint y: 474, distance: 175.3
click at [991, 564] on td "meganpkliang@gmail.com" at bounding box center [1049, 588] width 116 height 48
copy td "meganpkliang@gmail.com"
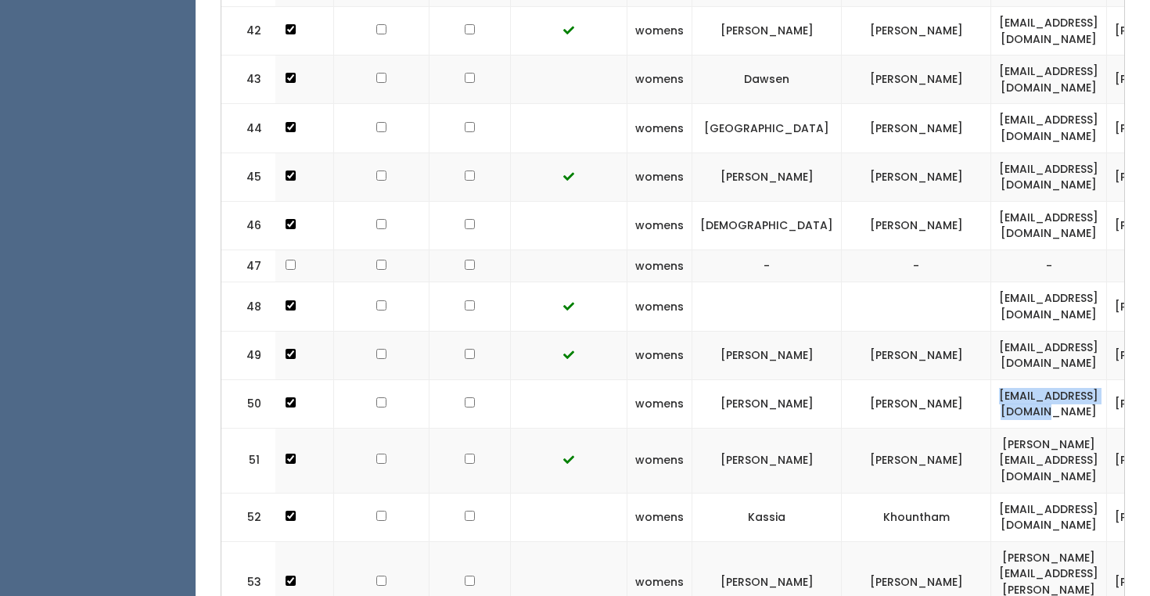
scroll to position [2628, 0]
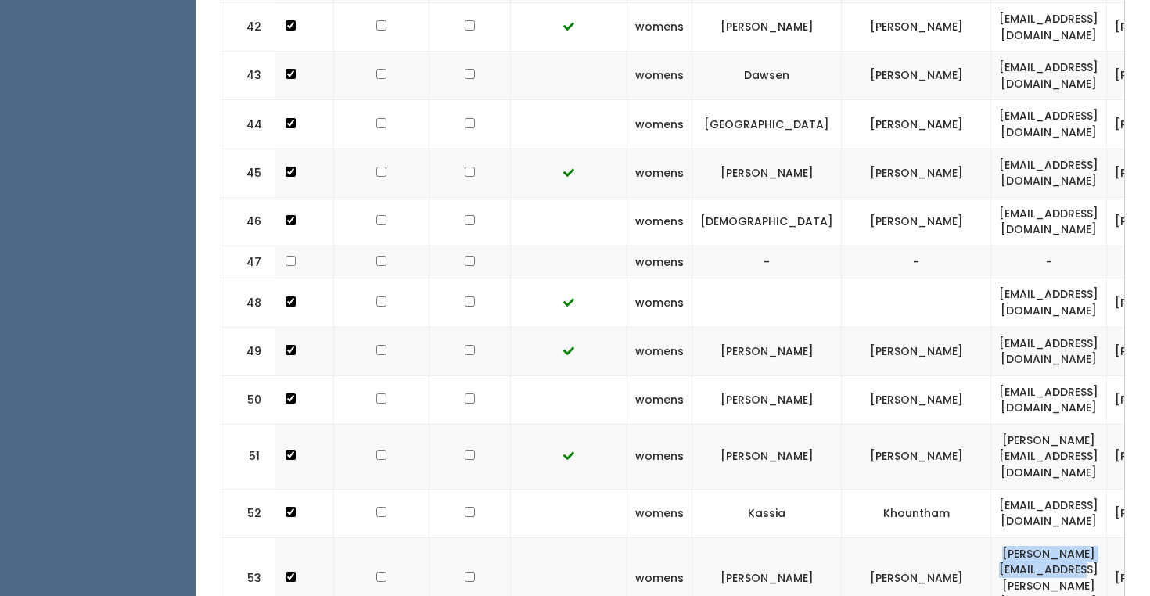
drag, startPoint x: 1083, startPoint y: 435, endPoint x: 909, endPoint y: 430, distance: 174.5
click at [991, 537] on td "ashley.k.glazier@gmail.com" at bounding box center [1049, 577] width 116 height 81
copy td "ashley.k.glazier@gmail.com"
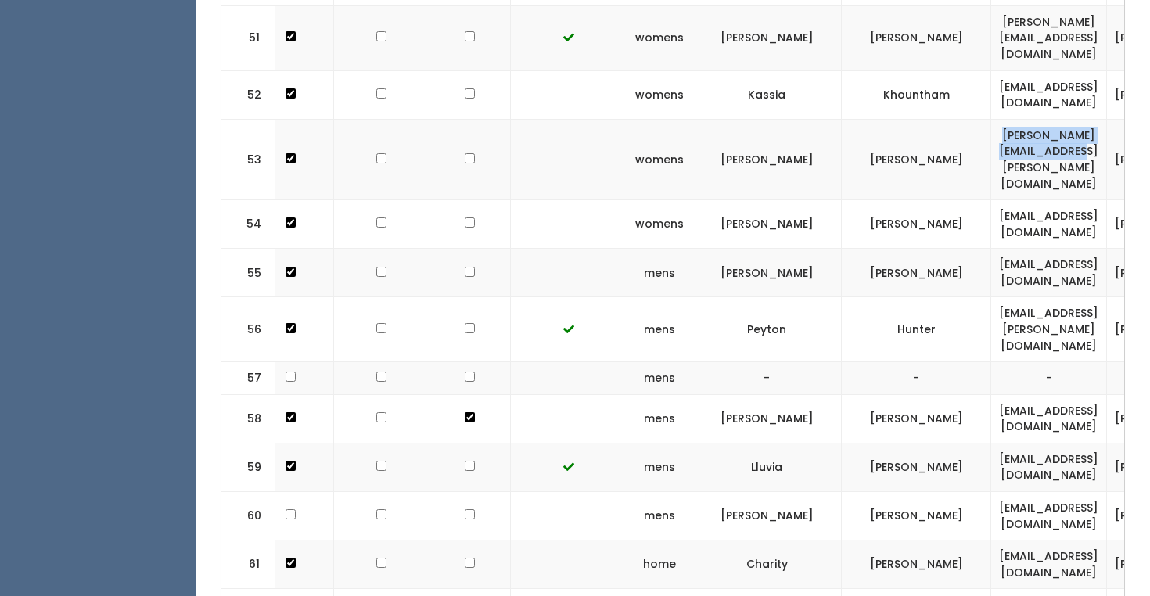
scroll to position [3050, 0]
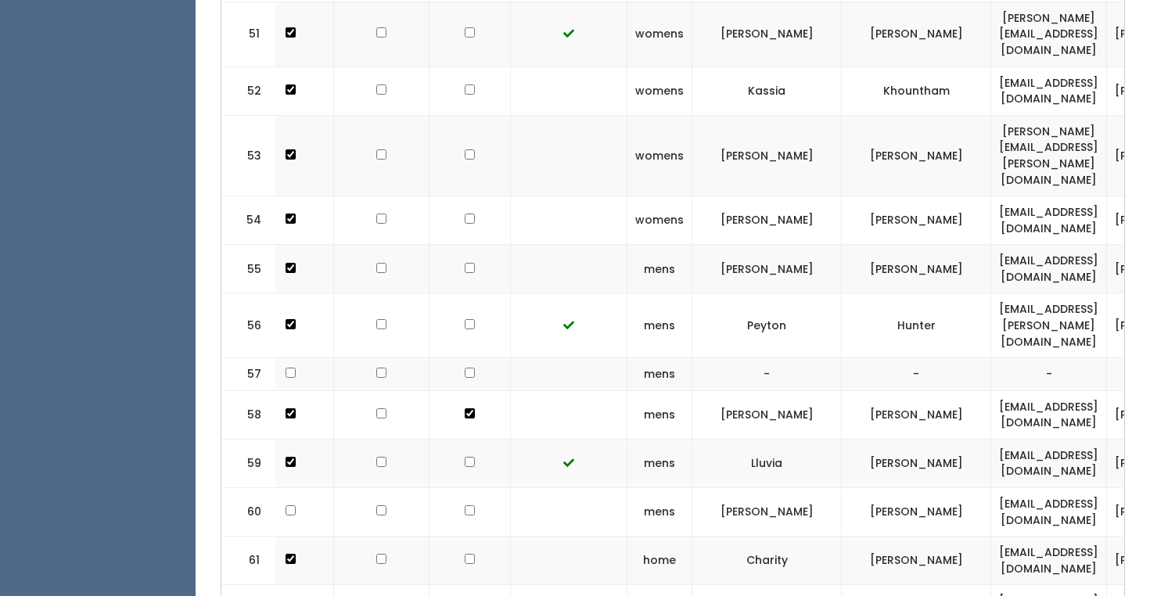
drag, startPoint x: 1074, startPoint y: 482, endPoint x: 921, endPoint y: 478, distance: 153.3
copy td "rolandohj95@gmail.com"
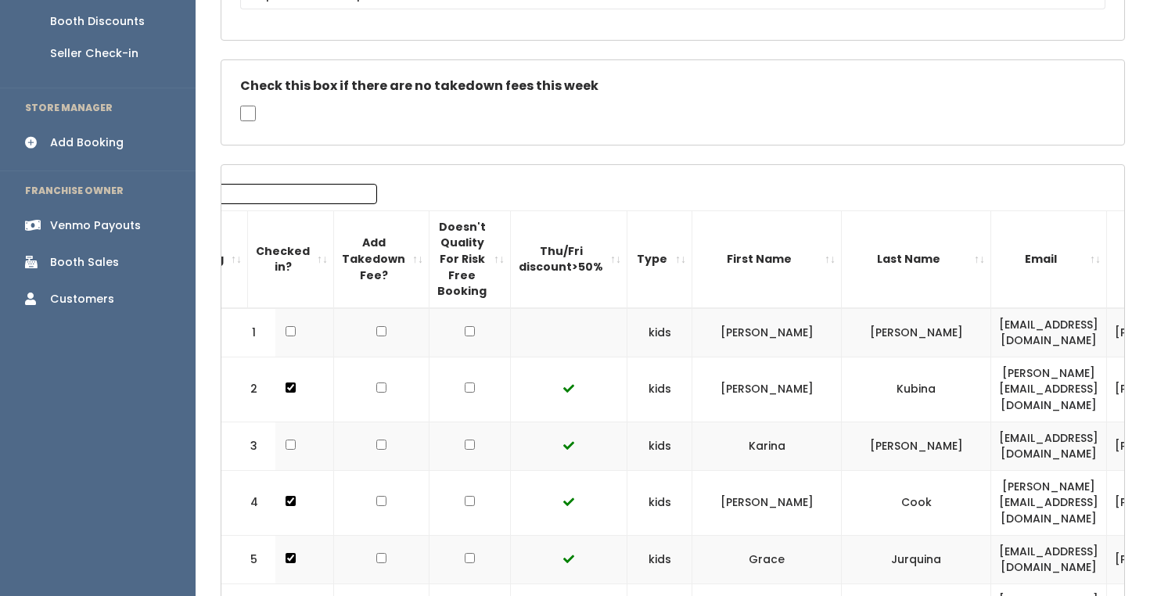
scroll to position [0, 0]
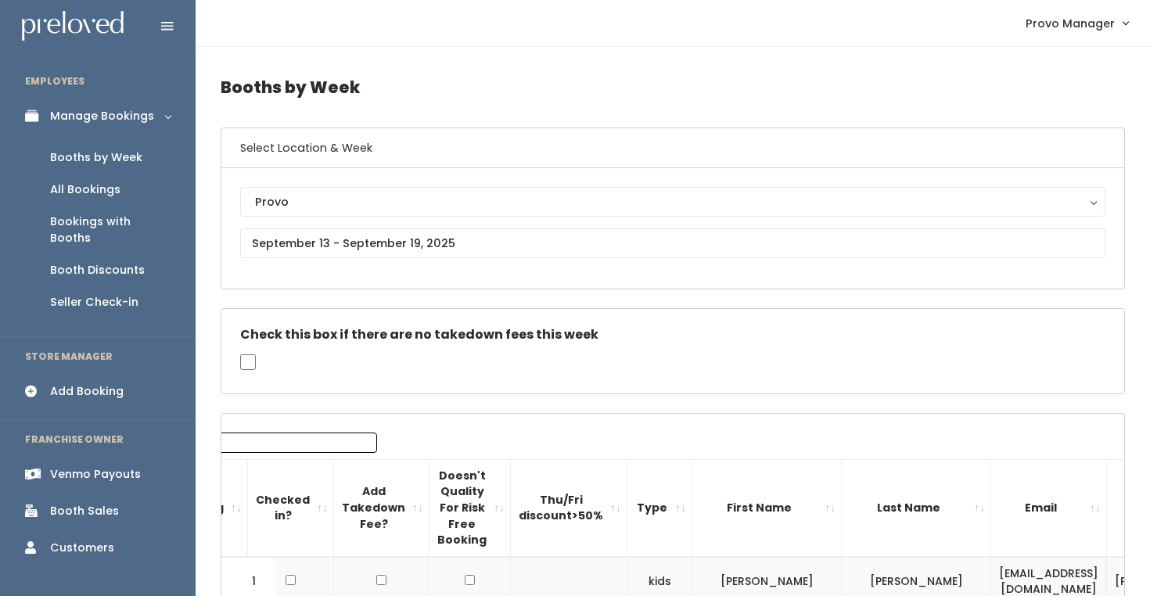
click at [83, 466] on div "Venmo Payouts" at bounding box center [95, 474] width 91 height 16
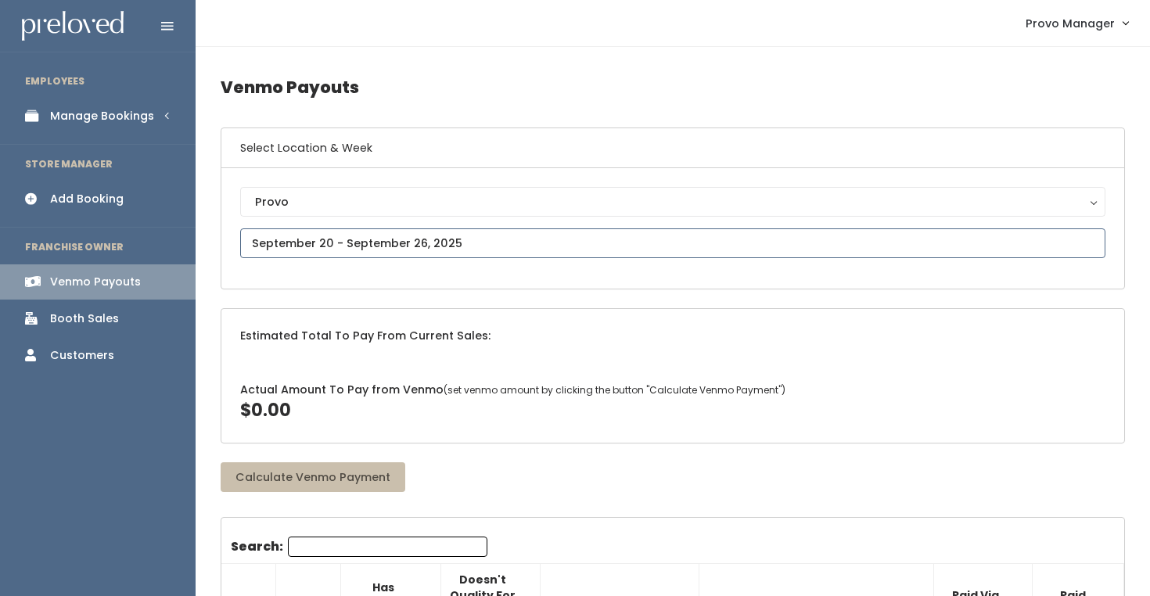
click at [293, 249] on input "text" at bounding box center [672, 243] width 865 height 30
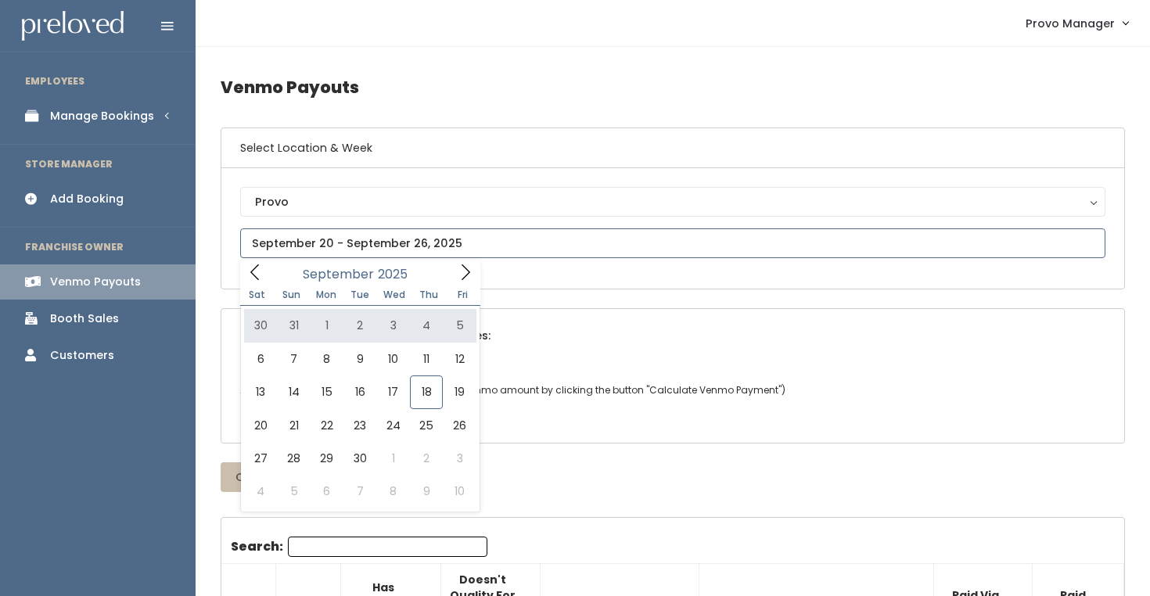
type input "August 30 to September 5"
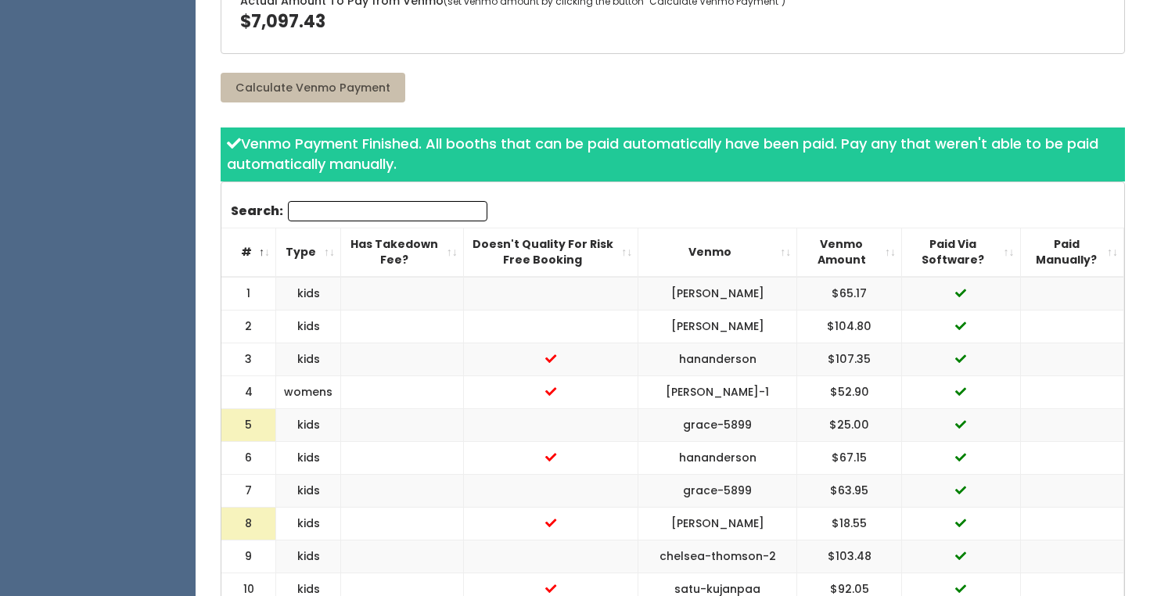
scroll to position [416, 0]
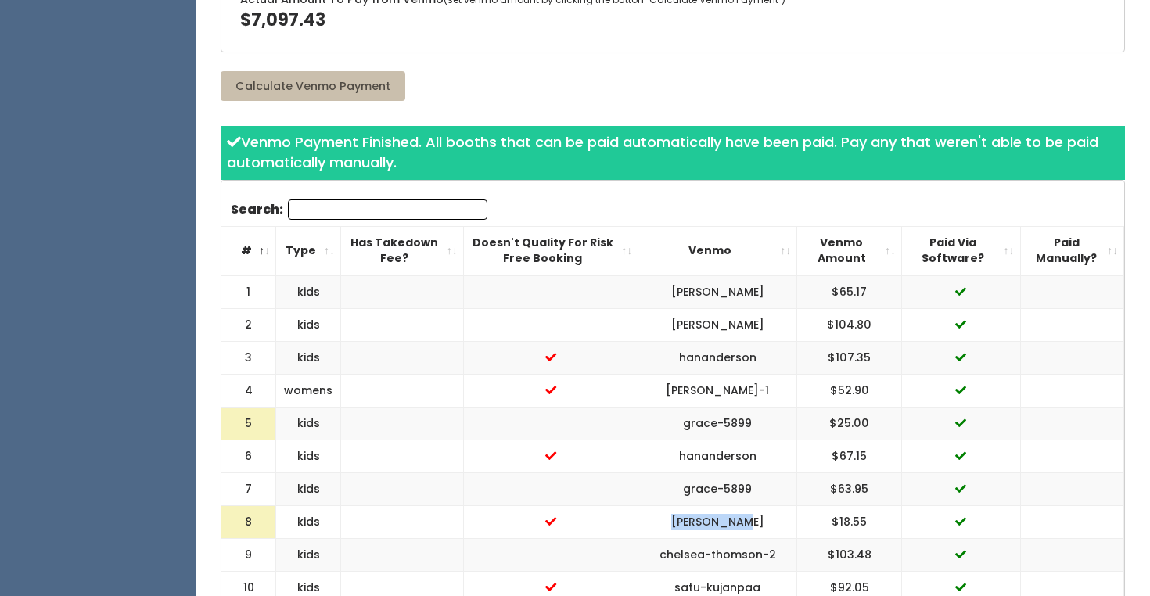
drag, startPoint x: 765, startPoint y: 521, endPoint x: 669, endPoint y: 521, distance: 95.4
click at [669, 521] on td "[PERSON_NAME]" at bounding box center [717, 522] width 159 height 33
copy td "[PERSON_NAME]"
